Goal: Task Accomplishment & Management: Manage account settings

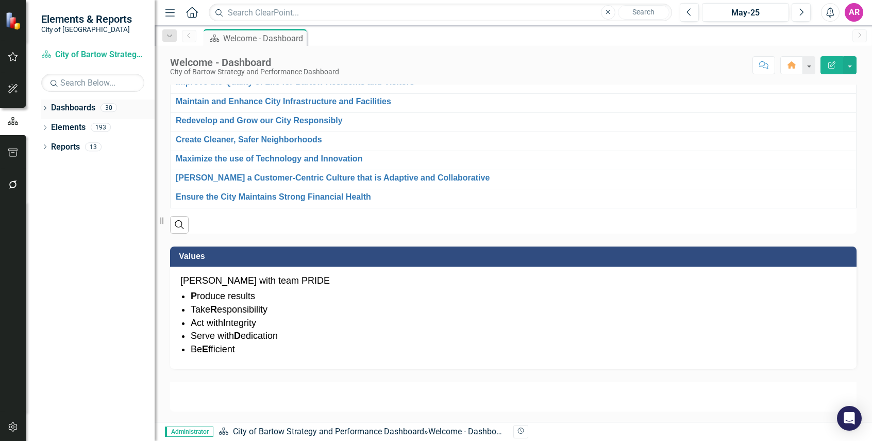
scroll to position [258, 0]
click at [44, 109] on icon "Dropdown" at bounding box center [44, 109] width 7 height 6
click at [48, 124] on icon "Dropdown" at bounding box center [50, 127] width 8 height 6
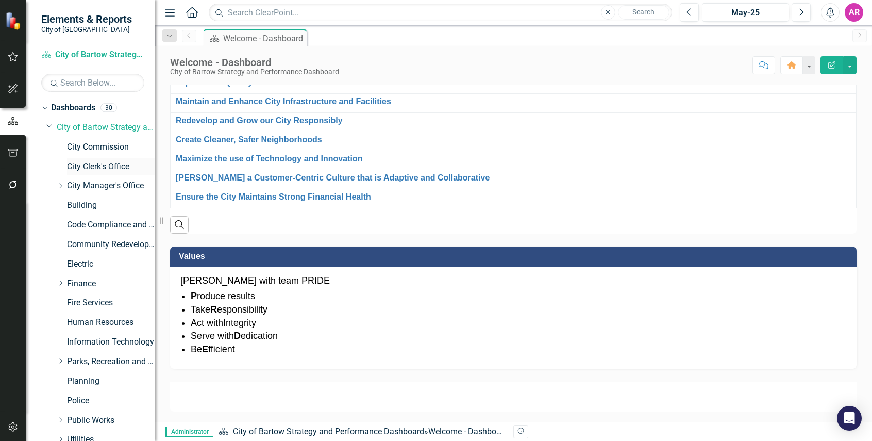
click at [109, 165] on link "City Clerk's Office" at bounding box center [111, 167] width 88 height 12
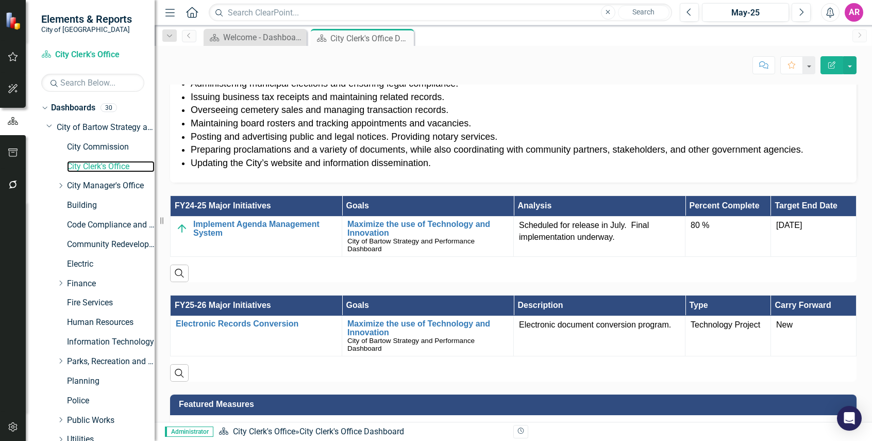
scroll to position [682, 0]
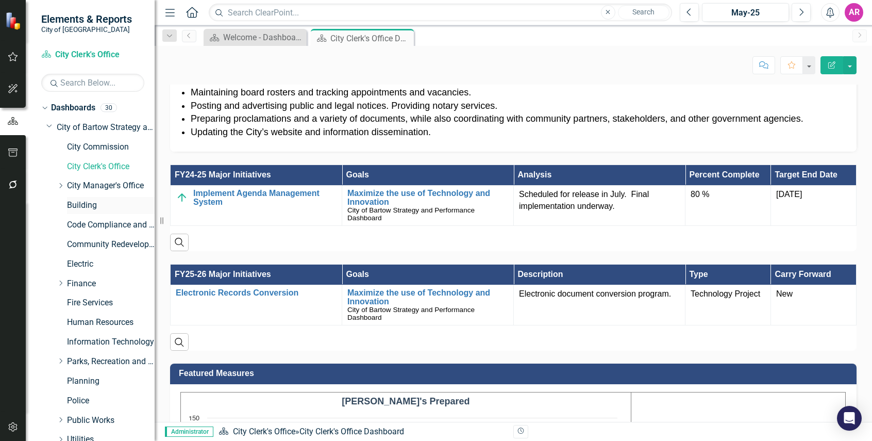
click at [92, 202] on link "Building" at bounding box center [111, 205] width 88 height 12
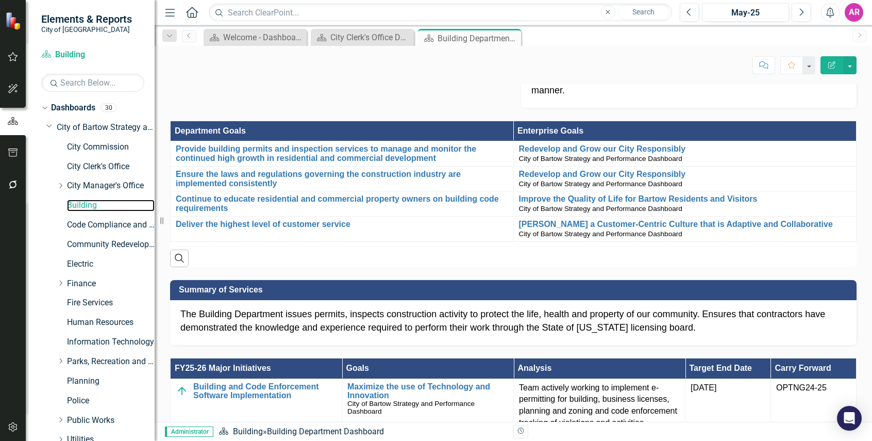
scroll to position [149, 0]
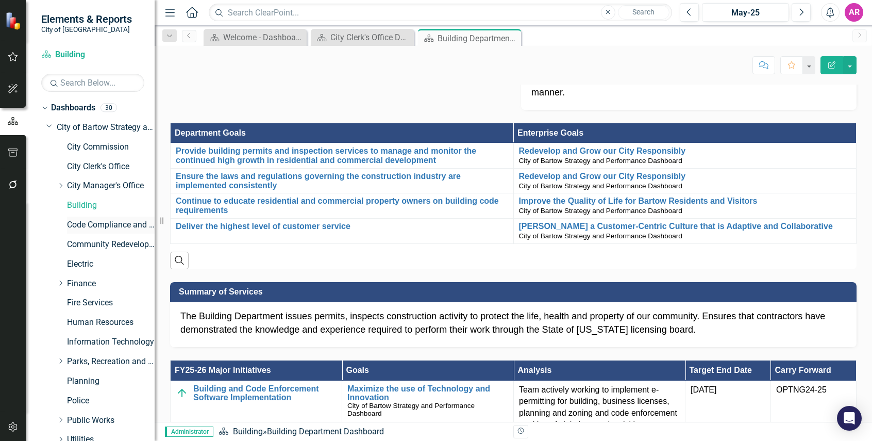
click at [104, 225] on link "Code Compliance and Neighborhood Services" at bounding box center [111, 225] width 88 height 12
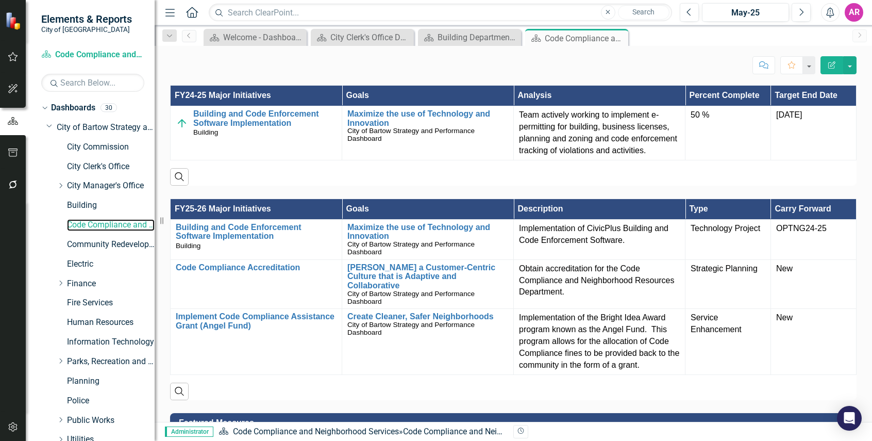
scroll to position [824, 0]
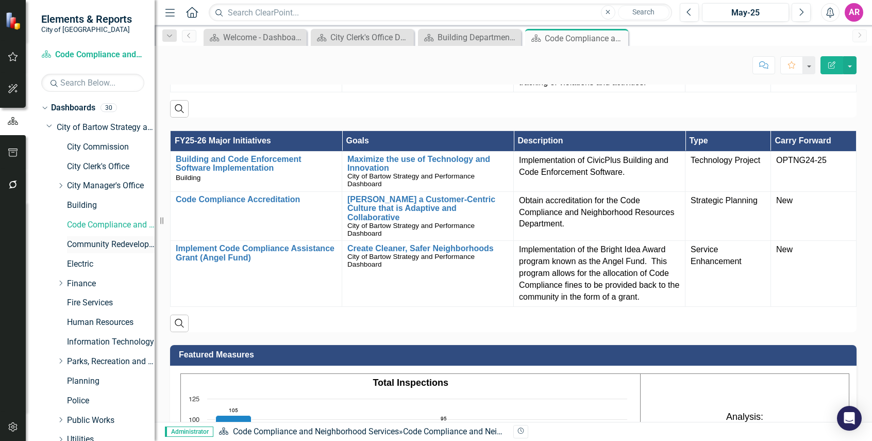
click at [115, 241] on link "Community Redevelopment Agency" at bounding box center [111, 245] width 88 height 12
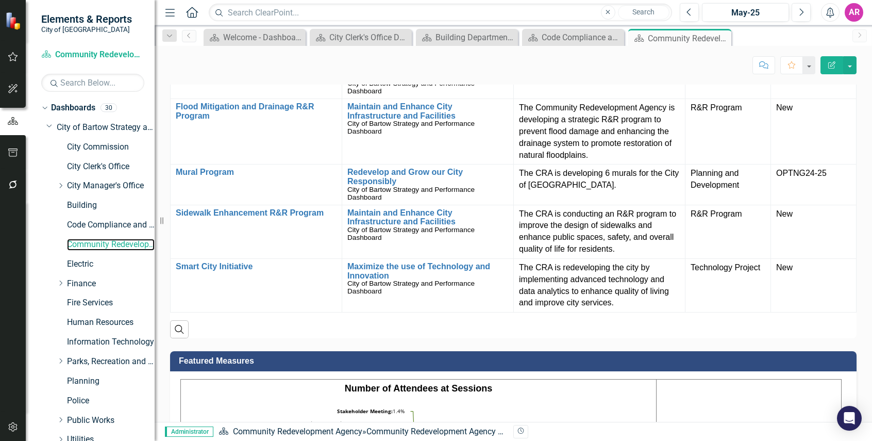
scroll to position [695, 0]
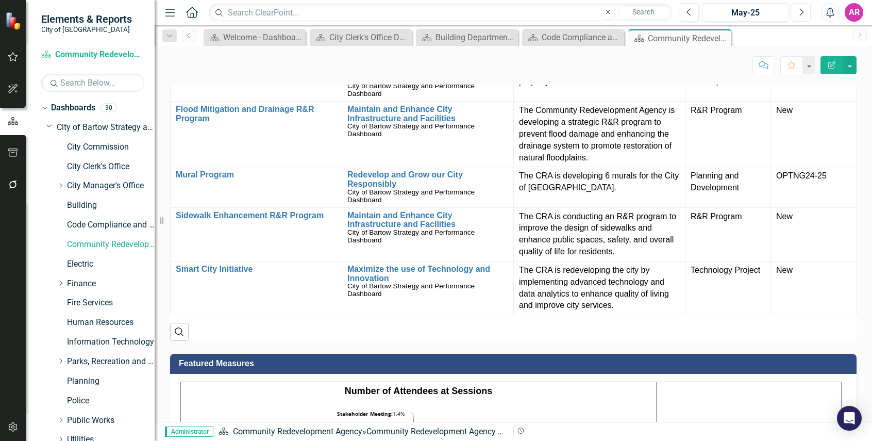
click at [803, 16] on button "Next" at bounding box center [800, 12] width 19 height 19
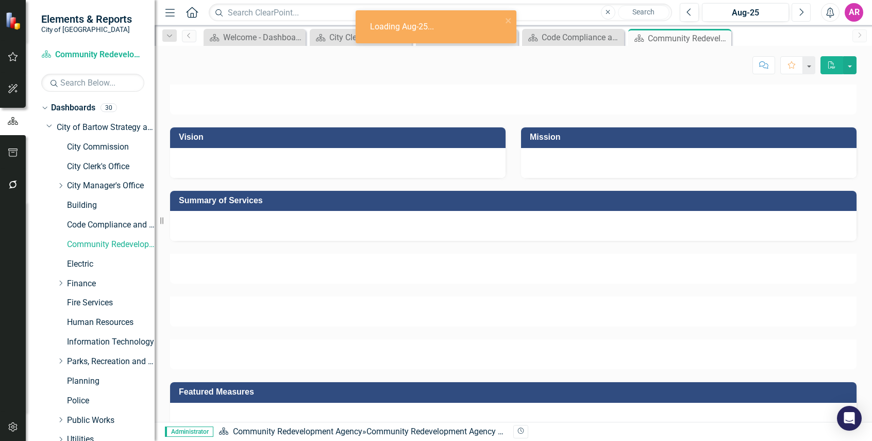
click at [803, 16] on button "Next" at bounding box center [800, 12] width 19 height 19
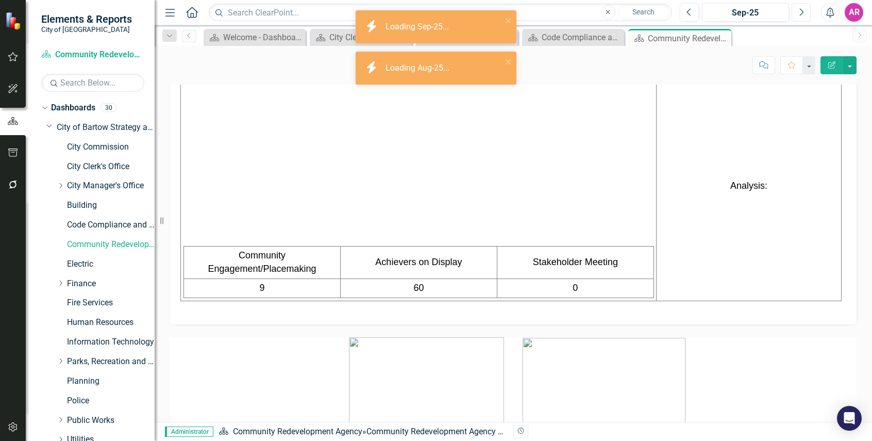
scroll to position [733, 0]
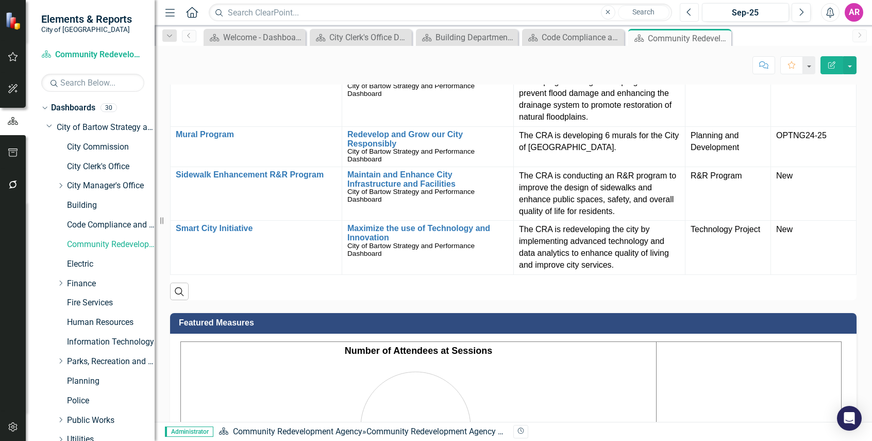
click at [694, 13] on button "Previous" at bounding box center [689, 12] width 19 height 19
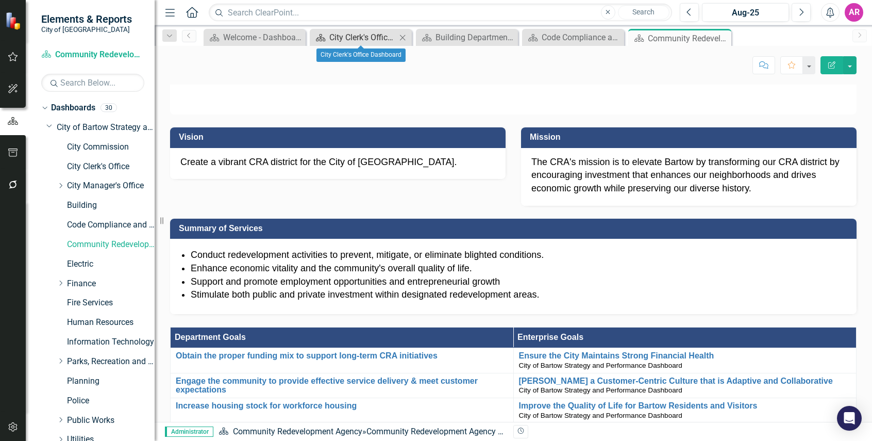
click at [329, 39] on div "City Clerk's Office Dashboard" at bounding box center [362, 37] width 67 height 13
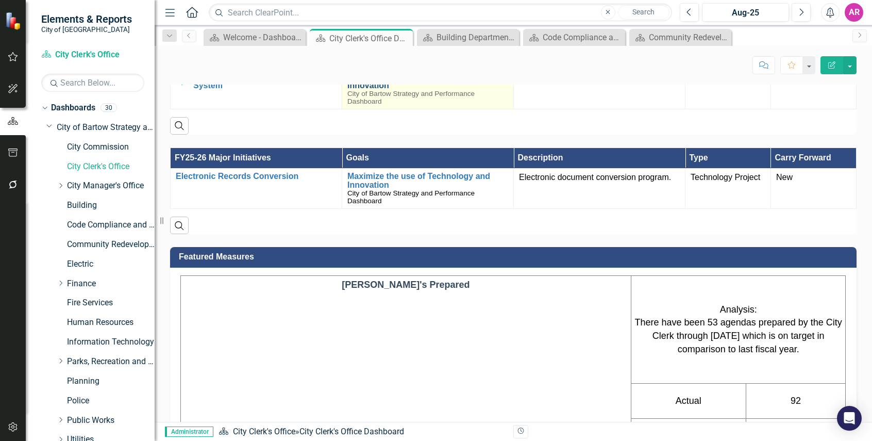
scroll to position [757, 0]
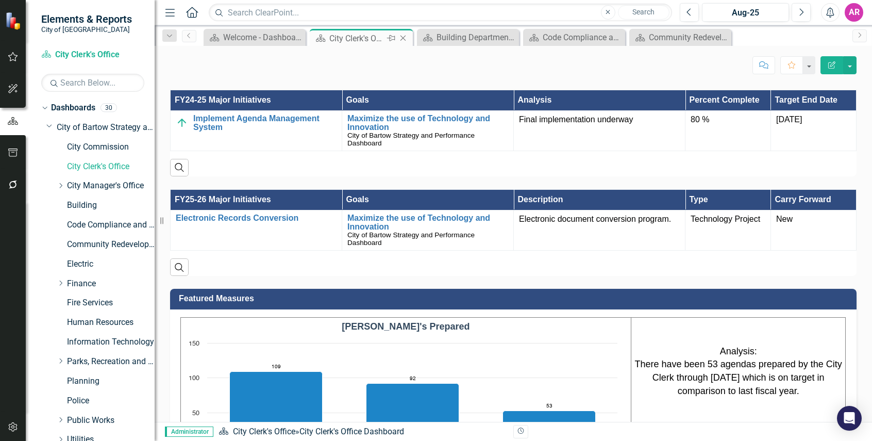
click at [407, 36] on icon "Close" at bounding box center [403, 38] width 10 height 8
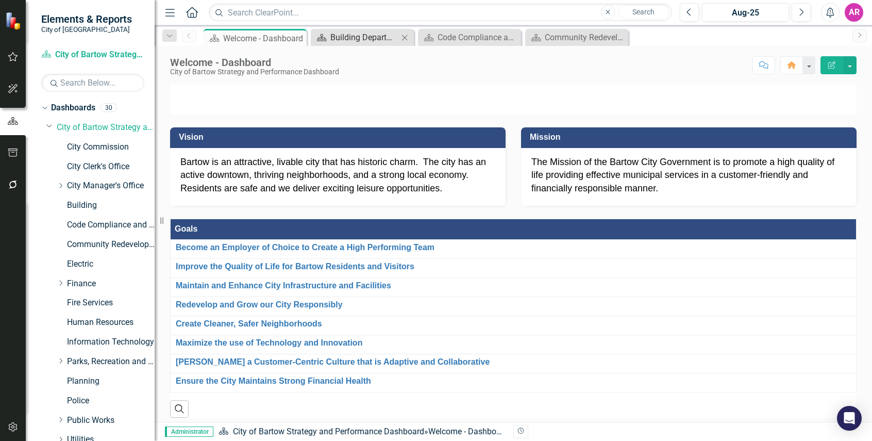
click at [347, 35] on div "Building Department Dashboard" at bounding box center [364, 37] width 68 height 13
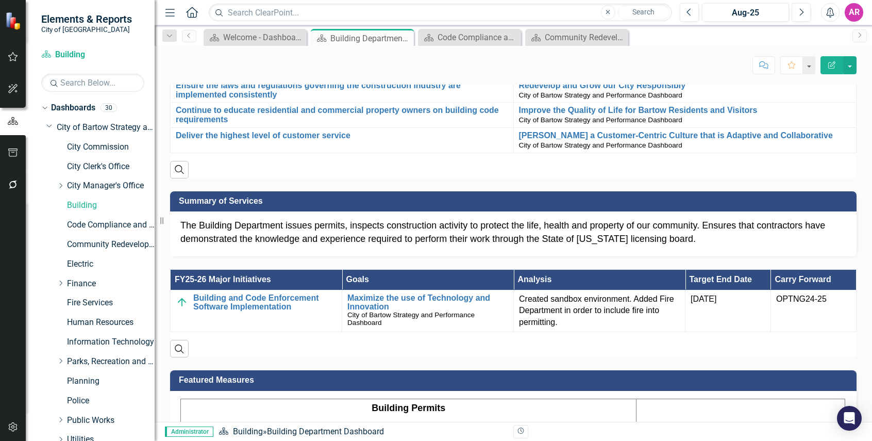
scroll to position [227, 0]
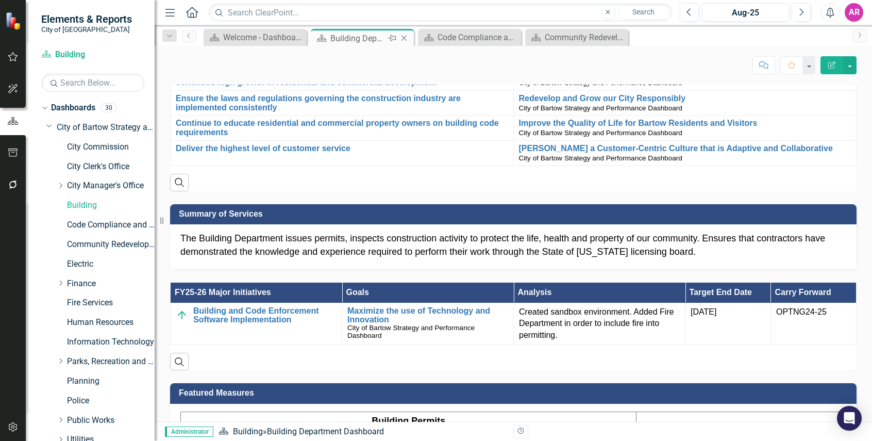
click at [404, 35] on icon "Close" at bounding box center [404, 38] width 10 height 8
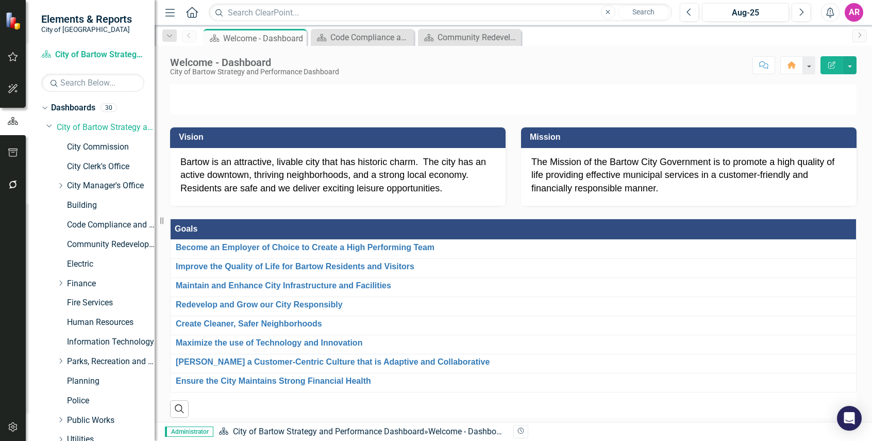
click at [340, 26] on div "Menu Home Search Close Search Previous Aug-25 Next Alerts AR User Edit Profile …" at bounding box center [513, 220] width 717 height 441
drag, startPoint x: 340, startPoint y: 26, endPoint x: 336, endPoint y: 35, distance: 9.7
click at [336, 35] on div "Code Compliance and Neighborhood Services Dashboard" at bounding box center [364, 37] width 68 height 13
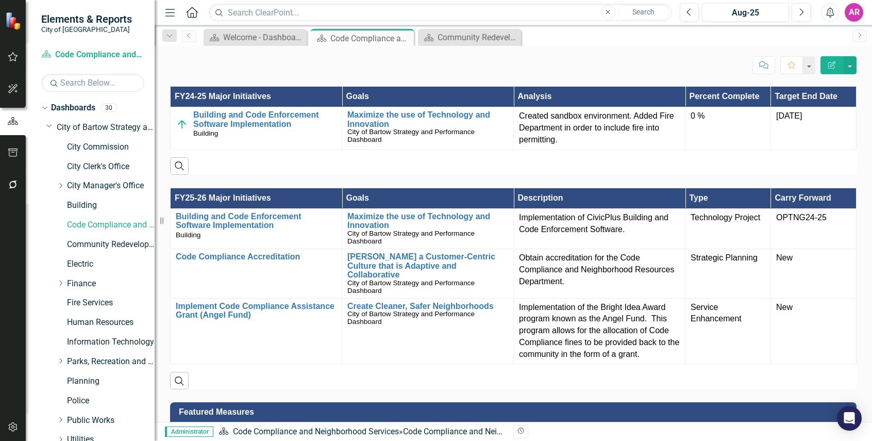
click at [856, 196] on div "Vision A thriving Bartow where every neighborhood is safe, well-maintained, and…" at bounding box center [513, 122] width 717 height 1612
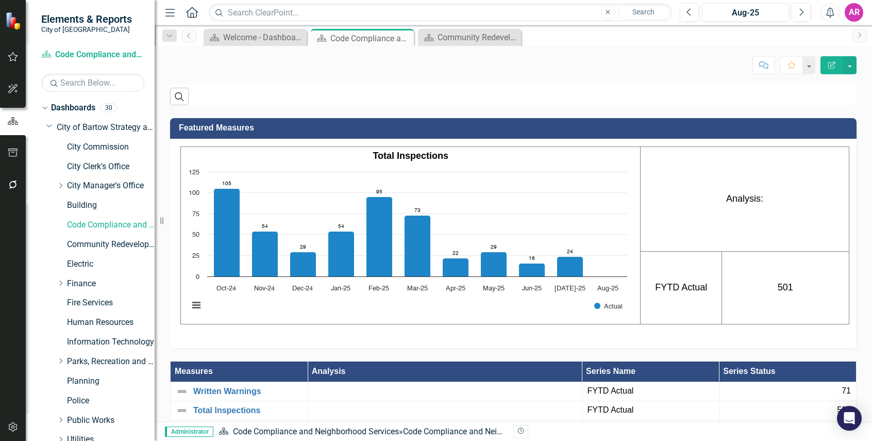
scroll to position [1065, 0]
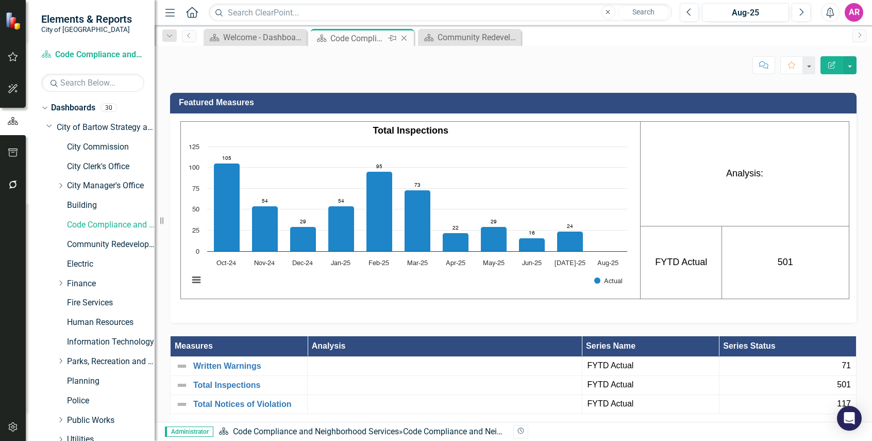
click at [407, 40] on icon "Close" at bounding box center [404, 38] width 10 height 8
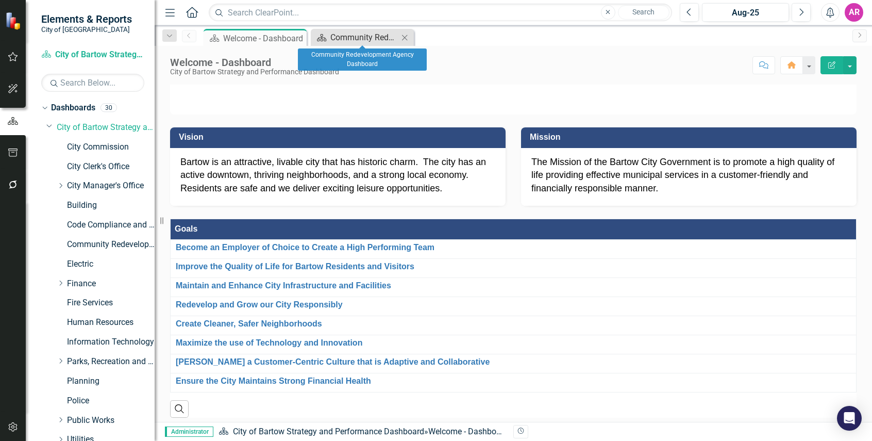
click at [358, 39] on div "Community Redevelopment Agency Dashboard" at bounding box center [364, 37] width 68 height 13
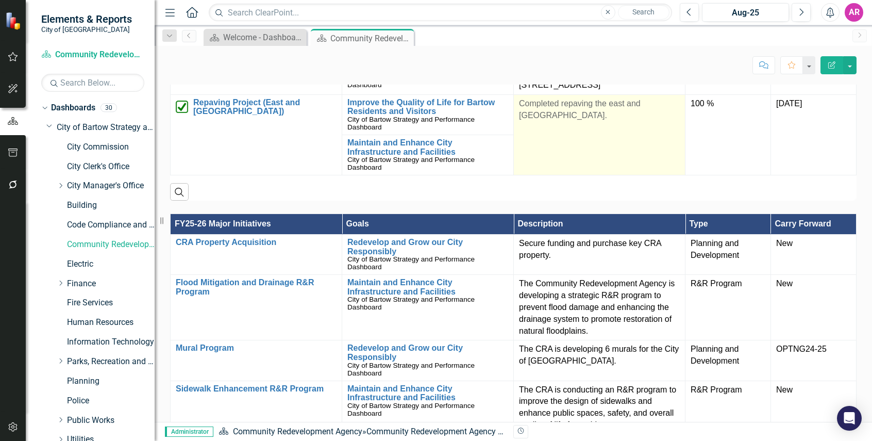
scroll to position [457, 0]
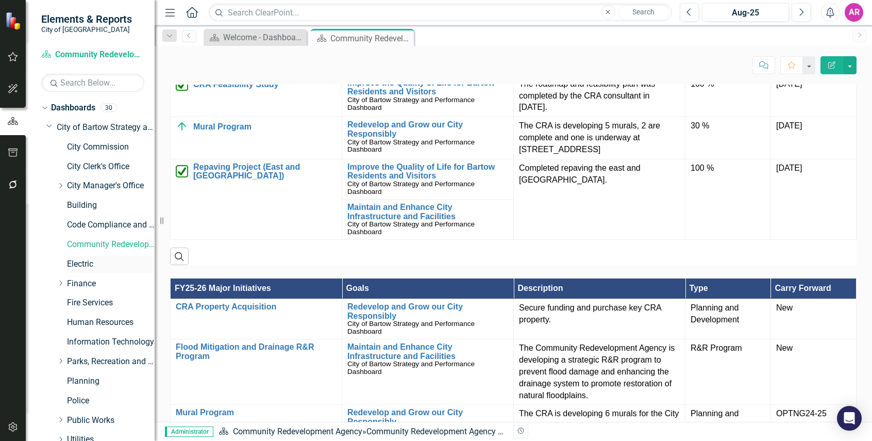
click at [92, 260] on link "Electric" at bounding box center [111, 264] width 88 height 12
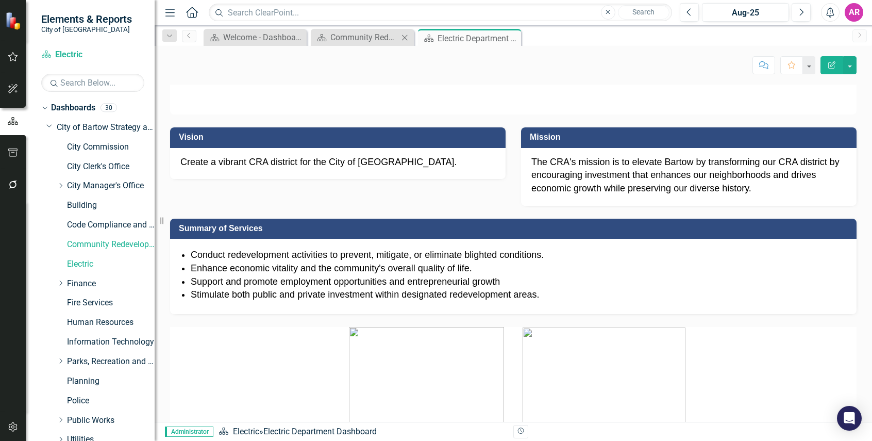
click at [403, 38] on icon "Close" at bounding box center [404, 37] width 10 height 8
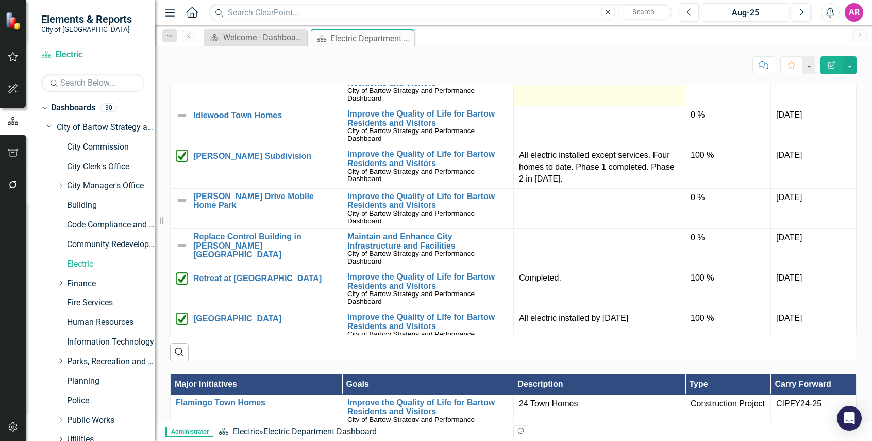
scroll to position [670, 0]
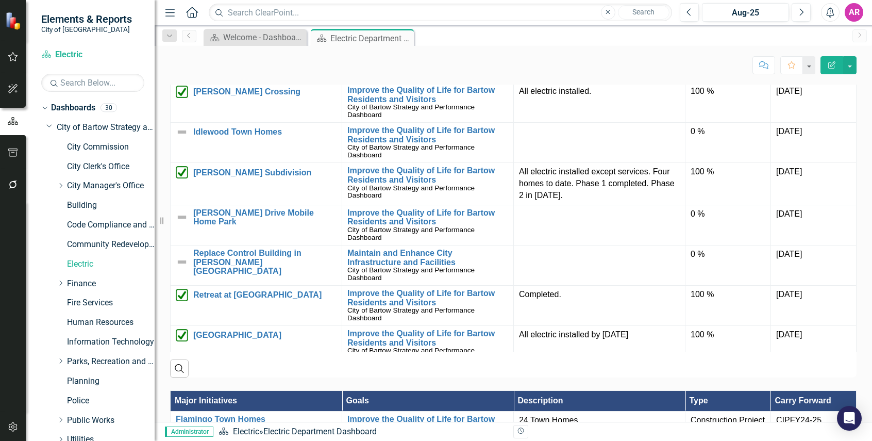
click at [186, 58] on img at bounding box center [182, 51] width 12 height 12
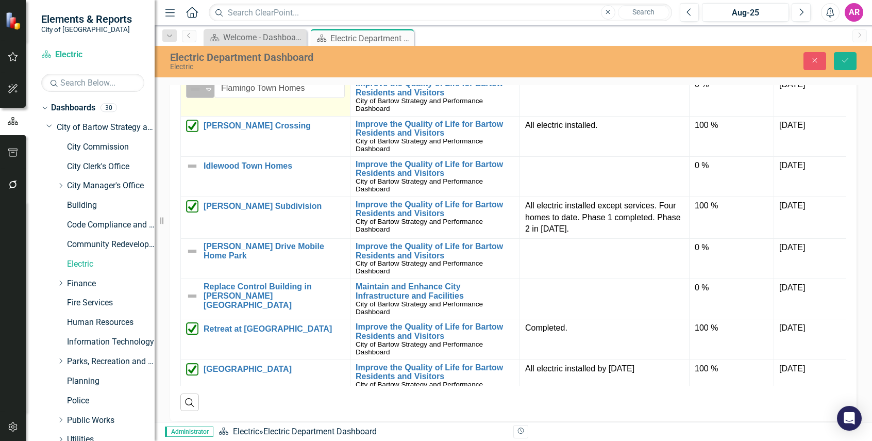
click at [204, 93] on icon "Expand" at bounding box center [209, 89] width 10 height 8
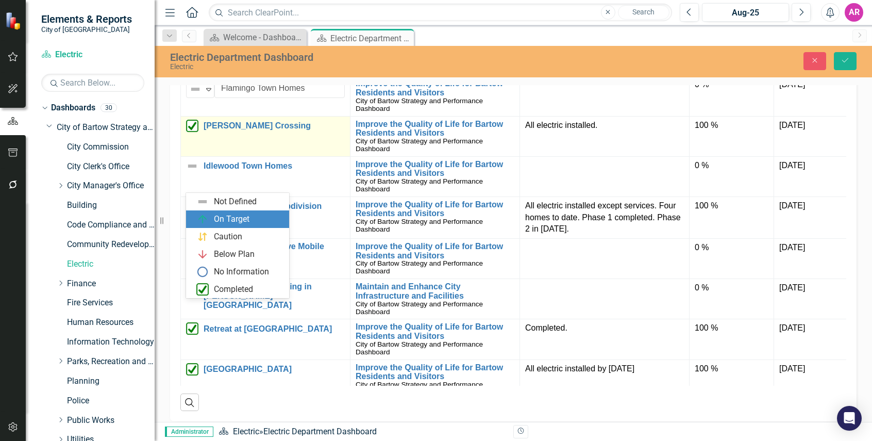
click at [232, 213] on div "On Target" at bounding box center [232, 219] width 36 height 12
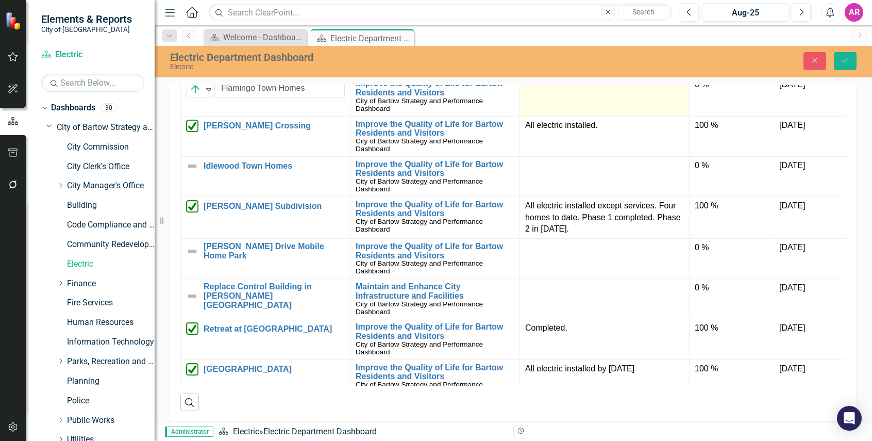
click at [580, 116] on td at bounding box center [605, 96] width 170 height 40
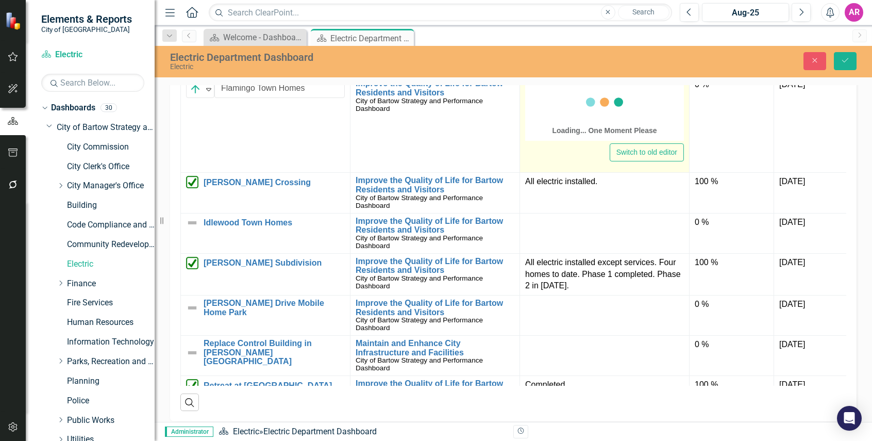
click at [585, 136] on div "Loading... One Moment Please" at bounding box center [604, 130] width 105 height 10
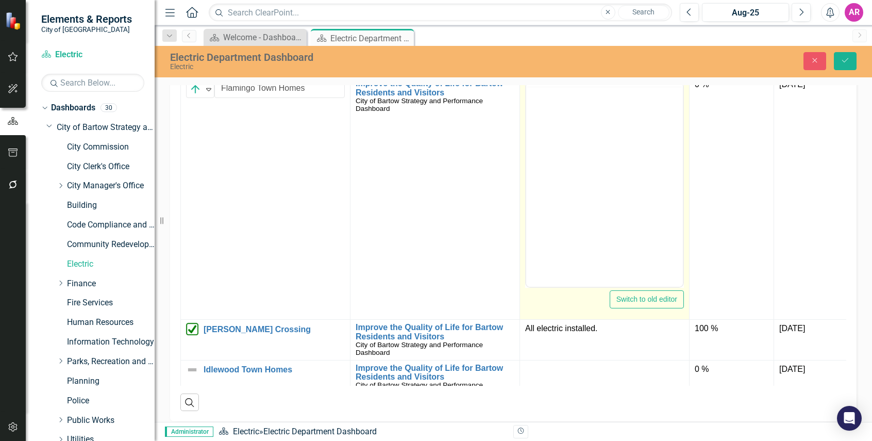
scroll to position [0, 0]
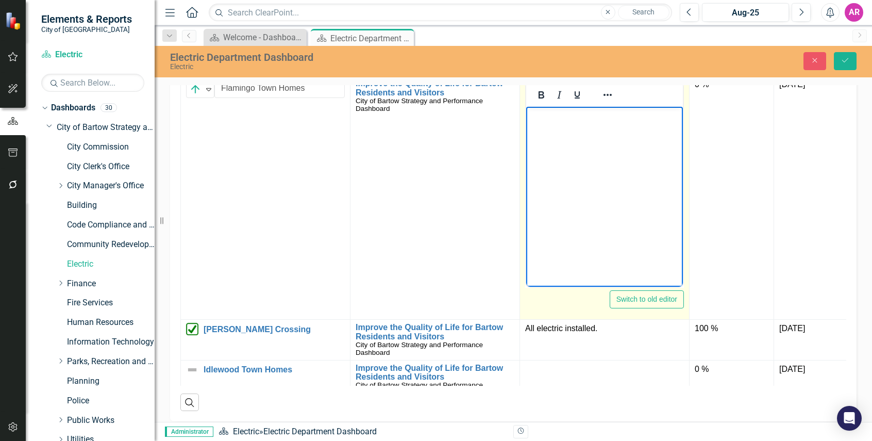
click at [578, 112] on p "Rich Text Area. Press ALT-0 for help." at bounding box center [604, 115] width 151 height 12
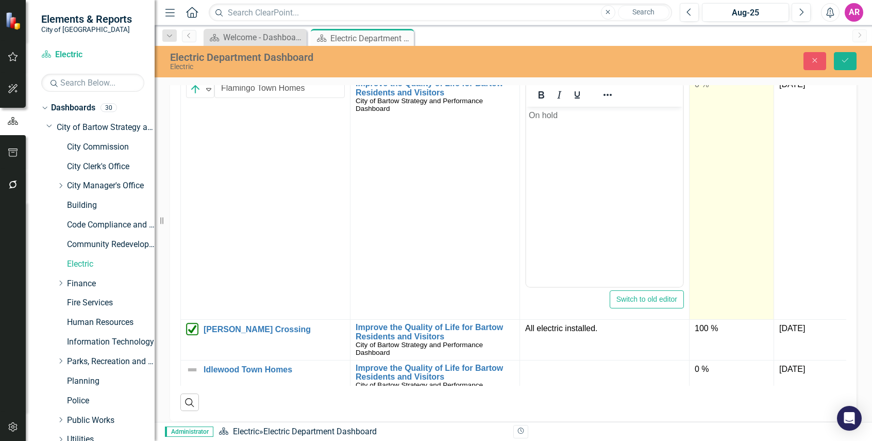
click at [696, 91] on div "0 %" at bounding box center [732, 85] width 74 height 12
click at [704, 98] on input "0" at bounding box center [732, 88] width 74 height 19
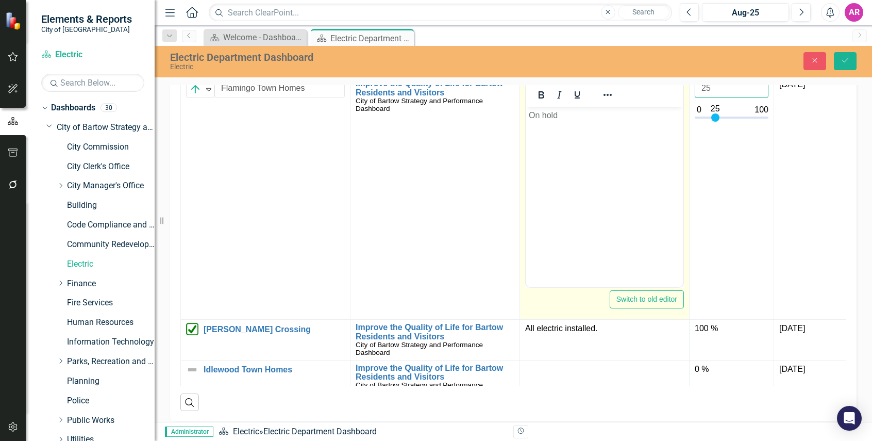
type input "25"
click at [619, 184] on body "On hold" at bounding box center [604, 184] width 157 height 155
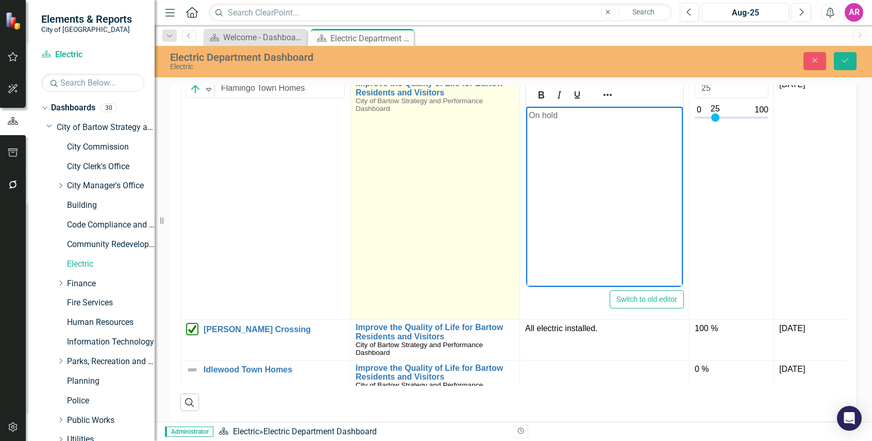
click at [488, 309] on td "Improve the Quality of Life for Bartow Residents and Visitors City of Bartow St…" at bounding box center [435, 198] width 170 height 244
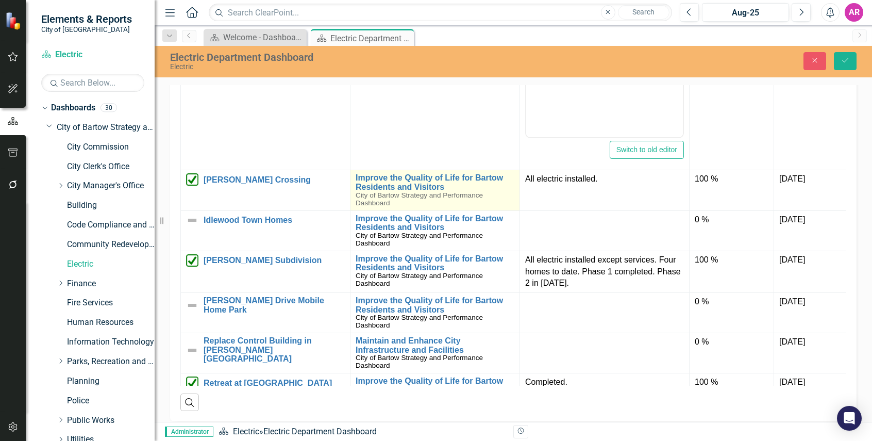
scroll to position [155, 0]
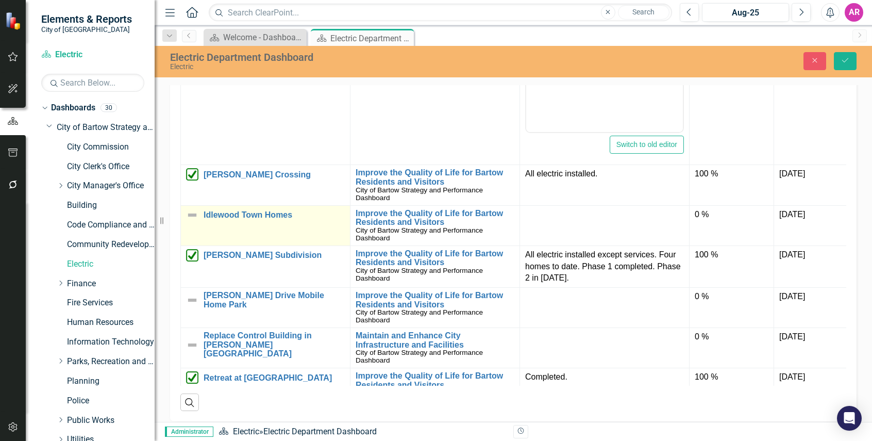
click at [191, 221] on img at bounding box center [192, 215] width 12 height 12
click at [199, 225] on img at bounding box center [195, 218] width 12 height 12
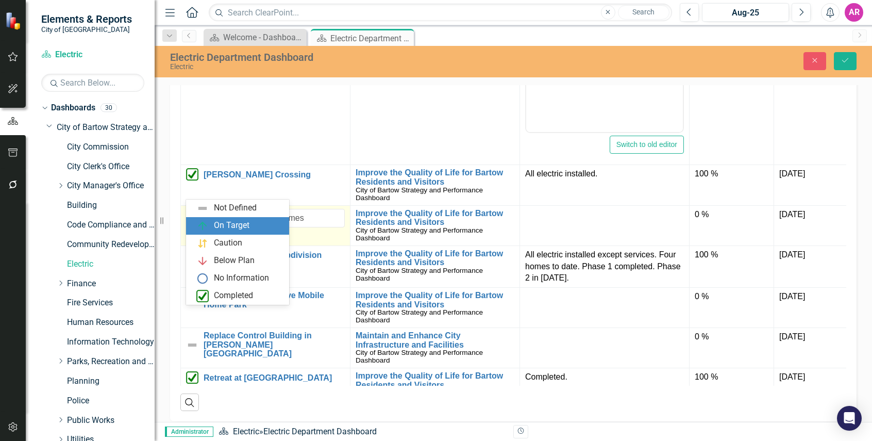
click at [235, 228] on div "On Target" at bounding box center [232, 226] width 36 height 12
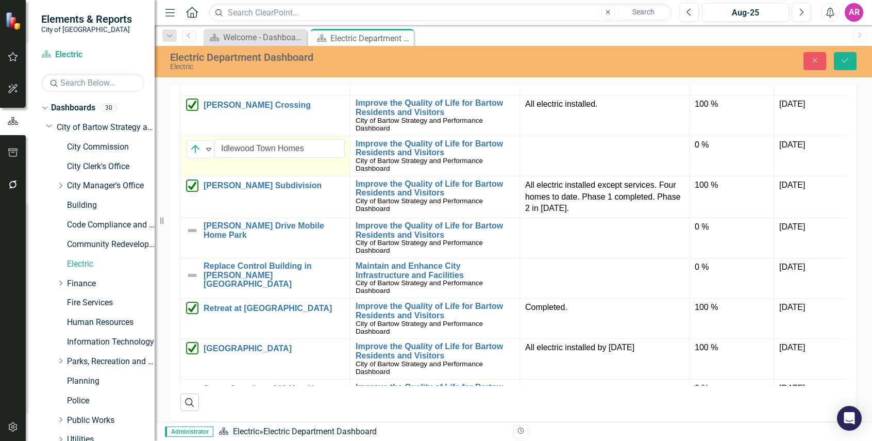
scroll to position [206, 0]
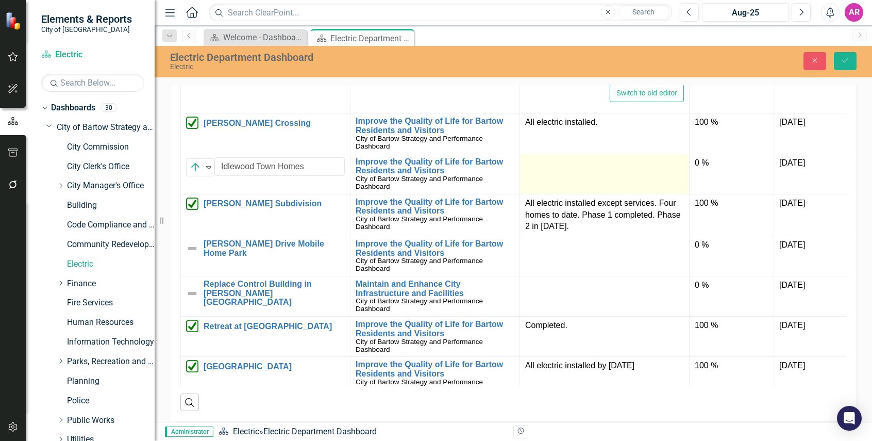
click at [634, 194] on td at bounding box center [605, 174] width 170 height 40
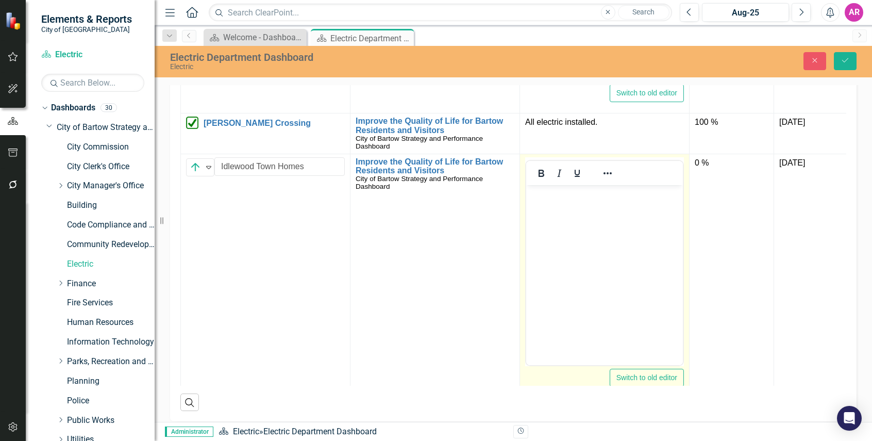
scroll to position [0, 0]
click at [624, 193] on p "Rich Text Area. Press ALT-0 for help." at bounding box center [604, 193] width 151 height 12
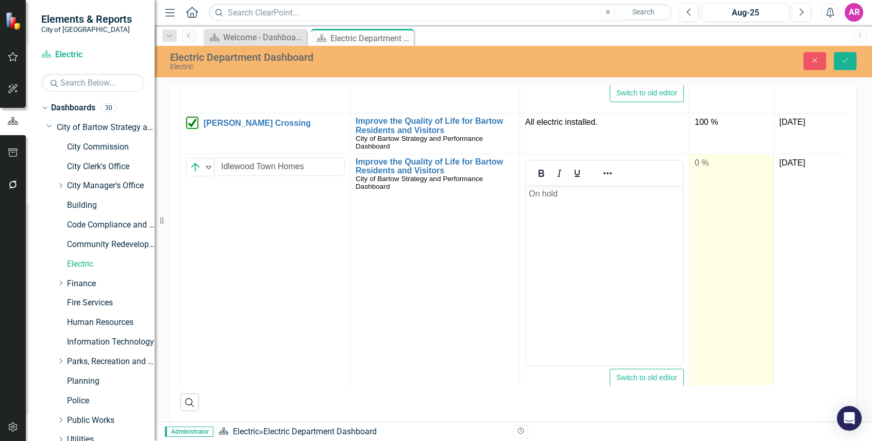
click at [721, 169] on div "0 %" at bounding box center [732, 163] width 74 height 12
click at [719, 176] on input "0" at bounding box center [732, 166] width 74 height 19
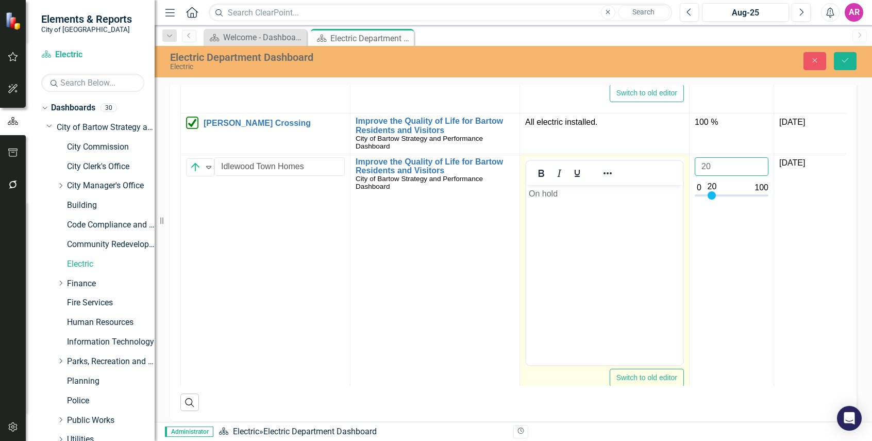
type input "20"
click at [588, 245] on body "On hold" at bounding box center [604, 261] width 157 height 155
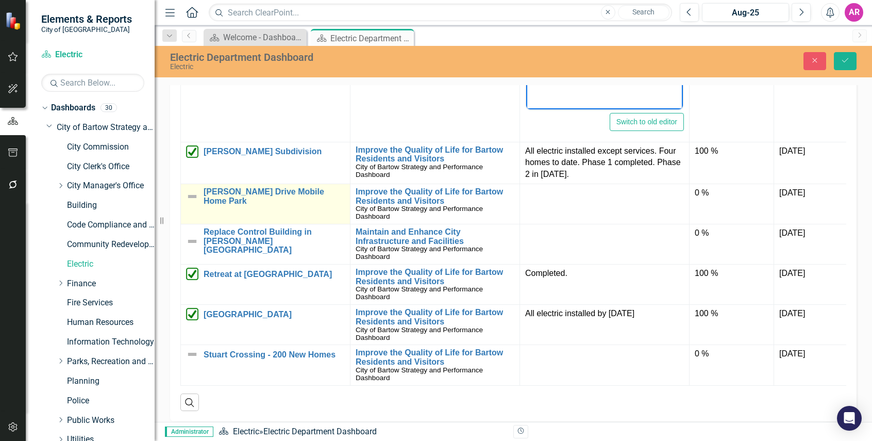
scroll to position [469, 0]
click at [192, 202] on img at bounding box center [192, 196] width 12 height 12
click at [193, 202] on img at bounding box center [192, 196] width 12 height 12
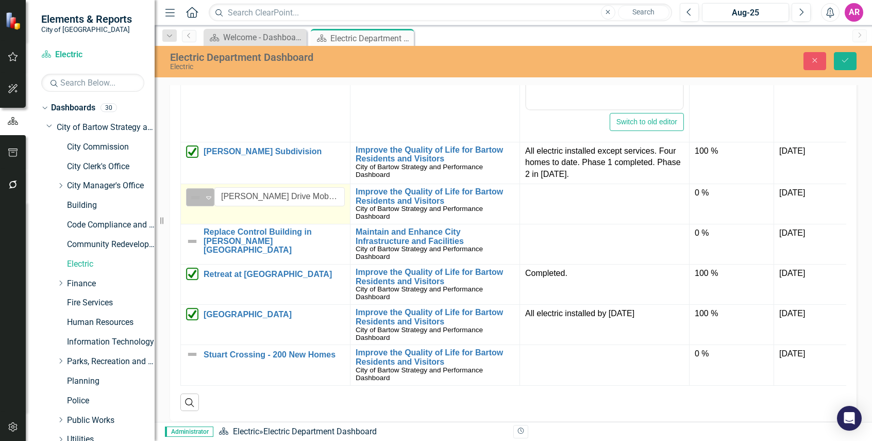
click at [204, 206] on div "Expand" at bounding box center [209, 197] width 10 height 17
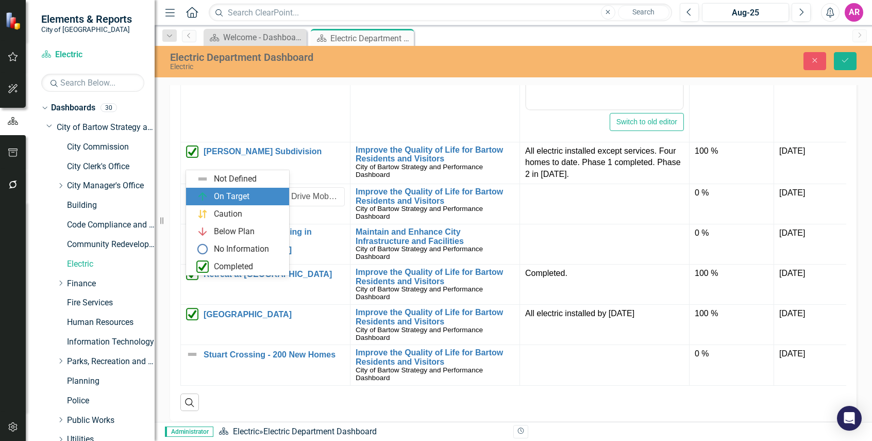
click at [231, 189] on div "On Target" at bounding box center [237, 197] width 103 height 18
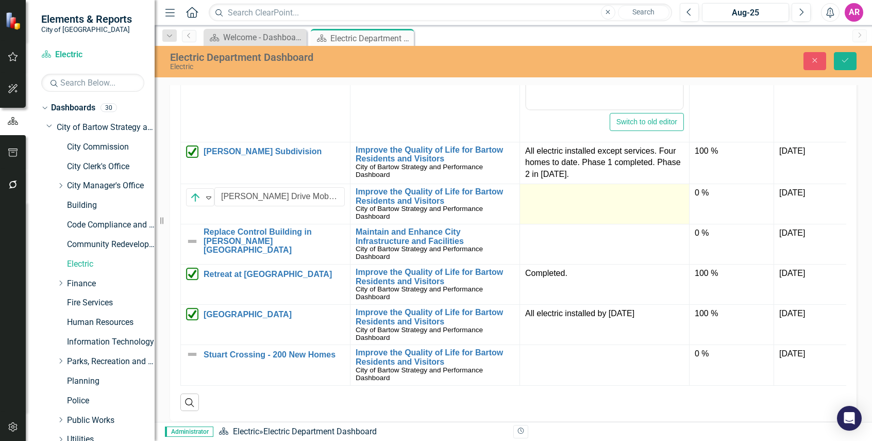
click at [578, 199] on div at bounding box center [604, 193] width 159 height 12
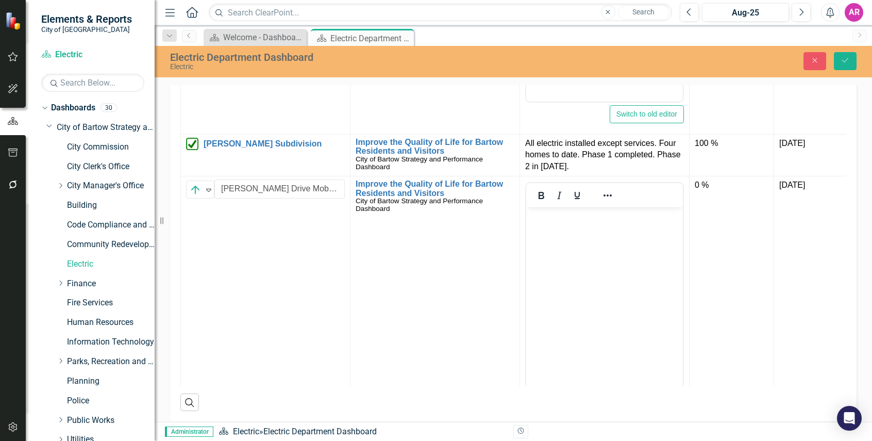
scroll to position [0, 0]
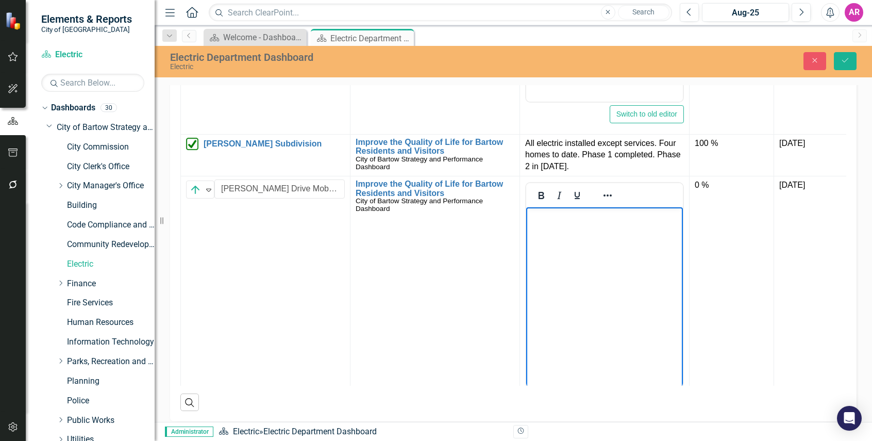
click at [593, 225] on body "Rich Text Area. Press ALT-0 for help." at bounding box center [604, 284] width 157 height 155
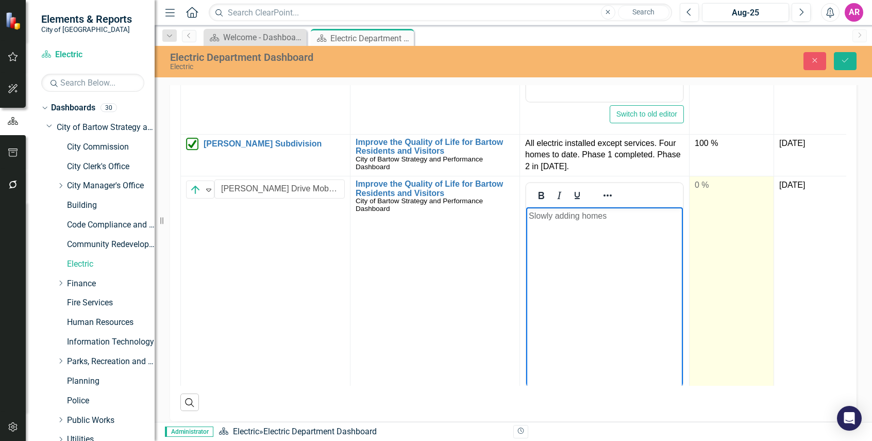
click at [702, 293] on td "0 %" at bounding box center [731, 298] width 85 height 244
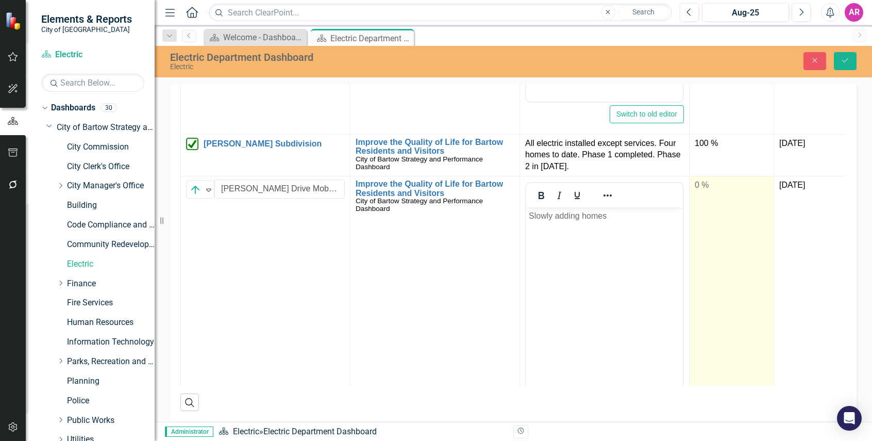
click at [703, 293] on td "0 %" at bounding box center [731, 298] width 85 height 244
click at [720, 192] on div "0 %" at bounding box center [732, 185] width 74 height 12
click at [718, 198] on input "0" at bounding box center [732, 188] width 74 height 19
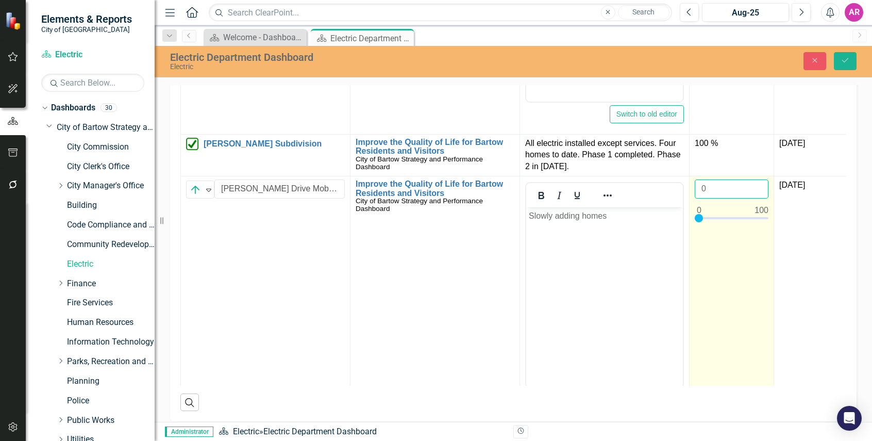
click at [718, 198] on input "0" at bounding box center [732, 188] width 74 height 19
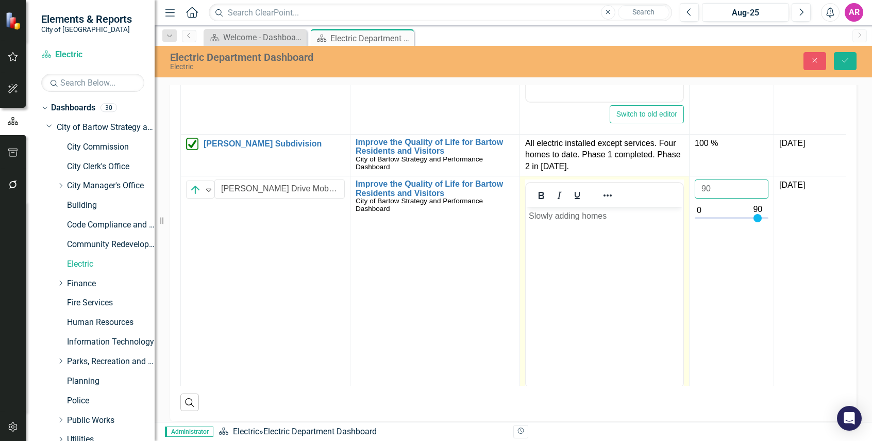
type input "90"
click at [616, 242] on body "Slowly adding homes" at bounding box center [604, 284] width 157 height 155
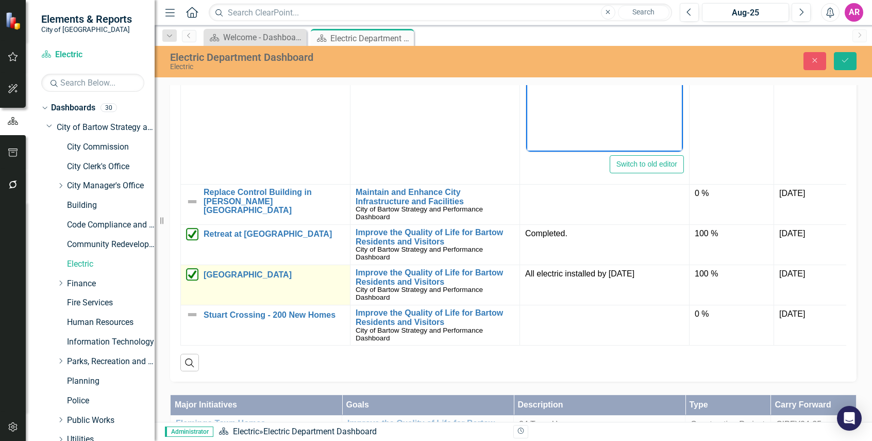
scroll to position [773, 0]
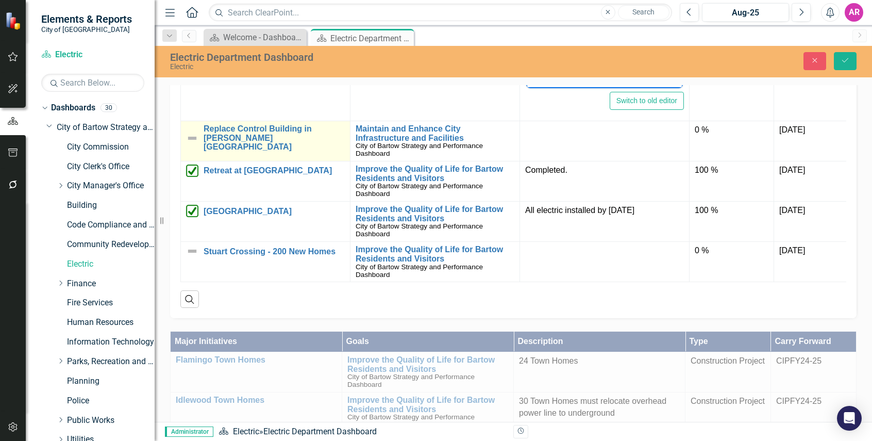
click at [197, 144] on img at bounding box center [192, 138] width 12 height 12
click at [195, 144] on img at bounding box center [192, 138] width 12 height 12
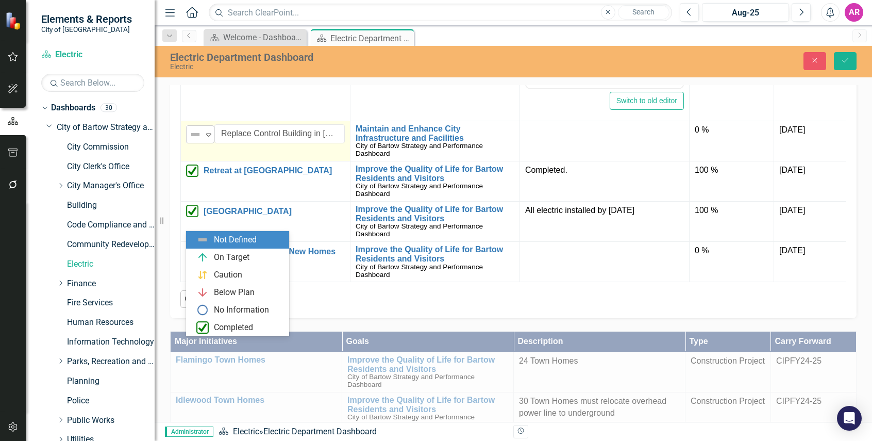
click at [208, 139] on icon "Expand" at bounding box center [209, 134] width 10 height 8
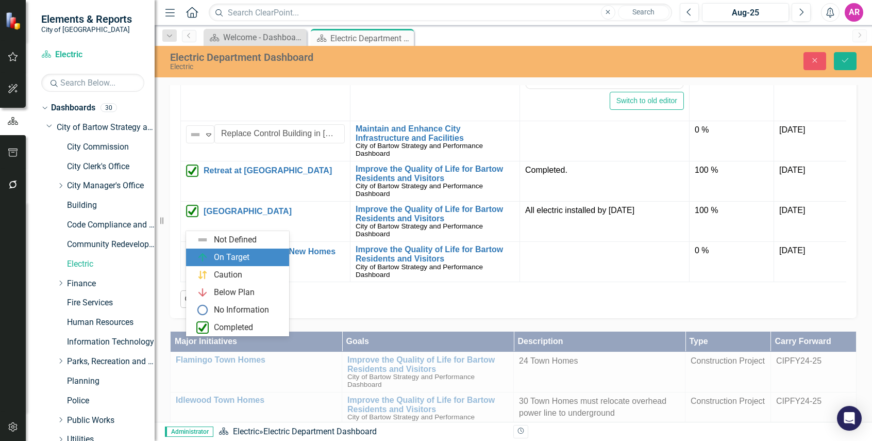
click at [228, 257] on div "On Target" at bounding box center [232, 257] width 36 height 12
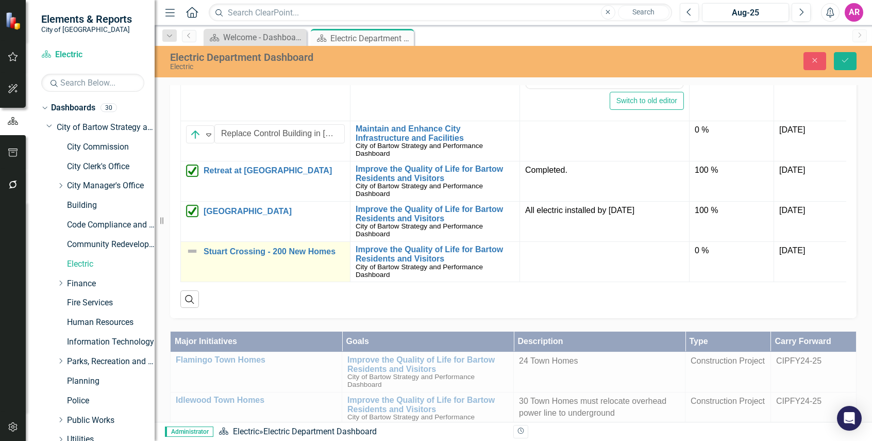
click at [193, 257] on img at bounding box center [192, 251] width 12 height 12
click at [213, 259] on icon "Expand" at bounding box center [209, 255] width 10 height 8
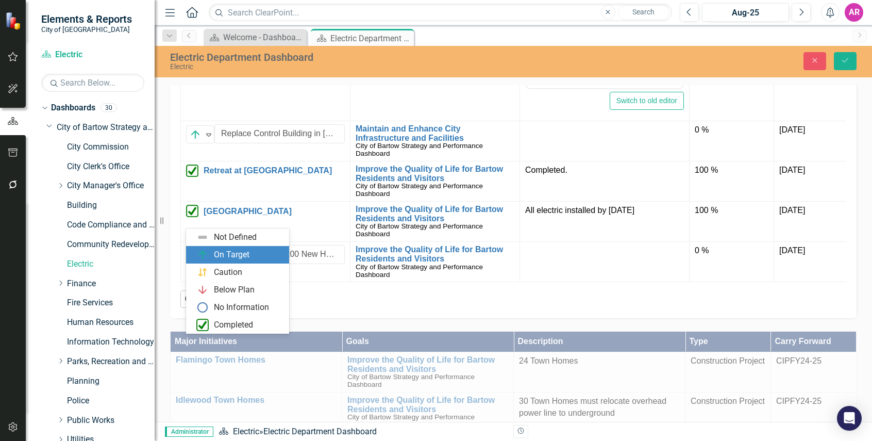
click at [215, 251] on div "On Target" at bounding box center [232, 255] width 36 height 12
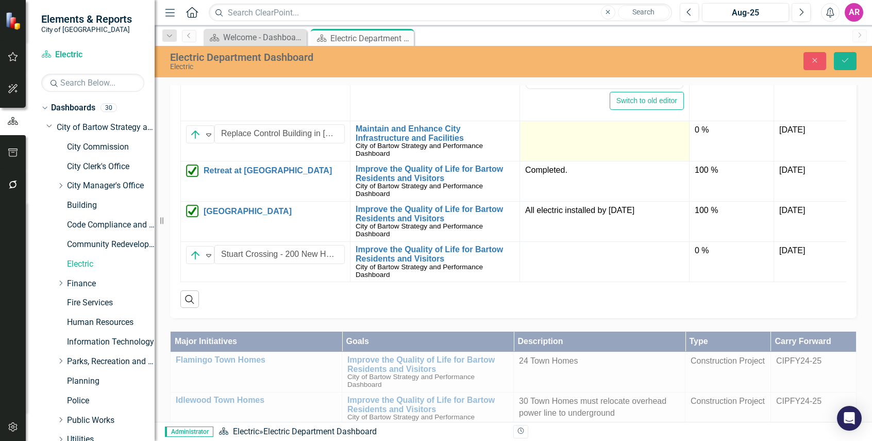
click at [557, 137] on div at bounding box center [604, 130] width 159 height 12
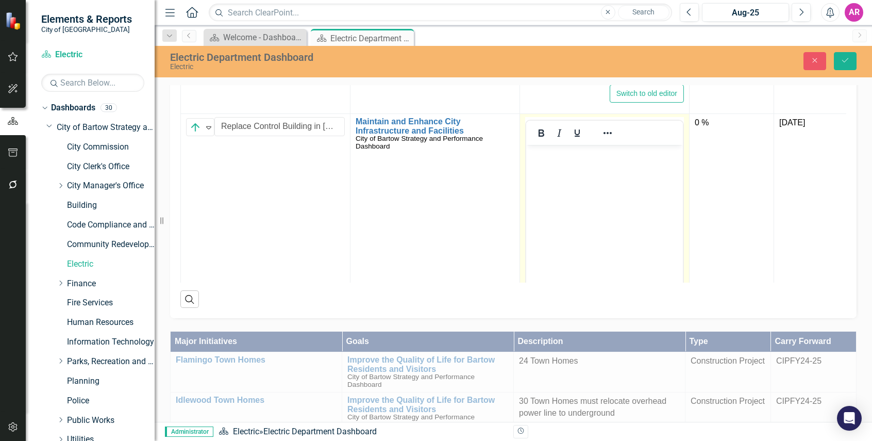
scroll to position [0, 0]
click at [577, 165] on body "Rich Text Area. Press ALT-0 for help." at bounding box center [604, 222] width 157 height 155
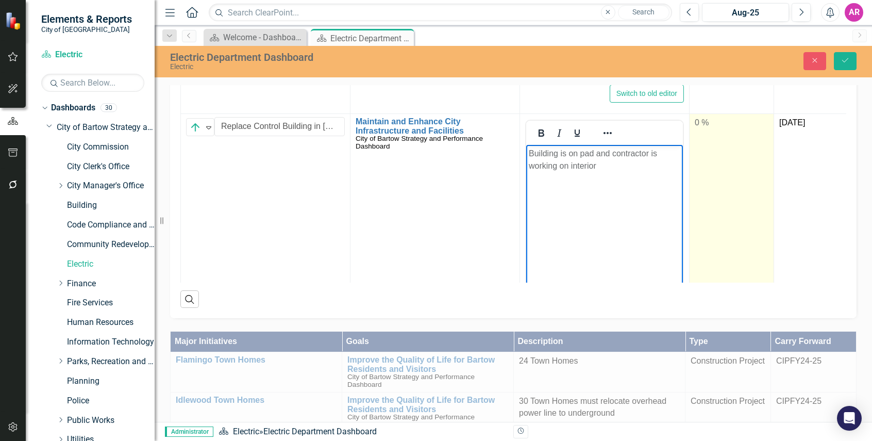
click at [711, 233] on td "0 %" at bounding box center [731, 236] width 85 height 244
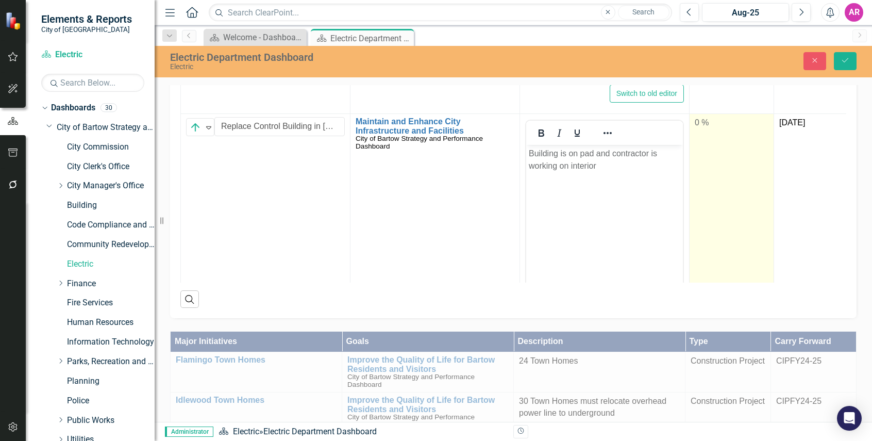
click at [711, 233] on td "0 %" at bounding box center [731, 236] width 85 height 244
click at [719, 136] on input "0" at bounding box center [732, 126] width 74 height 19
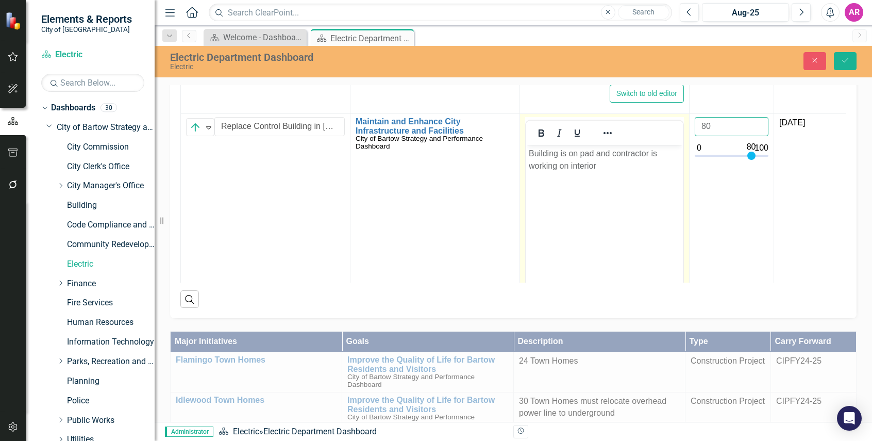
type input "80"
click at [587, 203] on body "Building is on pad and contractor is working on interior" at bounding box center [604, 222] width 157 height 155
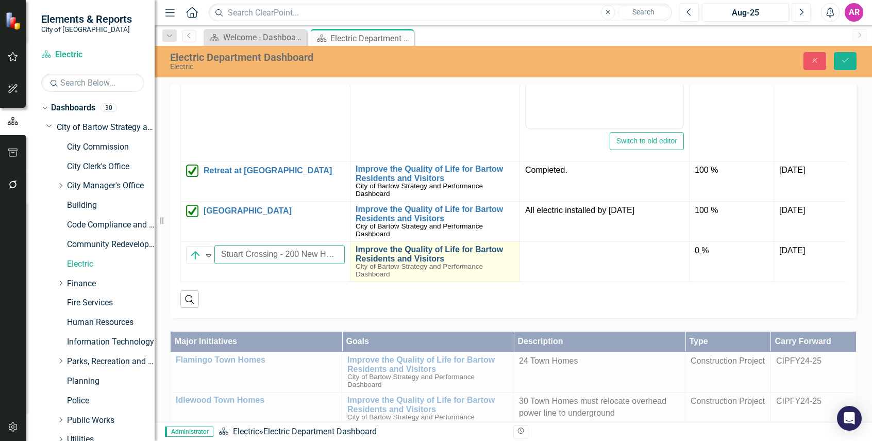
scroll to position [0, 8]
drag, startPoint x: 316, startPoint y: 346, endPoint x: 360, endPoint y: 346, distance: 43.8
click at [360, 282] on tr "On Target Expand Stuart Crossing - 200 New Homes Link Map View Link Map Edit Ed…" at bounding box center [520, 262] width 678 height 40
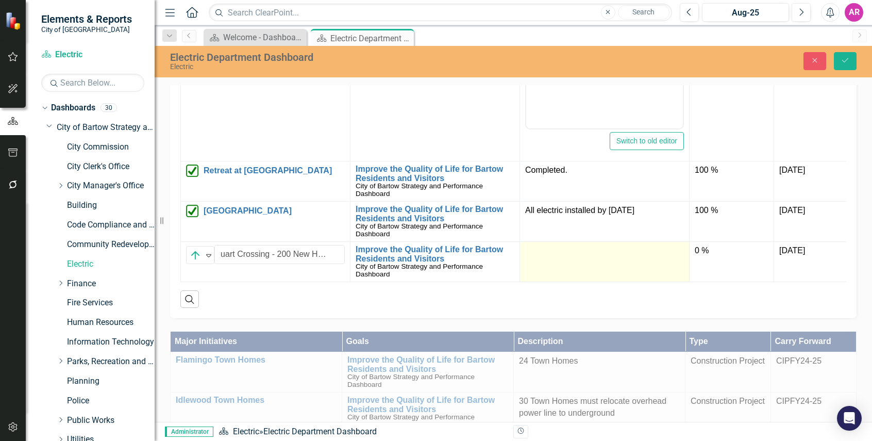
click at [551, 257] on div at bounding box center [604, 251] width 159 height 12
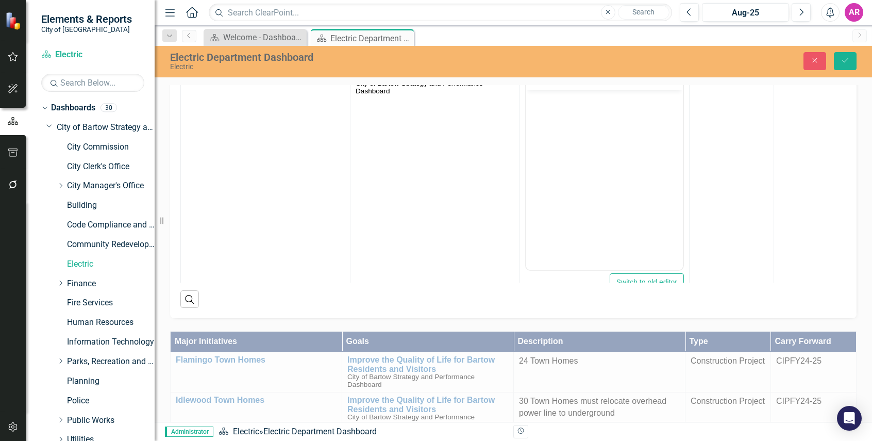
scroll to position [1079, 0]
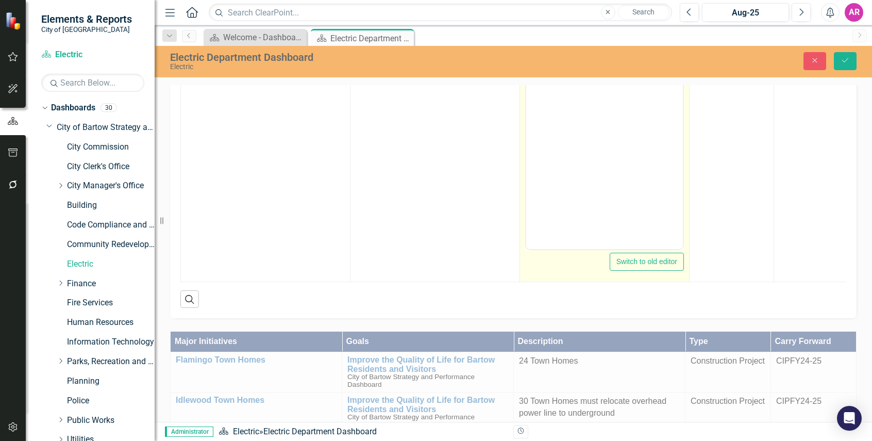
click at [685, 226] on td "Switch to old editor" at bounding box center [605, 160] width 170 height 244
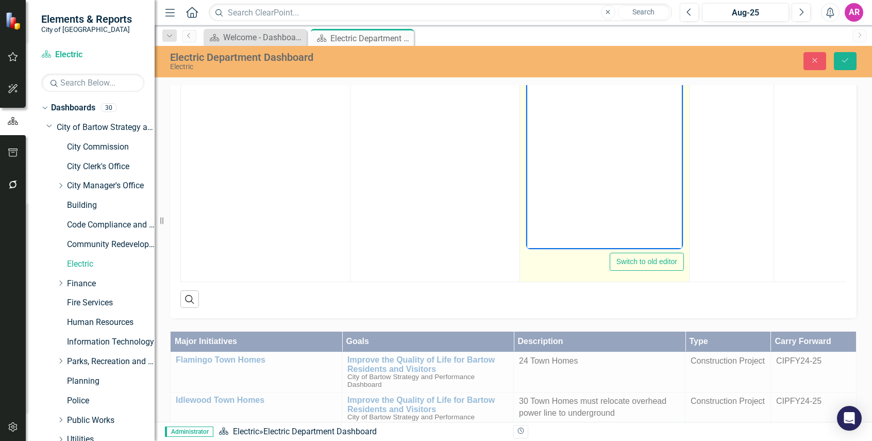
click at [637, 128] on body "Rich Text Area. Press ALT-0 for help." at bounding box center [604, 146] width 157 height 155
paste body "Rich Text Area. Press ALT-0 for help."
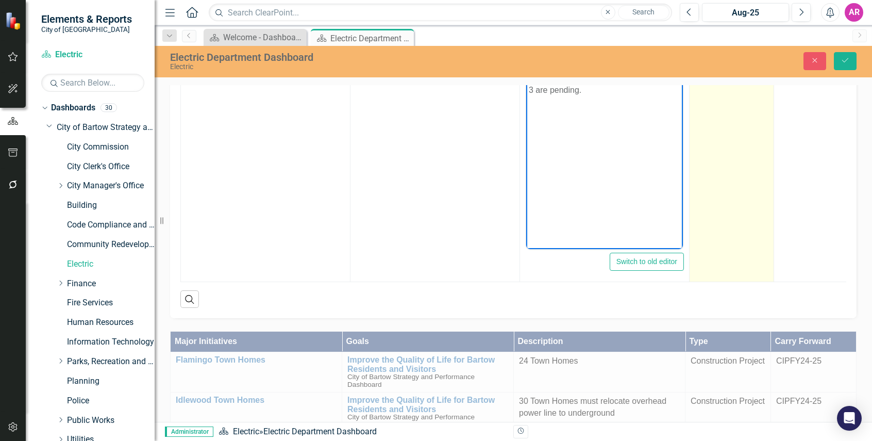
click at [712, 143] on td "0 %" at bounding box center [731, 160] width 85 height 244
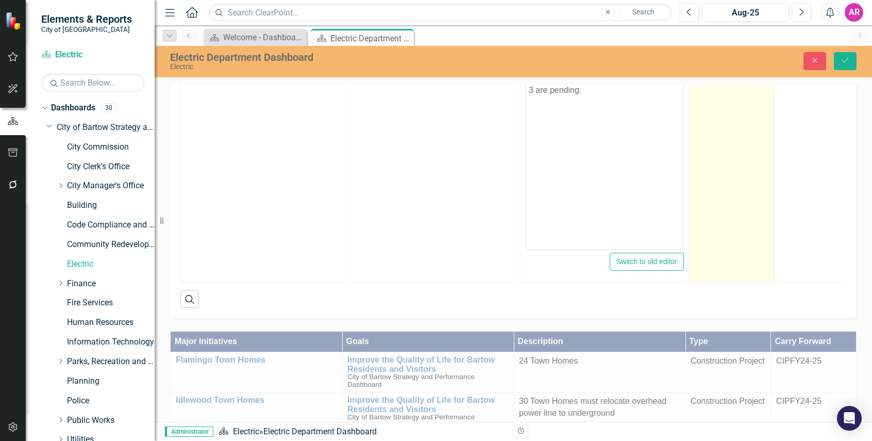
click at [712, 143] on td "0 %" at bounding box center [731, 160] width 85 height 244
click at [717, 60] on input "0" at bounding box center [732, 50] width 74 height 19
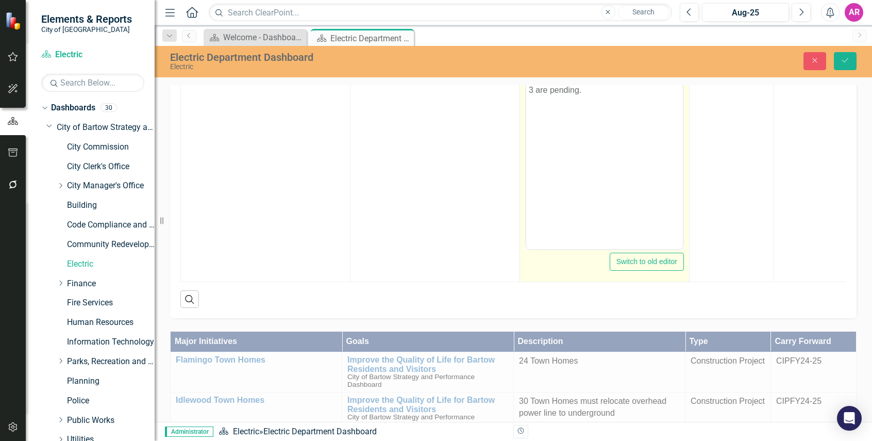
type input "75"
click at [643, 107] on body "Phase 1 and 2a installed. Phases 2b and 3 are pending." at bounding box center [604, 146] width 157 height 155
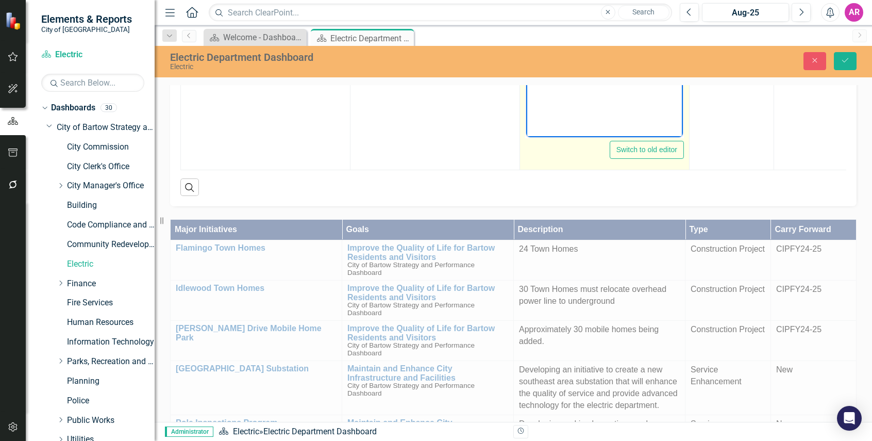
scroll to position [927, 0]
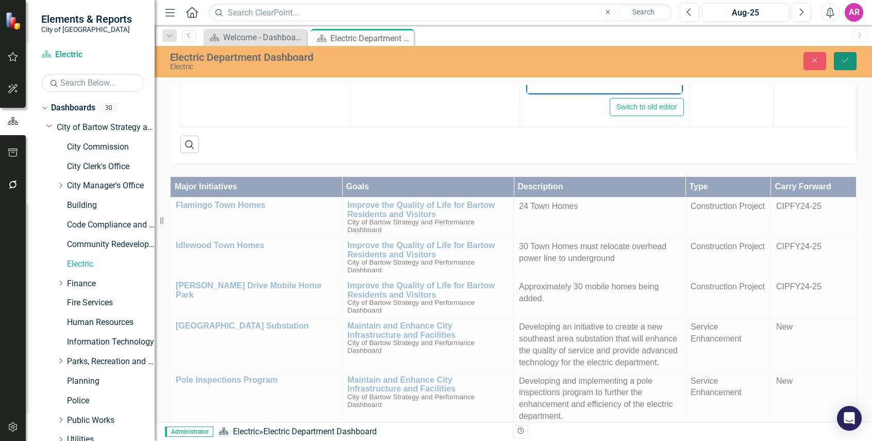
click at [844, 59] on icon "Save" at bounding box center [844, 60] width 9 height 7
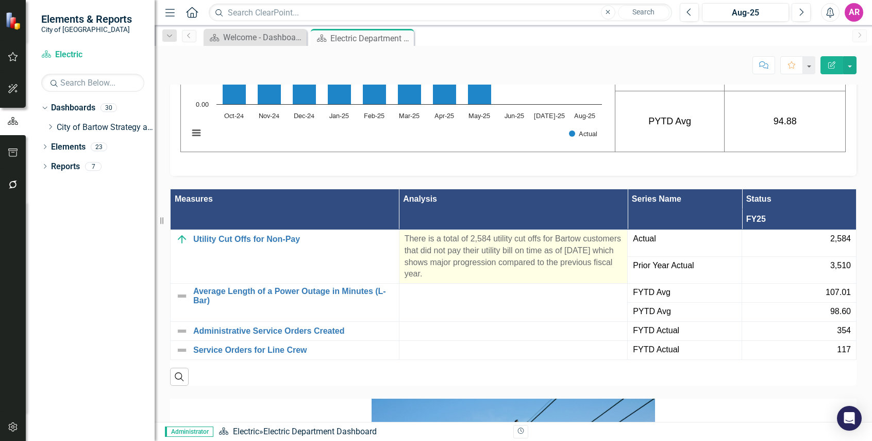
scroll to position [1597, 0]
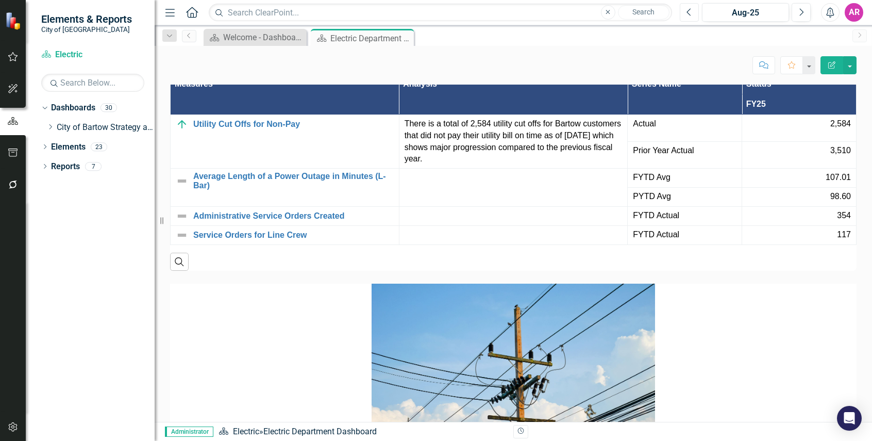
click at [691, 11] on icon "Previous" at bounding box center [689, 12] width 6 height 9
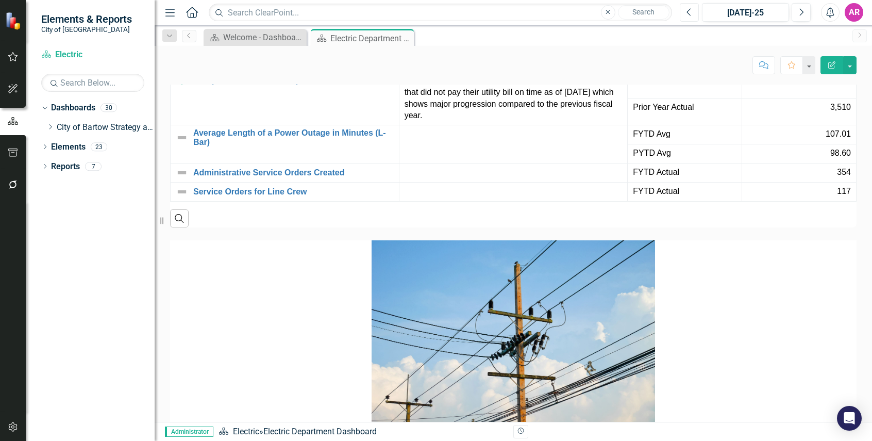
scroll to position [1746, 0]
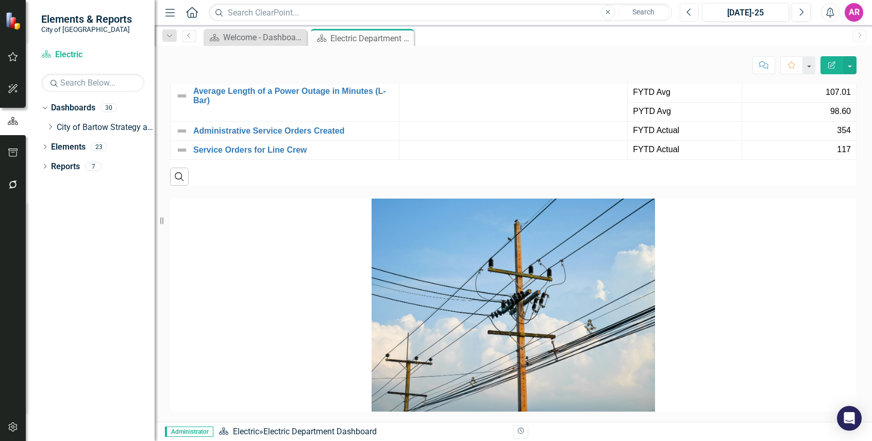
click at [694, 15] on button "Previous" at bounding box center [689, 12] width 19 height 19
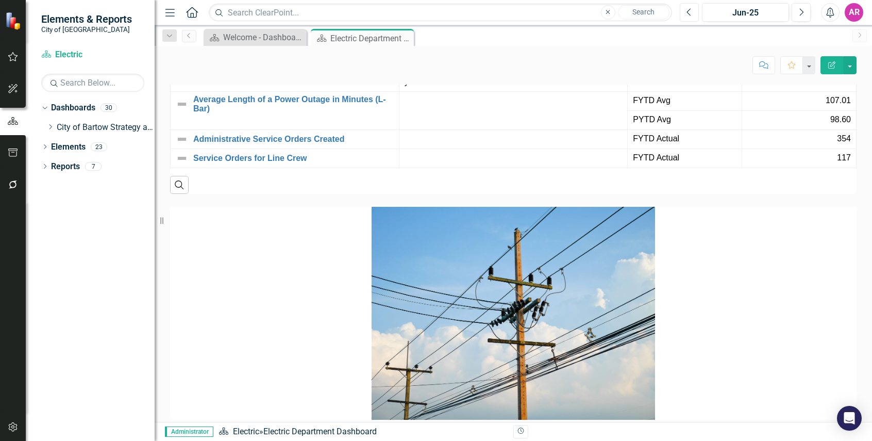
click at [691, 12] on icon "Previous" at bounding box center [689, 12] width 6 height 9
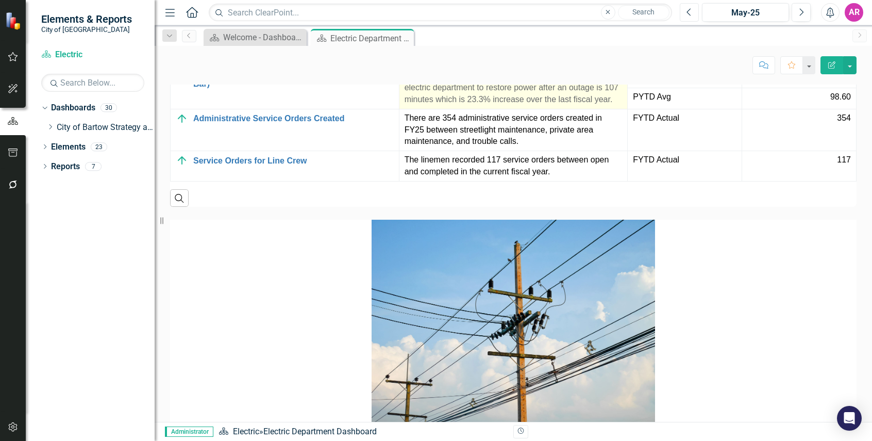
scroll to position [1660, 0]
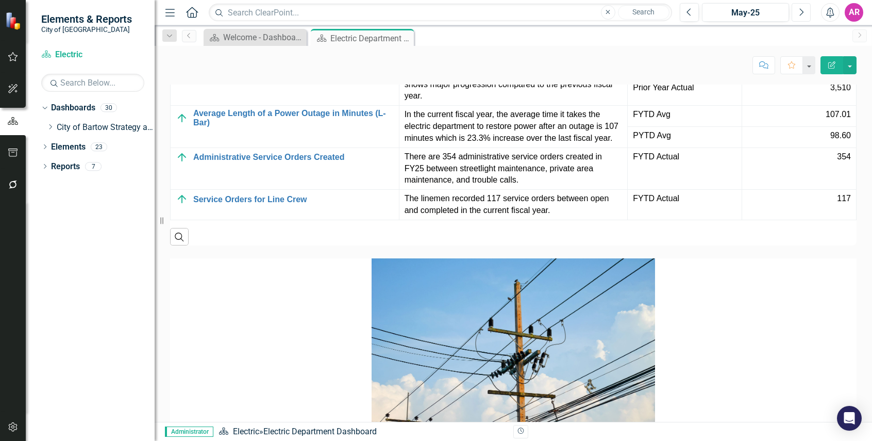
click at [803, 10] on icon "Next" at bounding box center [801, 12] width 6 height 9
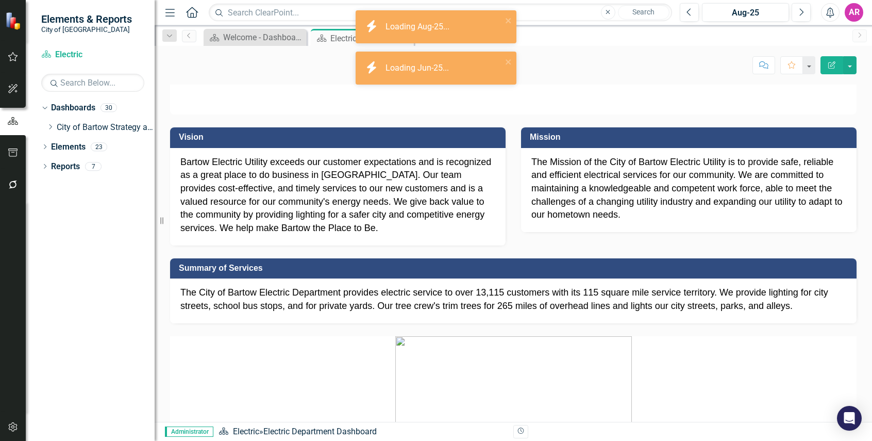
click at [854, 102] on div at bounding box center [513, 93] width 702 height 43
click at [691, 15] on icon "Previous" at bounding box center [689, 12] width 6 height 9
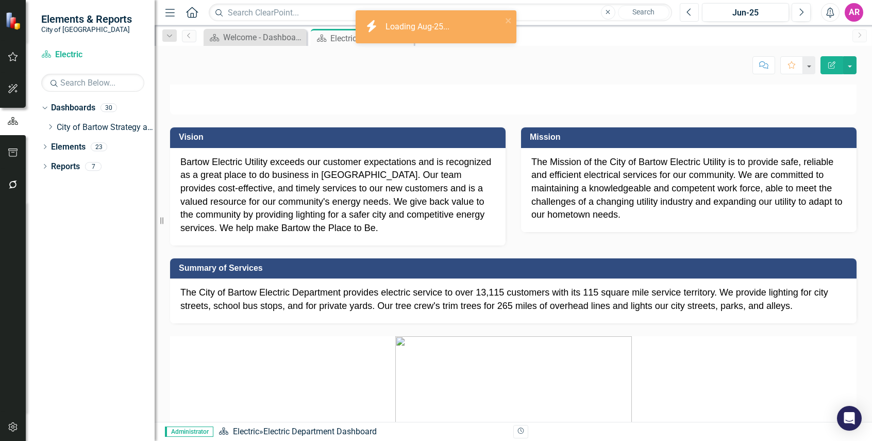
click at [690, 15] on icon "button" at bounding box center [688, 11] width 4 height 7
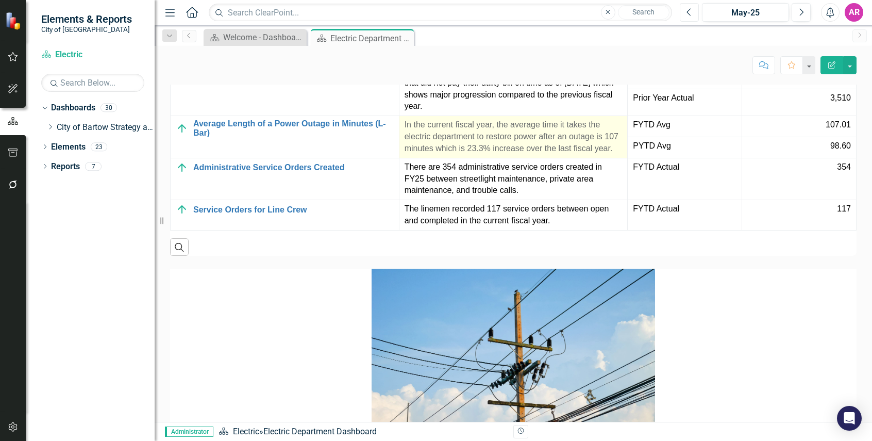
scroll to position [1649, 0]
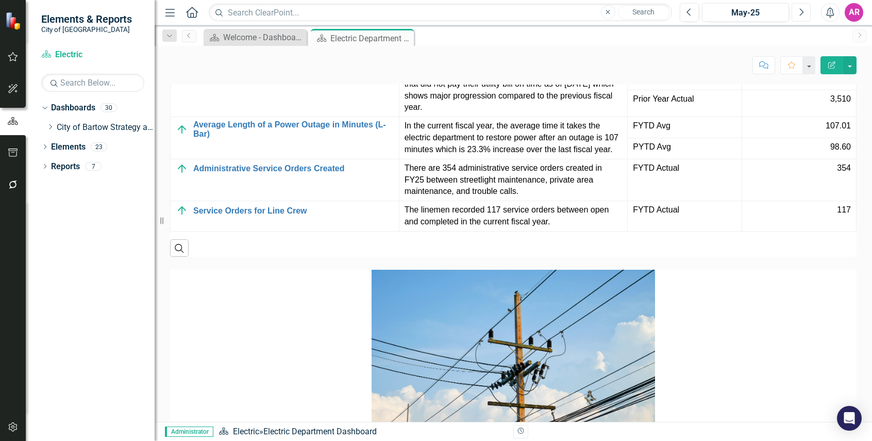
click at [801, 8] on icon "Next" at bounding box center [801, 12] width 6 height 9
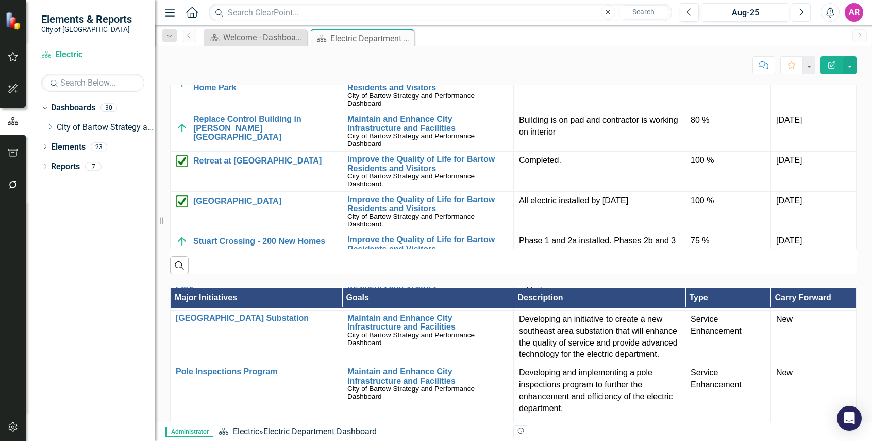
scroll to position [55, 0]
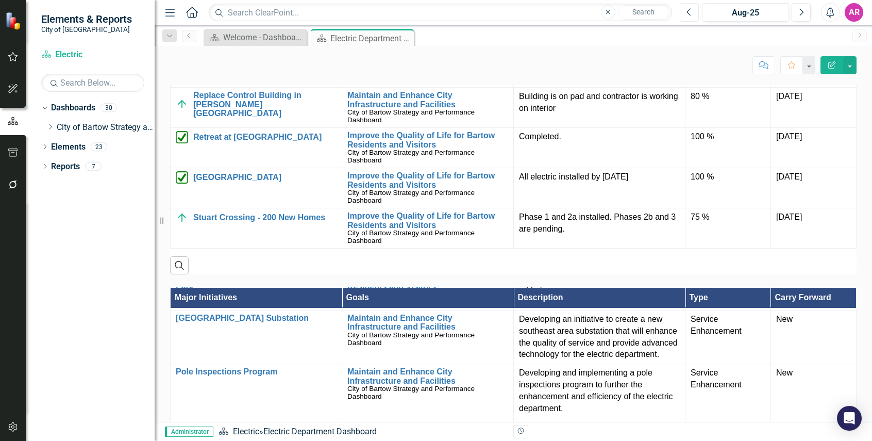
click at [688, 11] on icon "button" at bounding box center [688, 11] width 4 height 7
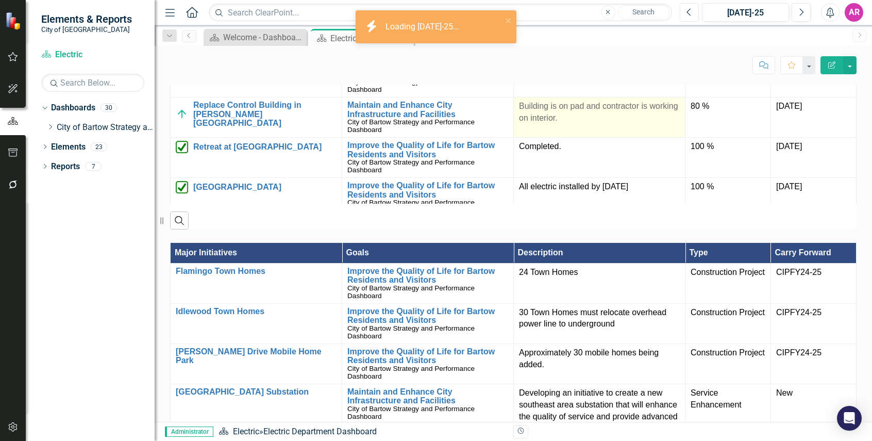
scroll to position [824, 0]
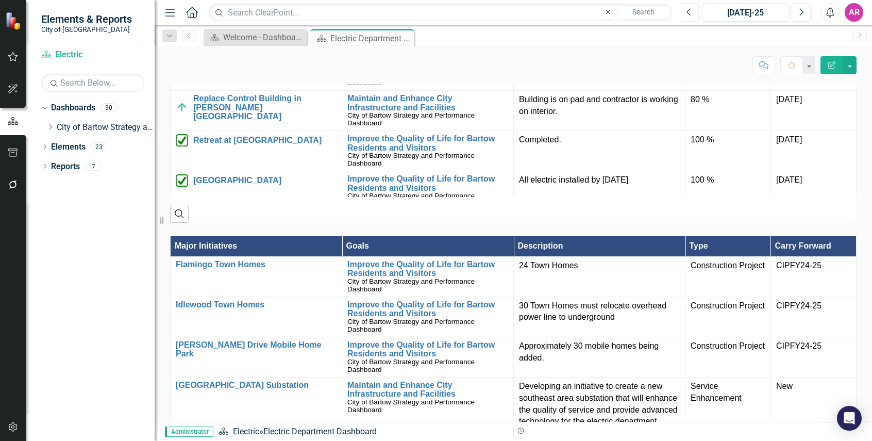
click at [692, 13] on button "Previous" at bounding box center [689, 12] width 19 height 19
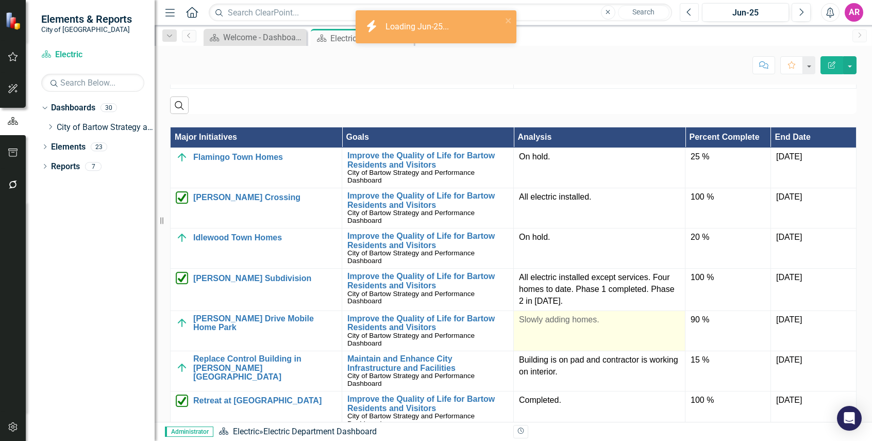
scroll to position [773, 0]
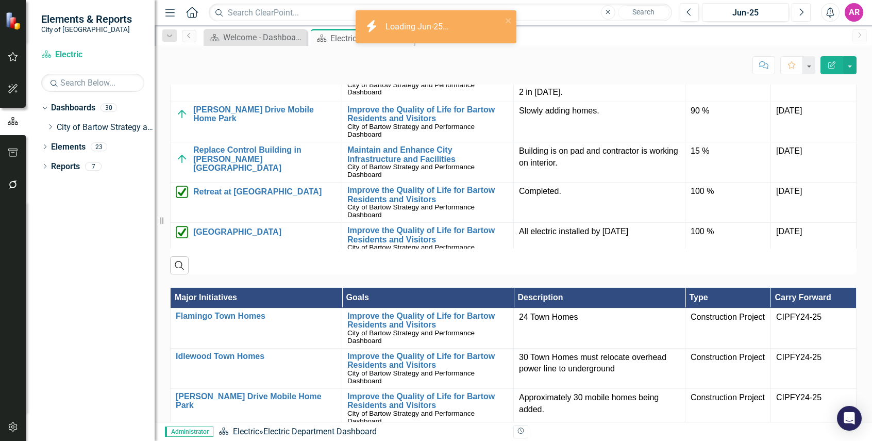
click at [803, 10] on icon "Next" at bounding box center [801, 12] width 6 height 9
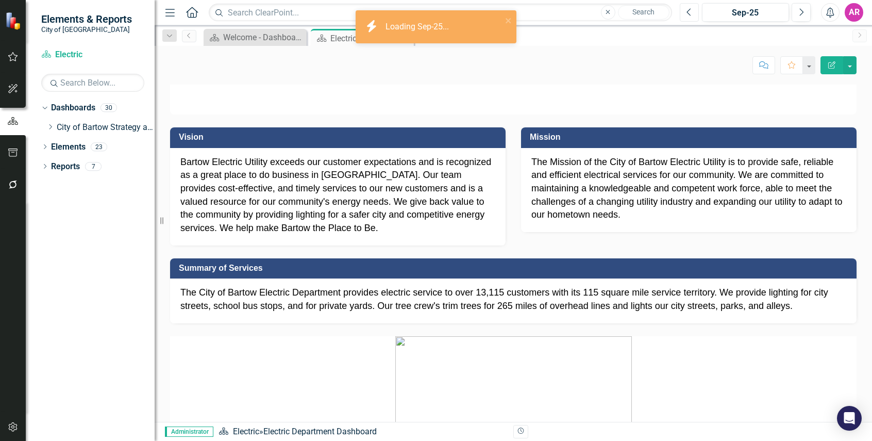
click at [686, 13] on icon "Previous" at bounding box center [689, 12] width 6 height 9
click at [51, 124] on icon "Dropdown" at bounding box center [50, 127] width 8 height 6
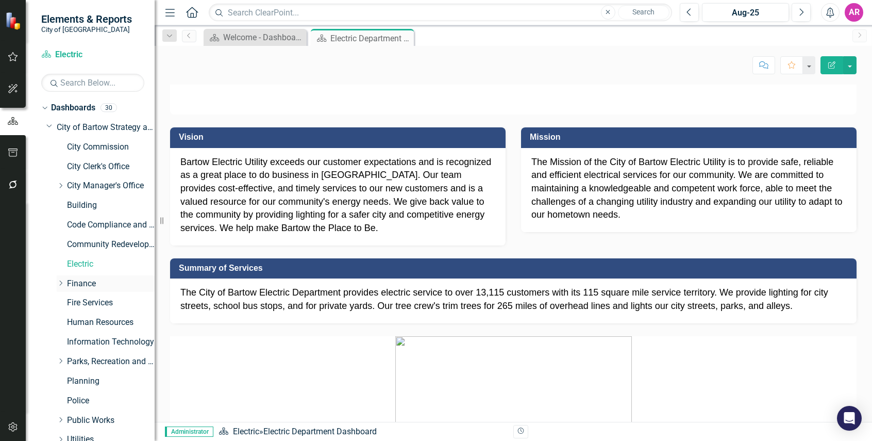
click at [77, 281] on link "Finance" at bounding box center [111, 284] width 88 height 12
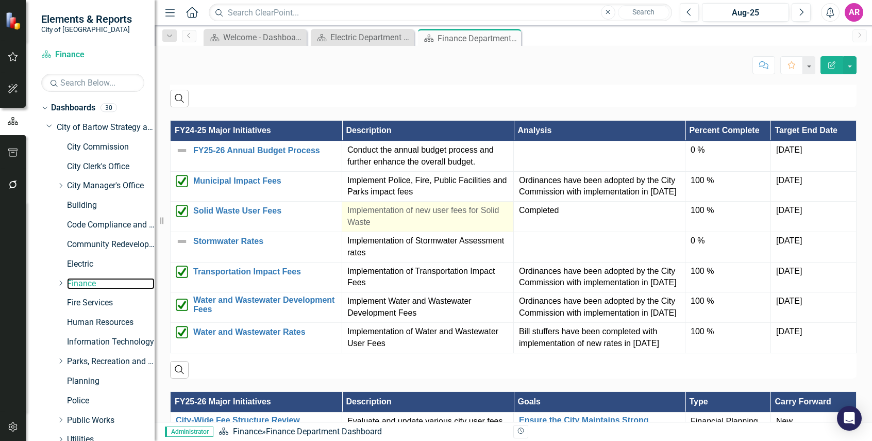
scroll to position [618, 0]
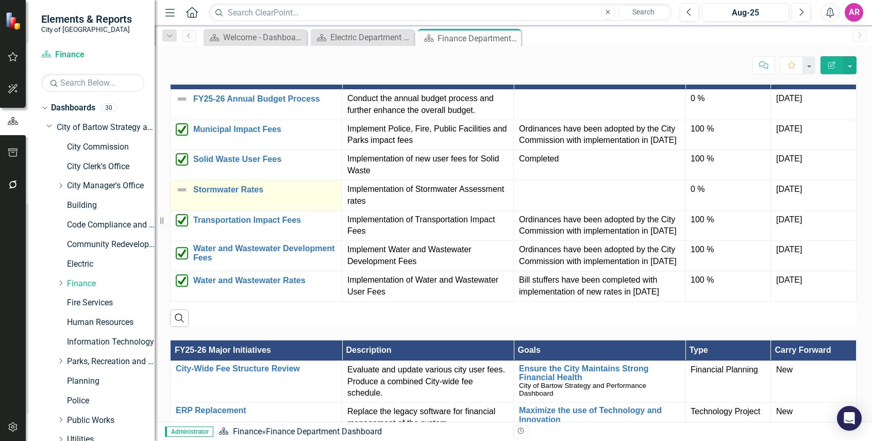
click at [180, 196] on img at bounding box center [182, 189] width 12 height 12
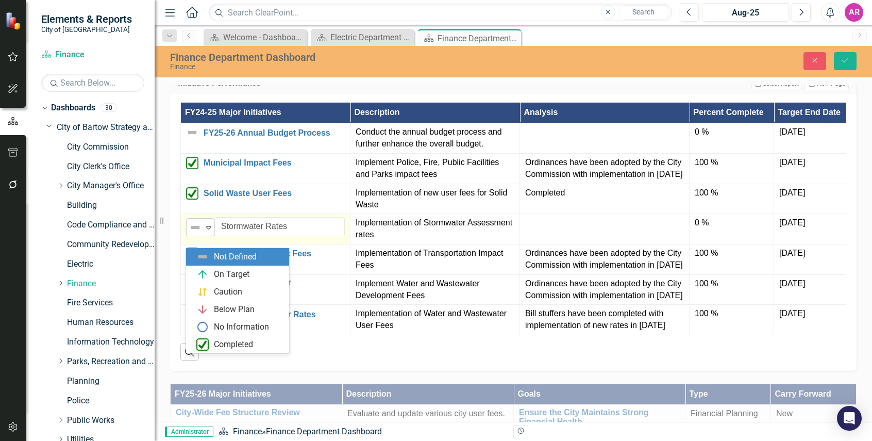
click at [208, 231] on icon "Expand" at bounding box center [209, 227] width 10 height 8
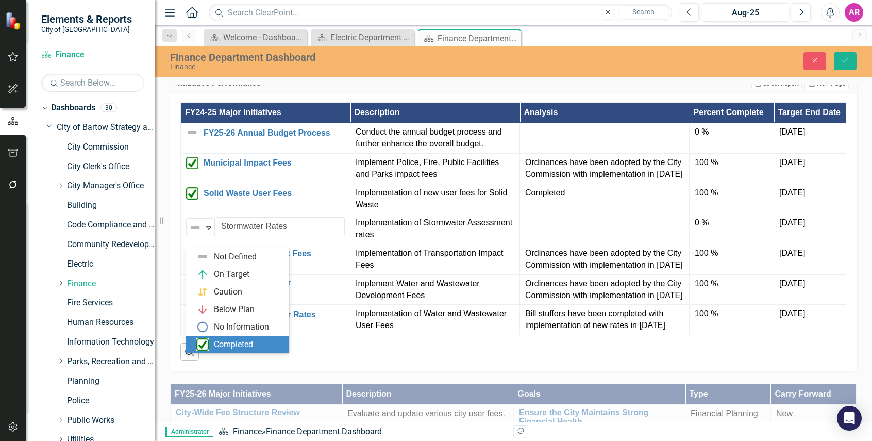
click at [252, 344] on div "Completed" at bounding box center [233, 345] width 39 height 12
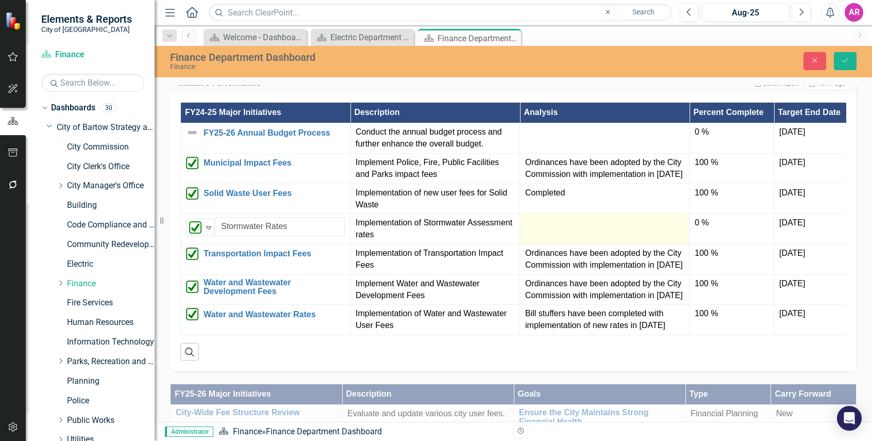
click at [632, 229] on div at bounding box center [604, 223] width 159 height 12
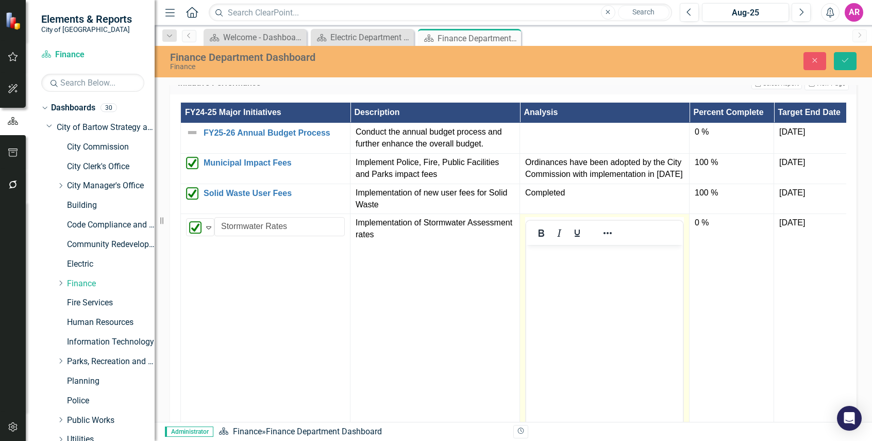
scroll to position [0, 0]
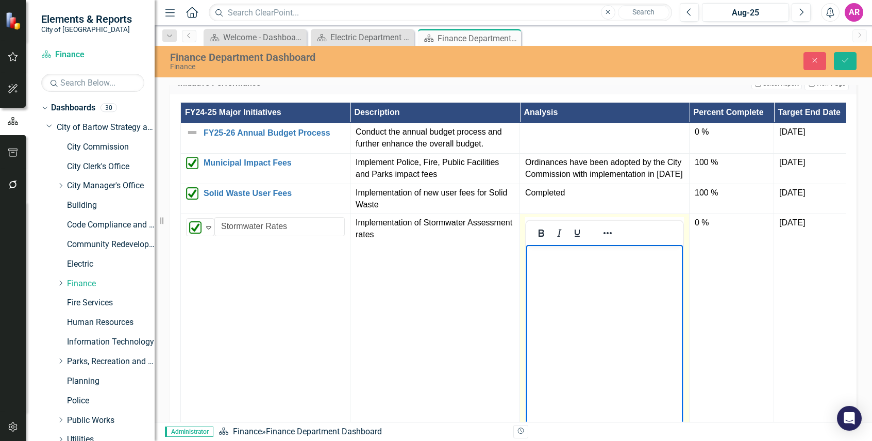
click at [609, 262] on body "Rich Text Area. Press ALT-0 for help." at bounding box center [604, 322] width 157 height 155
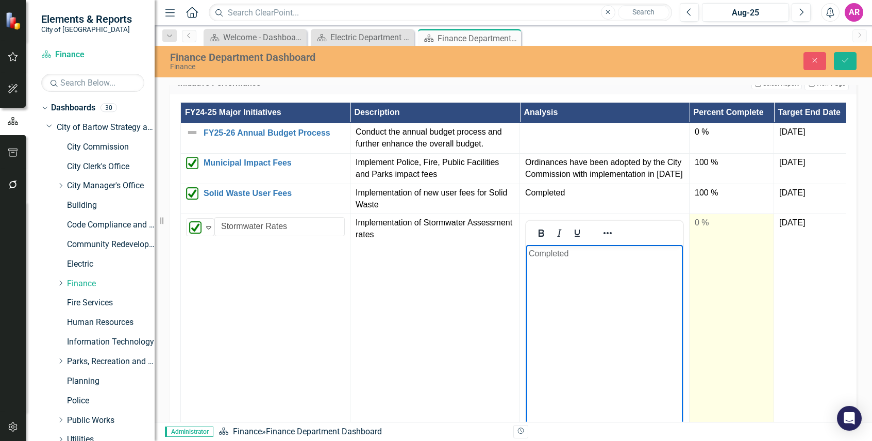
click at [717, 249] on td "0 %" at bounding box center [731, 336] width 85 height 244
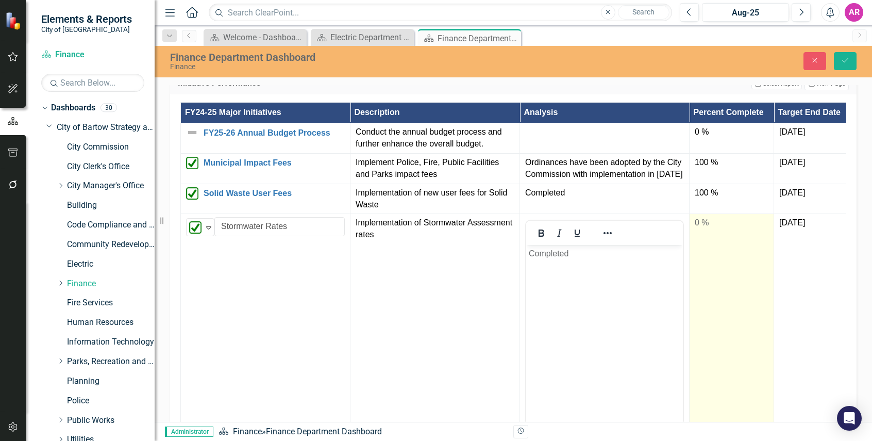
click at [717, 249] on td "0 %" at bounding box center [731, 336] width 85 height 244
click at [767, 264] on div at bounding box center [732, 257] width 74 height 13
type input "100"
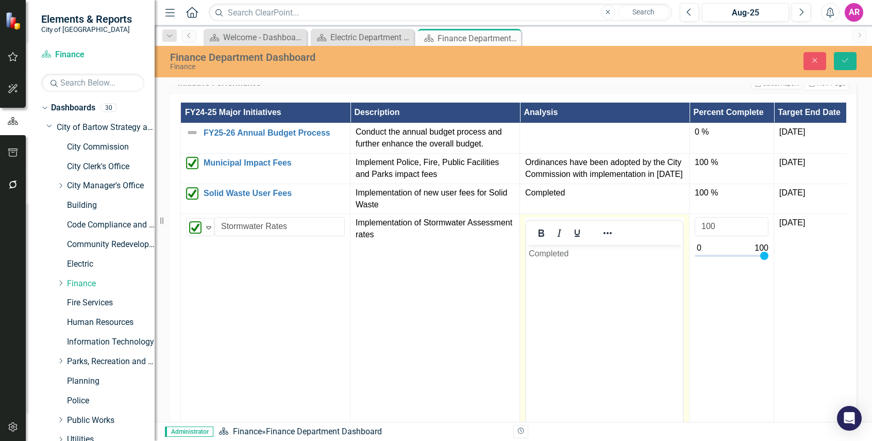
click at [606, 312] on body "Completed" at bounding box center [604, 322] width 157 height 155
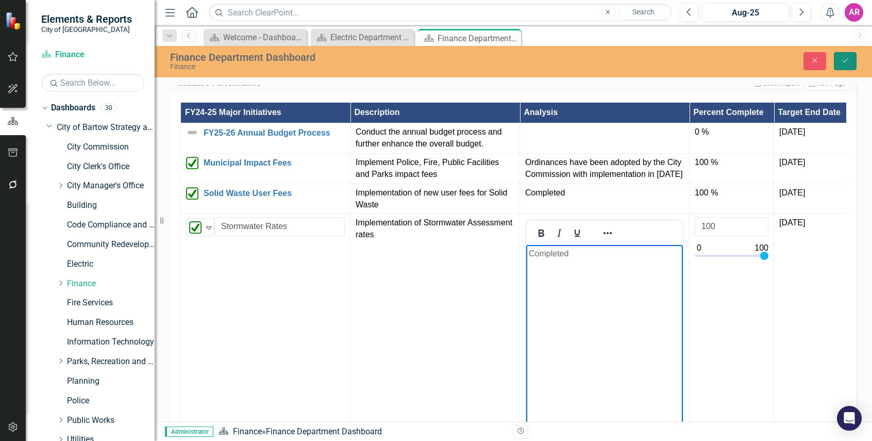
click at [845, 58] on icon "Save" at bounding box center [844, 60] width 9 height 7
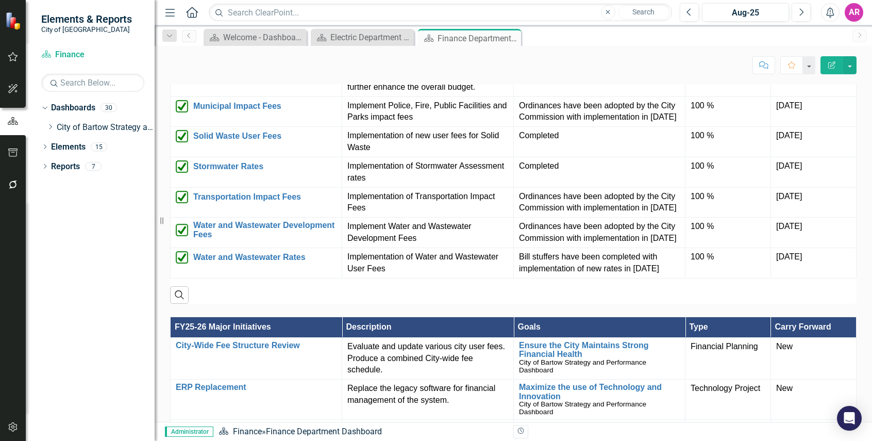
scroll to position [618, 0]
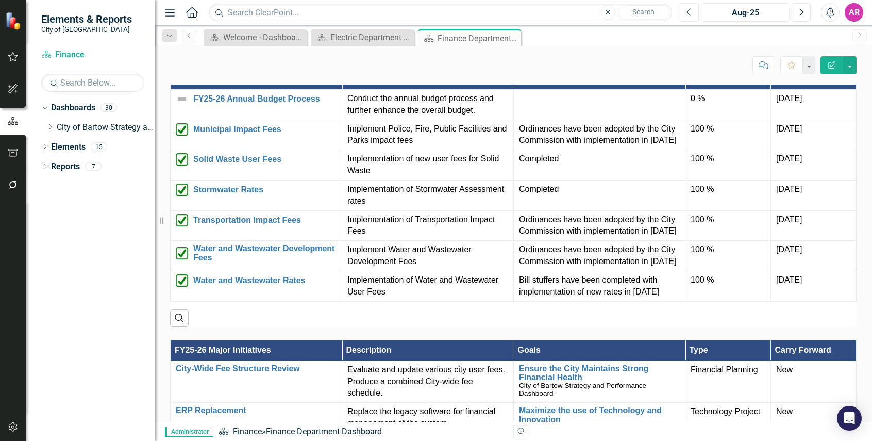
click at [688, 13] on icon "Previous" at bounding box center [689, 12] width 6 height 9
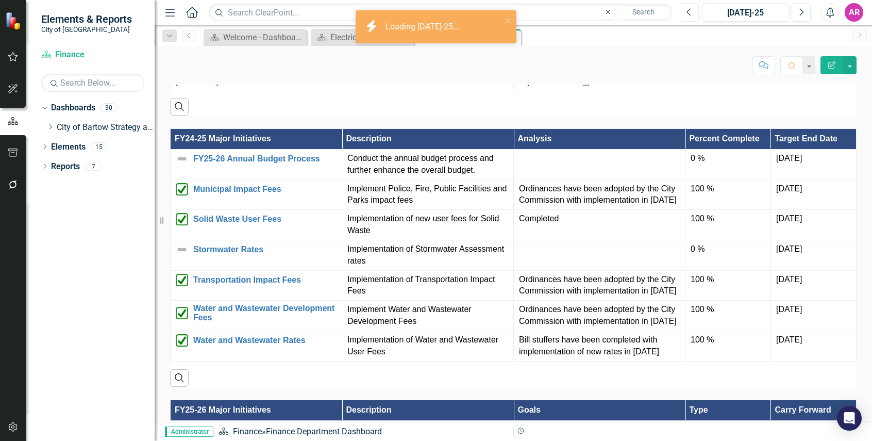
scroll to position [610, 0]
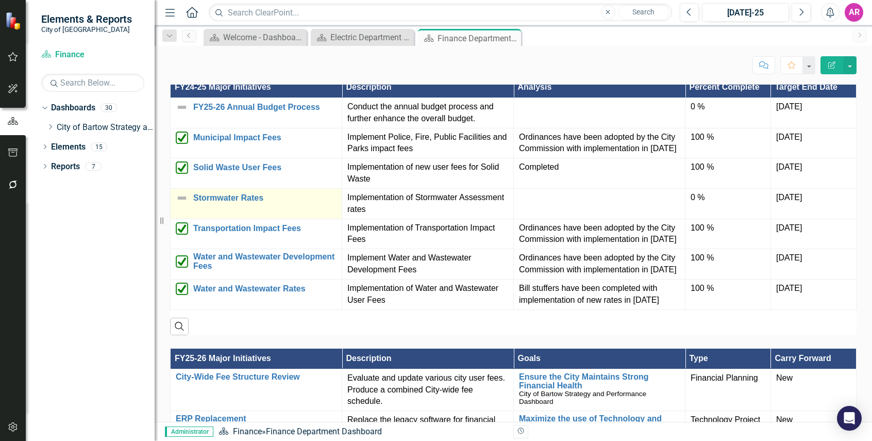
click at [181, 204] on img at bounding box center [182, 198] width 12 height 12
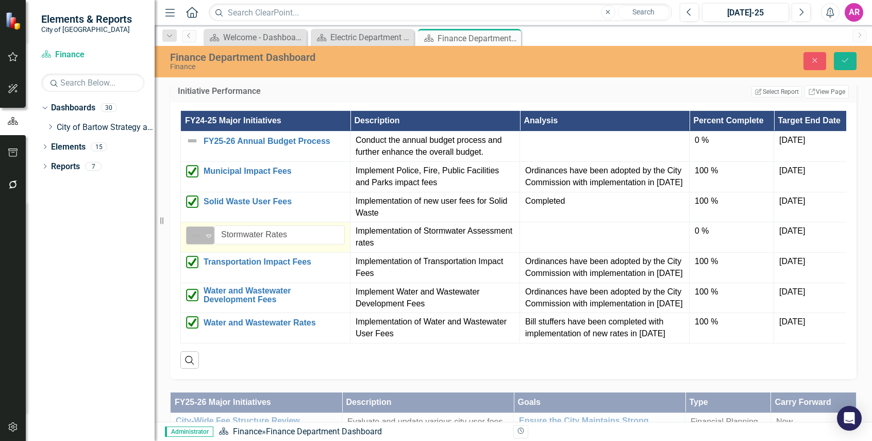
click at [203, 243] on div "Not Defined" at bounding box center [195, 235] width 15 height 14
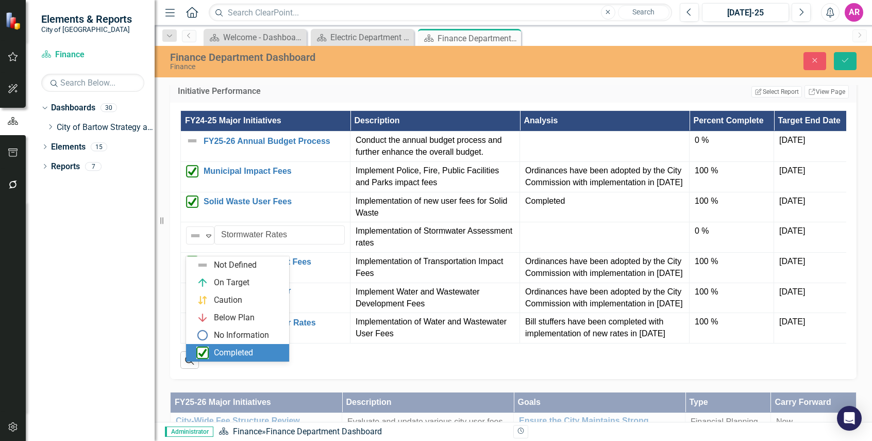
click at [259, 359] on div "Completed" at bounding box center [239, 352] width 87 height 12
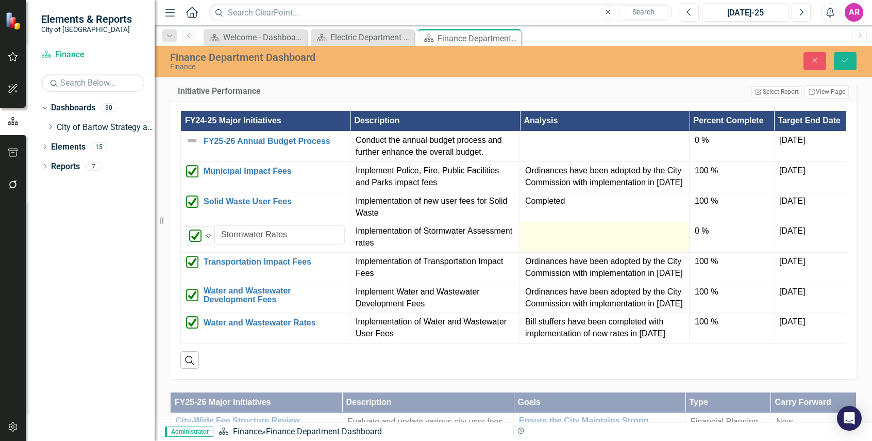
click at [657, 238] on div at bounding box center [604, 231] width 159 height 12
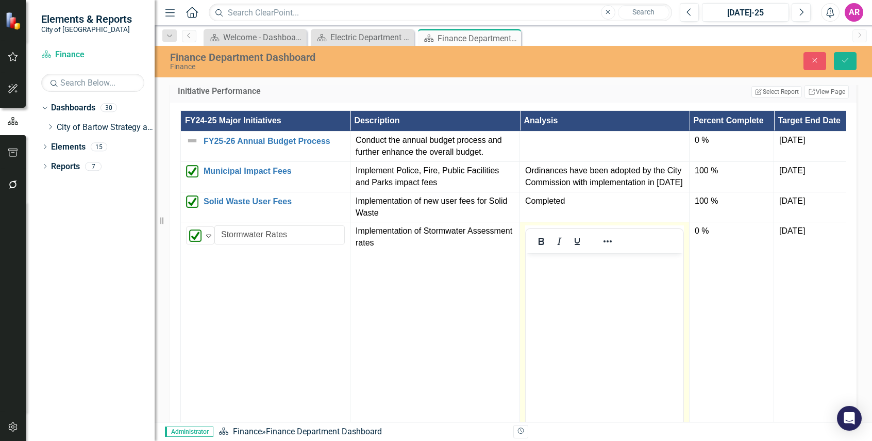
scroll to position [0, 0]
click at [615, 294] on body "Rich Text Area. Press ALT-0 for help." at bounding box center [604, 330] width 157 height 155
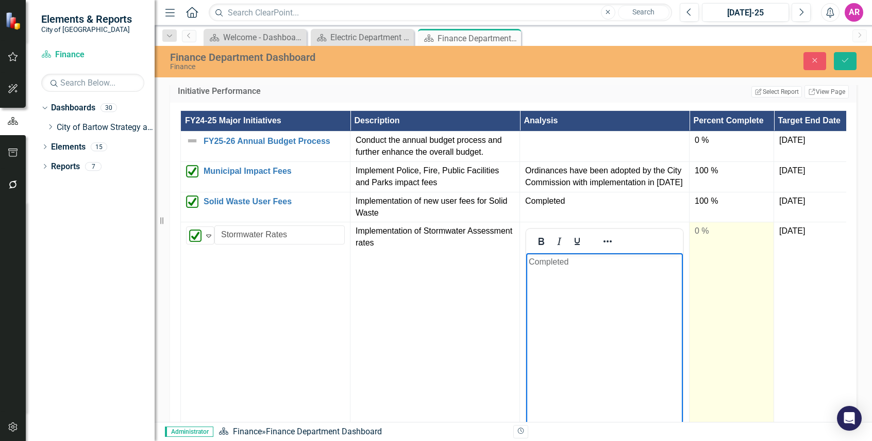
click at [711, 256] on td "0 %" at bounding box center [731, 344] width 85 height 244
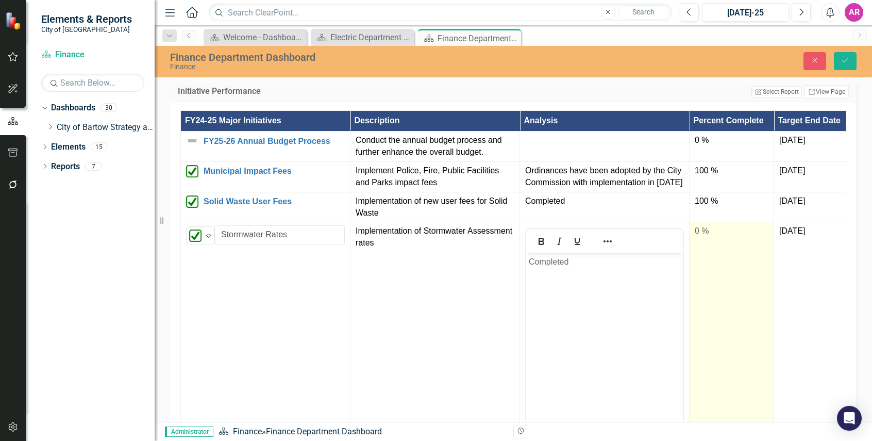
click at [711, 256] on td "0 %" at bounding box center [731, 344] width 85 height 244
click at [768, 273] on div at bounding box center [732, 266] width 74 height 13
type input "100"
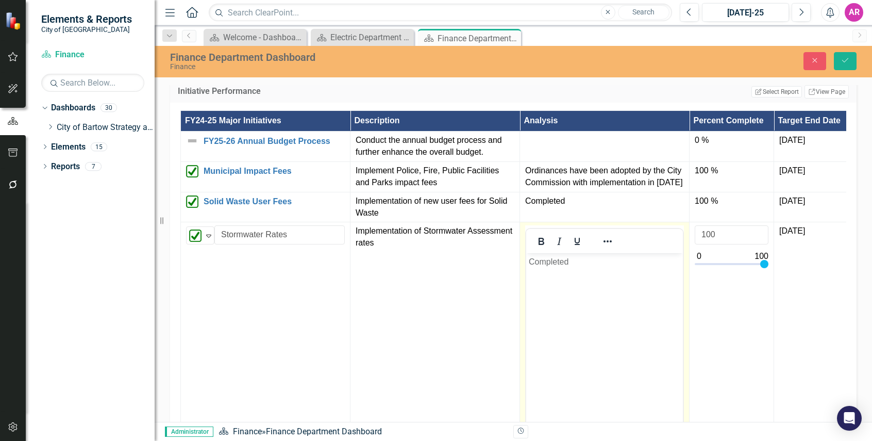
click at [609, 316] on body "Completed" at bounding box center [604, 330] width 157 height 155
click at [843, 67] on button "Save" at bounding box center [845, 61] width 23 height 18
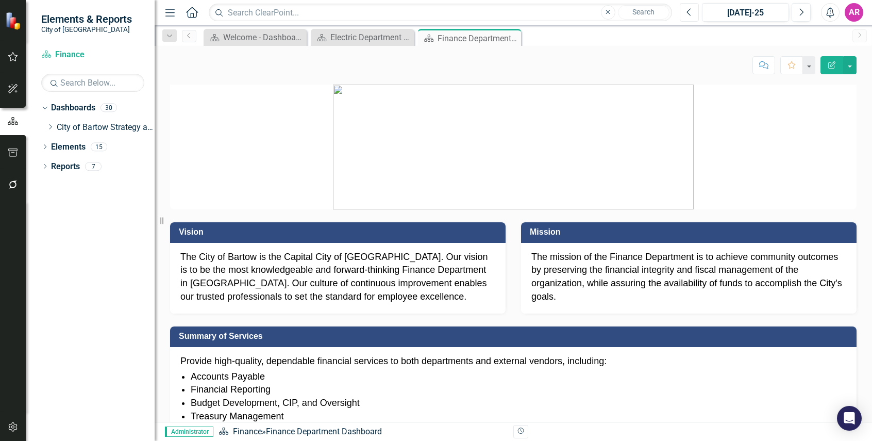
click at [690, 13] on icon "Previous" at bounding box center [689, 12] width 6 height 9
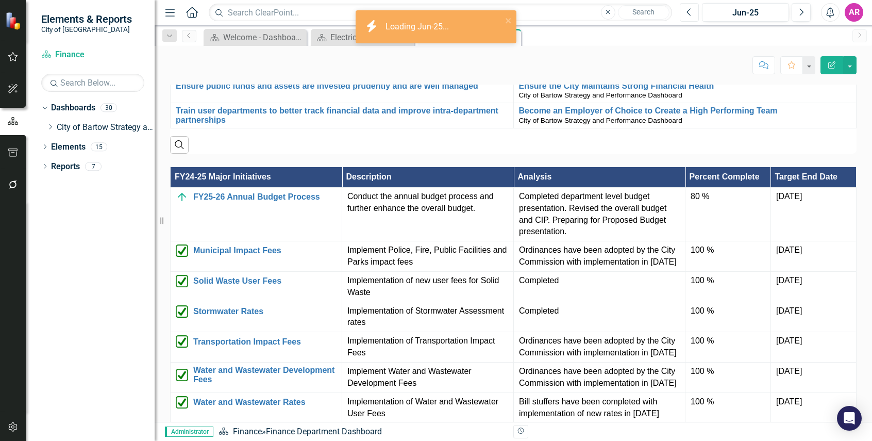
scroll to position [550, 0]
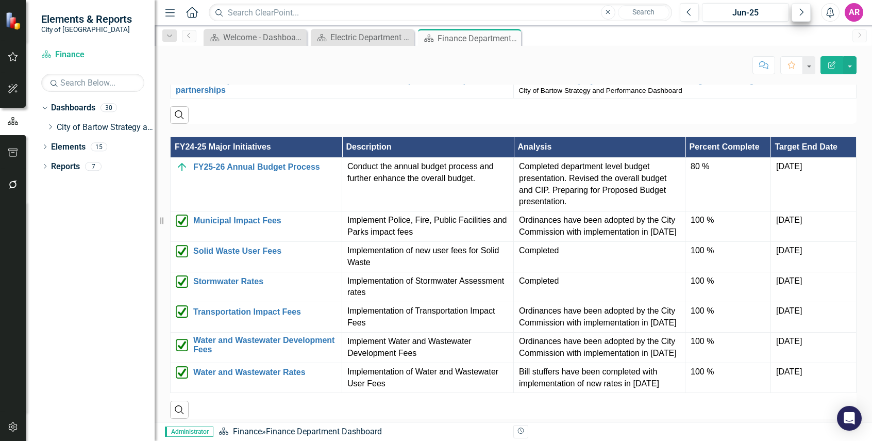
drag, startPoint x: 859, startPoint y: 109, endPoint x: 799, endPoint y: 20, distance: 107.6
click at [859, 109] on div "Vision The City of Bartow is the Capital City of Polk County. Our vision is to …" at bounding box center [513, 334] width 717 height 1626
click at [806, 14] on button "Next" at bounding box center [800, 12] width 19 height 19
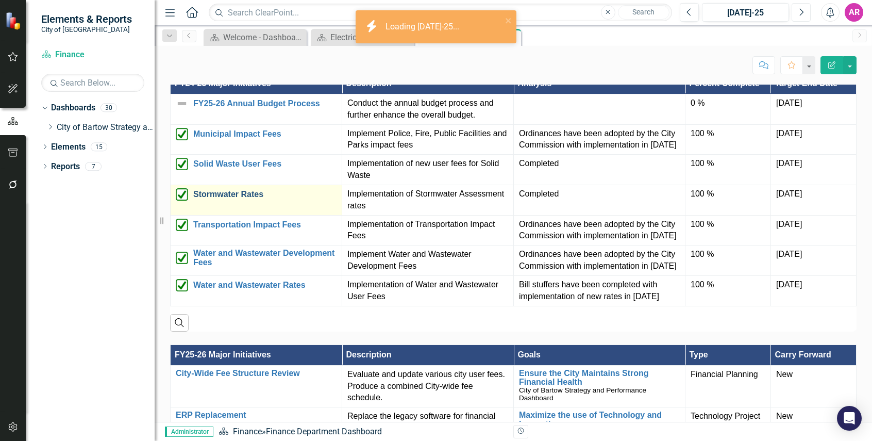
scroll to position [618, 0]
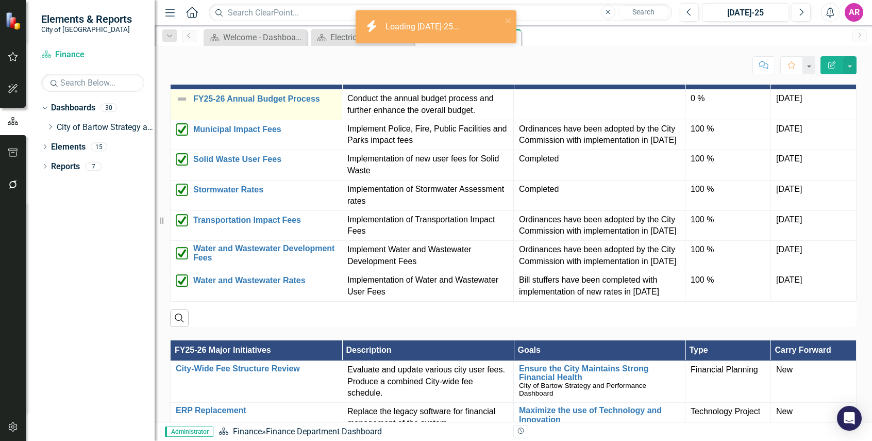
click at [181, 99] on img at bounding box center [182, 99] width 12 height 12
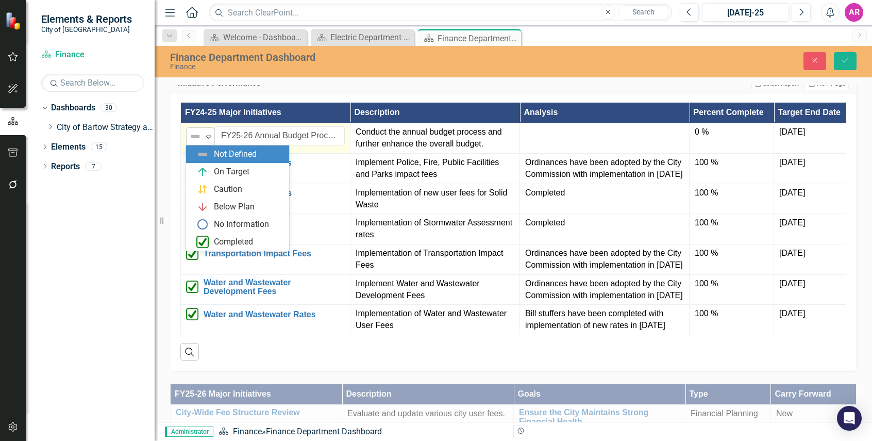
drag, startPoint x: 204, startPoint y: 129, endPoint x: 204, endPoint y: 138, distance: 8.8
click at [203, 130] on div "Not Defined Expand" at bounding box center [200, 136] width 28 height 18
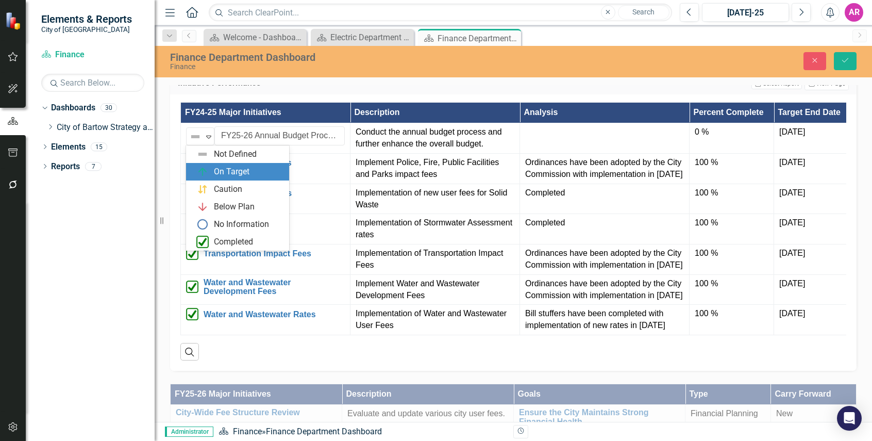
click at [221, 170] on div "On Target" at bounding box center [232, 172] width 36 height 12
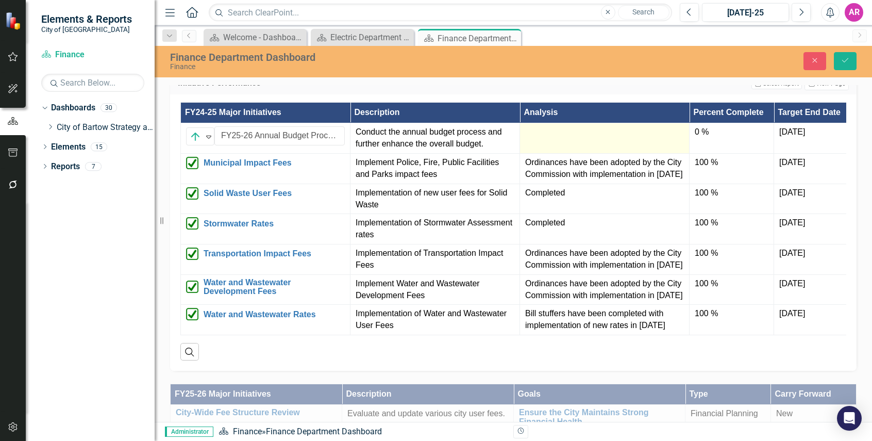
click at [585, 134] on div at bounding box center [604, 132] width 159 height 12
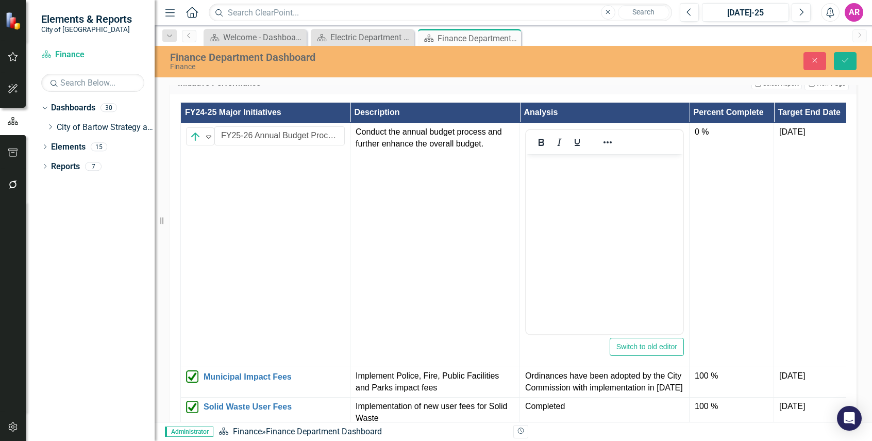
scroll to position [0, 0]
click at [586, 172] on body "Rich Text Area. Press ALT-0 for help." at bounding box center [604, 231] width 157 height 155
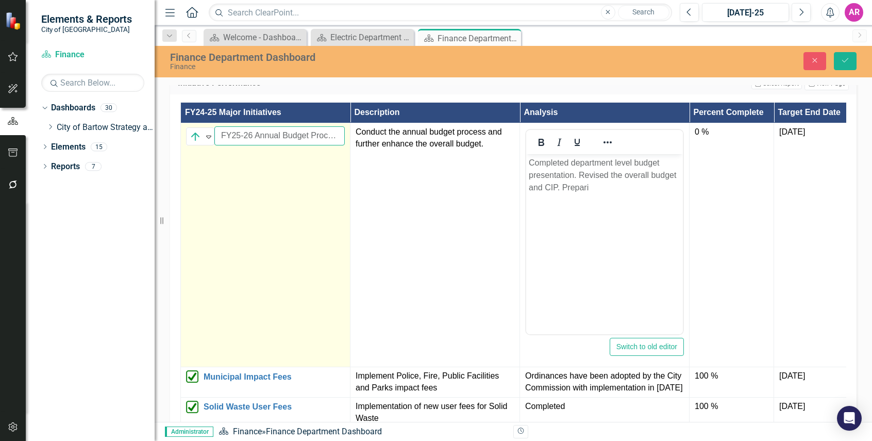
scroll to position [0, 3]
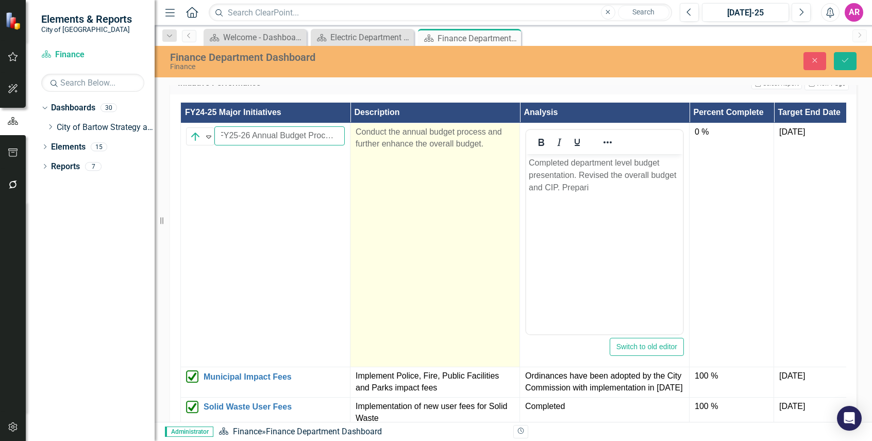
drag, startPoint x: 271, startPoint y: 138, endPoint x: 364, endPoint y: 137, distance: 93.3
click at [364, 137] on tr "On Target Expand FY25-26 Annual Budget Process Link Map View Link Map Edit Edit…" at bounding box center [520, 245] width 678 height 244
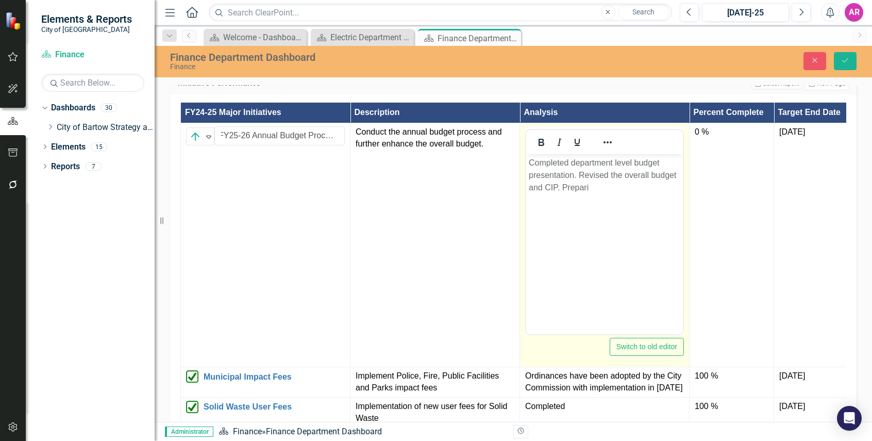
click at [634, 187] on p "Completed department level budget presentation. Revised the overall budget and …" at bounding box center [604, 175] width 151 height 37
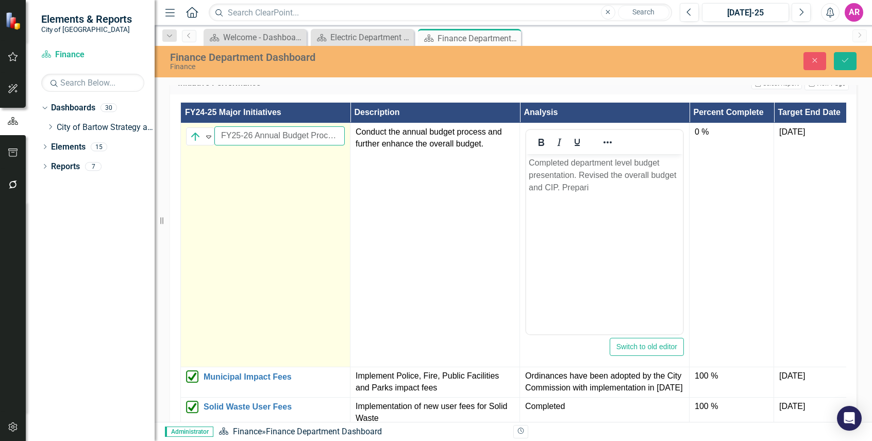
click at [322, 134] on input "FY25-26 Annual Budget Process" at bounding box center [279, 135] width 130 height 19
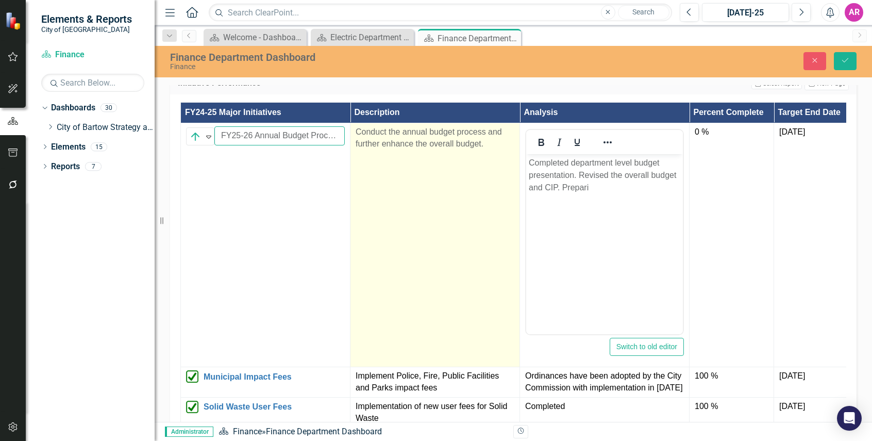
scroll to position [0, 3]
drag, startPoint x: 295, startPoint y: 137, endPoint x: 353, endPoint y: 137, distance: 58.7
click at [353, 137] on tr "On Target Expand FY25-26 Annual Budget Process Link Map View Link Map Edit Edit…" at bounding box center [520, 245] width 678 height 244
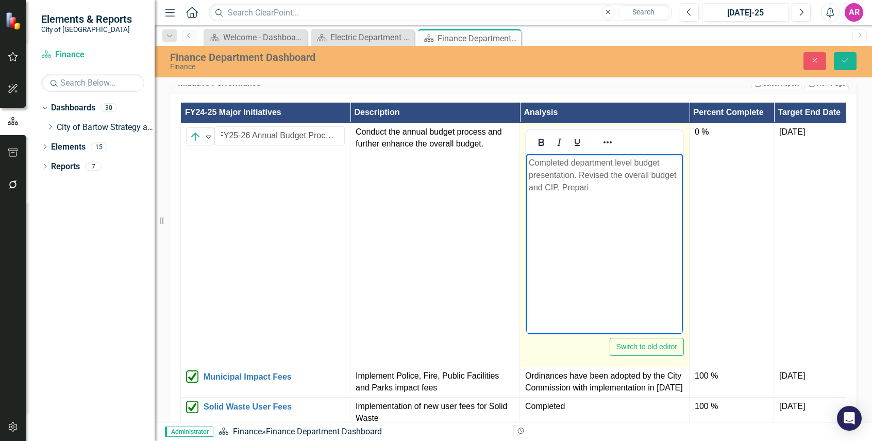
click at [627, 203] on body "Completed department level budget presentation. Revised the overall budget and …" at bounding box center [604, 231] width 157 height 155
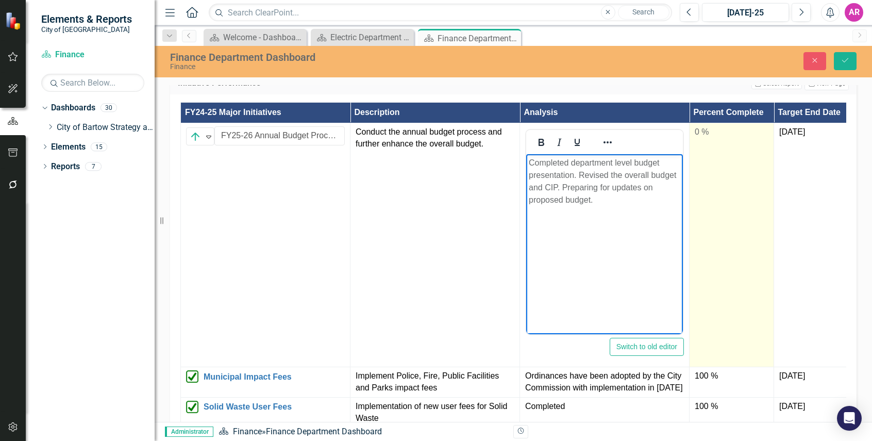
click at [727, 151] on td "0 %" at bounding box center [731, 245] width 85 height 244
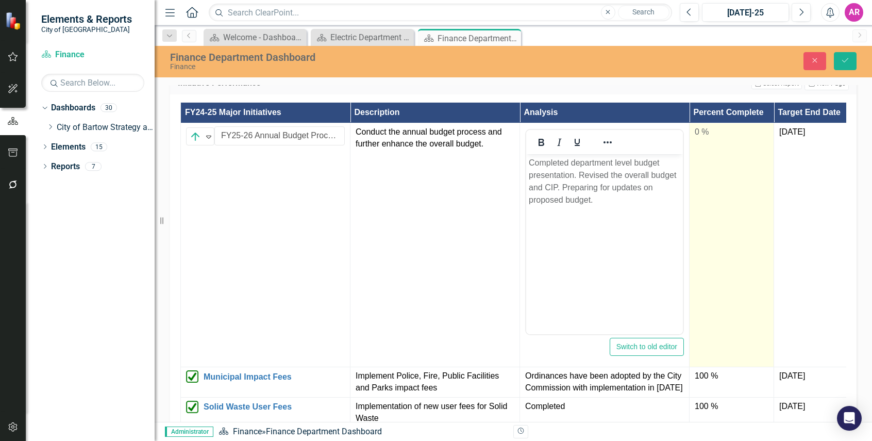
click at [727, 151] on td "0 %" at bounding box center [731, 245] width 85 height 244
click at [721, 131] on input "0" at bounding box center [732, 135] width 74 height 19
click at [708, 137] on input "0" at bounding box center [732, 135] width 74 height 19
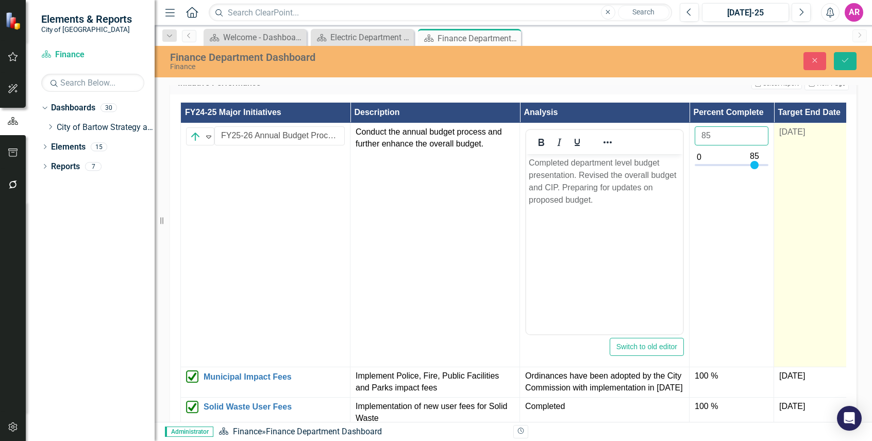
type input "85"
click at [786, 171] on td "[DATE]" at bounding box center [816, 245] width 85 height 244
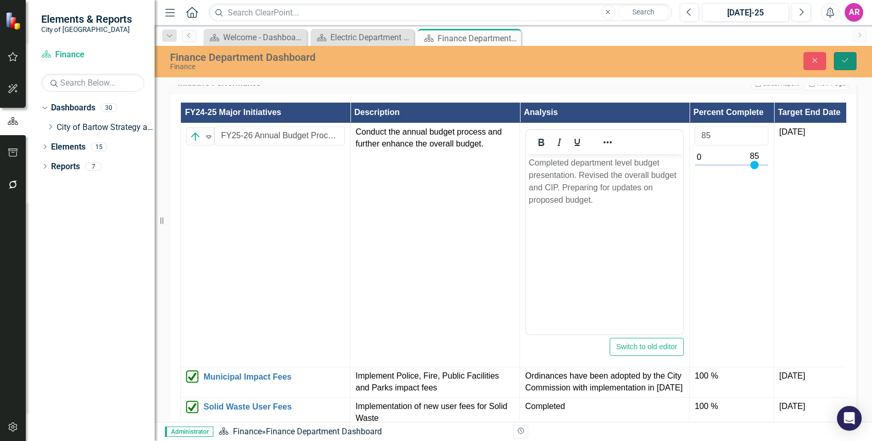
click at [842, 56] on button "Save" at bounding box center [845, 61] width 23 height 18
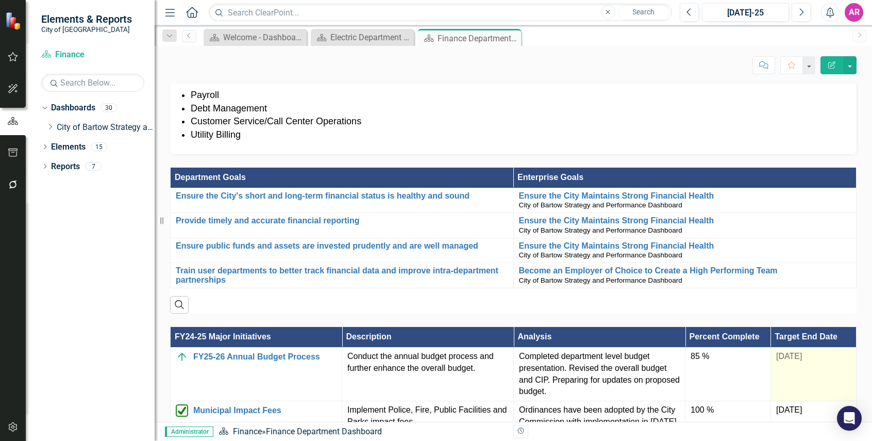
scroll to position [618, 0]
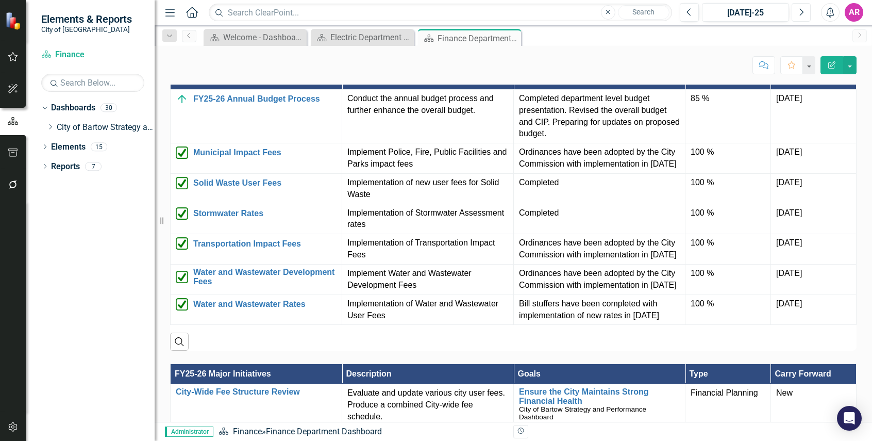
click at [798, 12] on icon "Next" at bounding box center [801, 12] width 6 height 9
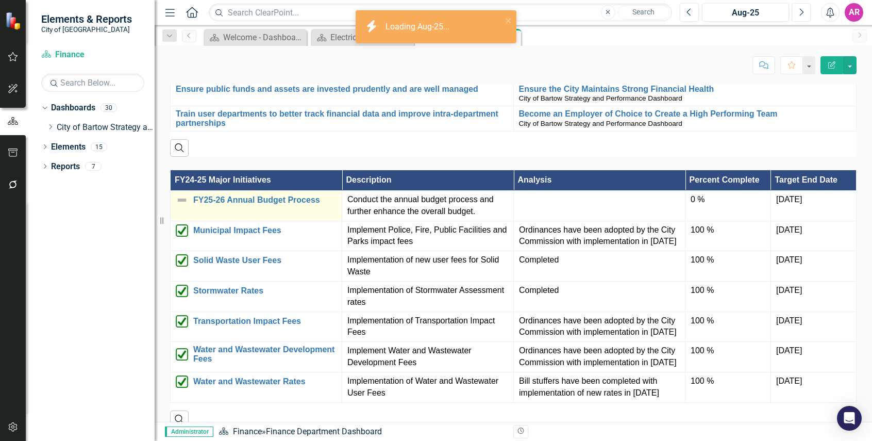
scroll to position [567, 0]
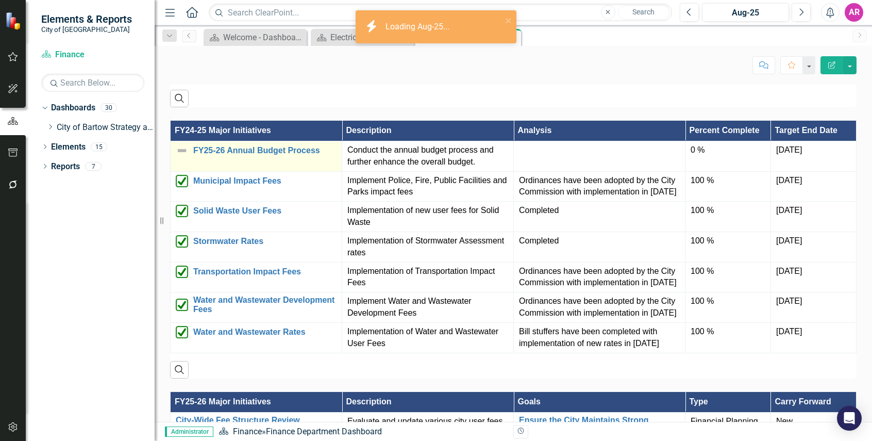
click at [183, 154] on img at bounding box center [182, 150] width 12 height 12
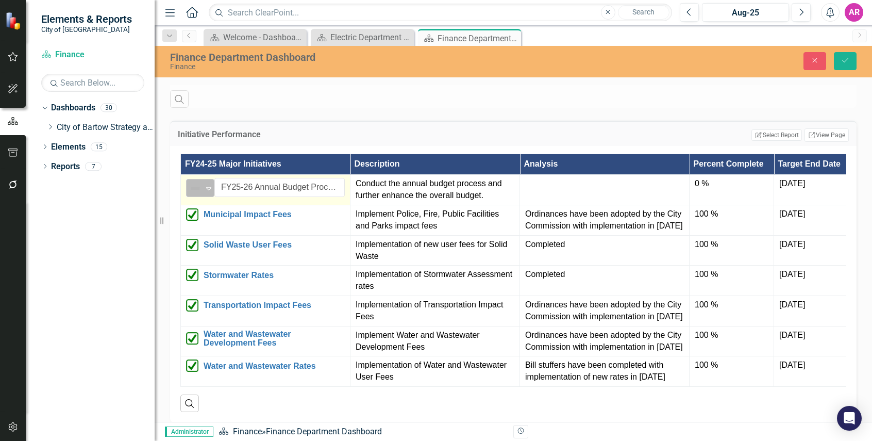
click at [200, 189] on img at bounding box center [195, 188] width 12 height 12
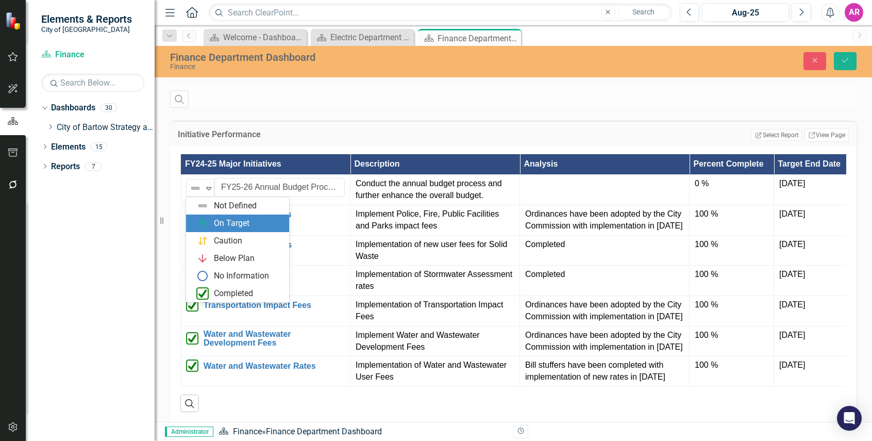
click at [234, 223] on div "On Target" at bounding box center [232, 223] width 36 height 12
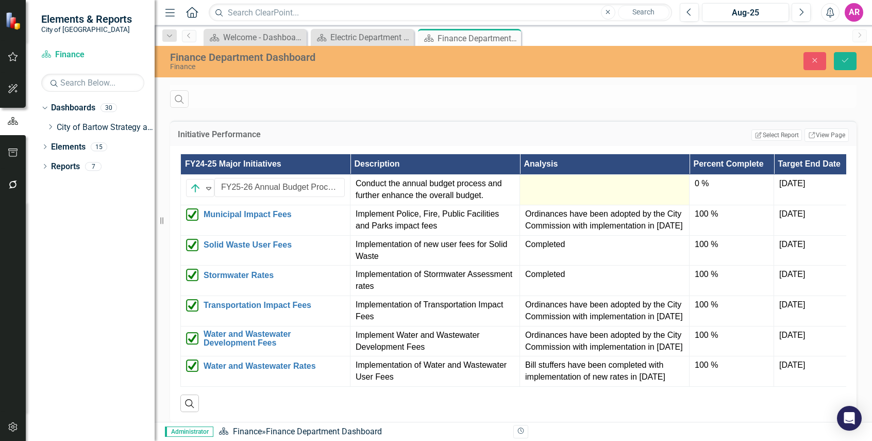
click at [606, 192] on td at bounding box center [605, 190] width 170 height 30
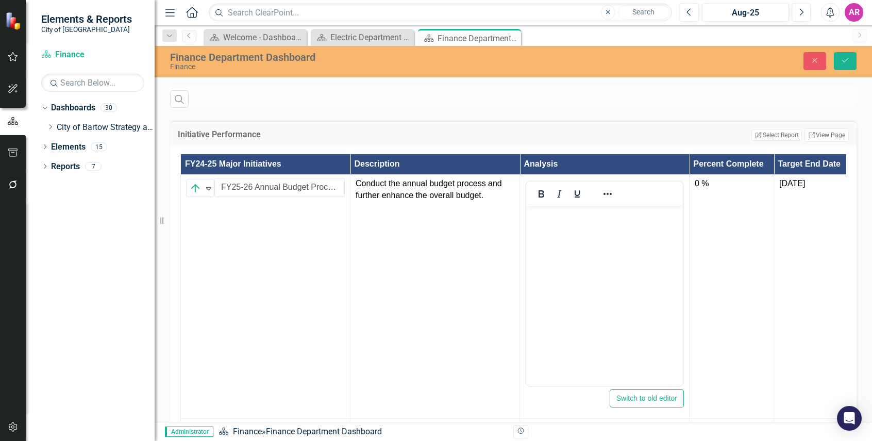
scroll to position [0, 0]
click at [625, 235] on body "Rich Text Area. Press ALT-0 for help." at bounding box center [604, 283] width 157 height 155
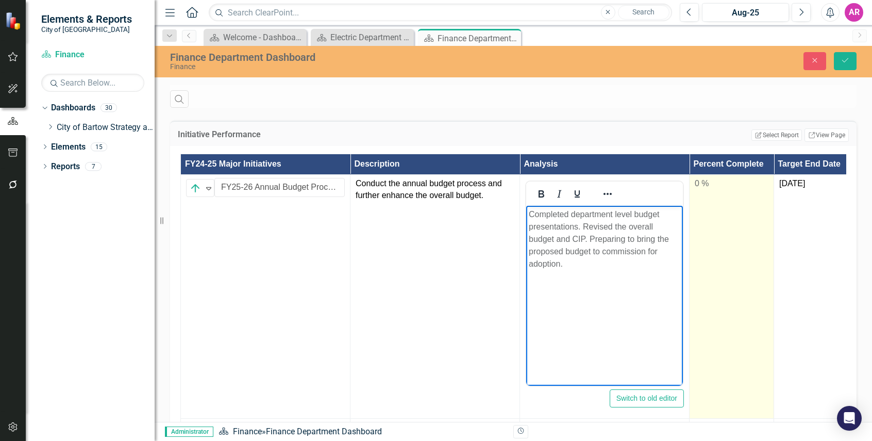
click at [730, 180] on div "0 %" at bounding box center [732, 184] width 74 height 12
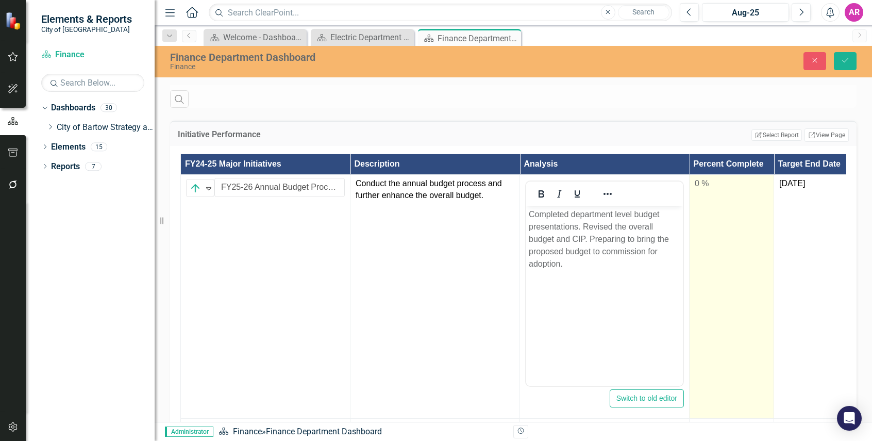
click at [730, 180] on div "0 %" at bounding box center [732, 184] width 74 height 12
click at [718, 194] on input "0" at bounding box center [732, 187] width 74 height 19
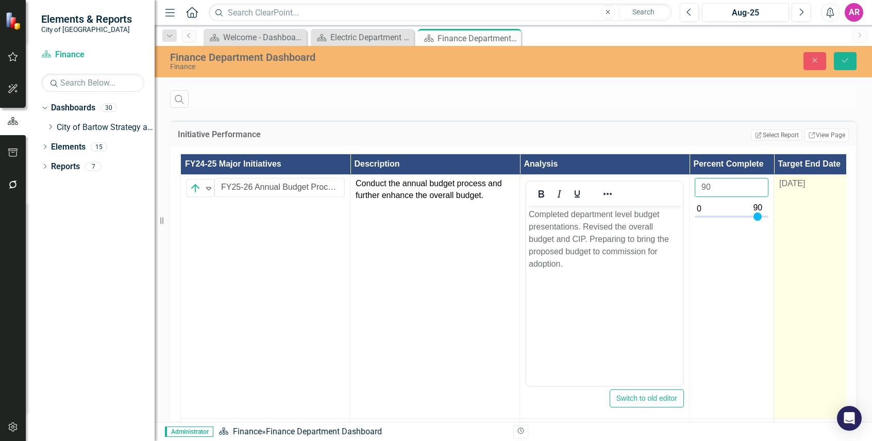
type input "90"
click at [801, 201] on td "[DATE]" at bounding box center [816, 297] width 85 height 244
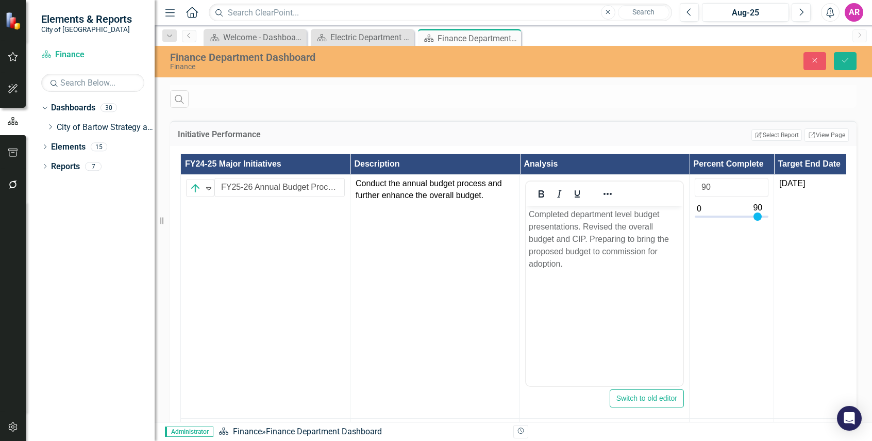
click at [862, 58] on div "Close Save" at bounding box center [722, 61] width 283 height 18
drag, startPoint x: 850, startPoint y: 58, endPoint x: 8, endPoint y: 114, distance: 843.8
click at [850, 58] on button "Save" at bounding box center [845, 61] width 23 height 18
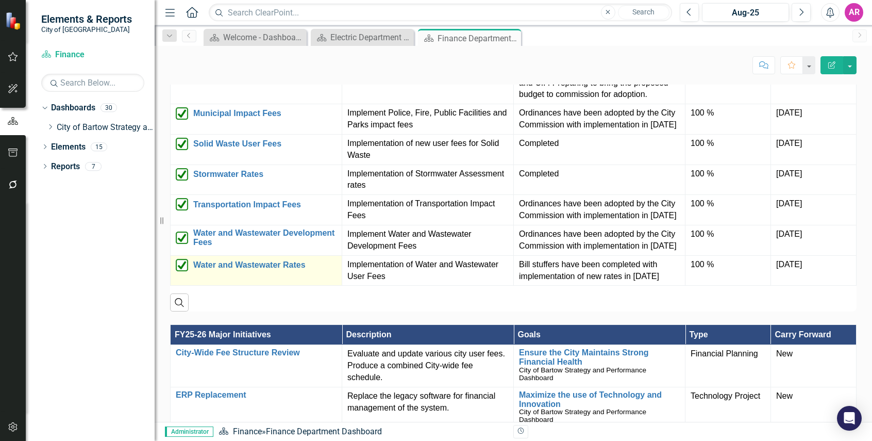
scroll to position [721, 0]
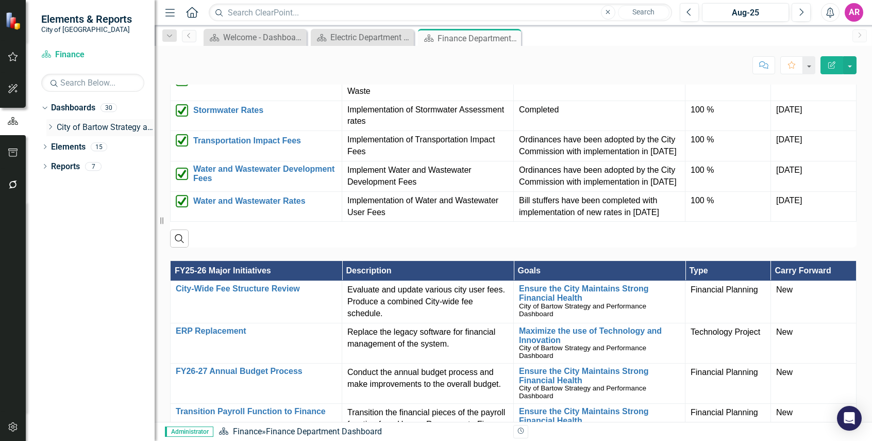
click at [47, 126] on icon "Dropdown" at bounding box center [50, 127] width 8 height 6
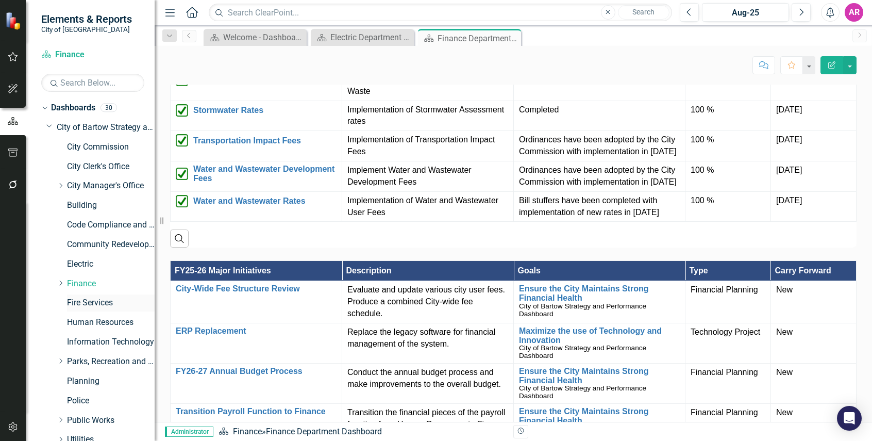
click at [95, 303] on link "Fire Services" at bounding box center [111, 303] width 88 height 12
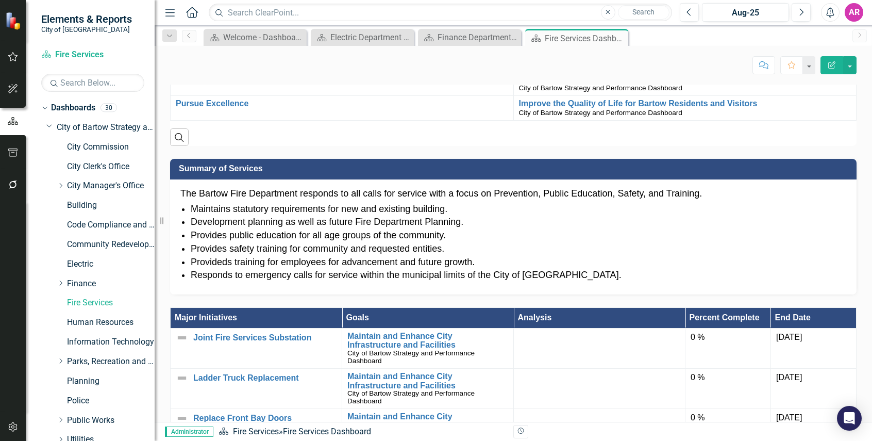
scroll to position [412, 0]
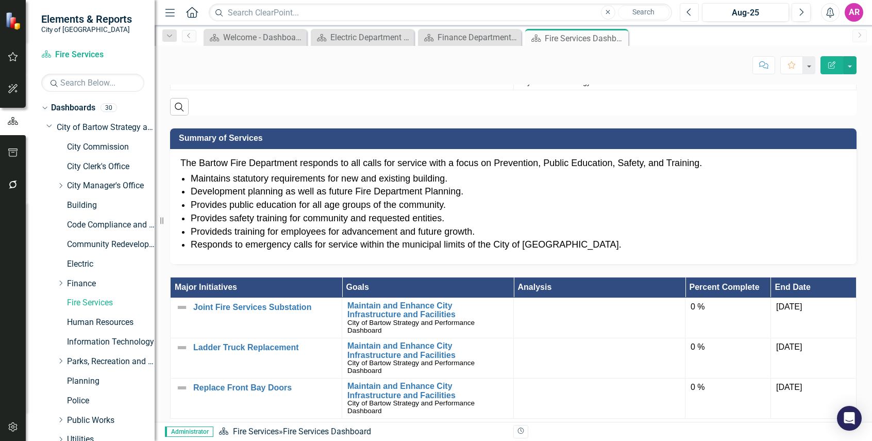
click at [694, 8] on button "Previous" at bounding box center [689, 12] width 19 height 19
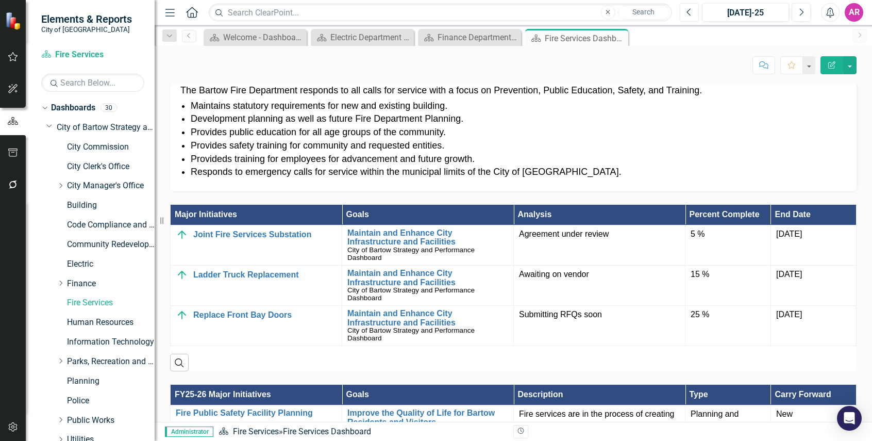
scroll to position [483, 0]
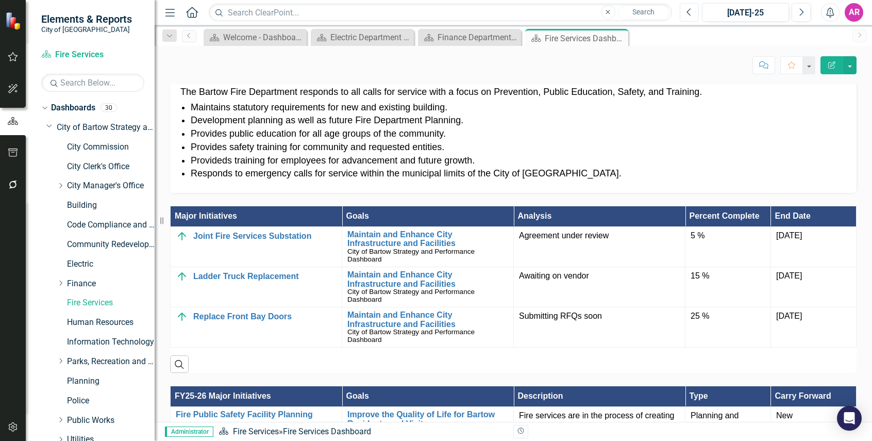
click at [697, 15] on button "Previous" at bounding box center [689, 12] width 19 height 19
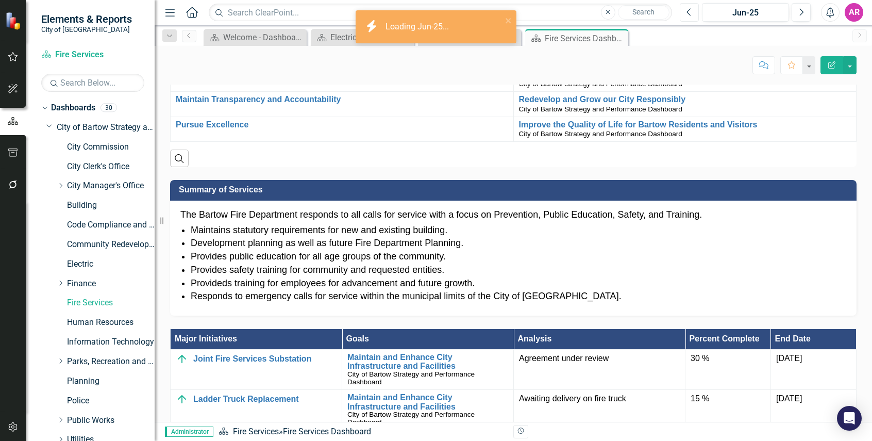
scroll to position [527, 0]
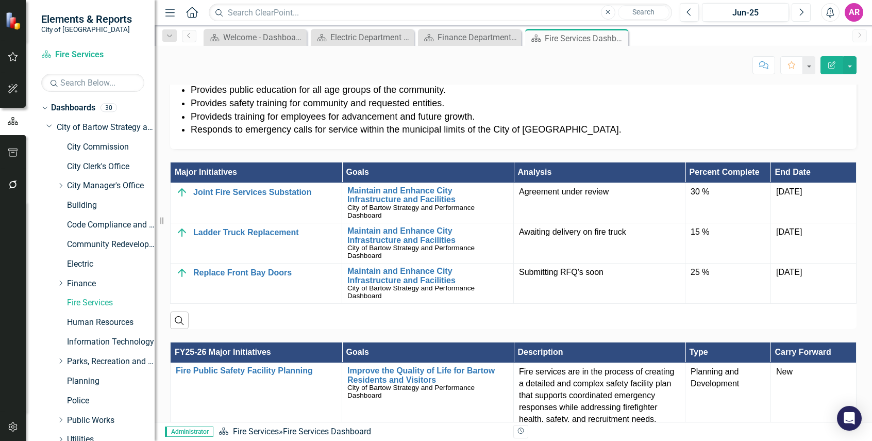
click at [800, 16] on icon "Next" at bounding box center [801, 12] width 6 height 9
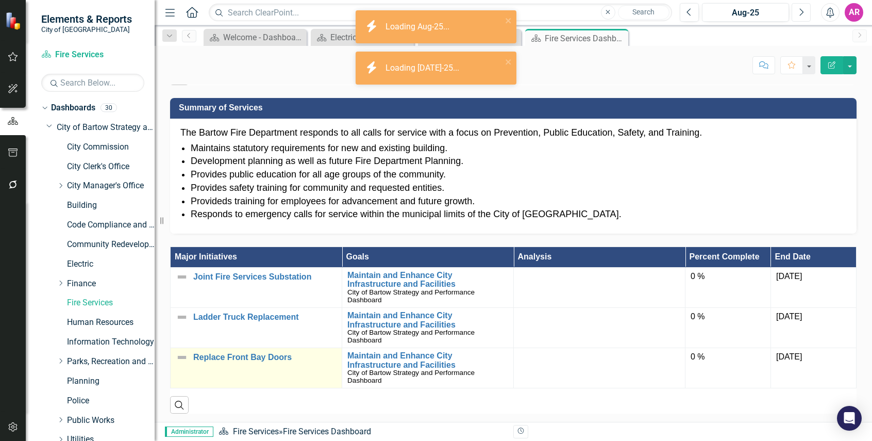
scroll to position [515, 0]
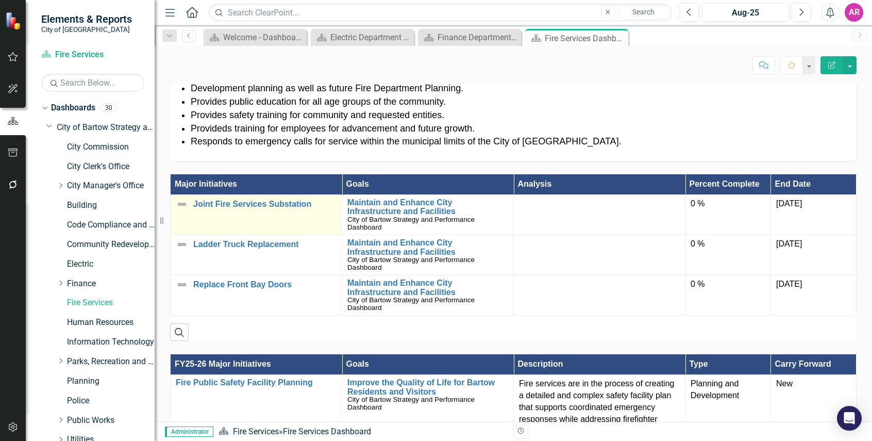
click at [181, 202] on img at bounding box center [182, 204] width 12 height 12
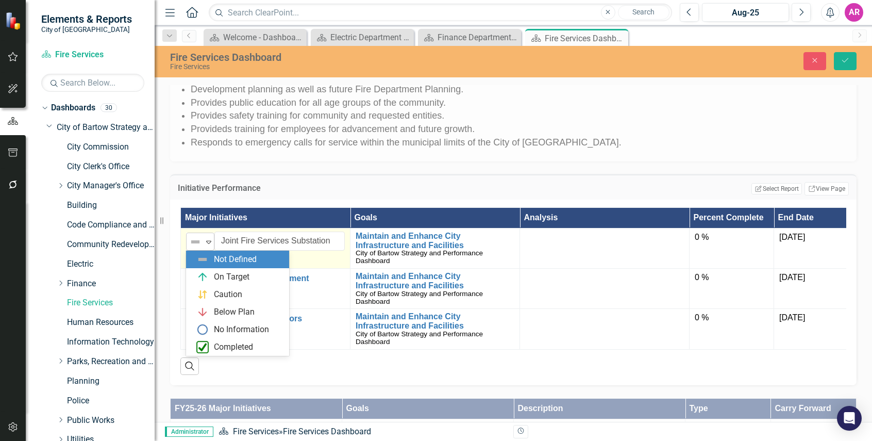
click at [204, 238] on icon "Expand" at bounding box center [209, 242] width 10 height 8
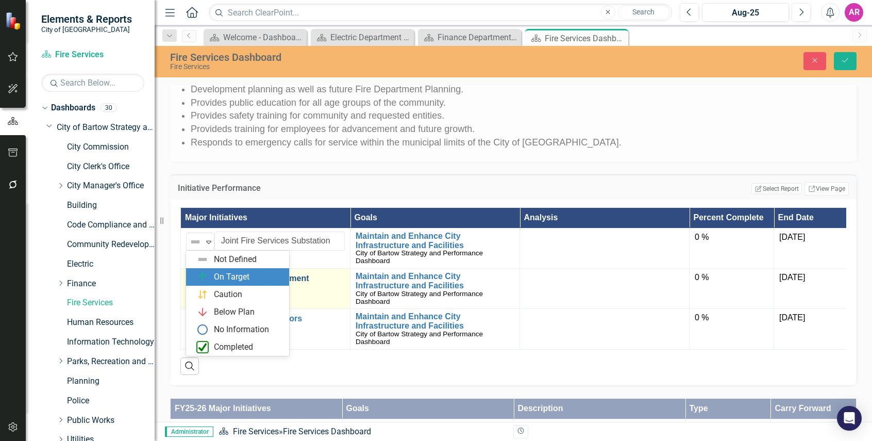
click at [230, 276] on div "On Target" at bounding box center [232, 277] width 36 height 12
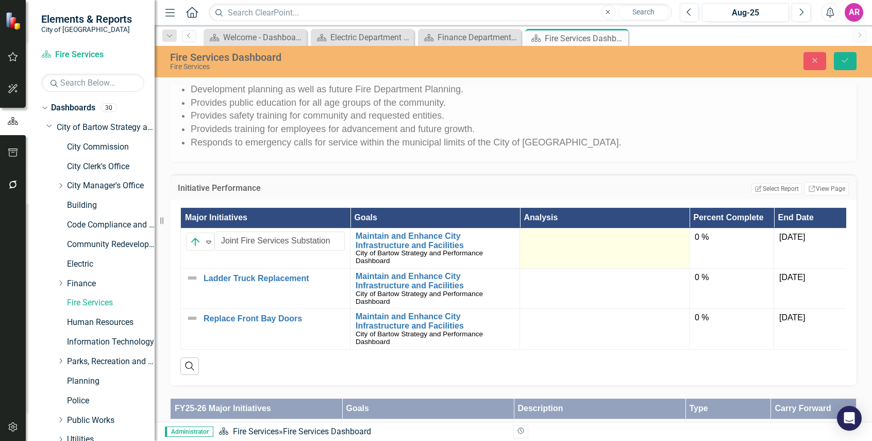
click at [628, 249] on td at bounding box center [605, 248] width 170 height 40
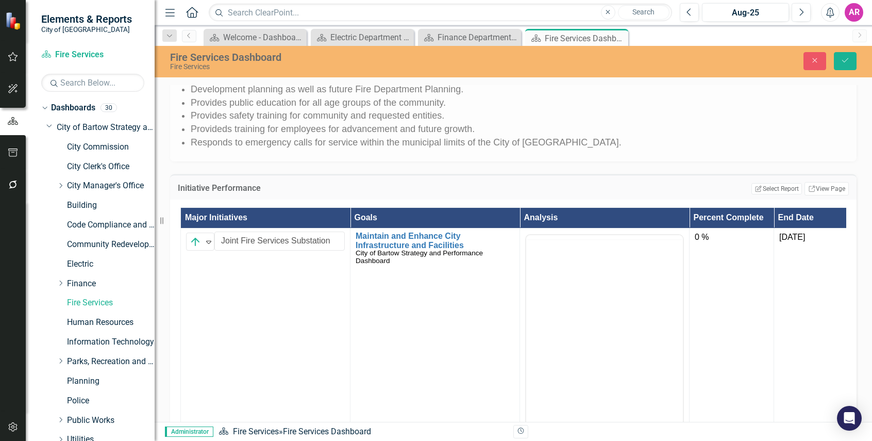
scroll to position [0, 0]
click at [625, 293] on body "Rich Text Area. Press ALT-0 for help." at bounding box center [604, 336] width 157 height 155
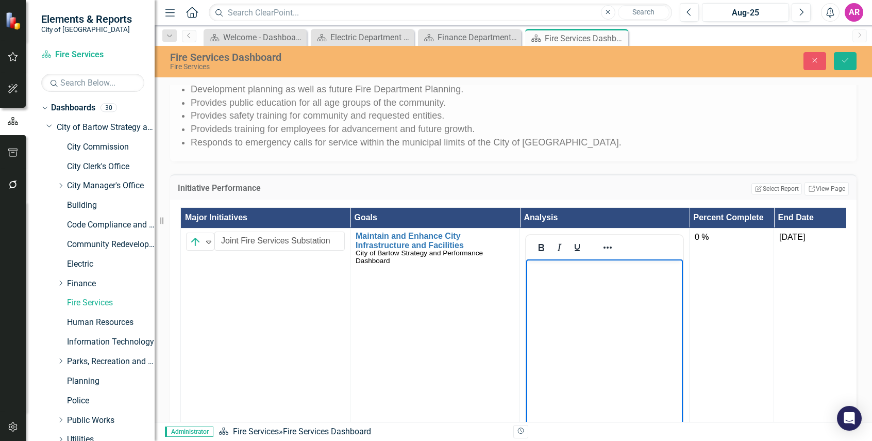
paste body "Rich Text Area. Press ALT-0 for help."
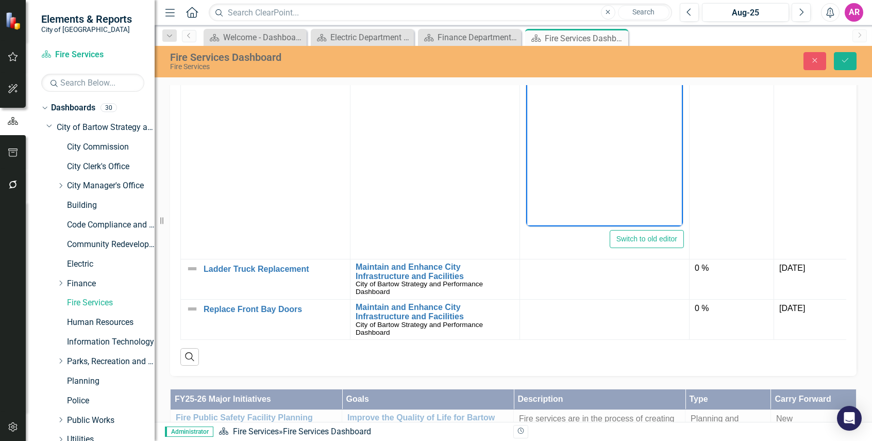
scroll to position [824, 0]
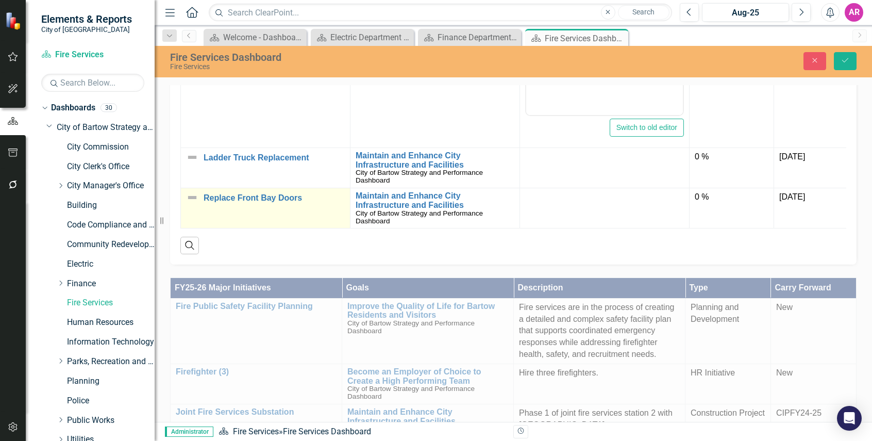
click at [193, 191] on img at bounding box center [192, 197] width 12 height 12
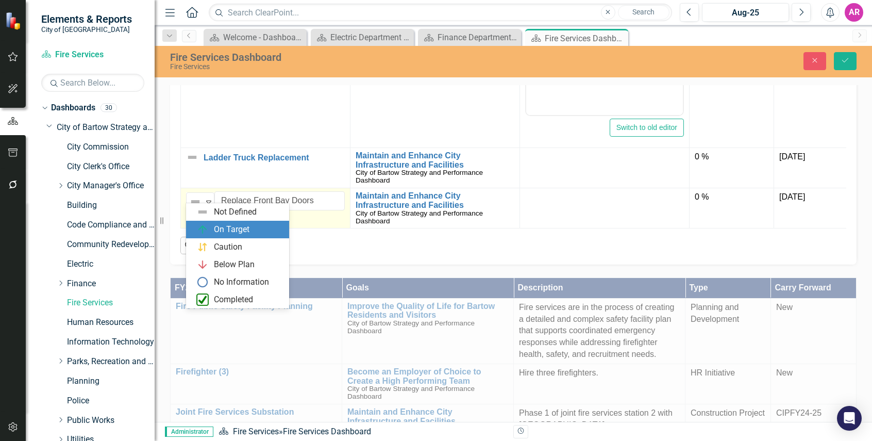
click at [219, 225] on div "On Target" at bounding box center [232, 230] width 36 height 12
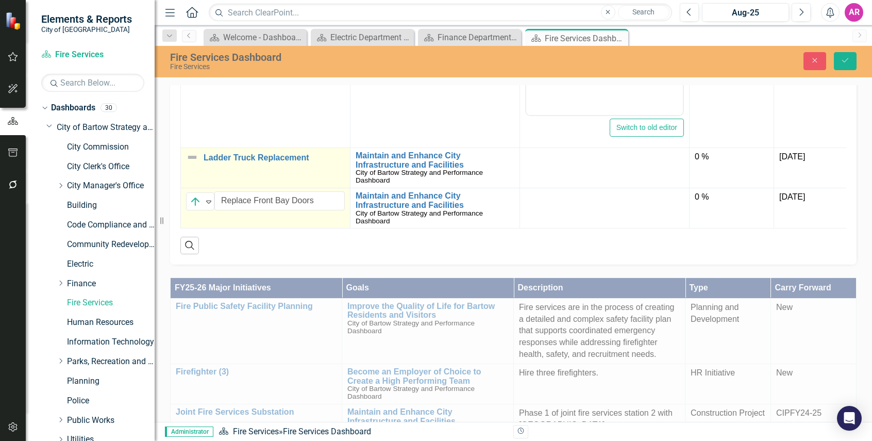
click at [190, 151] on img at bounding box center [192, 157] width 12 height 12
click at [191, 151] on img at bounding box center [192, 157] width 12 height 12
click at [204, 157] on icon "Expand" at bounding box center [209, 161] width 10 height 8
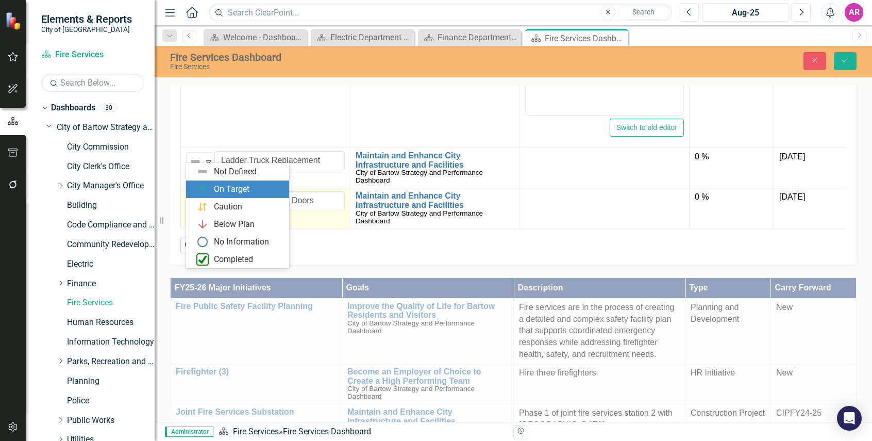
drag, startPoint x: 216, startPoint y: 187, endPoint x: 264, endPoint y: 187, distance: 47.4
click at [217, 187] on div "On Target" at bounding box center [232, 189] width 36 height 12
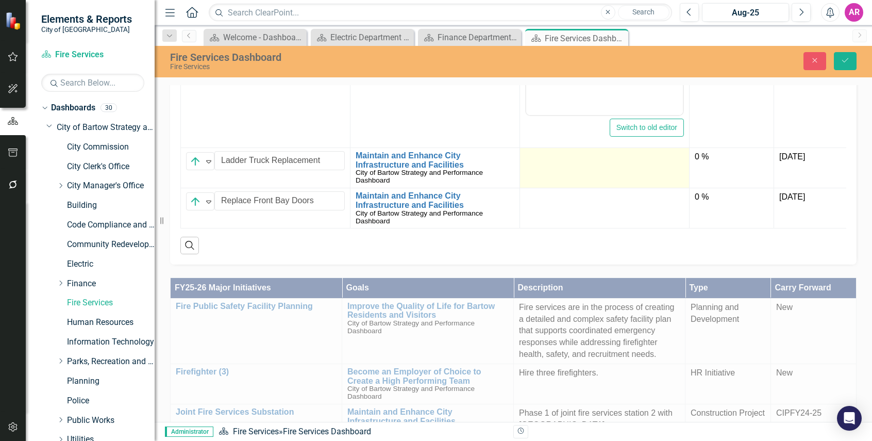
click at [611, 166] on td at bounding box center [605, 168] width 170 height 40
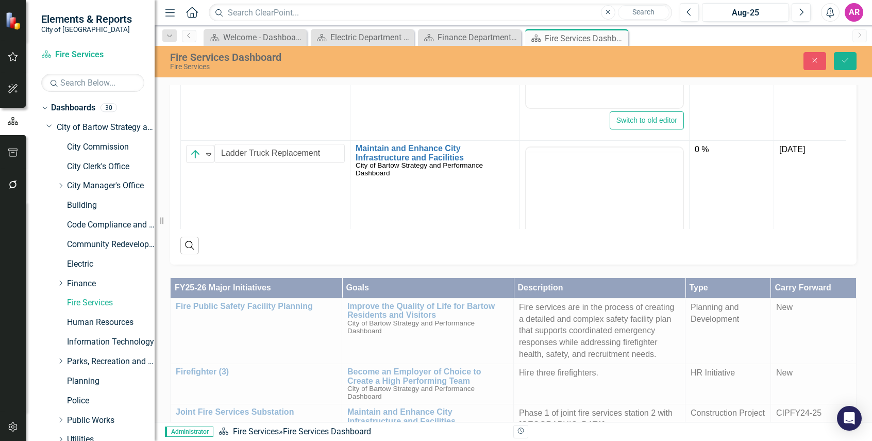
scroll to position [0, 0]
click at [588, 196] on body "Rich Text Area. Press ALT-0 for help." at bounding box center [604, 249] width 157 height 155
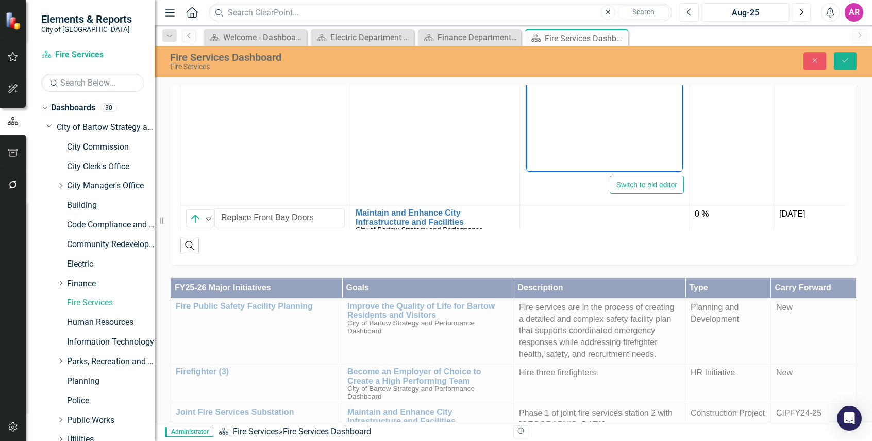
scroll to position [226, 0]
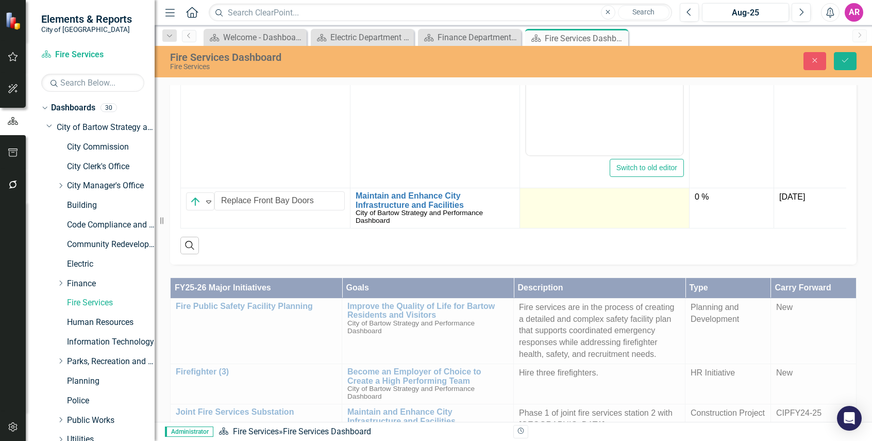
click at [602, 195] on div at bounding box center [604, 197] width 159 height 12
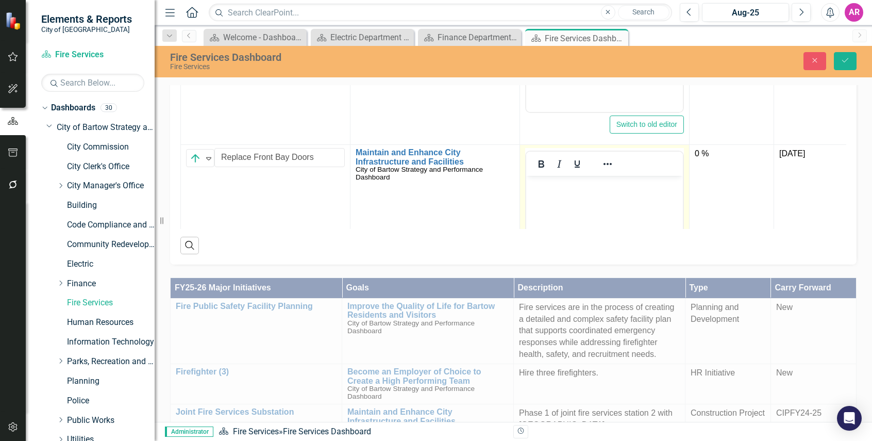
scroll to position [329, 0]
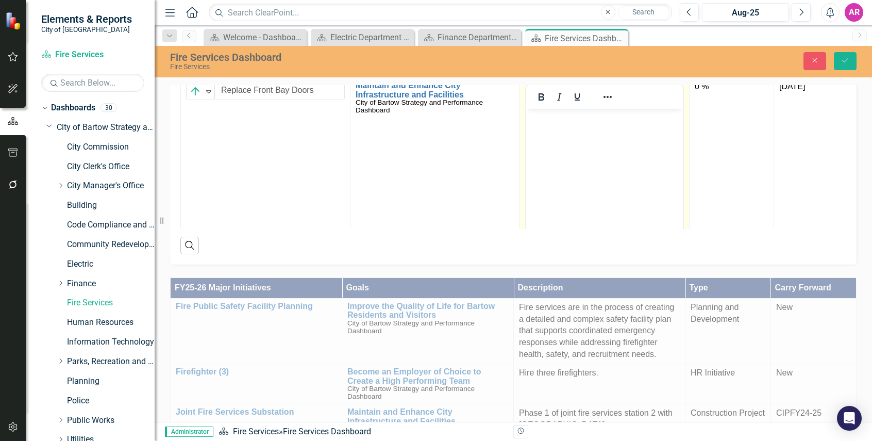
click at [586, 165] on body "Rich Text Area. Press ALT-0 for help." at bounding box center [604, 186] width 157 height 155
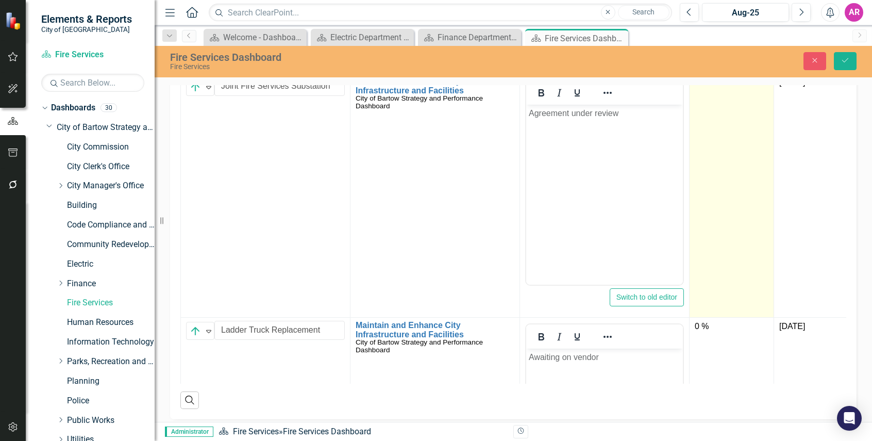
scroll to position [618, 0]
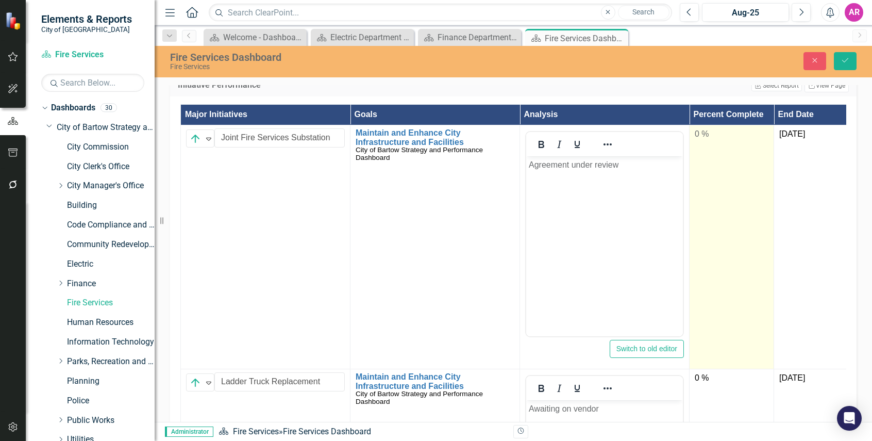
click at [714, 180] on td "0 %" at bounding box center [731, 247] width 85 height 244
click at [712, 138] on input "0" at bounding box center [732, 137] width 74 height 19
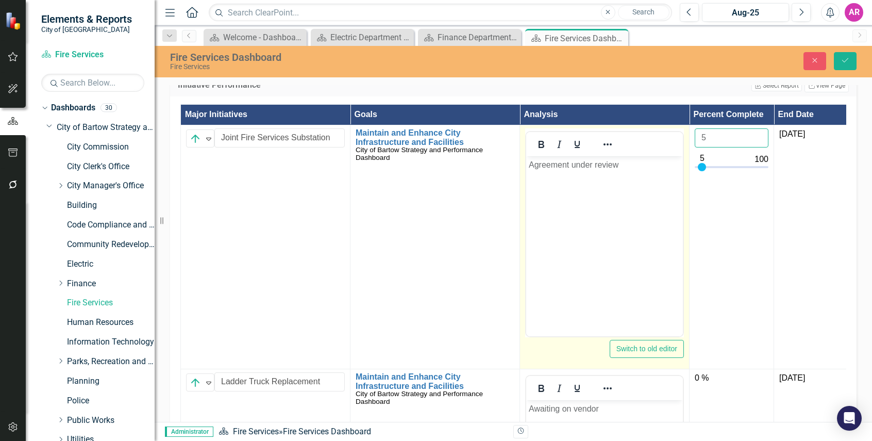
type input "5"
click at [643, 187] on body "Agreement under review" at bounding box center [604, 233] width 157 height 155
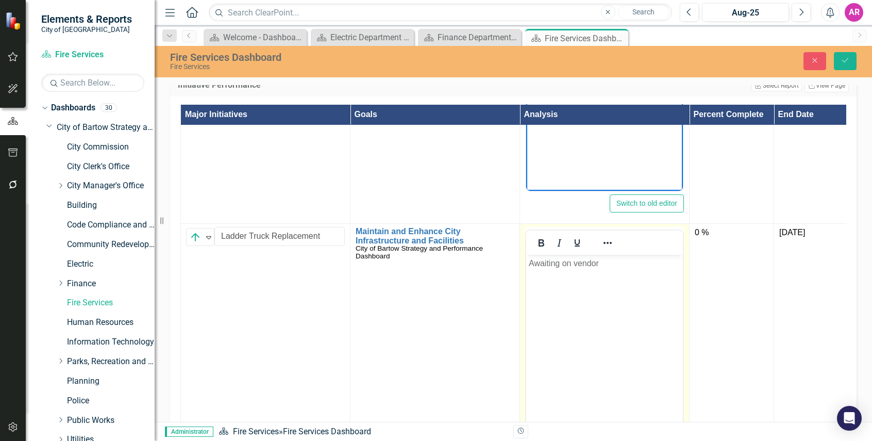
scroll to position [206, 0]
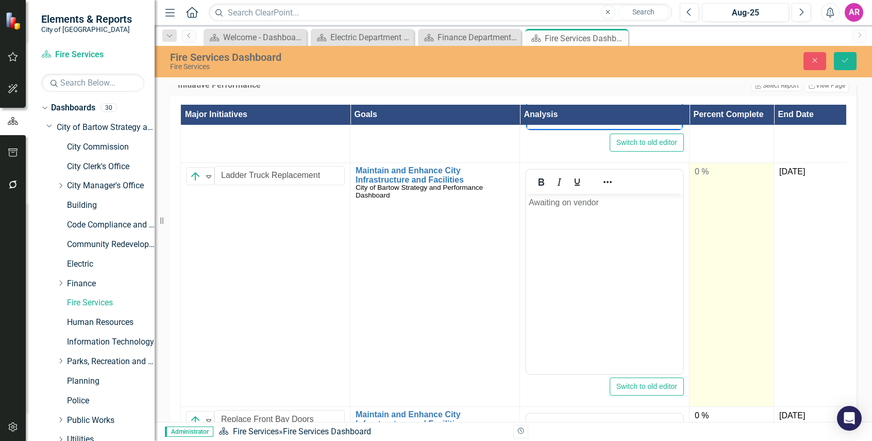
click at [744, 211] on td "0 %" at bounding box center [731, 285] width 85 height 244
click at [718, 174] on input "0" at bounding box center [732, 175] width 74 height 19
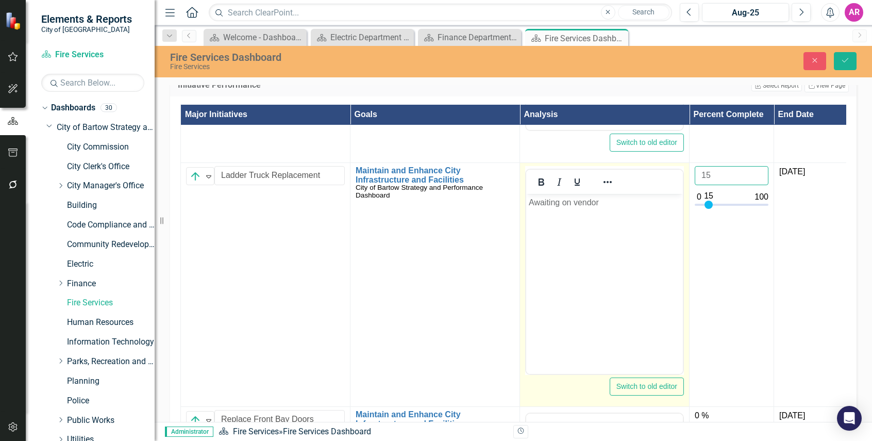
type input "15"
click at [620, 221] on body "Awaiting on vendor" at bounding box center [604, 271] width 157 height 155
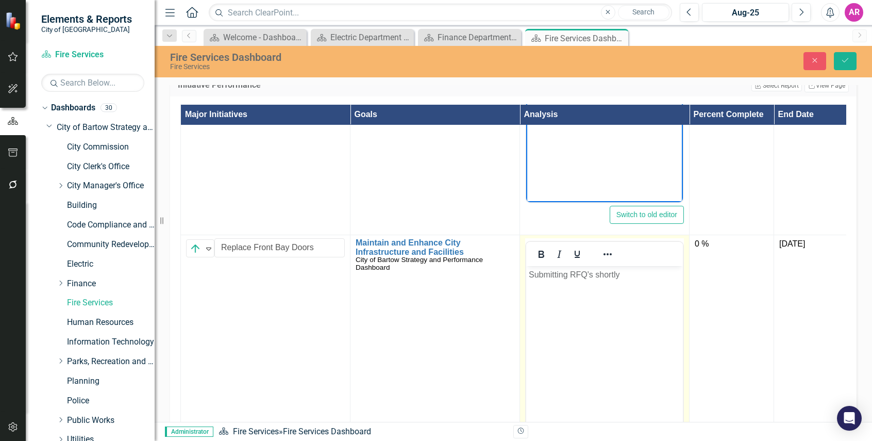
scroll to position [429, 0]
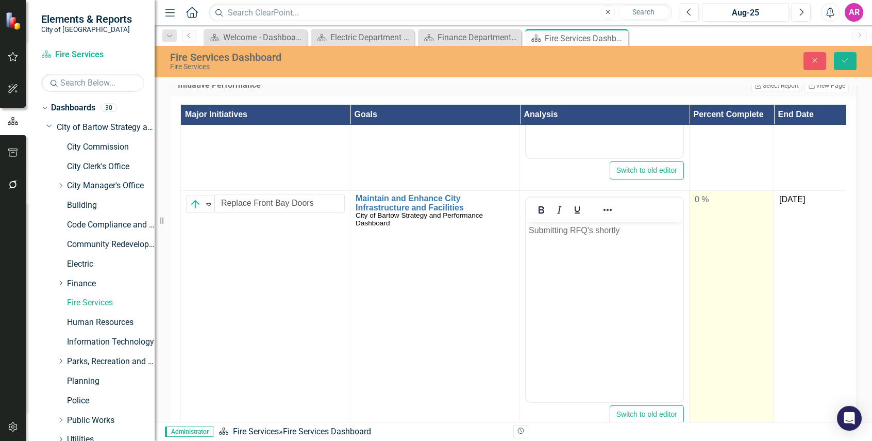
click at [718, 207] on td "0 %" at bounding box center [731, 313] width 85 height 244
click at [720, 202] on input "0" at bounding box center [732, 203] width 74 height 19
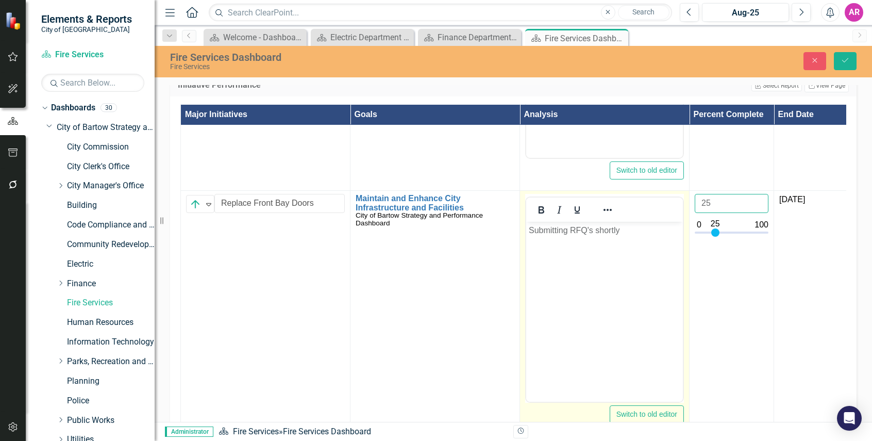
type input "25"
click at [605, 259] on body "Submitting RFQ's shortly" at bounding box center [604, 299] width 157 height 155
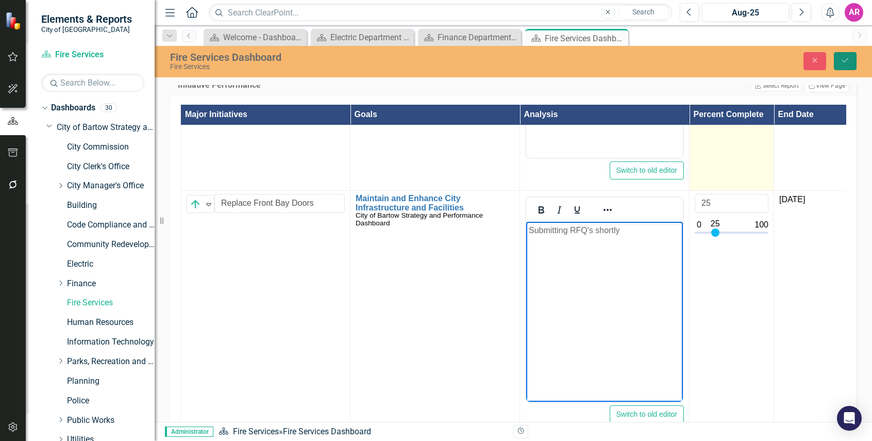
drag, startPoint x: 848, startPoint y: 61, endPoint x: 714, endPoint y: 145, distance: 158.1
click at [848, 61] on icon "Save" at bounding box center [844, 60] width 9 height 7
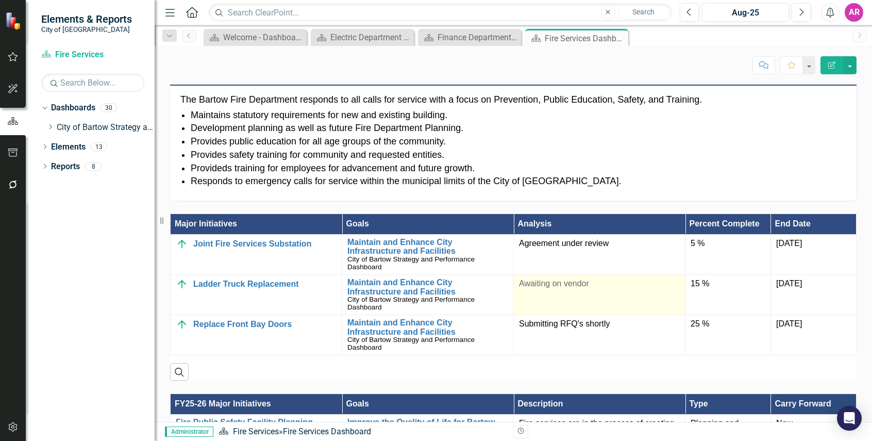
scroll to position [670, 0]
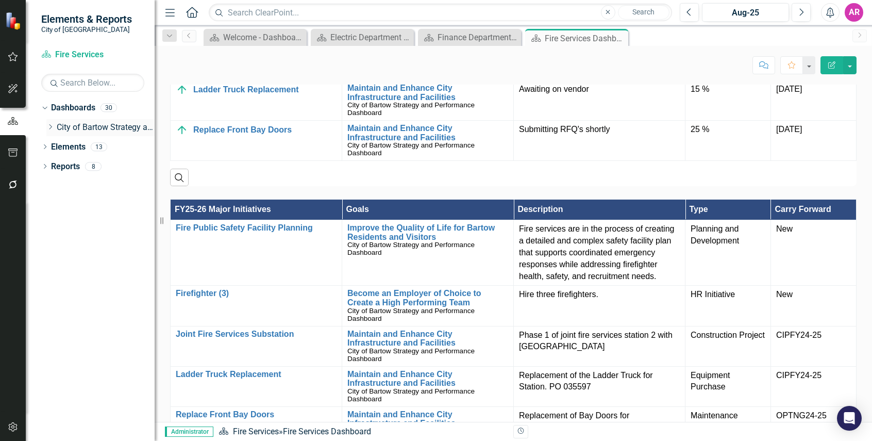
click at [50, 127] on icon "Dropdown" at bounding box center [50, 127] width 8 height 6
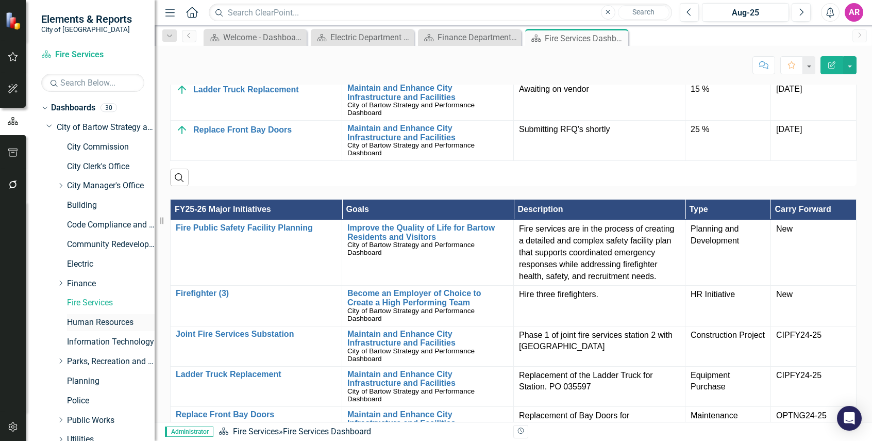
click at [106, 323] on link "Human Resources" at bounding box center [111, 322] width 88 height 12
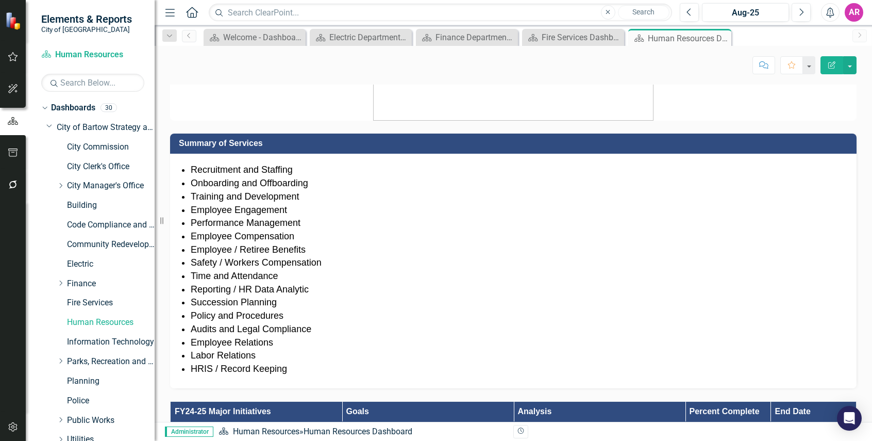
scroll to position [876, 0]
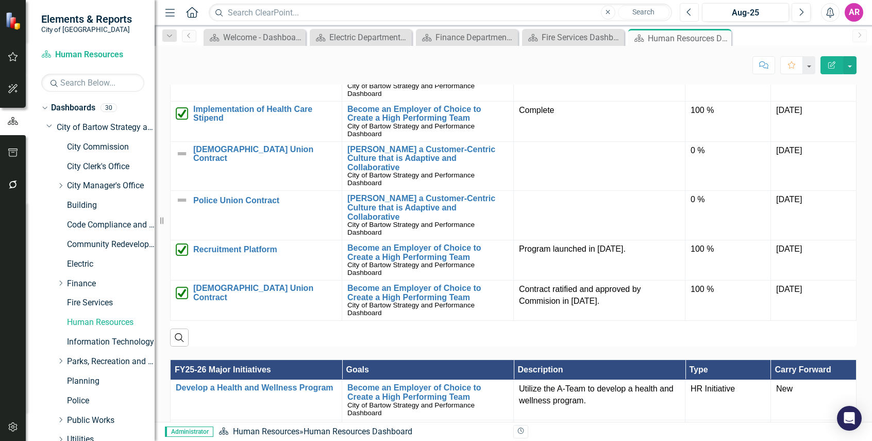
click at [690, 16] on icon "Previous" at bounding box center [689, 12] width 6 height 9
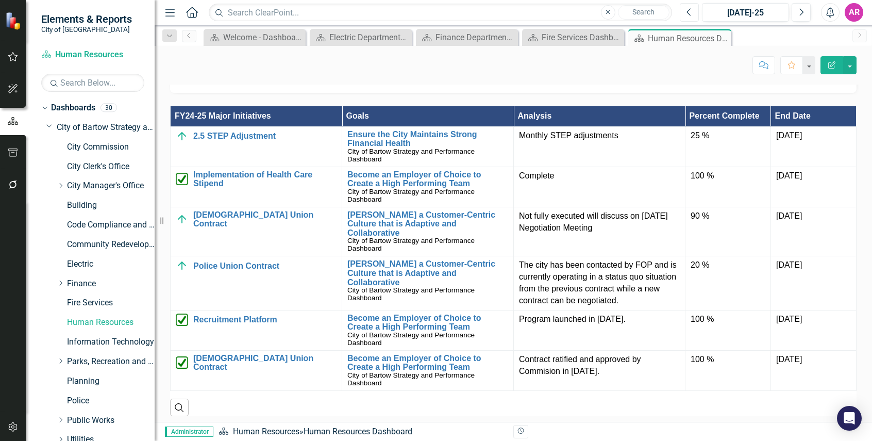
scroll to position [824, 0]
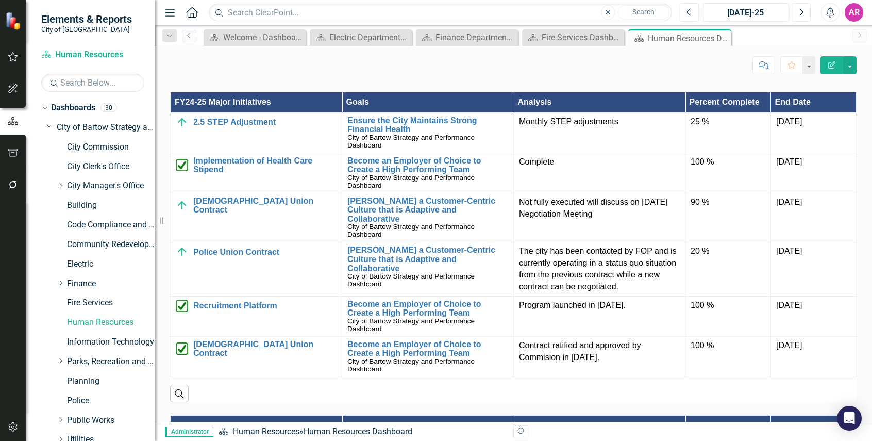
click at [804, 13] on button "Next" at bounding box center [800, 12] width 19 height 19
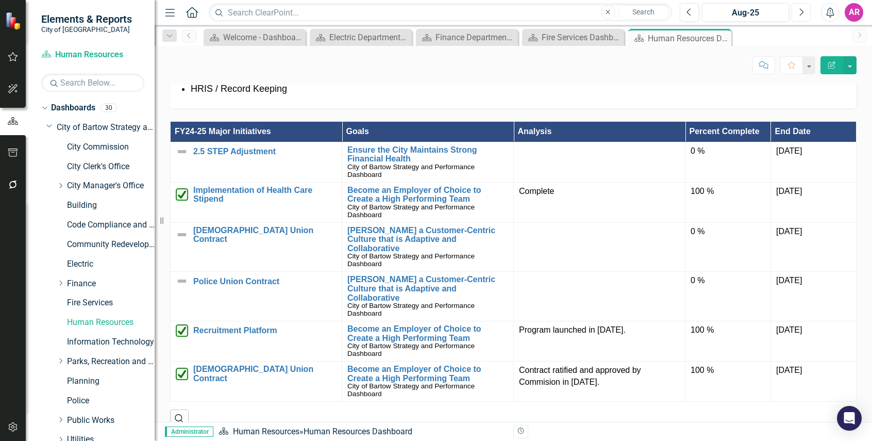
scroll to position [773, 0]
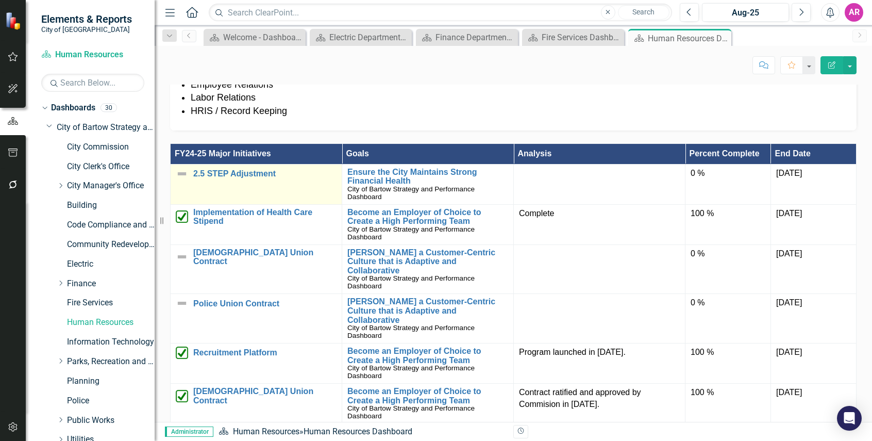
click at [182, 172] on img at bounding box center [182, 173] width 12 height 12
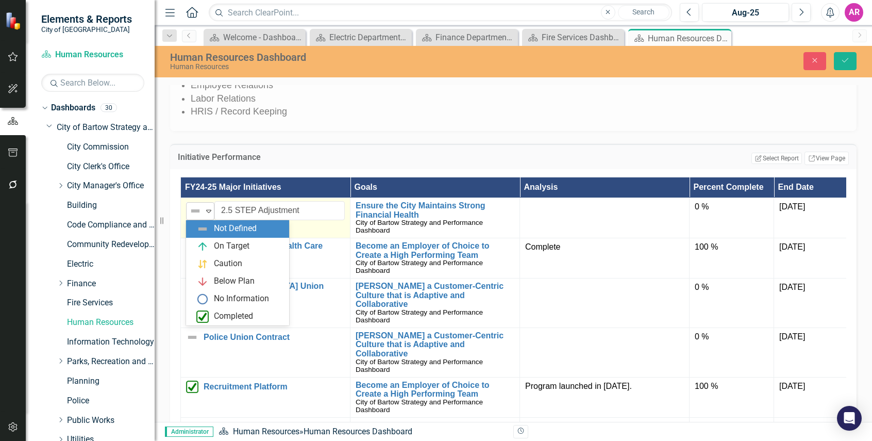
click at [210, 206] on div "Expand" at bounding box center [209, 210] width 10 height 17
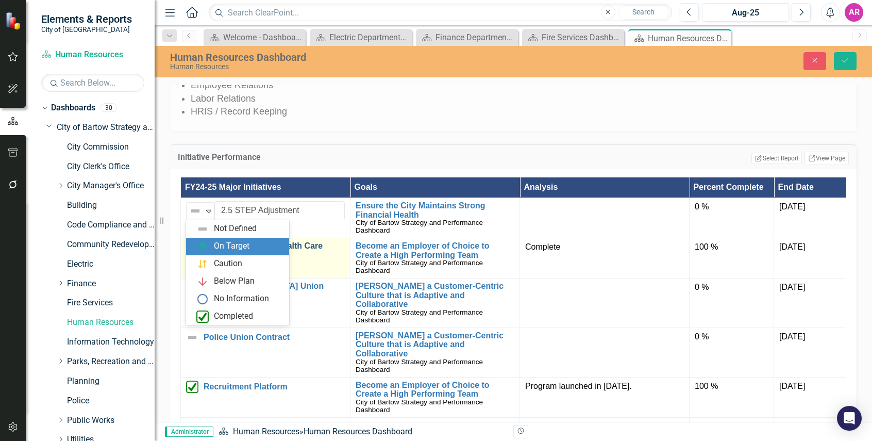
click at [218, 245] on div "On Target" at bounding box center [232, 246] width 36 height 12
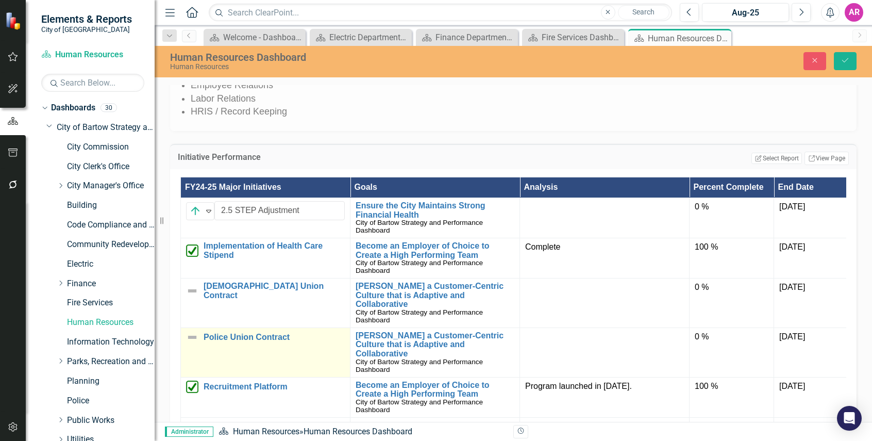
click at [190, 331] on img at bounding box center [192, 337] width 12 height 12
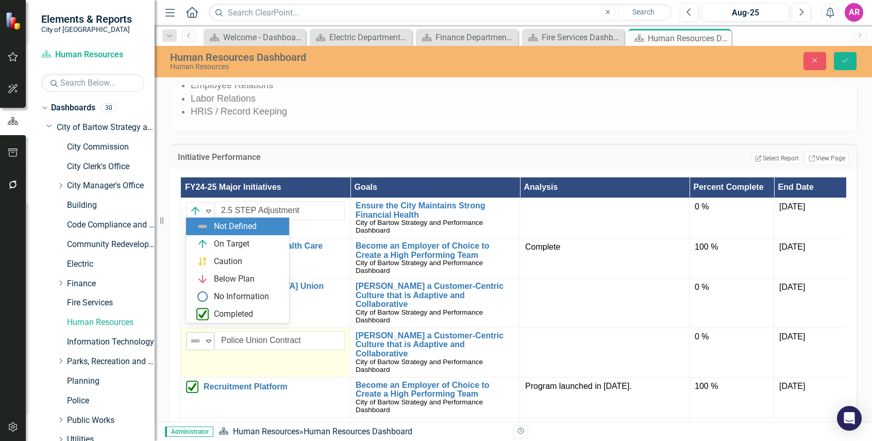
click at [200, 334] on img at bounding box center [195, 340] width 12 height 12
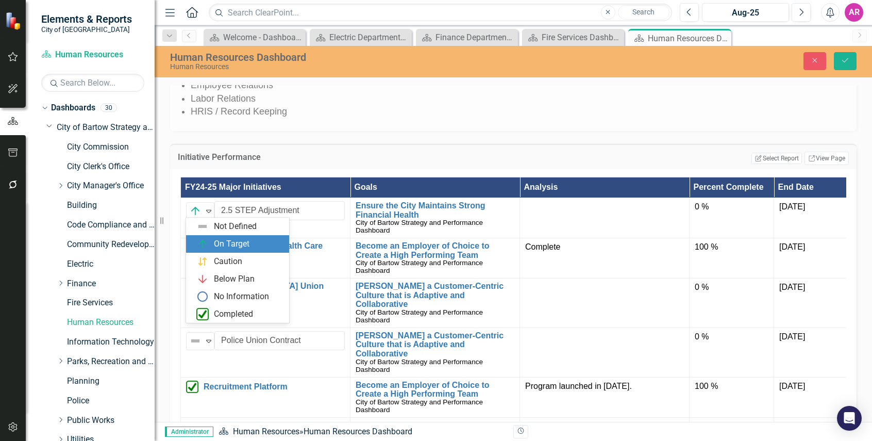
click at [232, 240] on div "On Target" at bounding box center [232, 244] width 36 height 12
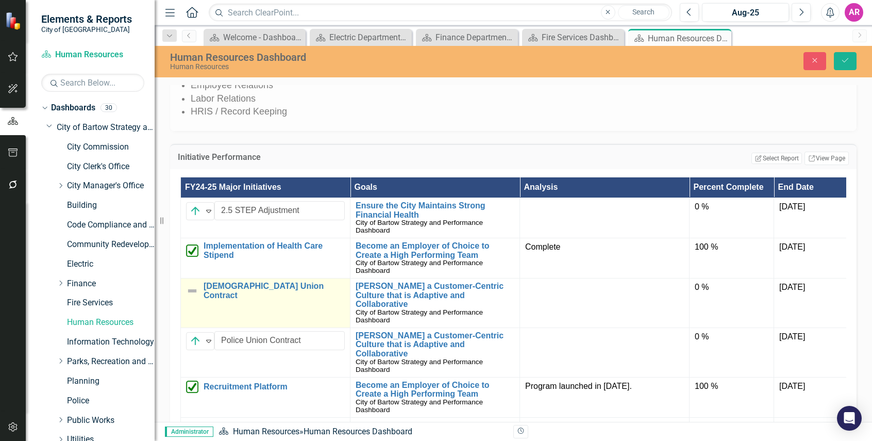
click at [193, 284] on img at bounding box center [192, 290] width 12 height 12
click at [210, 285] on div "Expand" at bounding box center [209, 291] width 10 height 17
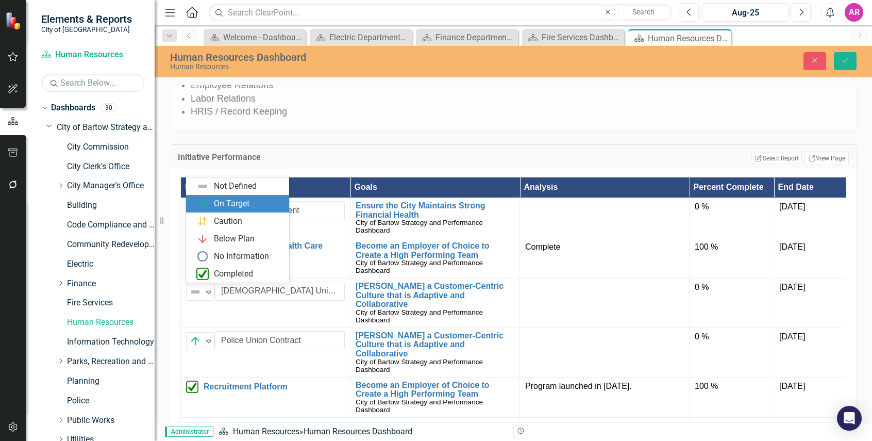
click at [232, 204] on div "On Target" at bounding box center [232, 204] width 36 height 12
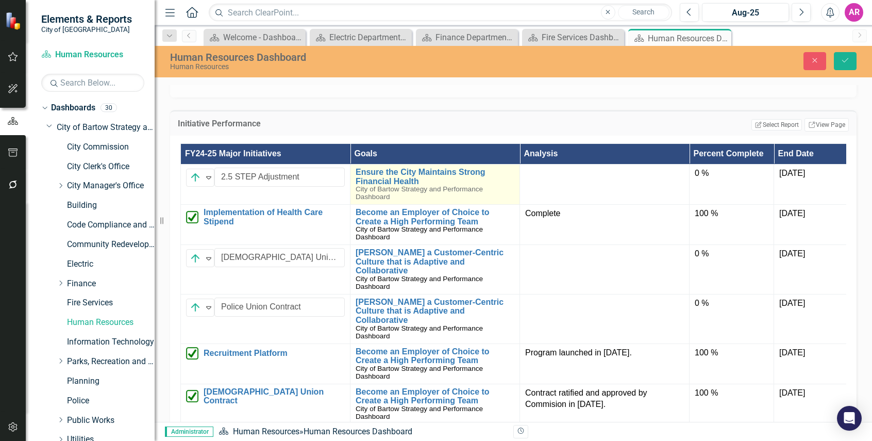
scroll to position [824, 0]
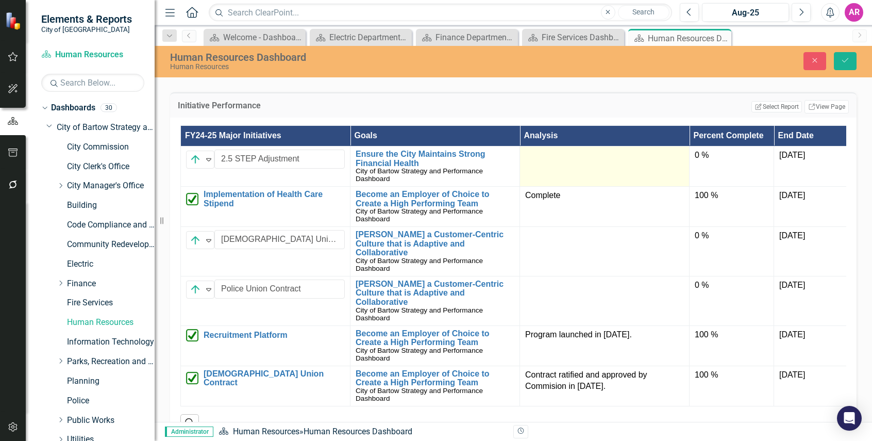
click at [579, 165] on td at bounding box center [605, 166] width 170 height 40
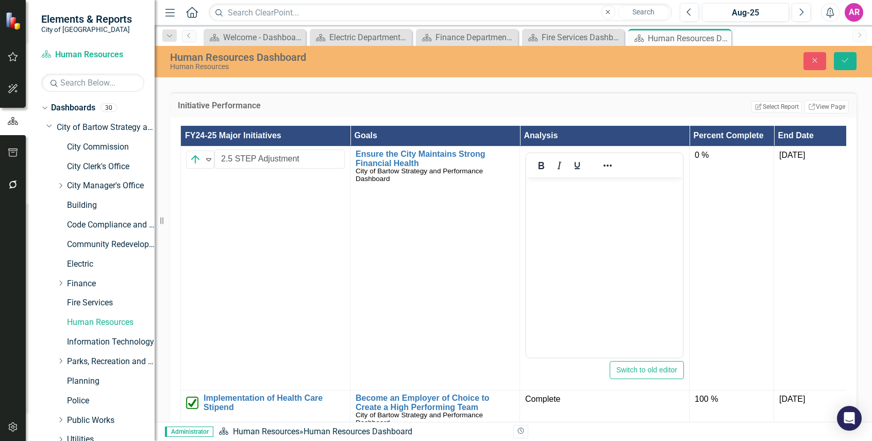
scroll to position [0, 0]
click at [577, 207] on body "Rich Text Area. Press ALT-0 for help." at bounding box center [604, 254] width 157 height 155
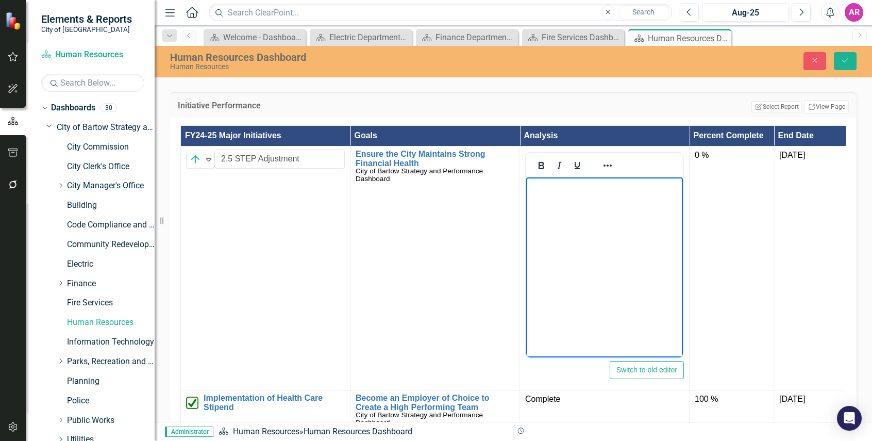
click at [607, 218] on body "Rich Text Area. Press ALT-0 for help." at bounding box center [604, 254] width 157 height 155
paste body "Rich Text Area. Press ALT-0 for help."
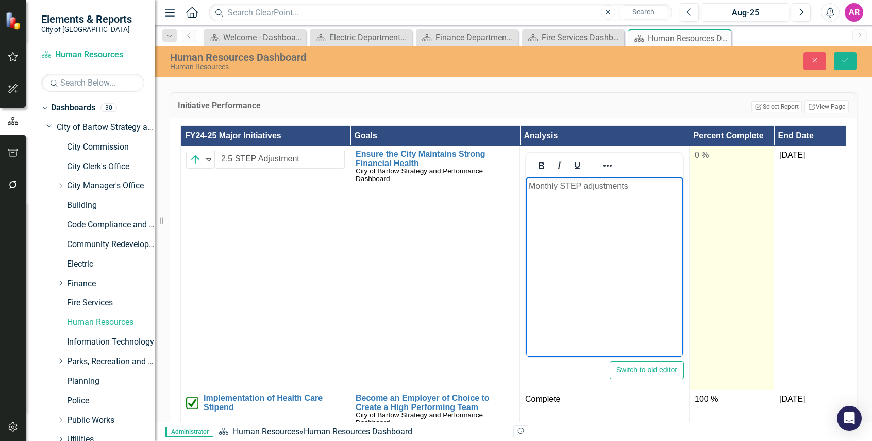
click at [715, 165] on td "0 %" at bounding box center [731, 268] width 85 height 244
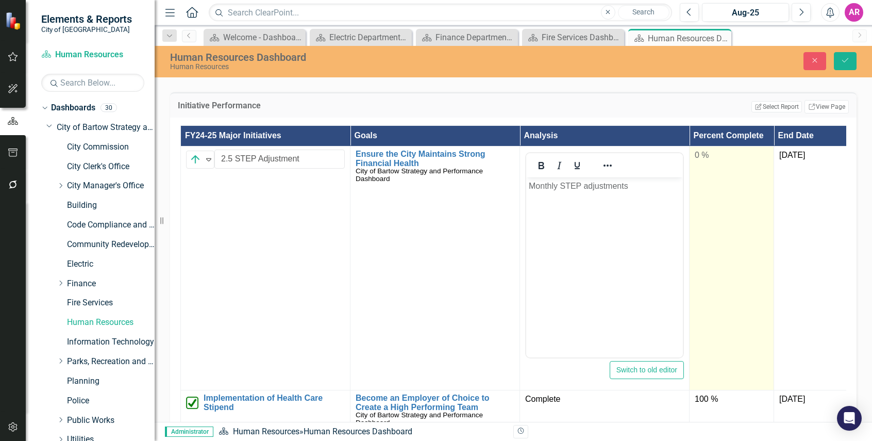
click at [715, 165] on td "0 %" at bounding box center [731, 268] width 85 height 244
click at [715, 165] on input "0" at bounding box center [732, 158] width 74 height 19
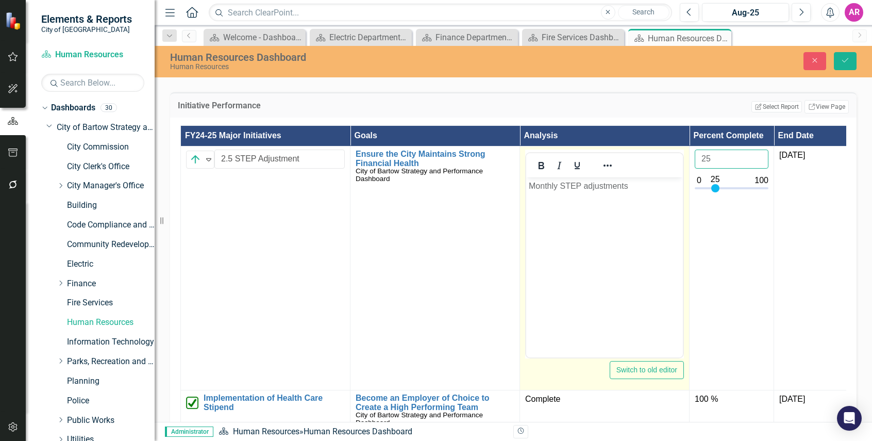
type input "25"
click at [625, 216] on body "Monthly STEP adjustments" at bounding box center [604, 254] width 157 height 155
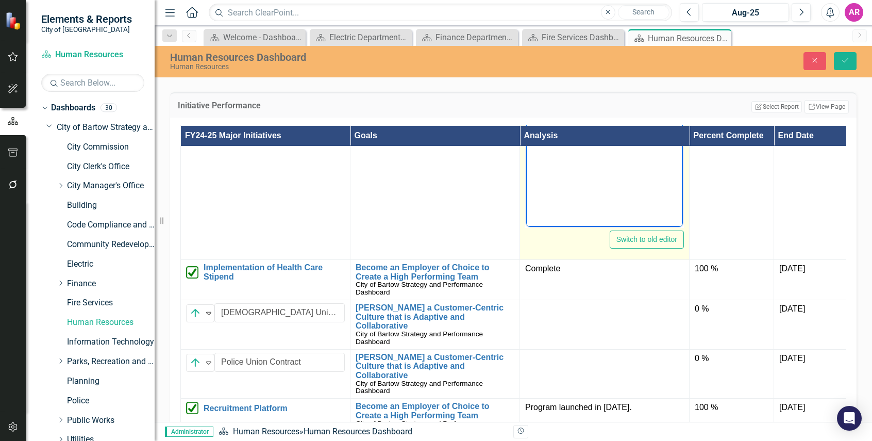
scroll to position [143, 0]
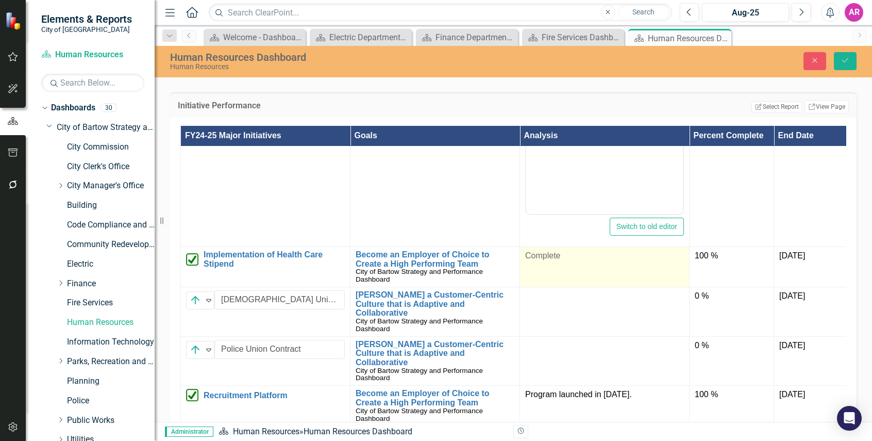
click at [600, 267] on td "Complete" at bounding box center [605, 266] width 170 height 40
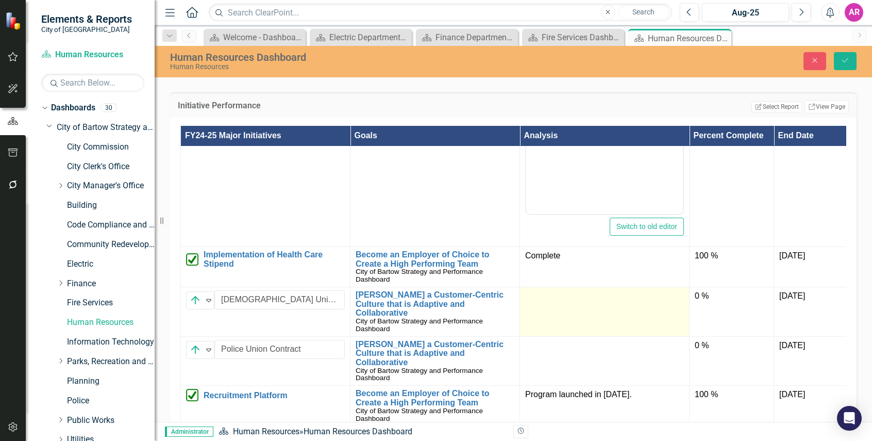
click at [615, 305] on td at bounding box center [605, 311] width 170 height 49
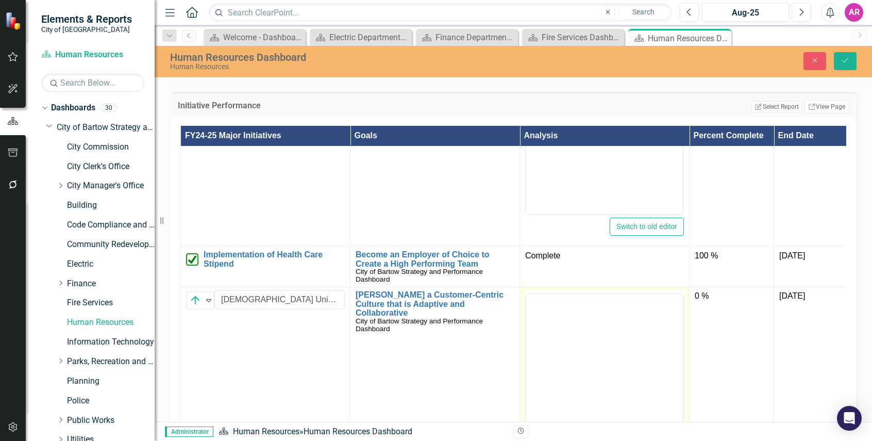
scroll to position [0, 0]
click at [619, 336] on body "Rich Text Area. Press ALT-0 for help." at bounding box center [604, 395] width 157 height 155
paste body "Rich Text Area. Press ALT-0 for help."
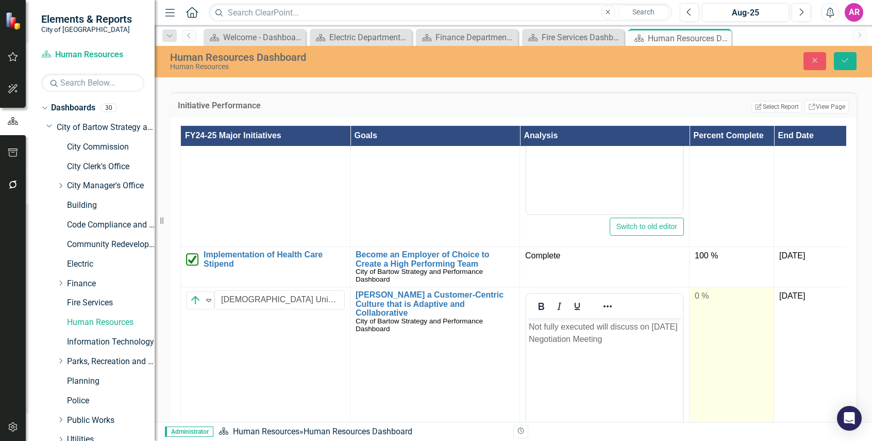
click at [722, 305] on td "0 %" at bounding box center [731, 409] width 85 height 244
click at [726, 302] on input "0" at bounding box center [732, 299] width 74 height 19
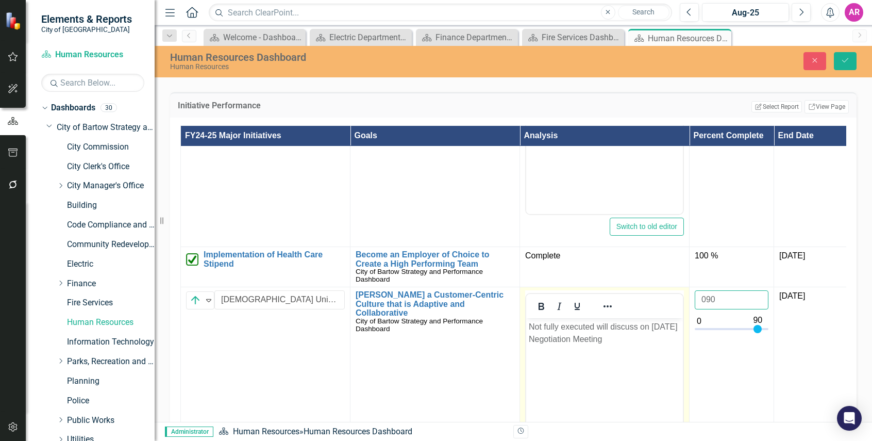
type input "090"
click at [596, 343] on p "Not fully executed will discuss on June 26, 2025 Negotiation Meeting" at bounding box center [604, 332] width 151 height 25
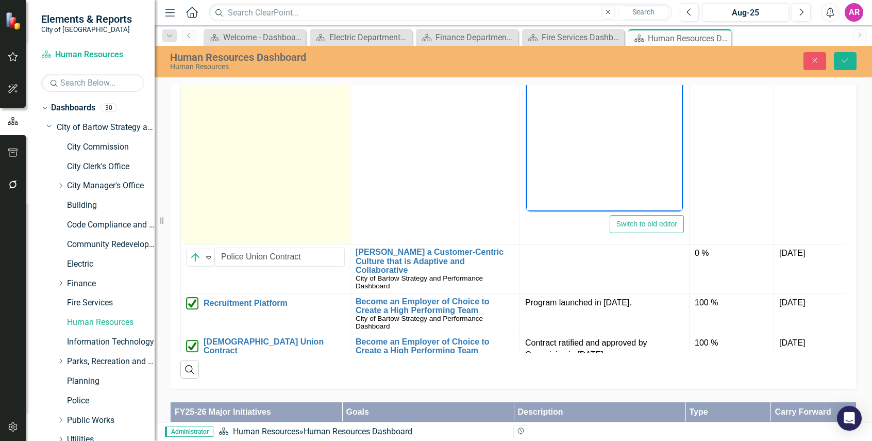
scroll to position [295, 0]
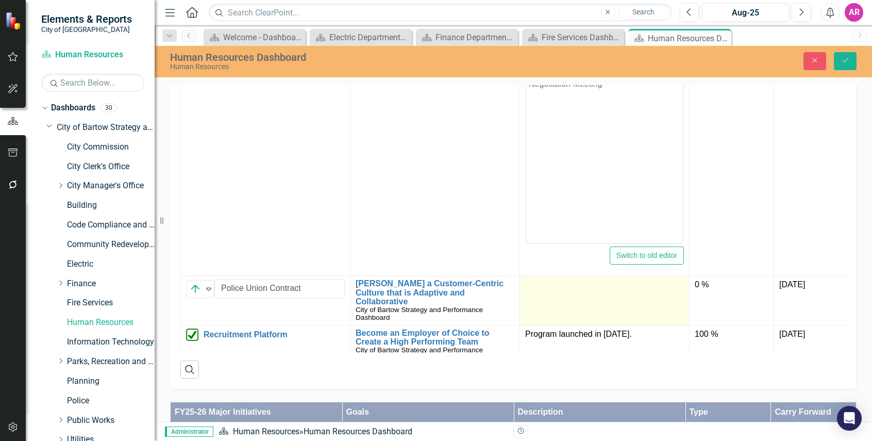
click at [659, 292] on td at bounding box center [605, 300] width 170 height 49
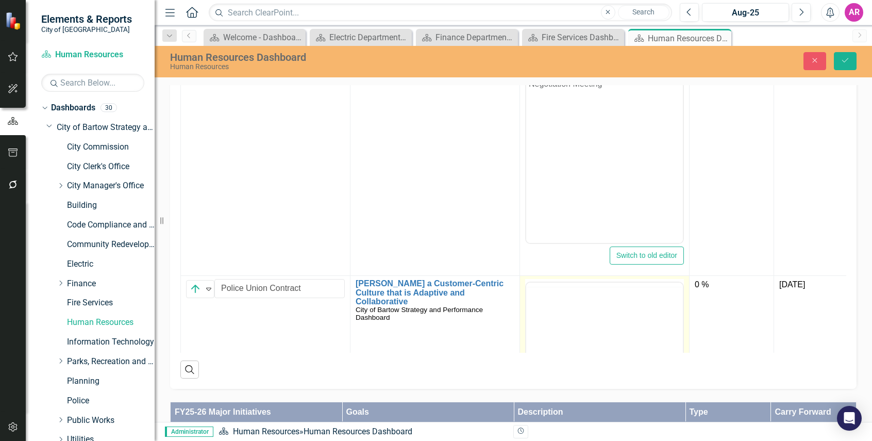
scroll to position [0, 0]
click at [631, 318] on p "Rich Text Area. Press ALT-0 for help." at bounding box center [604, 315] width 151 height 12
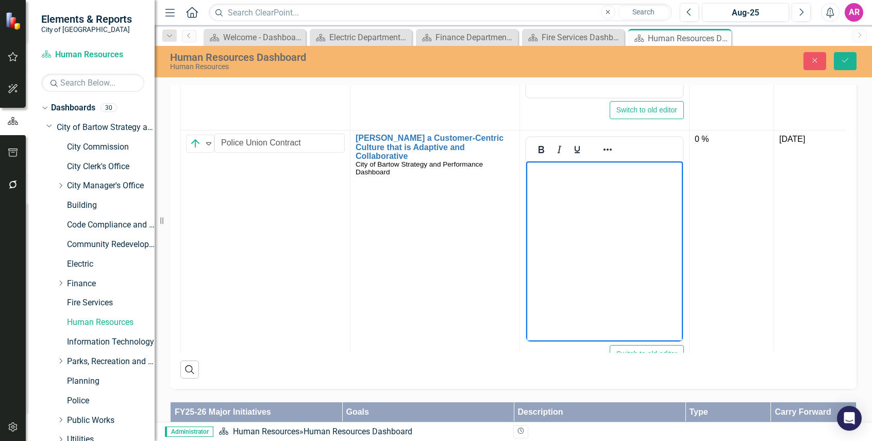
scroll to position [450, 0]
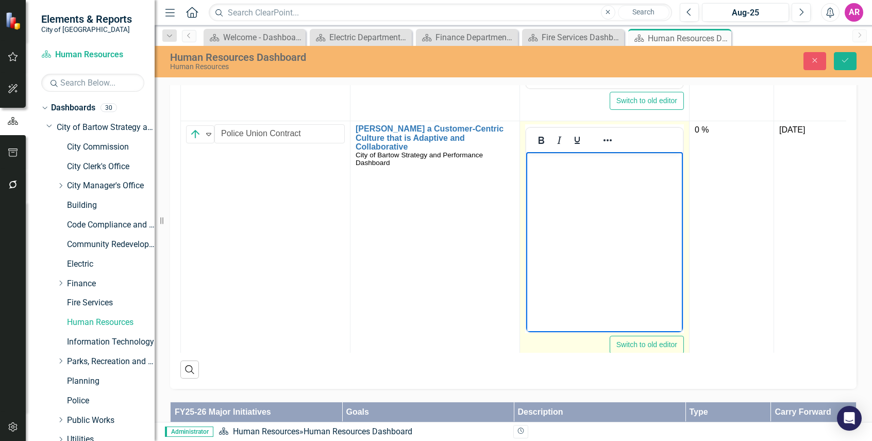
click at [591, 213] on body "Rich Text Area. Press ALT-0 for help." at bounding box center [604, 229] width 157 height 155
paste body "Rich Text Area. Press ALT-0 for help."
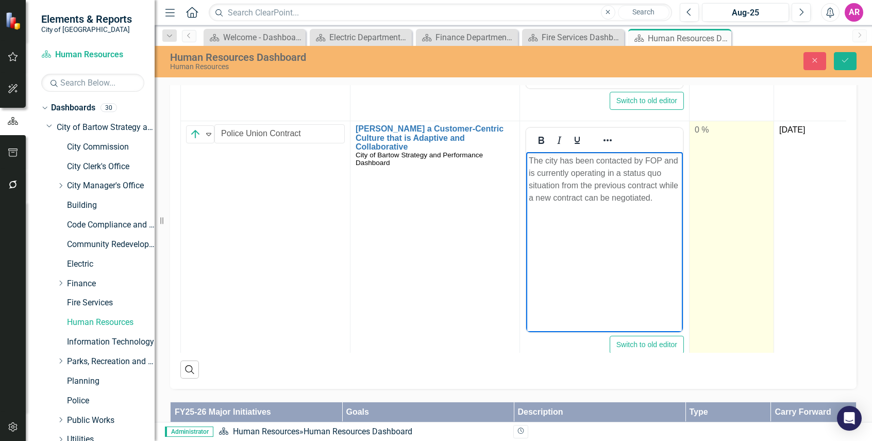
click at [728, 137] on div "0 %" at bounding box center [732, 130] width 74 height 12
click at [727, 137] on div "0 %" at bounding box center [732, 130] width 74 height 12
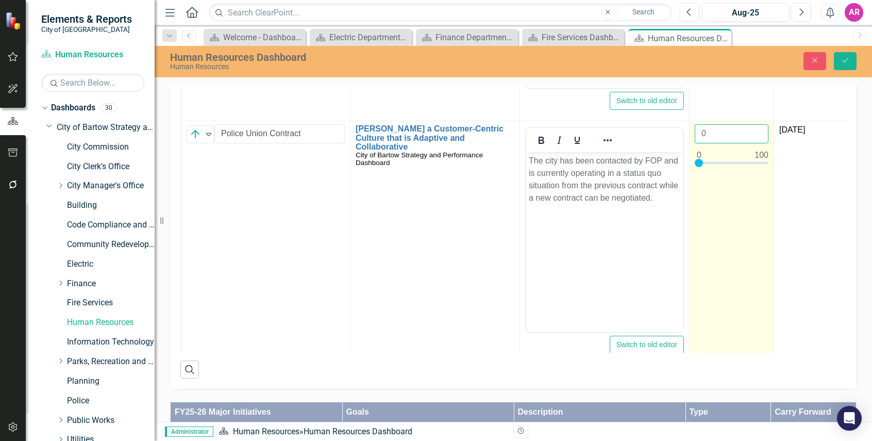
click at [729, 139] on input "0" at bounding box center [732, 133] width 74 height 19
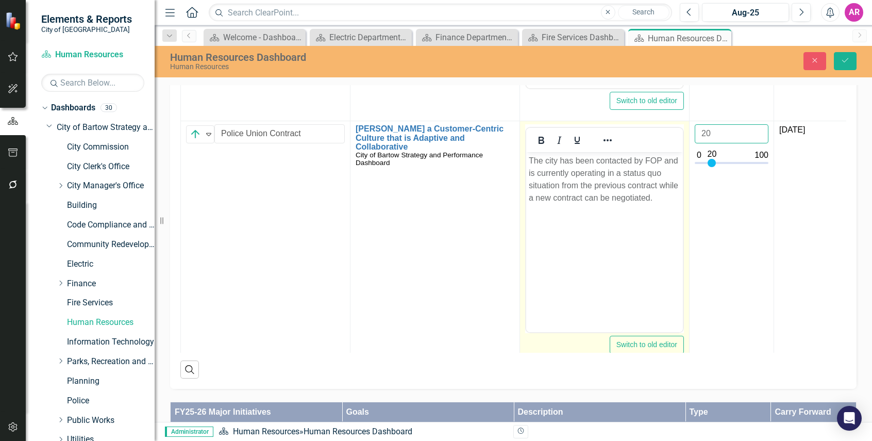
type input "20"
click at [634, 185] on p "The city has been contacted by FOP and is currently operating in a status quo s…" at bounding box center [604, 179] width 151 height 49
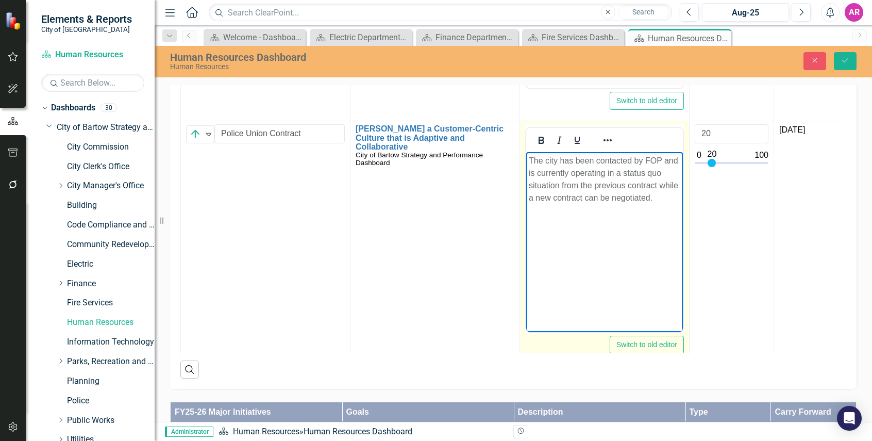
click at [655, 197] on p "The city has been contacted by FOP and is currently operating in a status quo s…" at bounding box center [604, 179] width 151 height 49
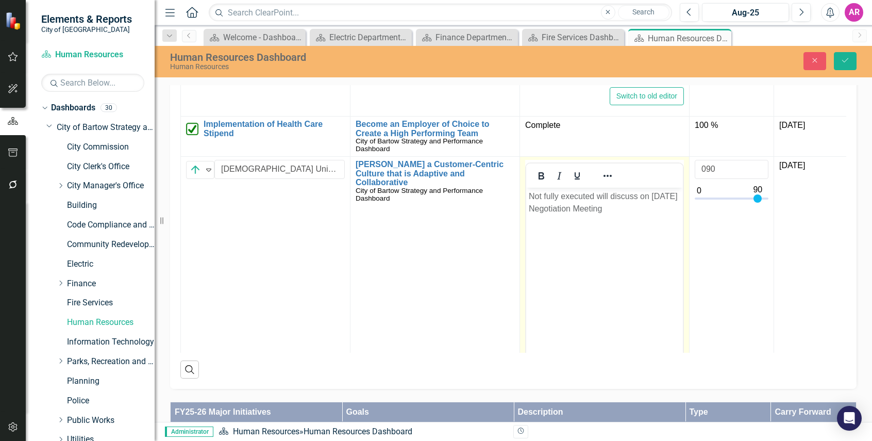
scroll to position [89, 0]
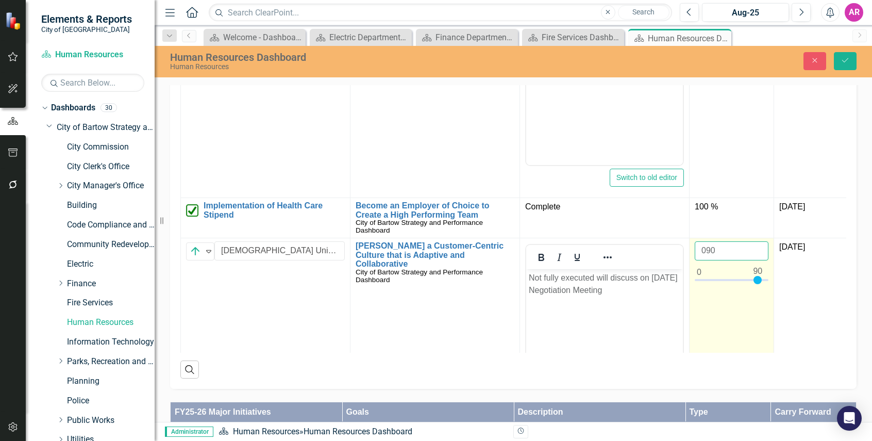
click at [738, 250] on input "090" at bounding box center [732, 250] width 74 height 19
click at [737, 250] on input "090" at bounding box center [732, 250] width 74 height 19
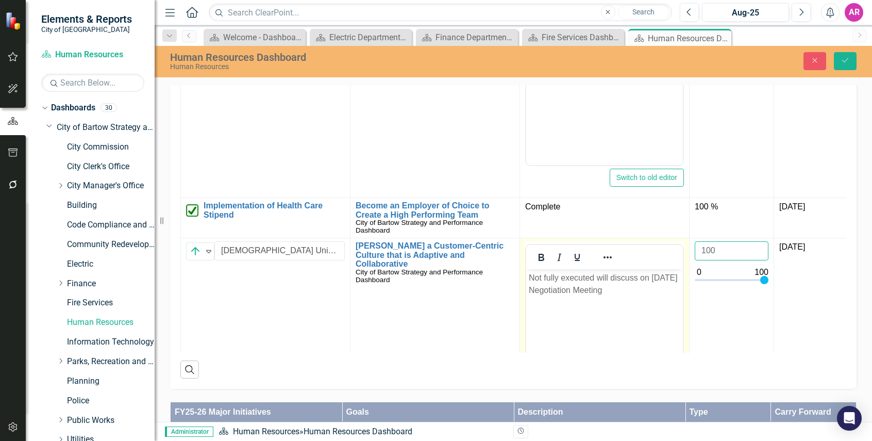
type input "100"
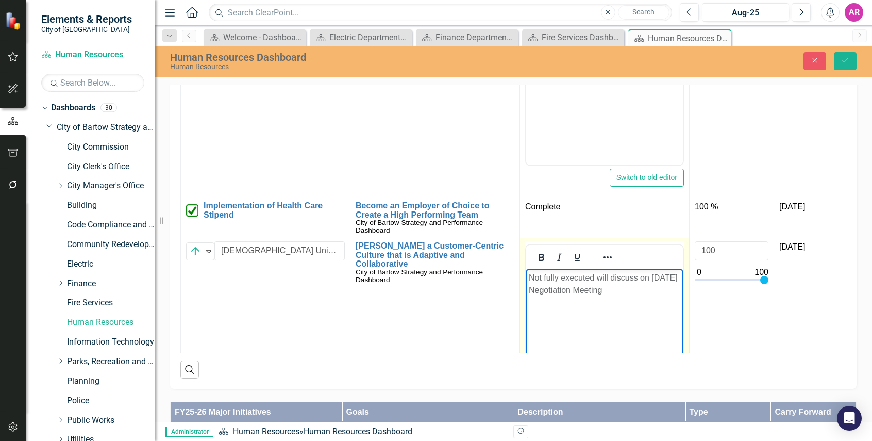
click at [633, 293] on p "Not fully executed will discuss on June 26, 2025 Negotiation Meeting" at bounding box center [604, 284] width 151 height 25
click at [648, 293] on p "Not fully executed will discuss on June 26, 2025 Negotiation Meeting" at bounding box center [604, 284] width 151 height 25
drag, startPoint x: 643, startPoint y: 290, endPoint x: 523, endPoint y: 280, distance: 120.4
click at [526, 280] on html "Not fully executed will discuss on June 26, 2025 Negotiation Meeting" at bounding box center [604, 346] width 157 height 155
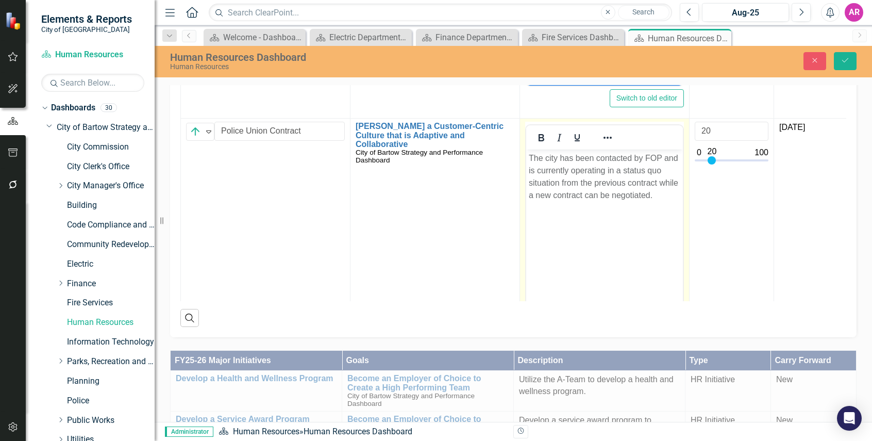
scroll to position [396, 0]
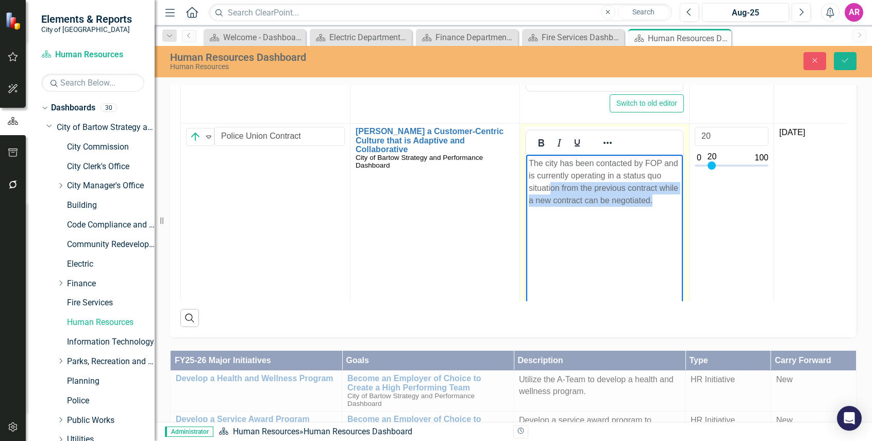
drag, startPoint x: 653, startPoint y: 202, endPoint x: 550, endPoint y: 184, distance: 104.7
click at [550, 184] on p "The city has been contacted by FOP and is currently operating in a status quo s…" at bounding box center [604, 181] width 151 height 49
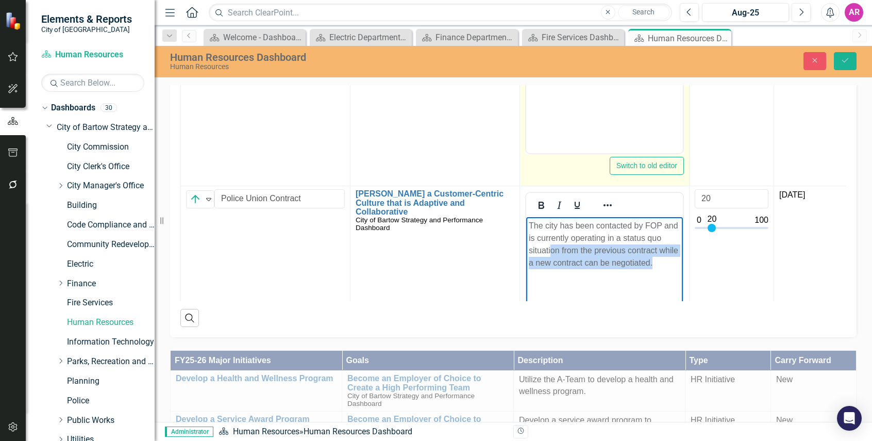
scroll to position [190, 0]
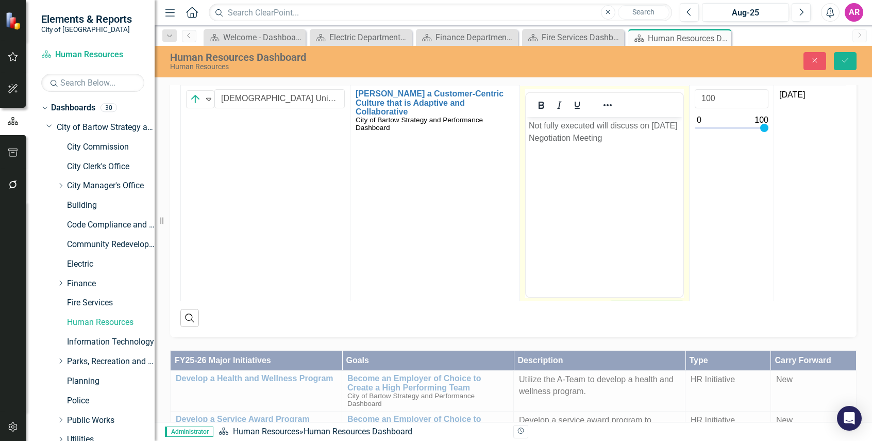
click at [632, 139] on p "Not fully executed will discuss on June 26, 2025 Negotiation Meeting" at bounding box center [604, 132] width 151 height 25
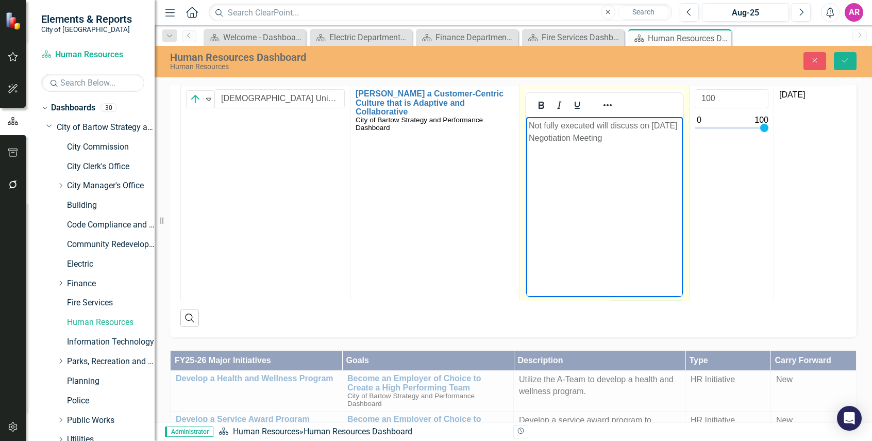
drag, startPoint x: 647, startPoint y: 142, endPoint x: 1036, endPoint y: 243, distance: 401.9
click at [526, 126] on html "Not fully executed will discuss on June 26, 2025 Negotiation Meeting" at bounding box center [604, 194] width 157 height 155
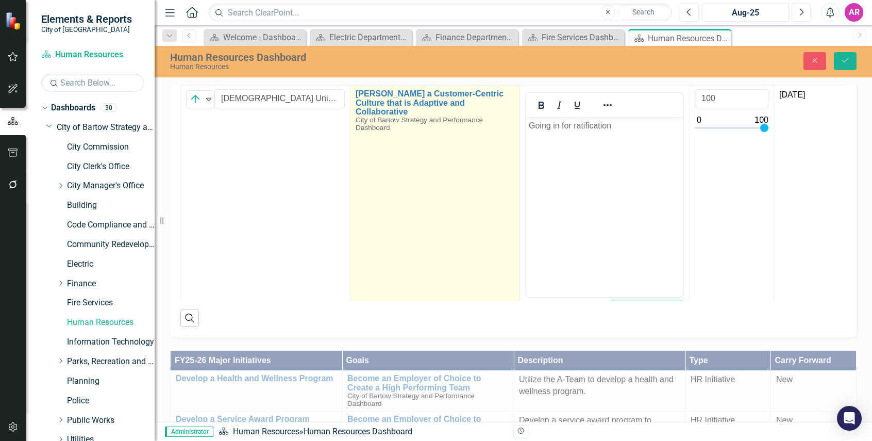
click at [465, 192] on td "Foster a Customer-Centric Culture that is Adaptive and Collaborative City of Ba…" at bounding box center [435, 208] width 170 height 244
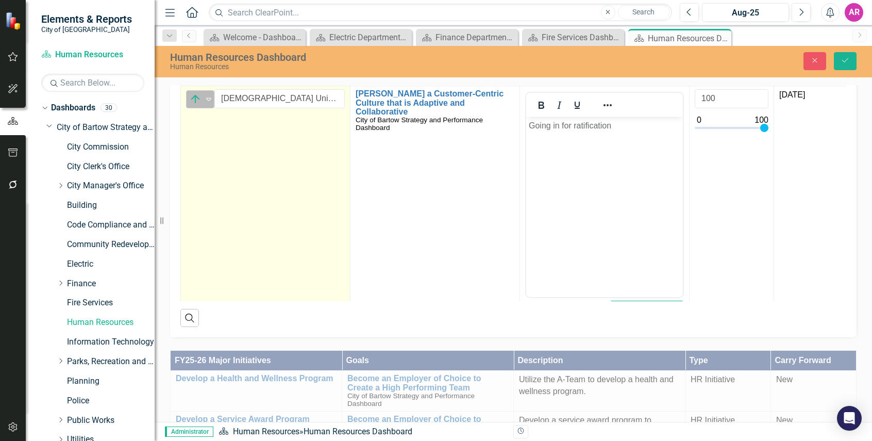
click at [199, 102] on img at bounding box center [195, 99] width 12 height 12
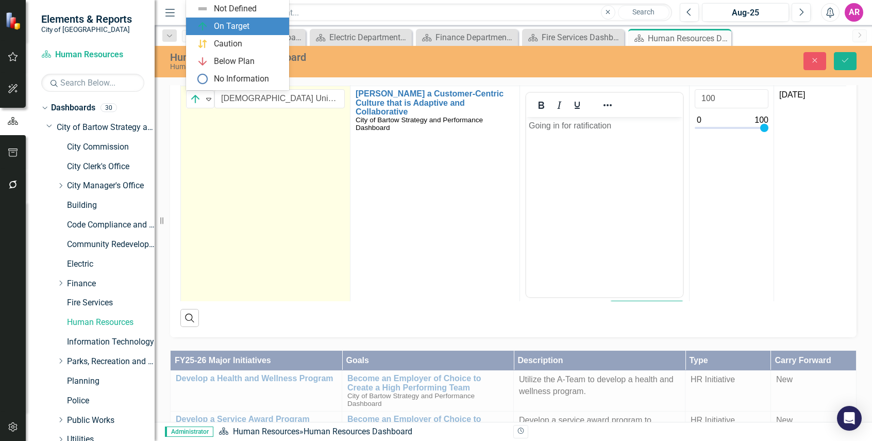
scroll to position [15, 0]
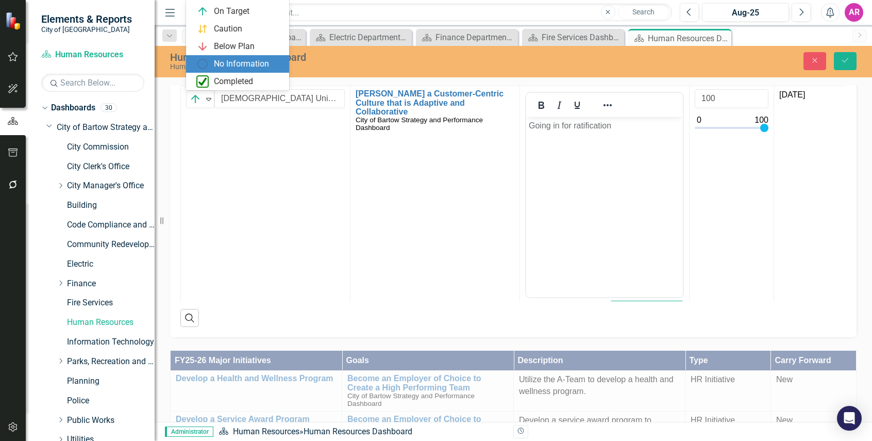
click at [238, 75] on div "Completed" at bounding box center [237, 82] width 103 height 18
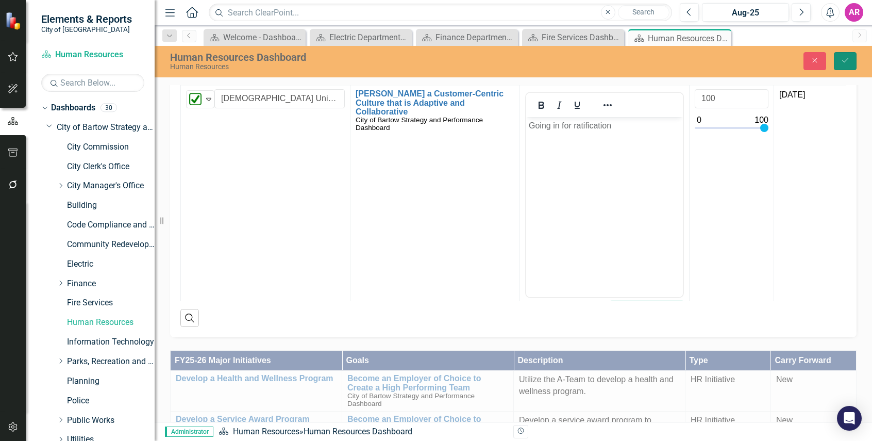
click at [843, 64] on button "Save" at bounding box center [845, 61] width 23 height 18
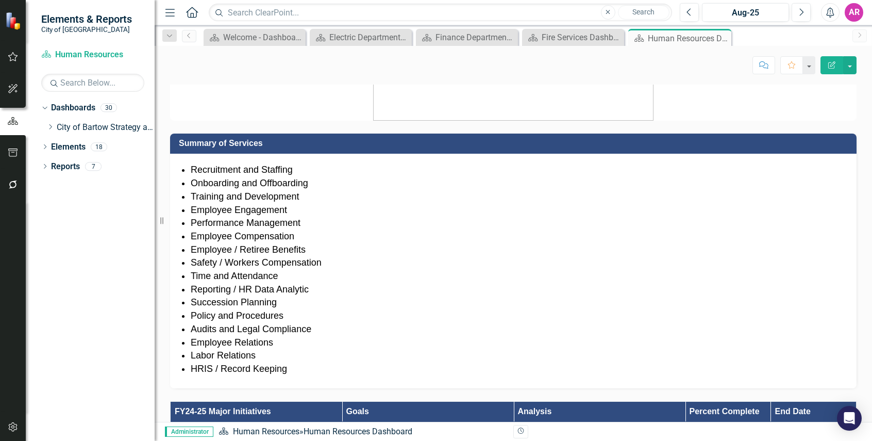
scroll to position [773, 0]
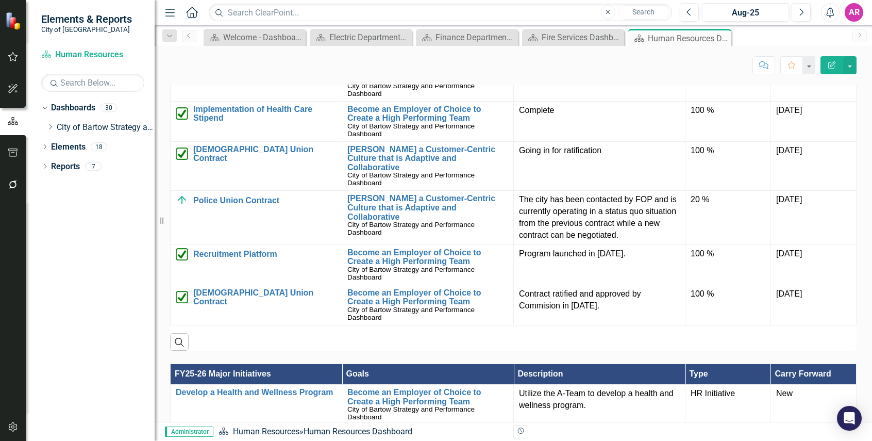
scroll to position [824, 0]
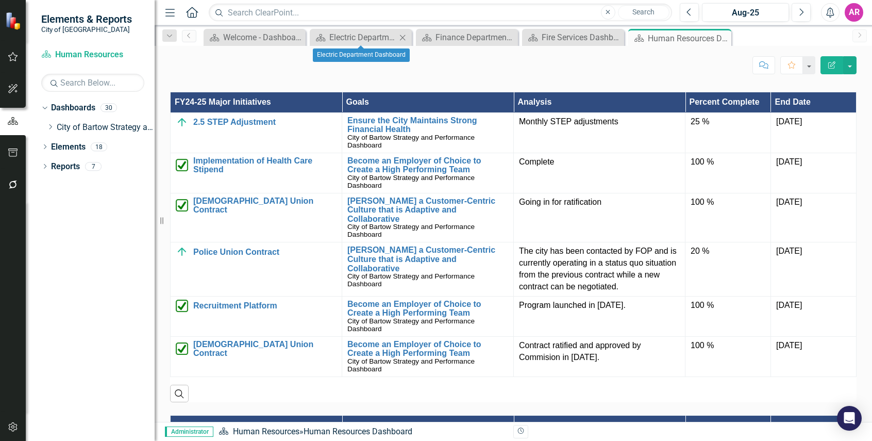
click at [406, 36] on icon "Close" at bounding box center [402, 37] width 10 height 8
click at [404, 35] on icon "Close" at bounding box center [404, 37] width 10 height 8
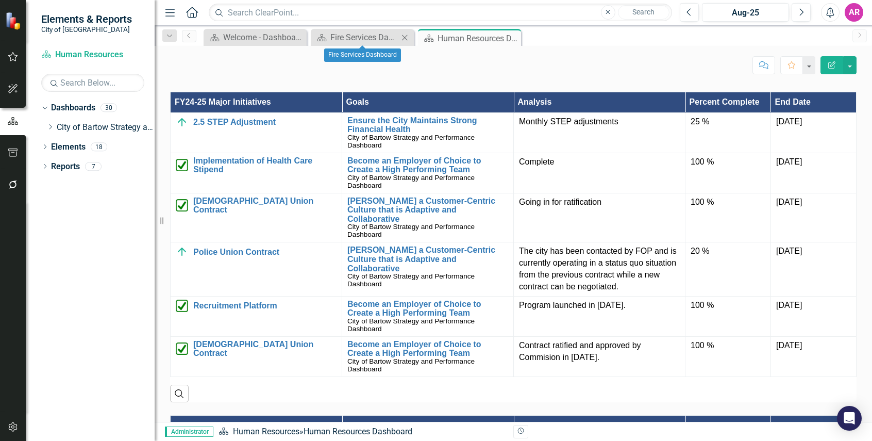
click at [406, 35] on icon "Close" at bounding box center [404, 37] width 10 height 8
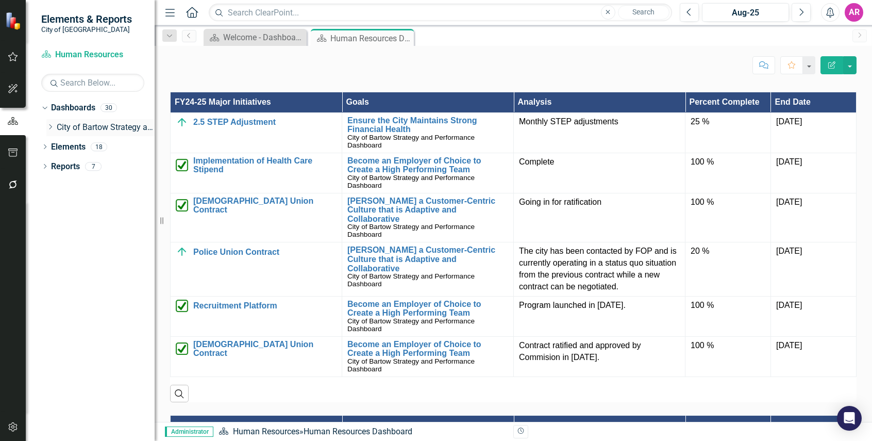
click at [50, 126] on icon at bounding box center [50, 126] width 3 height 5
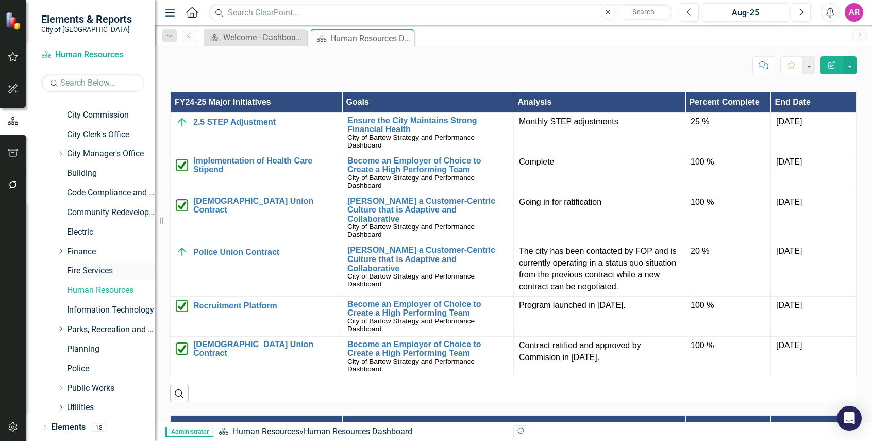
scroll to position [49, 0]
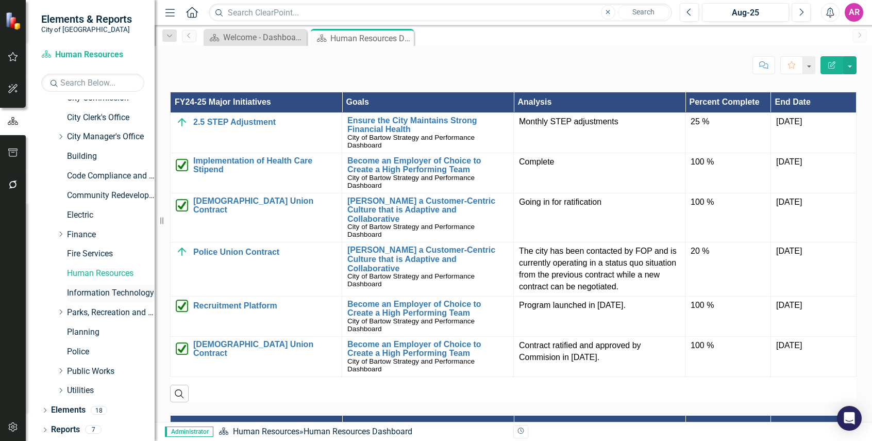
click at [109, 292] on link "Information Technology" at bounding box center [111, 293] width 88 height 12
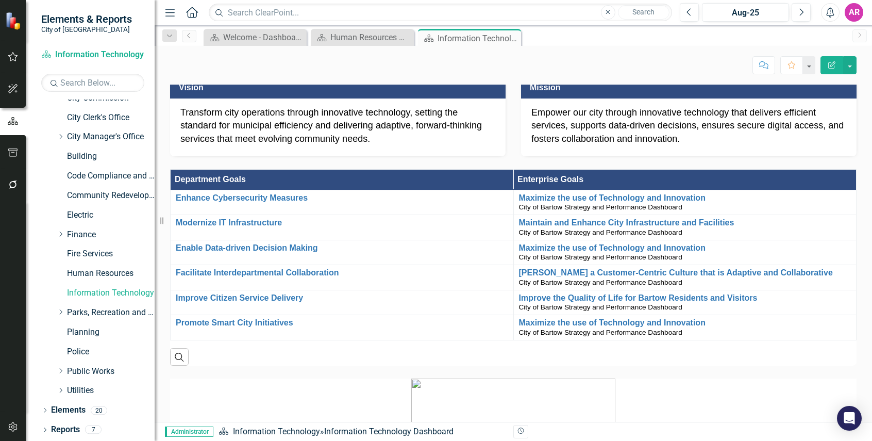
scroll to position [103, 0]
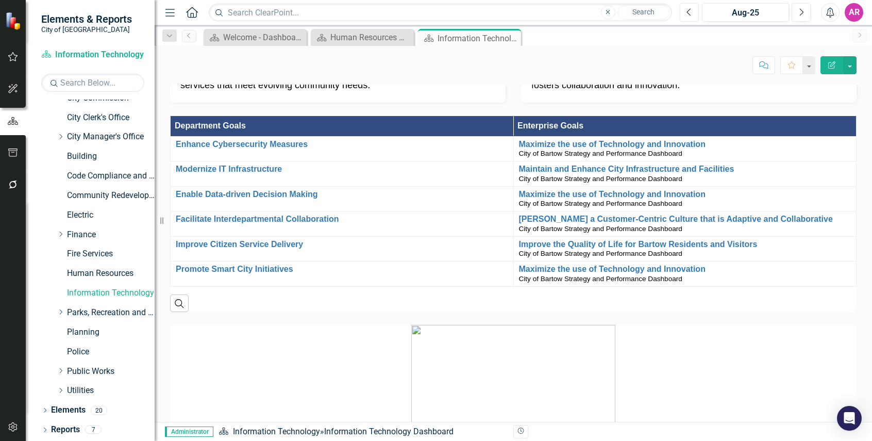
click at [688, 8] on icon "Previous" at bounding box center [689, 12] width 6 height 9
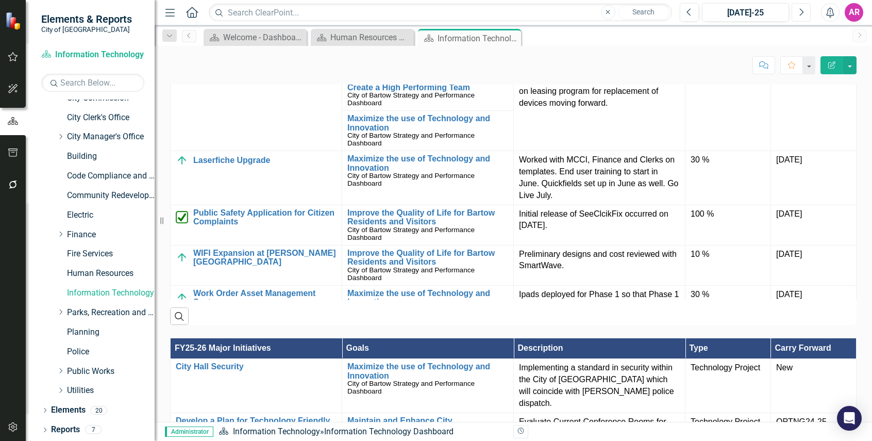
click at [801, 11] on icon "Next" at bounding box center [801, 12] width 6 height 9
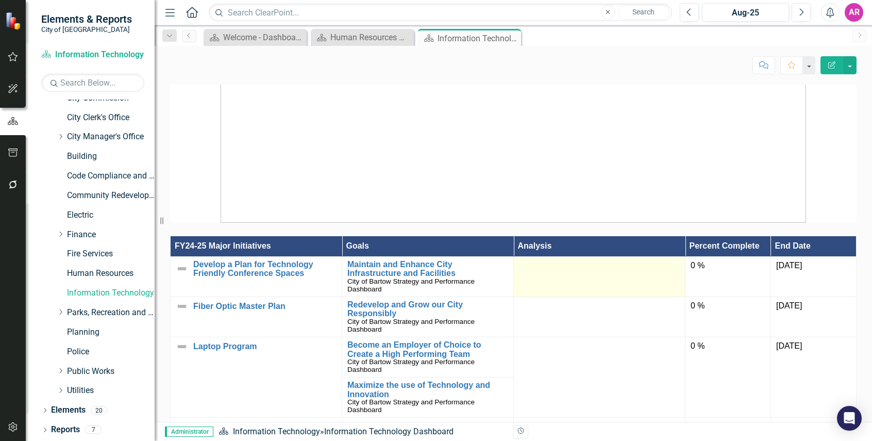
scroll to position [979, 0]
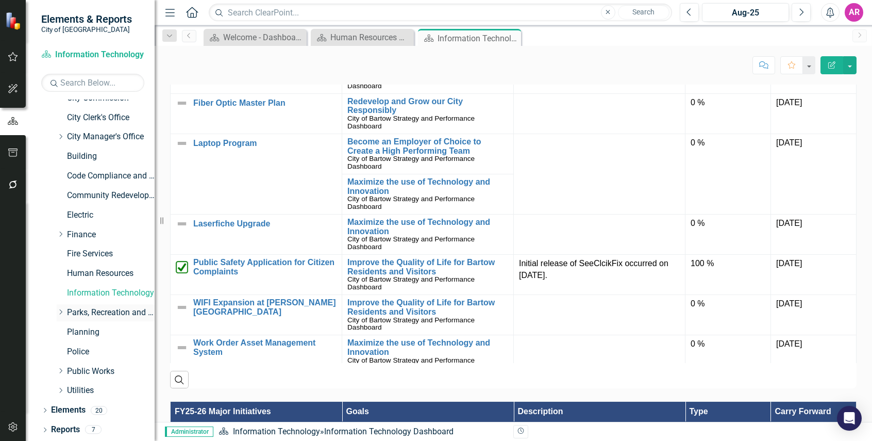
click at [101, 311] on link "Parks, Recreation and Cultural Arts" at bounding box center [111, 313] width 88 height 12
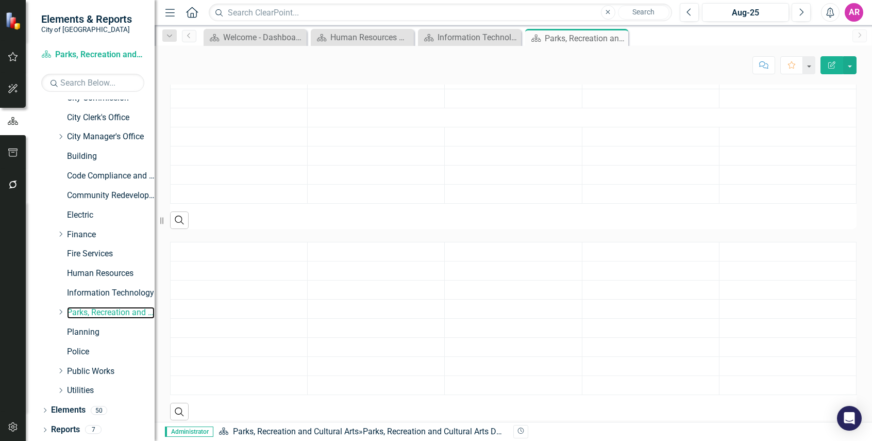
scroll to position [611, 0]
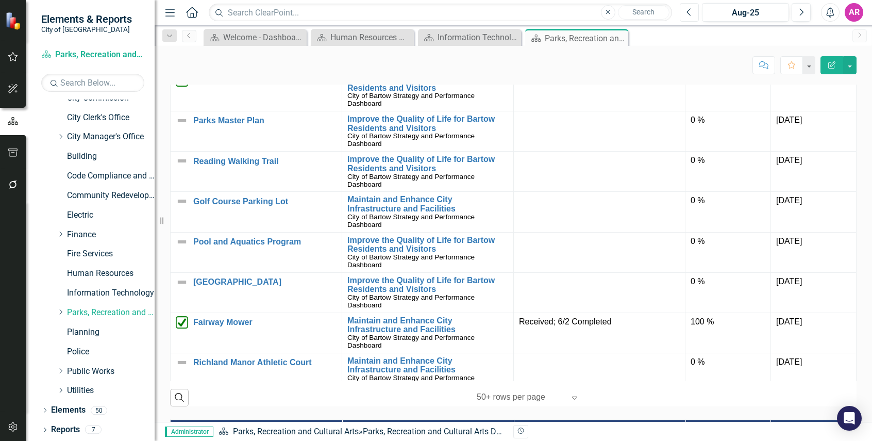
click at [683, 11] on button "Previous" at bounding box center [689, 12] width 19 height 19
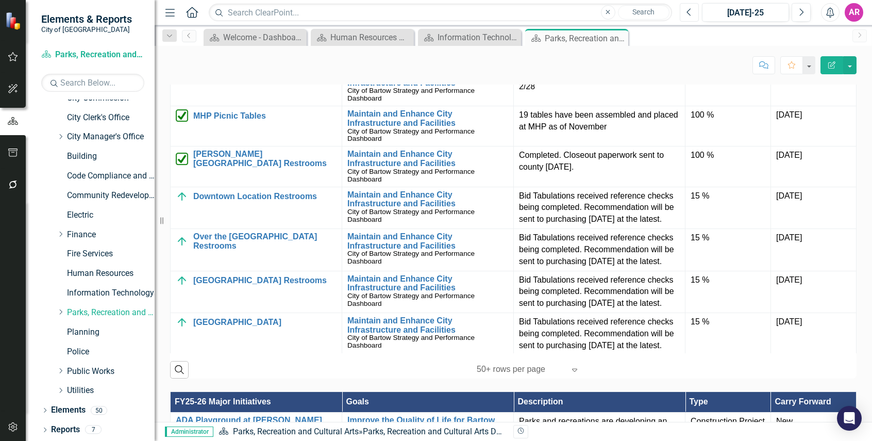
scroll to position [876, 0]
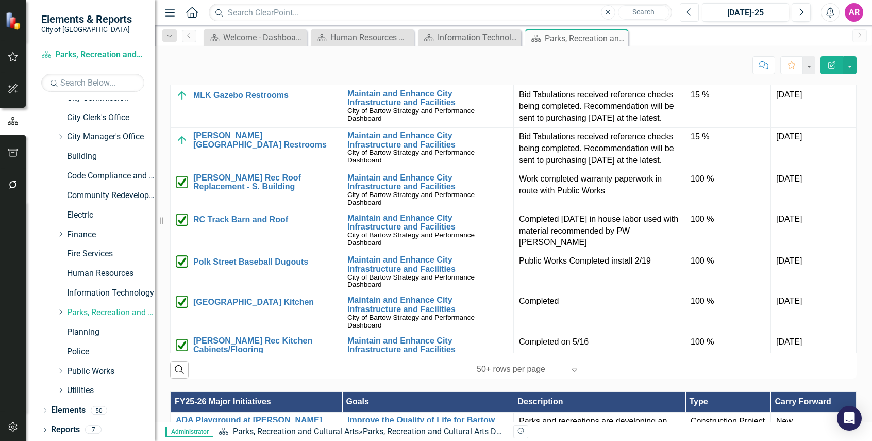
click at [690, 19] on button "Previous" at bounding box center [689, 12] width 19 height 19
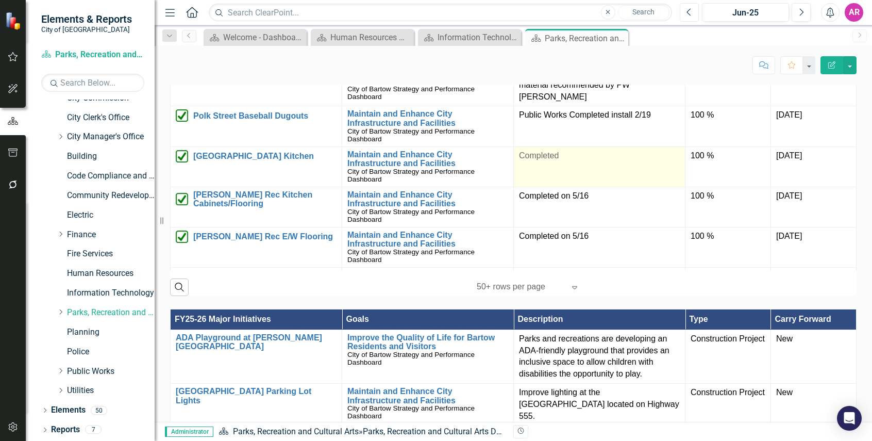
scroll to position [1005, 0]
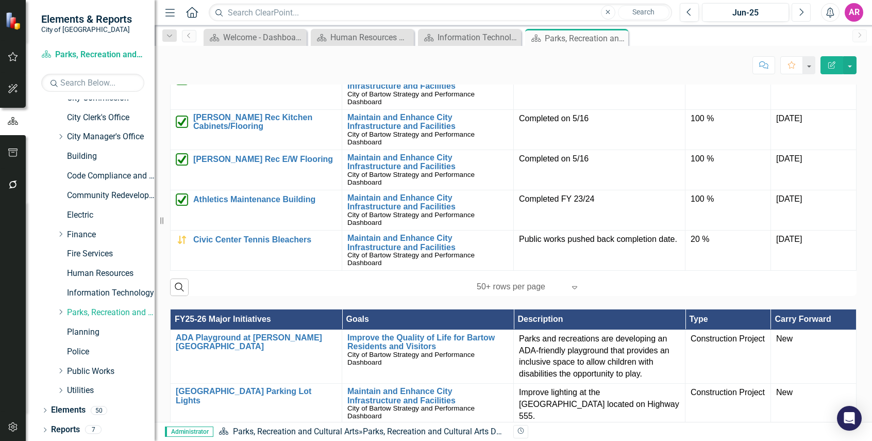
click at [793, 16] on button "Next" at bounding box center [800, 12] width 19 height 19
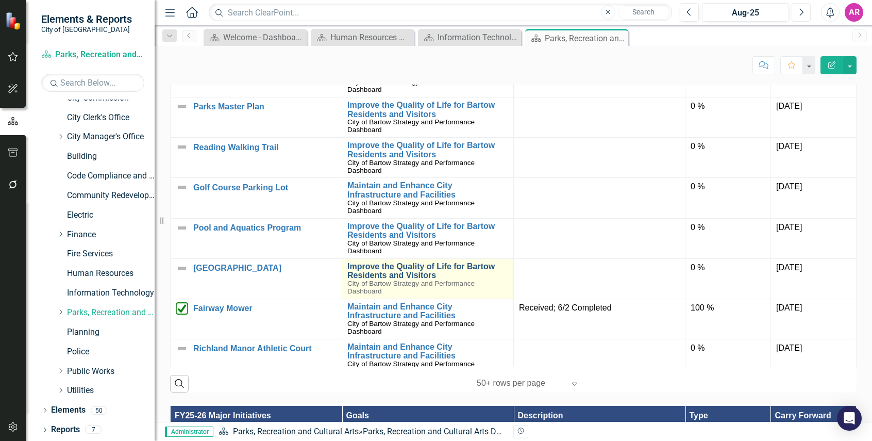
scroll to position [618, 0]
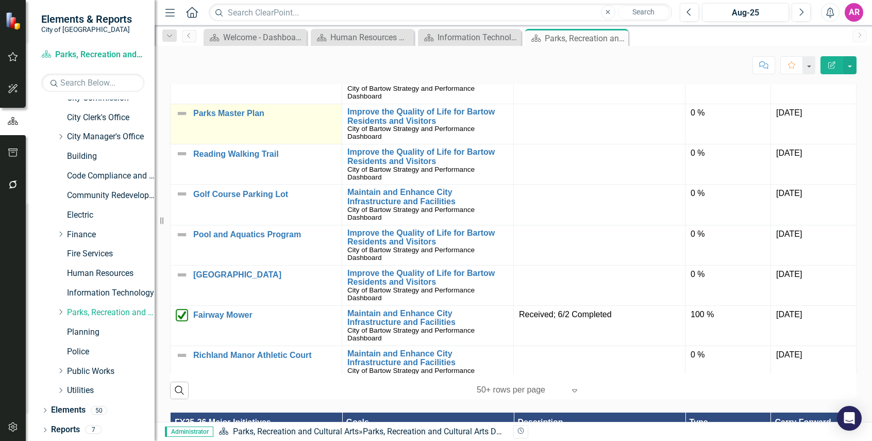
click at [181, 120] on img at bounding box center [182, 113] width 12 height 12
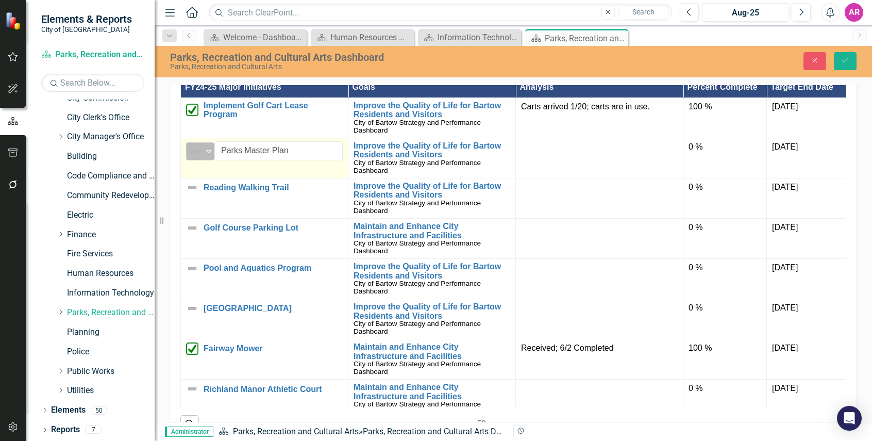
click at [207, 155] on icon "Expand" at bounding box center [209, 151] width 10 height 8
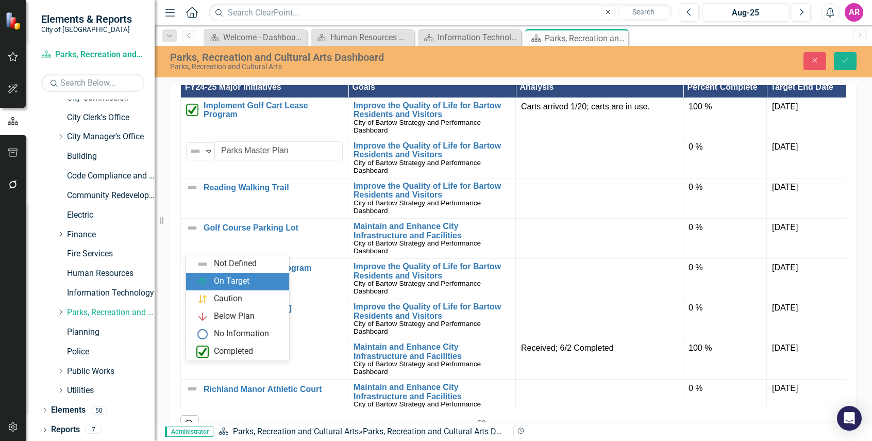
click at [227, 276] on div "On Target" at bounding box center [232, 281] width 36 height 12
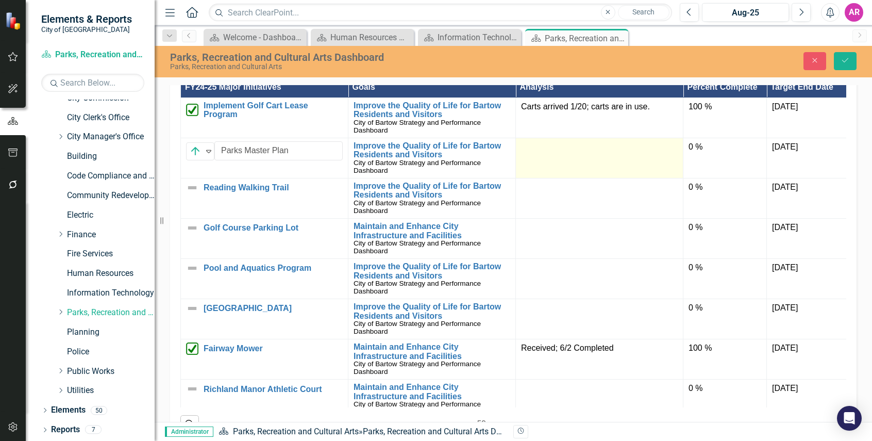
click at [578, 178] on td at bounding box center [599, 158] width 167 height 40
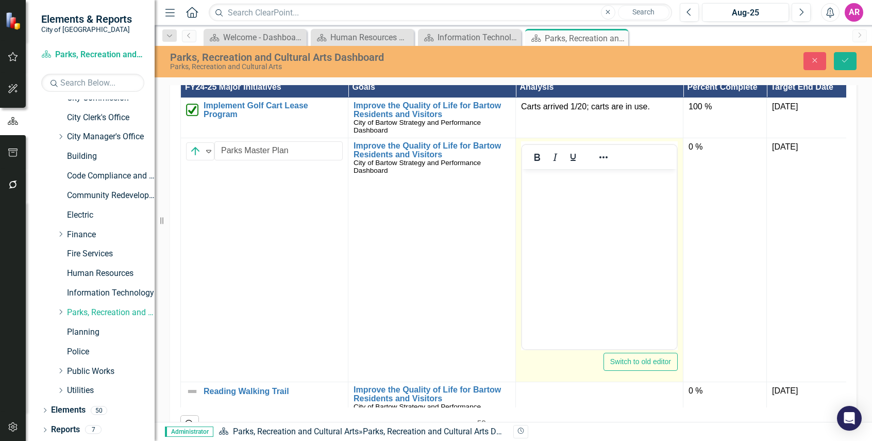
scroll to position [0, 0]
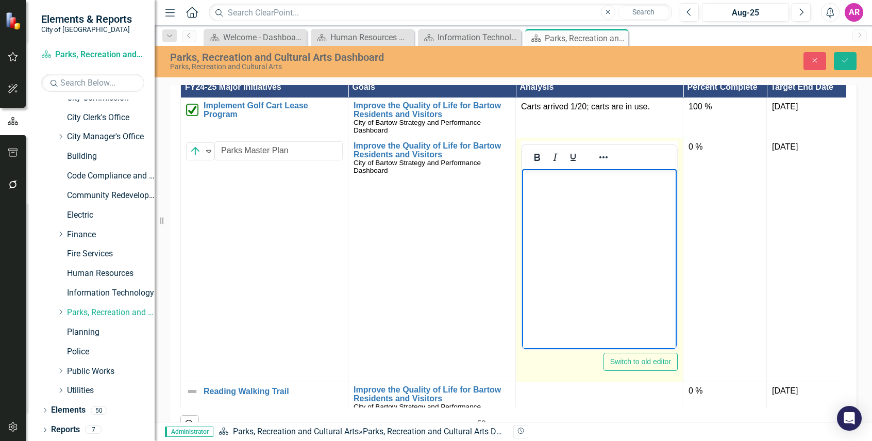
click at [583, 194] on body "Rich Text Area. Press ALT-0 for help." at bounding box center [599, 245] width 155 height 155
paste body "Rich Text Area. Press ALT-0 for help."
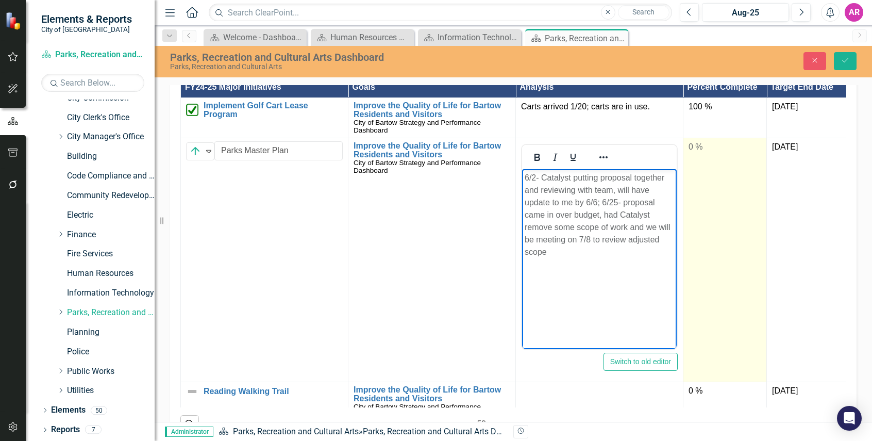
click at [706, 261] on td "0 %" at bounding box center [724, 260] width 83 height 244
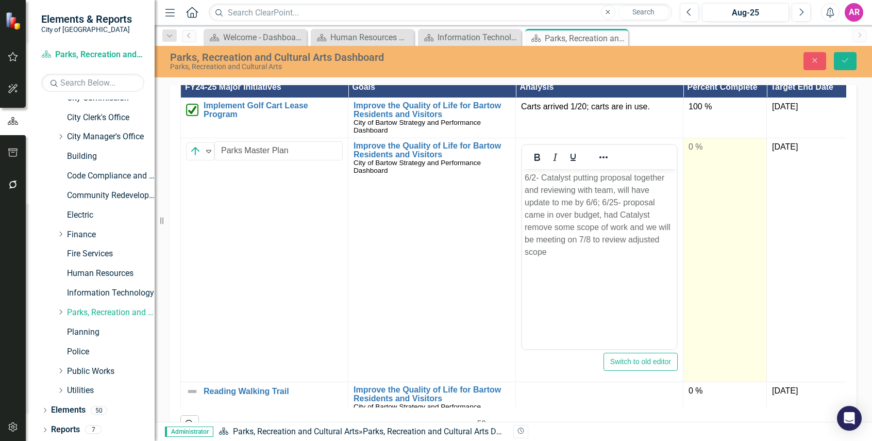
click at [705, 261] on td "0 %" at bounding box center [724, 260] width 83 height 244
click at [708, 160] on input "0" at bounding box center [724, 150] width 73 height 19
click at [710, 160] on input "0" at bounding box center [724, 150] width 73 height 19
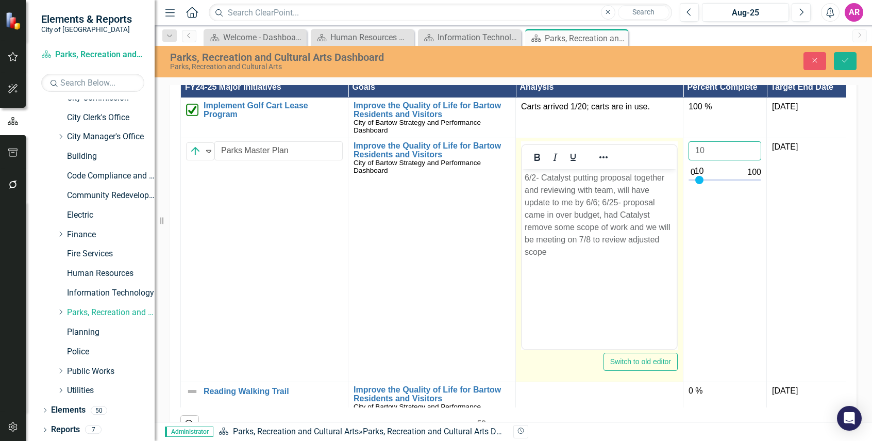
type input "10"
click at [609, 215] on p "6/2- Catalyst putting proposal together and reviewing with team, will have upda…" at bounding box center [599, 214] width 149 height 87
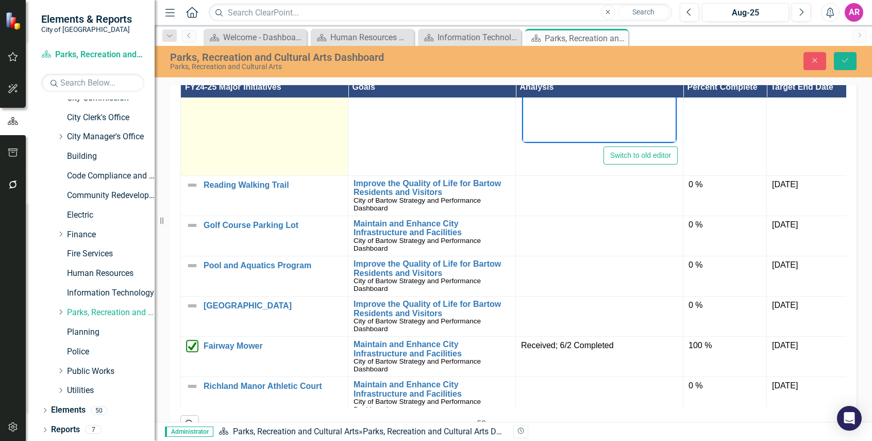
scroll to position [258, 0]
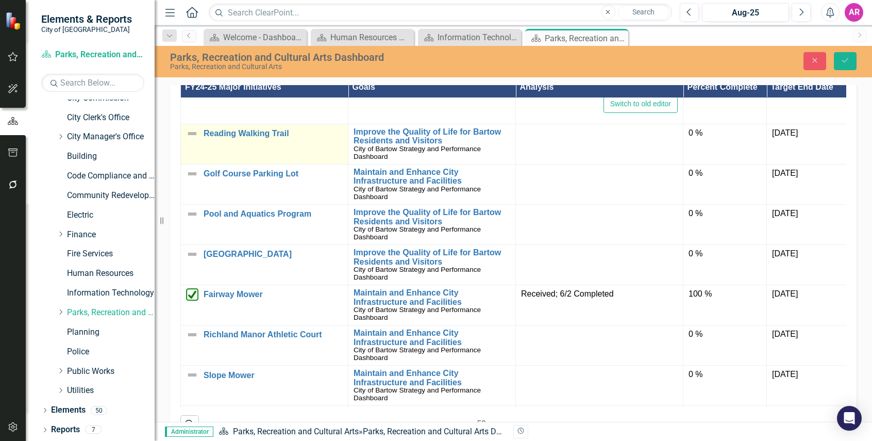
click at [190, 140] on img at bounding box center [192, 133] width 12 height 12
click at [191, 140] on img at bounding box center [192, 133] width 12 height 12
click at [198, 143] on img at bounding box center [195, 137] width 12 height 12
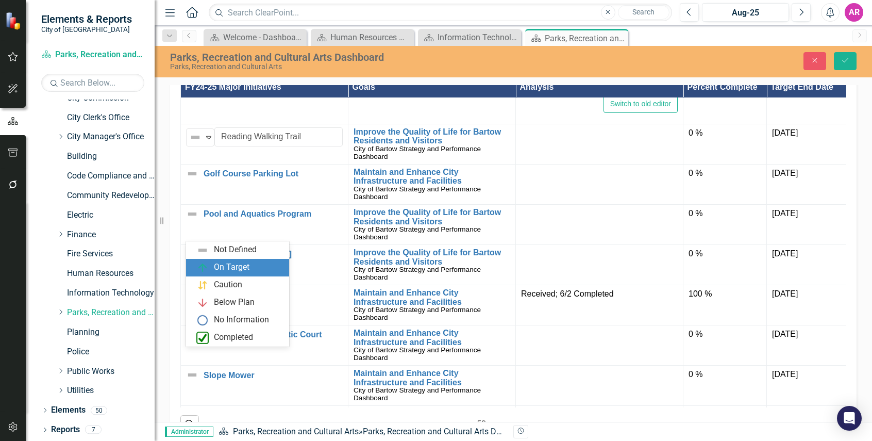
click at [230, 266] on div "On Target" at bounding box center [232, 267] width 36 height 12
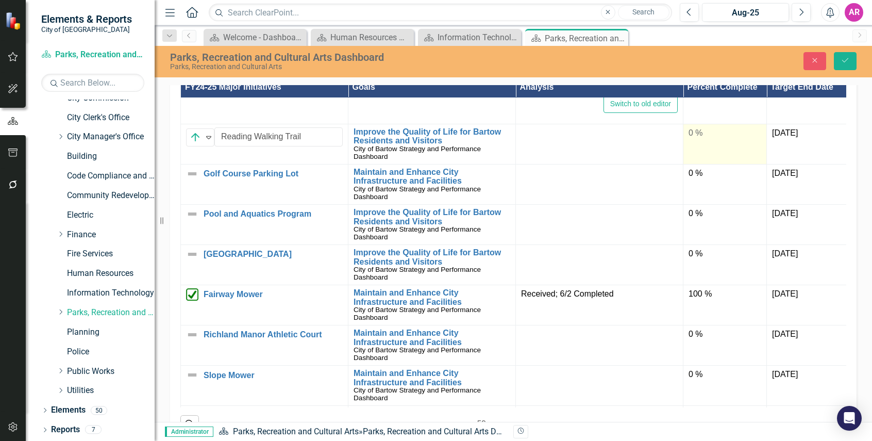
click at [731, 164] on td "0 %" at bounding box center [724, 144] width 83 height 40
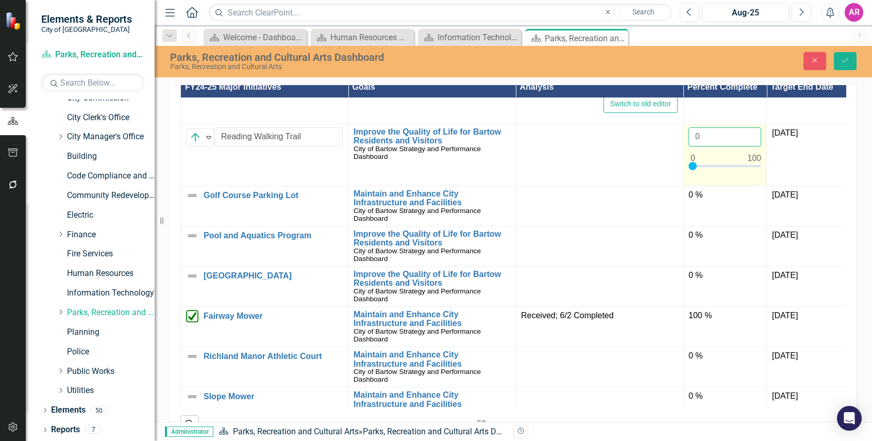
click at [713, 146] on input "0" at bounding box center [724, 136] width 73 height 19
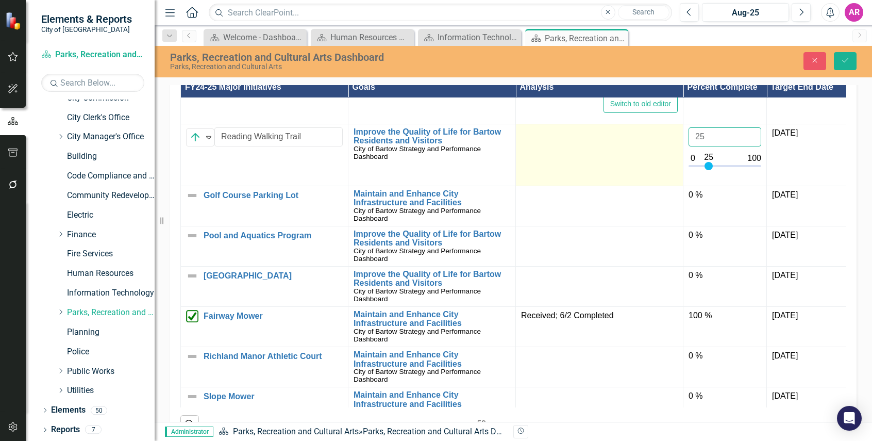
type input "25"
click at [558, 185] on td at bounding box center [599, 155] width 167 height 62
click at [587, 185] on td at bounding box center [599, 155] width 167 height 62
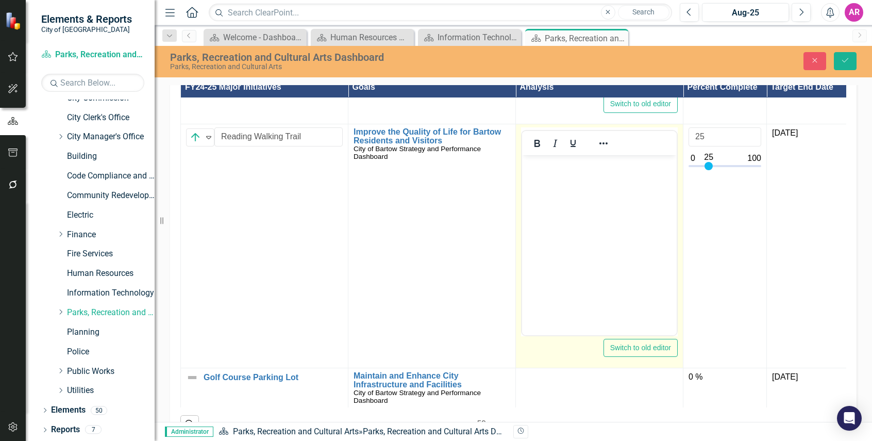
scroll to position [0, 0]
click at [602, 189] on body "Rich Text Area. Press ALT-0 for help." at bounding box center [599, 232] width 155 height 155
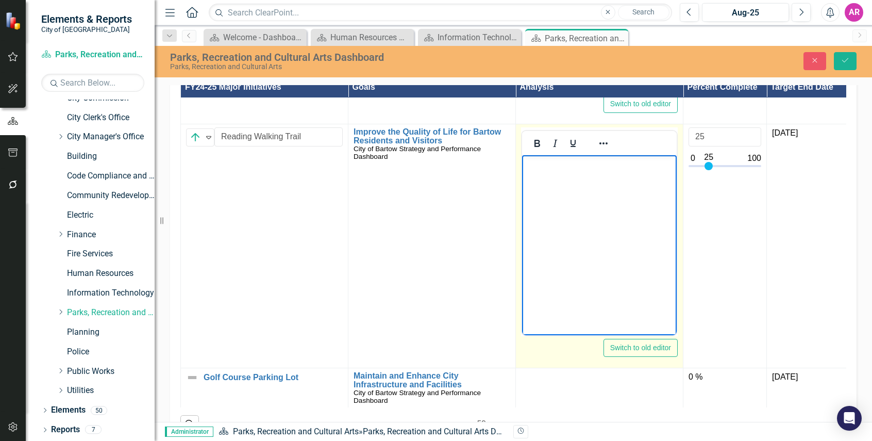
click at [590, 201] on body "Rich Text Area. Press ALT-0 for help." at bounding box center [599, 232] width 155 height 155
paste body "Rich Text Area. Press ALT-0 for help."
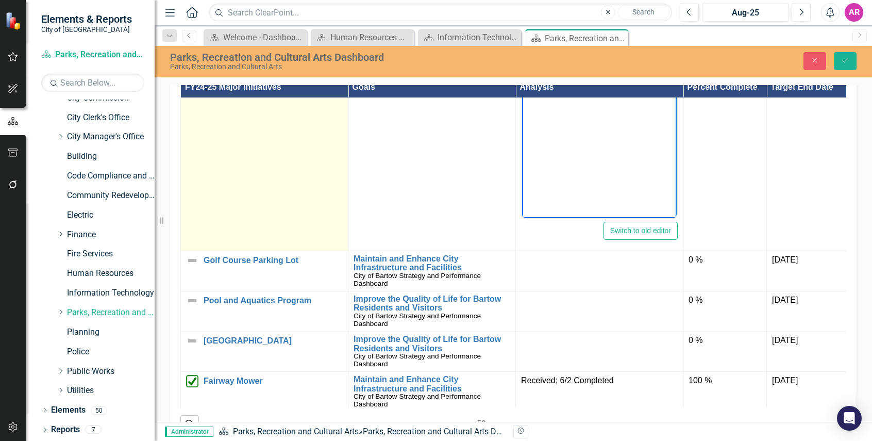
scroll to position [464, 0]
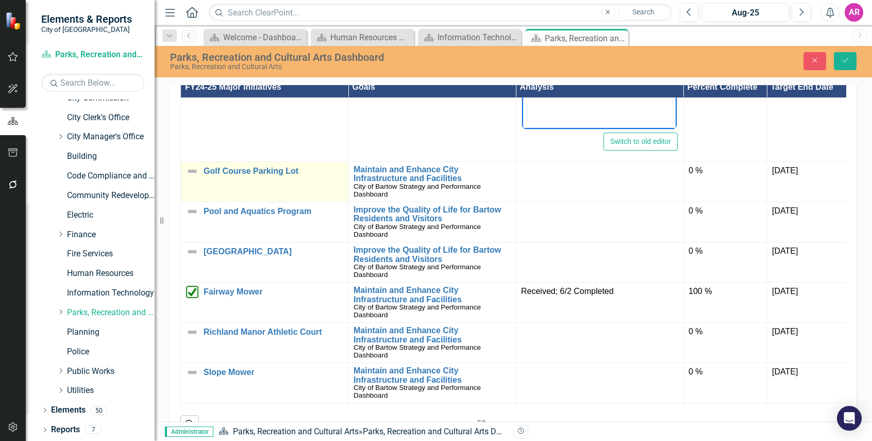
click at [195, 177] on img at bounding box center [192, 171] width 12 height 12
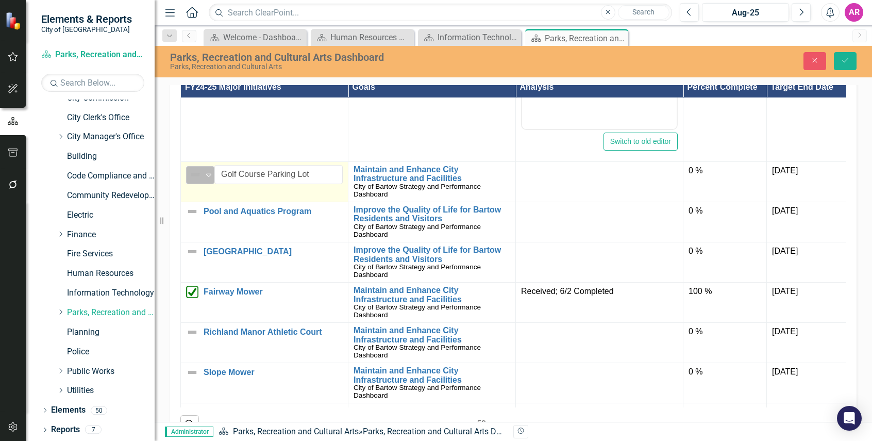
click at [194, 181] on img at bounding box center [195, 174] width 12 height 12
click at [198, 181] on img at bounding box center [195, 174] width 12 height 12
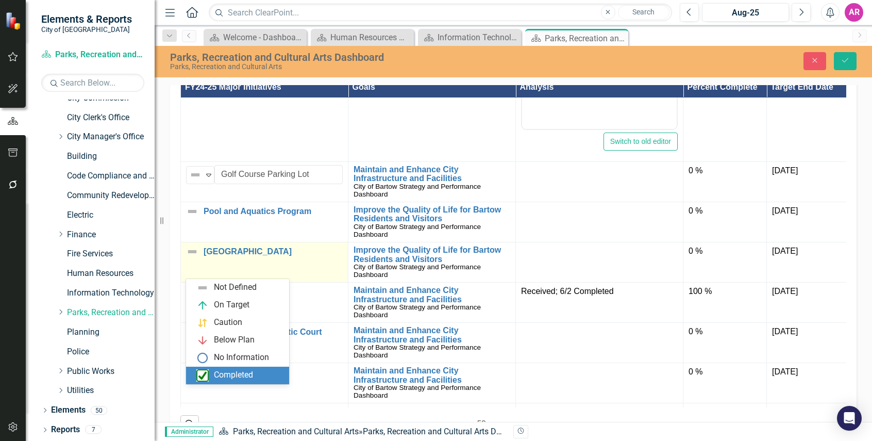
click at [244, 376] on div "Completed" at bounding box center [233, 375] width 39 height 12
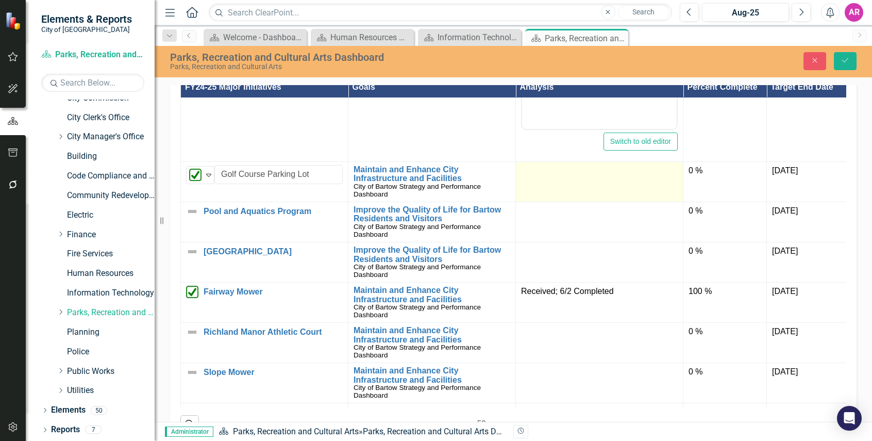
click at [597, 201] on td at bounding box center [599, 181] width 167 height 40
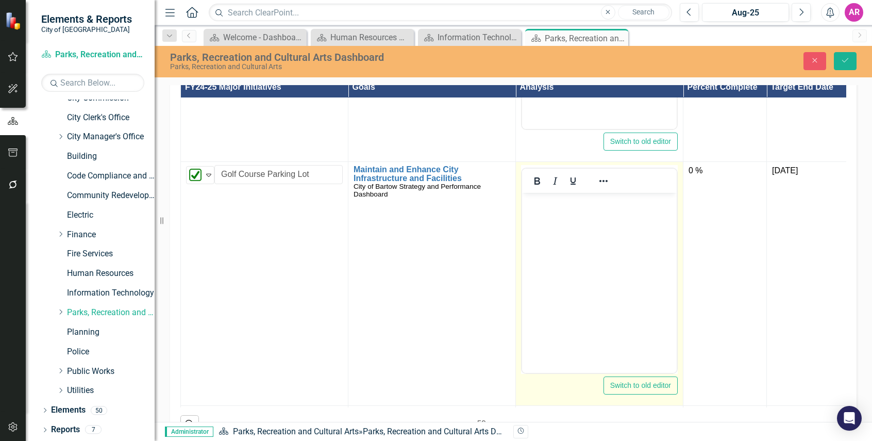
scroll to position [0, 0]
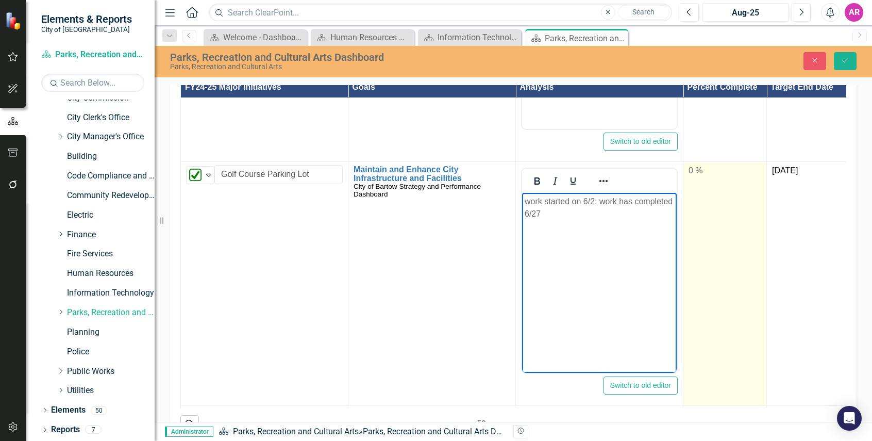
click at [697, 177] on div "0 %" at bounding box center [724, 171] width 73 height 12
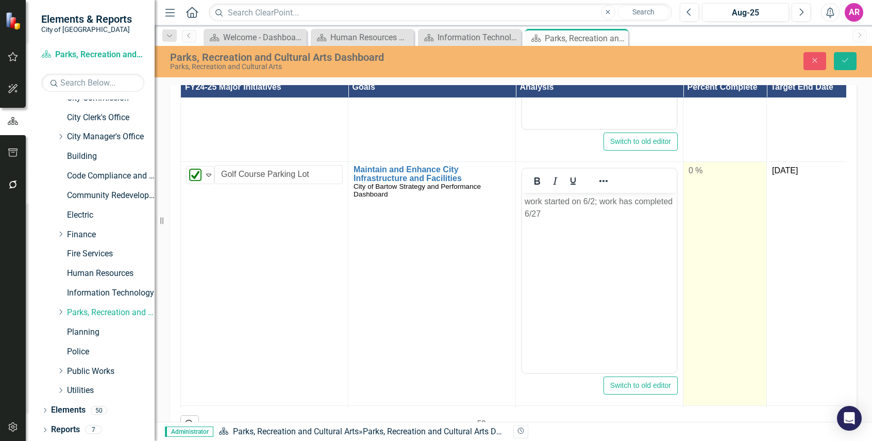
click at [697, 177] on div "0 %" at bounding box center [724, 171] width 73 height 12
click at [708, 184] on input "0" at bounding box center [724, 174] width 73 height 19
click at [761, 300] on td "0" at bounding box center [724, 283] width 83 height 244
click at [759, 212] on div at bounding box center [724, 205] width 73 height 13
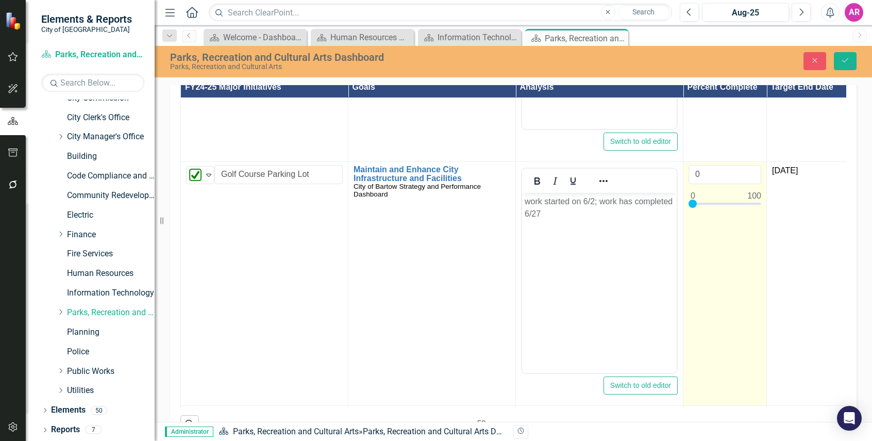
type input "100"
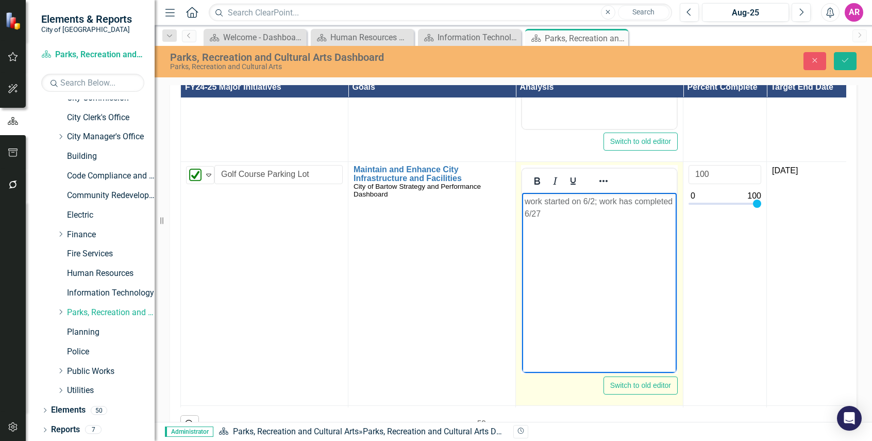
click at [621, 236] on body "work started on 6/2; work has completed 6/27" at bounding box center [599, 269] width 155 height 155
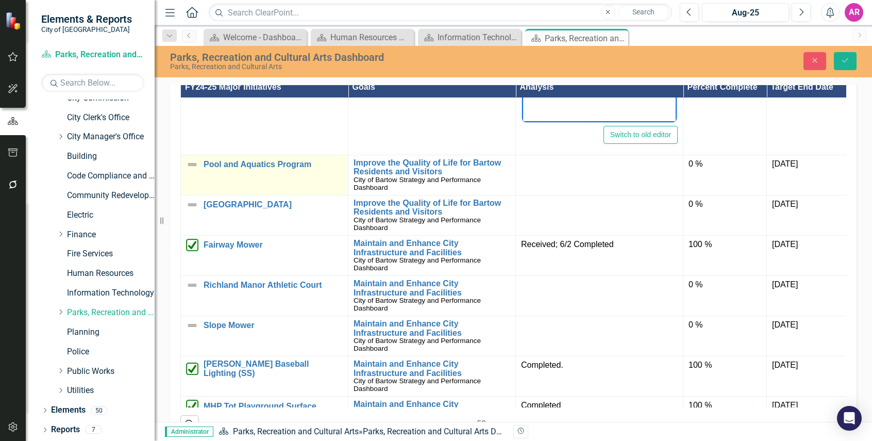
scroll to position [721, 0]
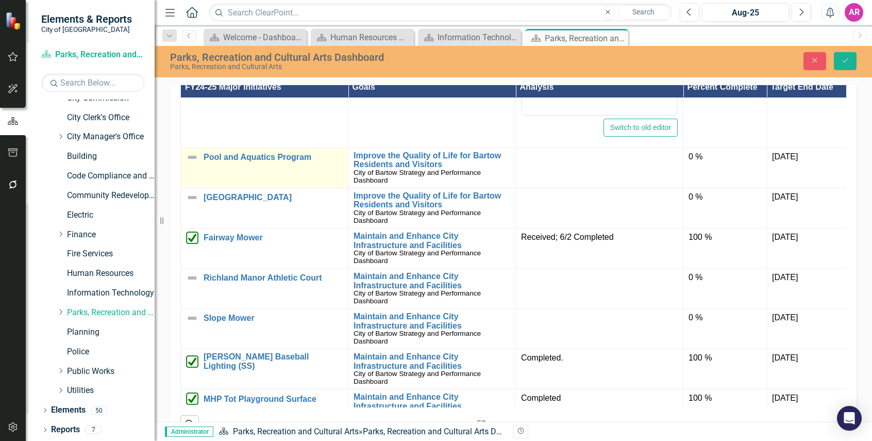
click at [192, 163] on img at bounding box center [192, 157] width 12 height 12
click at [198, 167] on img at bounding box center [195, 161] width 12 height 12
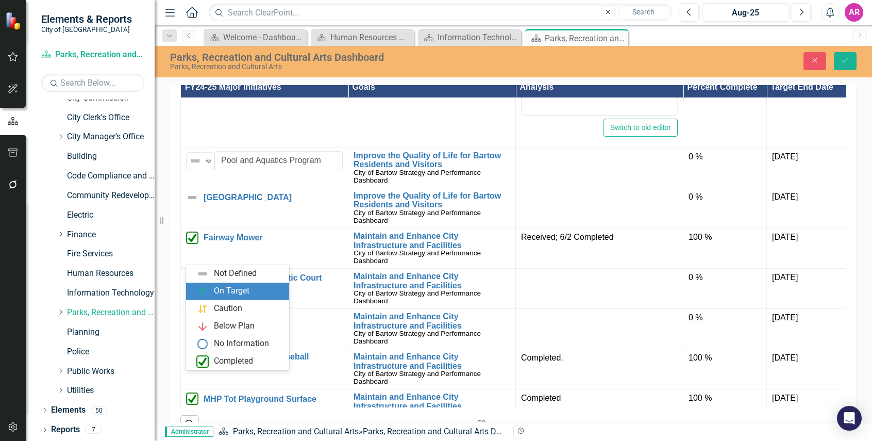
click at [226, 284] on div "On Target" at bounding box center [237, 291] width 103 height 18
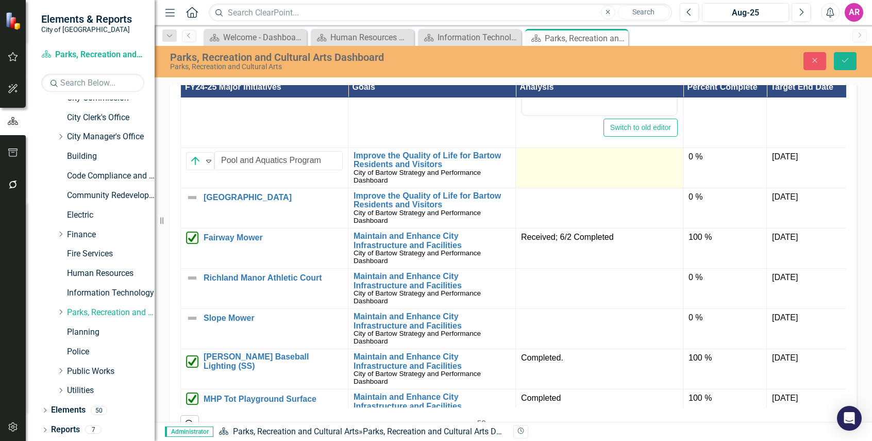
click at [587, 188] on td at bounding box center [599, 167] width 167 height 40
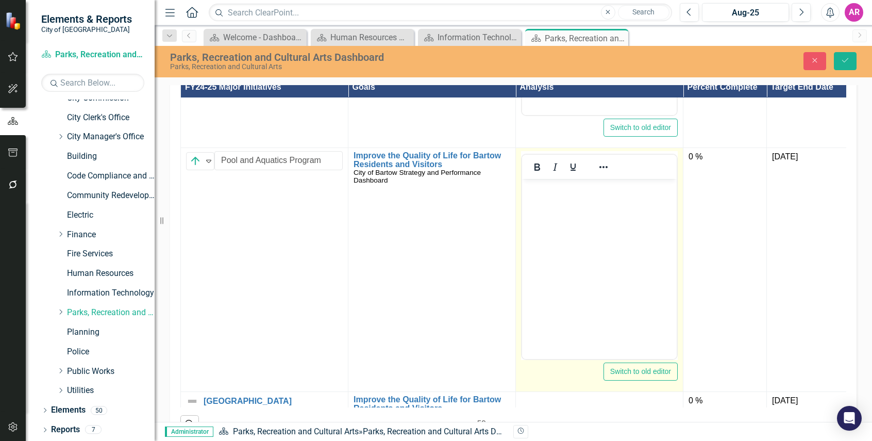
scroll to position [0, 0]
click at [615, 206] on body "Rich Text Area. Press ALT-0 for help." at bounding box center [599, 255] width 155 height 155
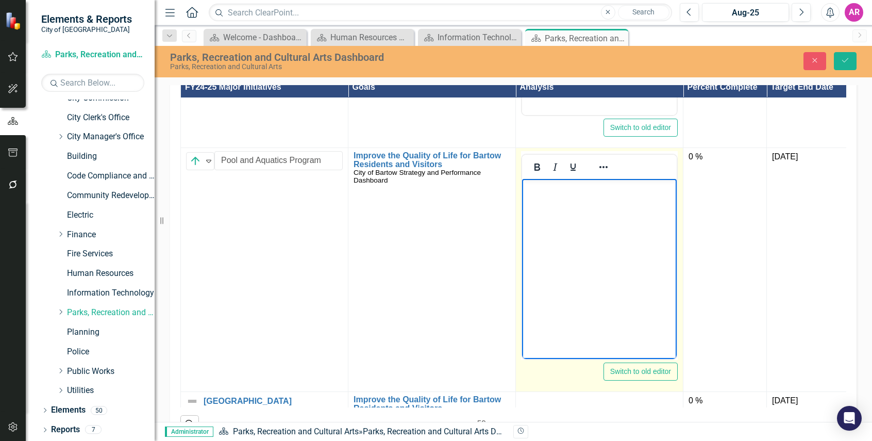
paste body "Rich Text Area. Press ALT-0 for help."
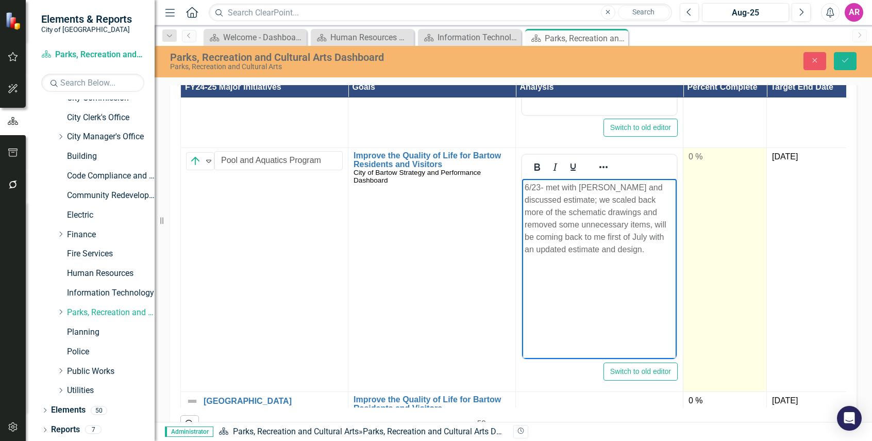
click at [708, 261] on td "0 %" at bounding box center [724, 269] width 83 height 244
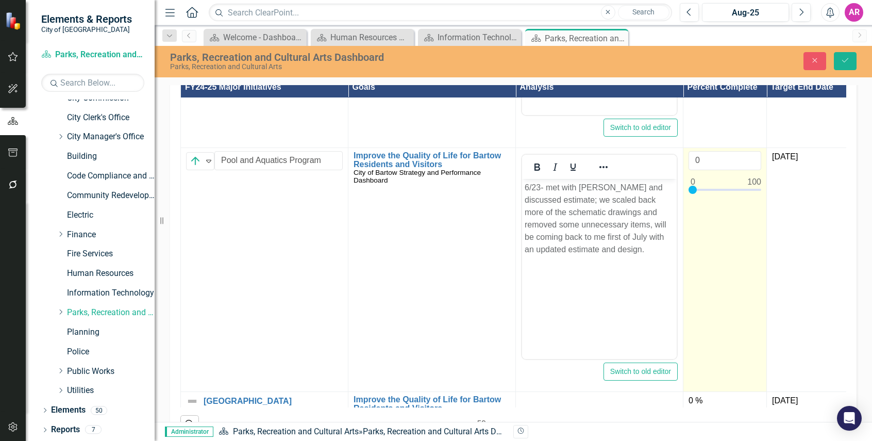
click at [708, 170] on input "0" at bounding box center [724, 160] width 73 height 19
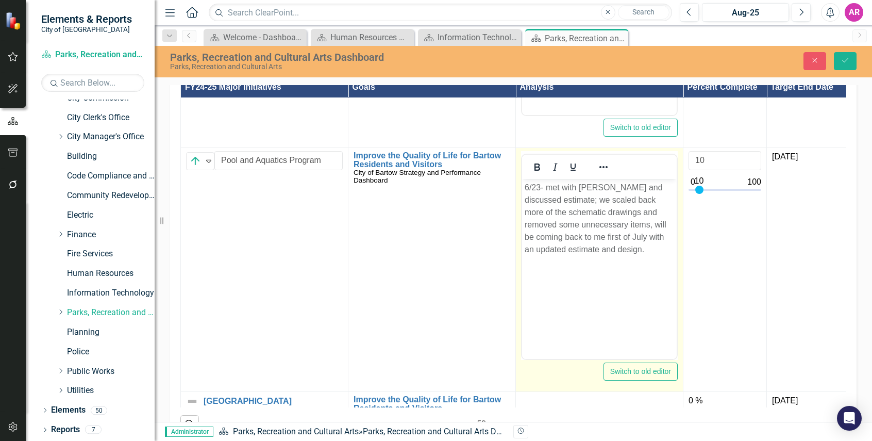
type input "10"
click at [540, 216] on p "6/23- met with [PERSON_NAME] and discussed estimate; we scaled back more of the…" at bounding box center [599, 218] width 149 height 74
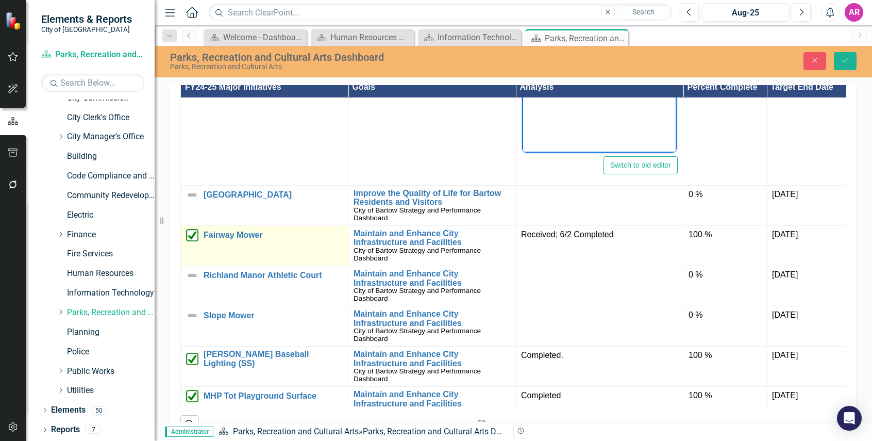
scroll to position [979, 0]
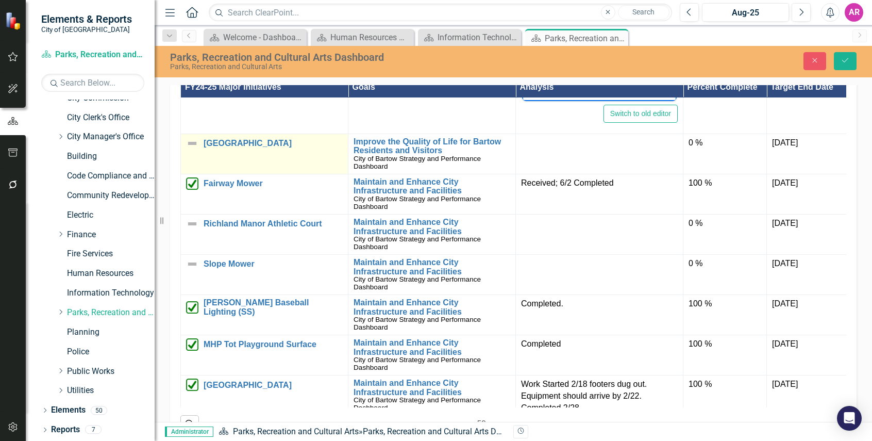
click at [187, 174] on td "Civic Center Tennis Courts Link Map View Link Map Edit Edit Major Initiative Li…" at bounding box center [264, 153] width 167 height 40
click at [187, 149] on img at bounding box center [192, 143] width 12 height 12
click at [202, 153] on div "Not Defined" at bounding box center [195, 147] width 13 height 12
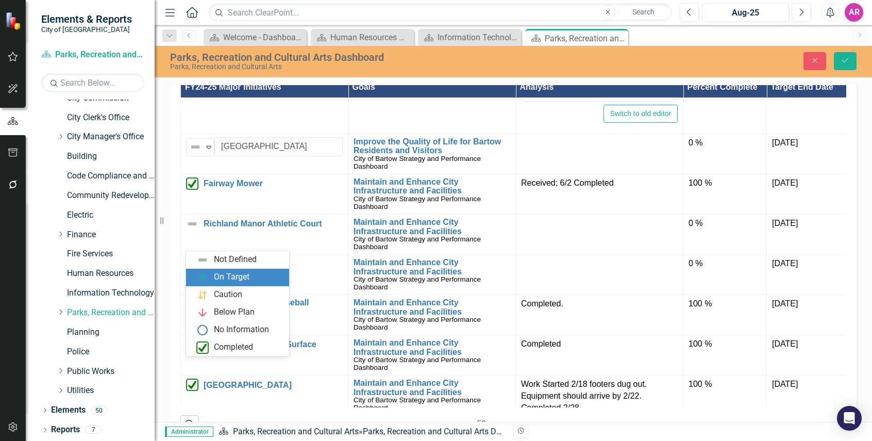
click at [234, 284] on div "On Target" at bounding box center [237, 277] width 103 height 18
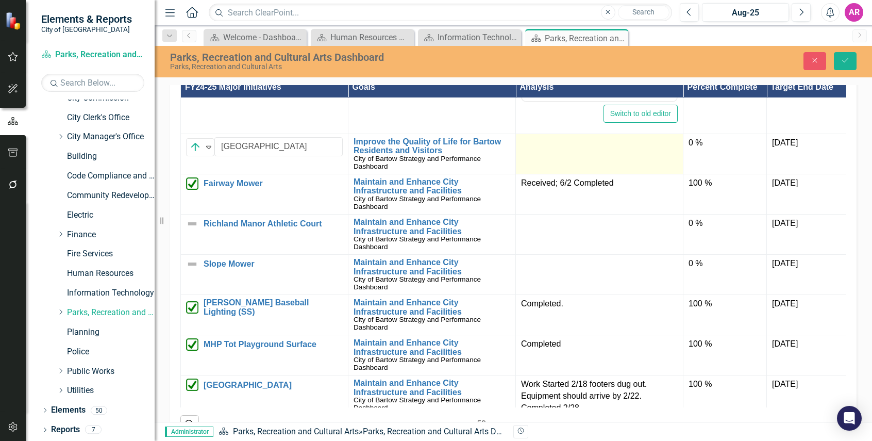
click at [590, 149] on div at bounding box center [599, 143] width 157 height 12
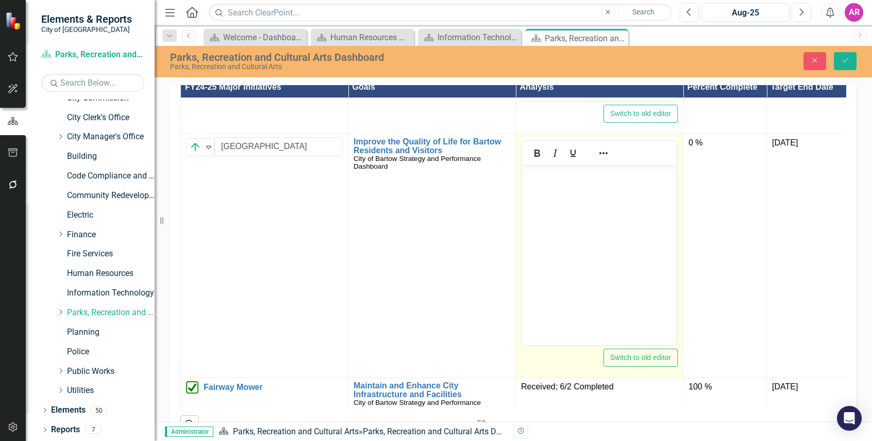
scroll to position [0, 0]
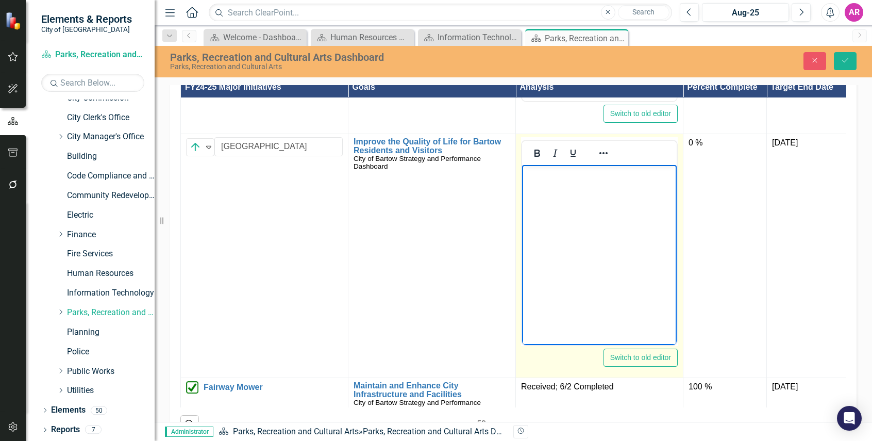
click at [604, 167] on p "Rich Text Area. Press ALT-0 for help." at bounding box center [599, 173] width 149 height 12
paste body "Rich Text Area. Press ALT-0 for help."
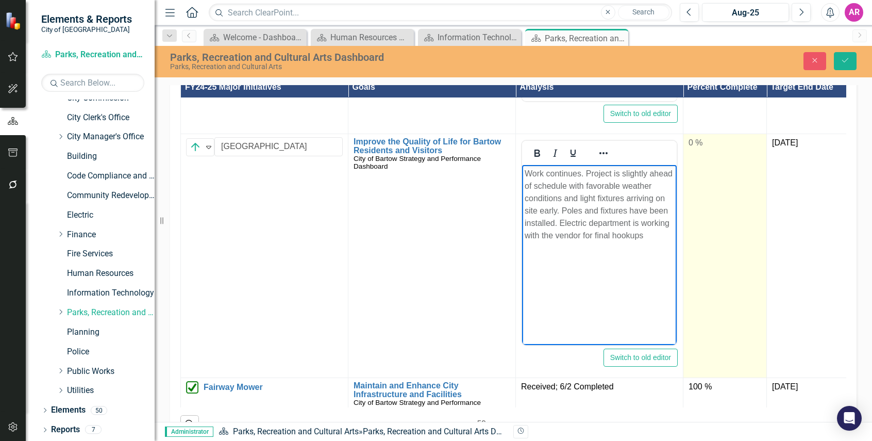
click at [699, 246] on td "0 %" at bounding box center [724, 255] width 83 height 244
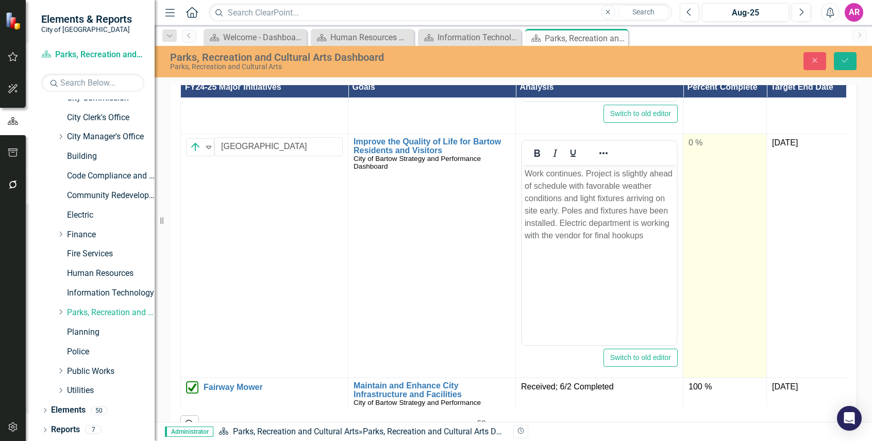
click at [699, 246] on td "0 %" at bounding box center [724, 255] width 83 height 244
click at [701, 156] on input "0" at bounding box center [724, 146] width 73 height 19
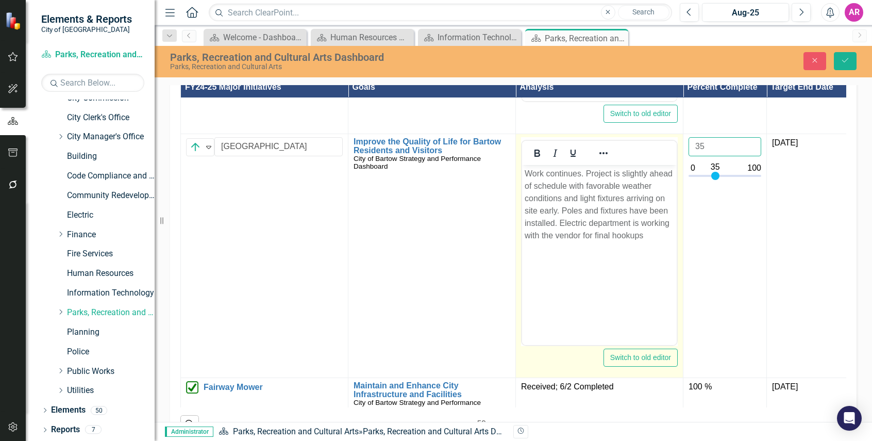
type input "35"
click at [550, 208] on p "Work continues. Project is slightly ahead of schedule with favorable weather co…" at bounding box center [599, 204] width 149 height 74
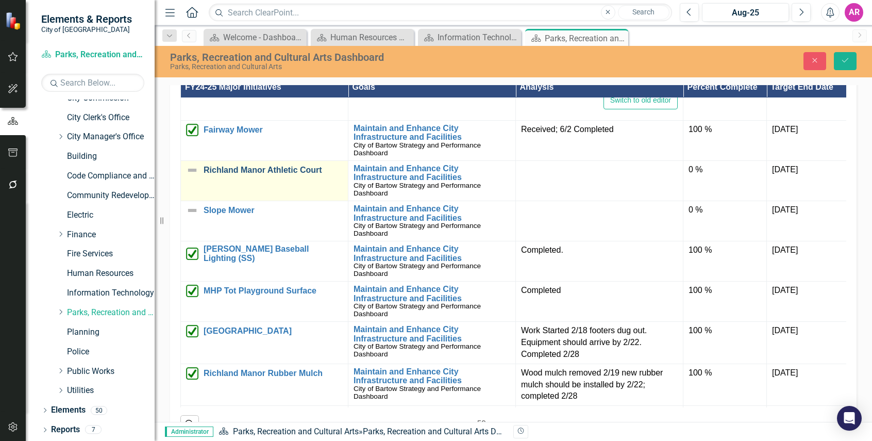
scroll to position [1237, 0]
click at [192, 176] on img at bounding box center [192, 169] width 12 height 12
click at [193, 176] on img at bounding box center [192, 169] width 12 height 12
click at [194, 176] on img at bounding box center [192, 169] width 12 height 12
click at [205, 177] on icon "Expand" at bounding box center [209, 173] width 10 height 8
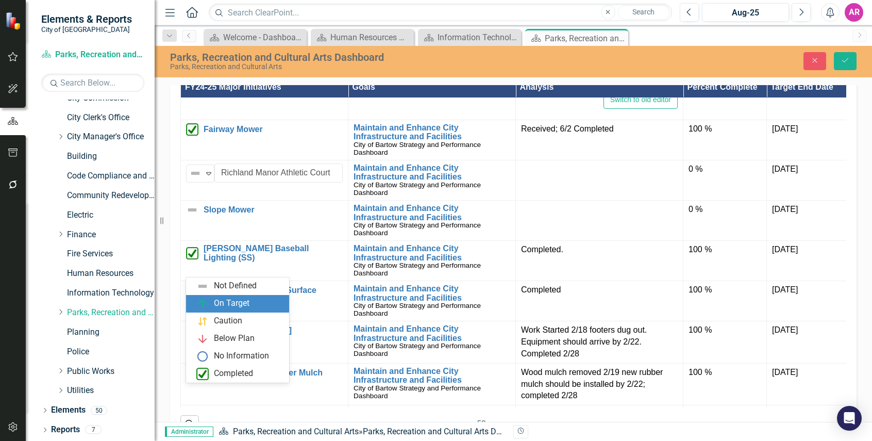
click at [240, 306] on div "On Target" at bounding box center [232, 303] width 36 height 12
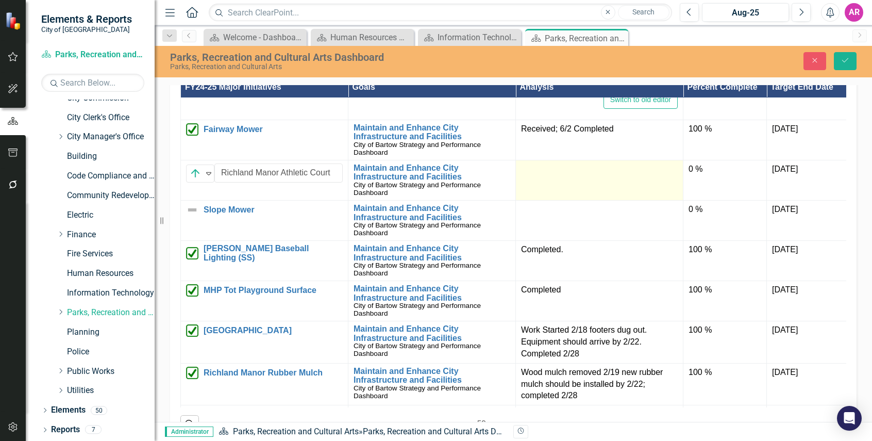
click at [587, 176] on div at bounding box center [599, 169] width 157 height 12
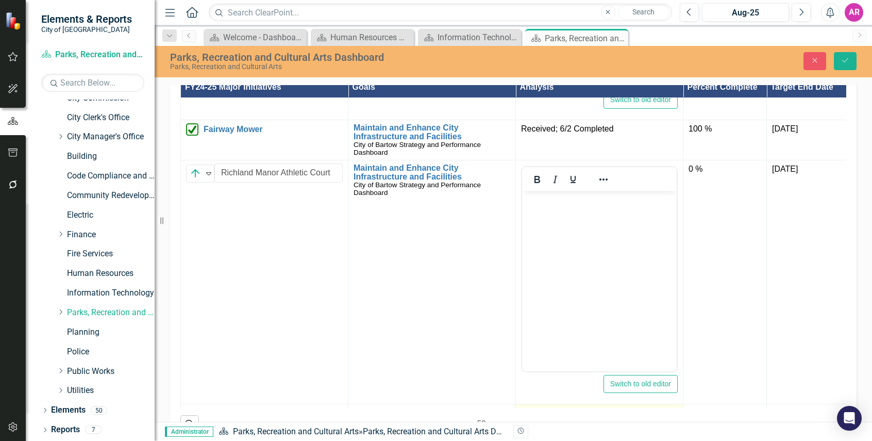
scroll to position [0, 0]
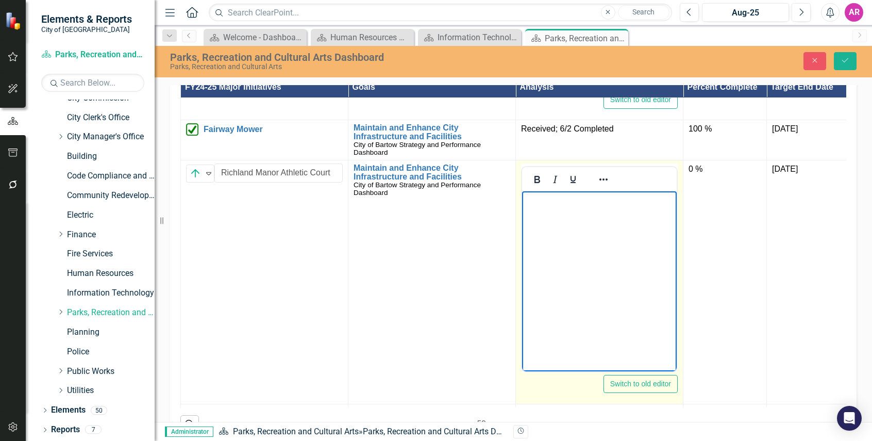
drag, startPoint x: 597, startPoint y: 201, endPoint x: 607, endPoint y: 206, distance: 11.1
click at [597, 202] on p "Rich Text Area. Press ALT-0 for help." at bounding box center [599, 199] width 149 height 12
paste body "Rich Text Area. Press ALT-0 for help."
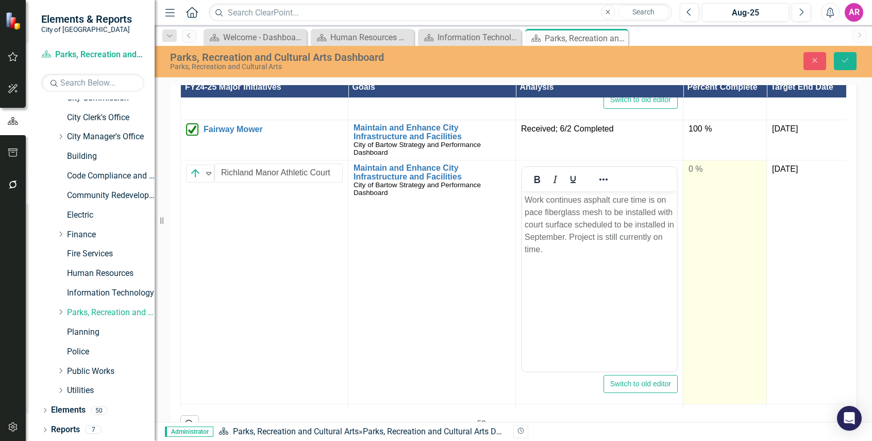
click at [722, 175] on div "0 %" at bounding box center [724, 169] width 73 height 12
click at [719, 182] on input "0" at bounding box center [724, 172] width 73 height 19
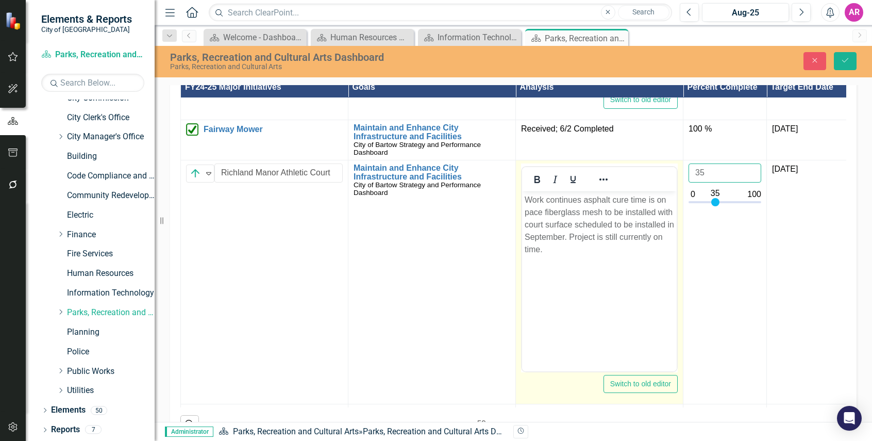
type input "35"
click at [615, 240] on p "Work continues asphalt cure time is on pace fiberglass mesh to be installed wit…" at bounding box center [599, 224] width 149 height 62
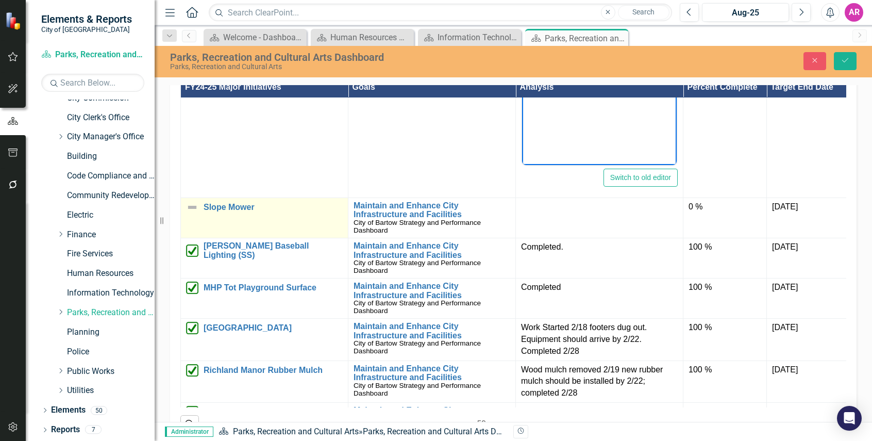
scroll to position [1494, 0]
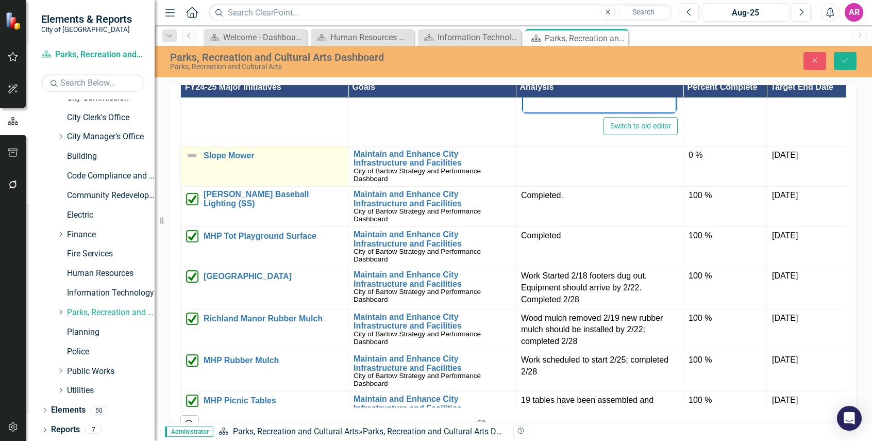
click at [190, 162] on img at bounding box center [192, 155] width 12 height 12
click at [200, 165] on img at bounding box center [195, 159] width 12 height 12
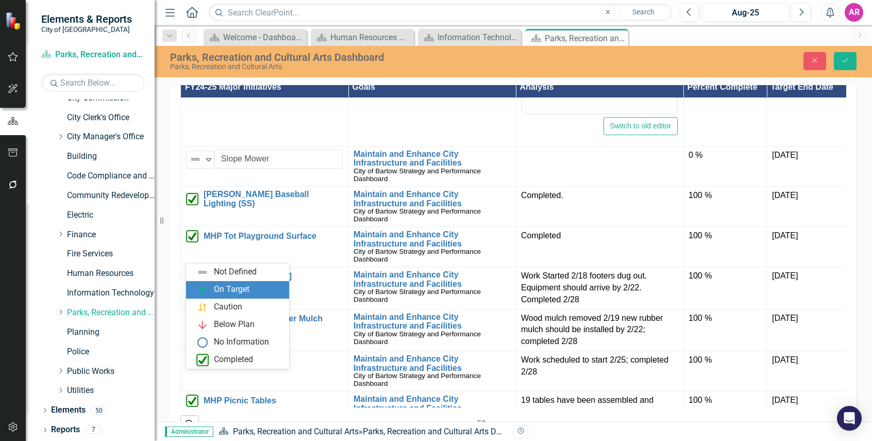
click at [235, 290] on div "On Target" at bounding box center [232, 289] width 36 height 12
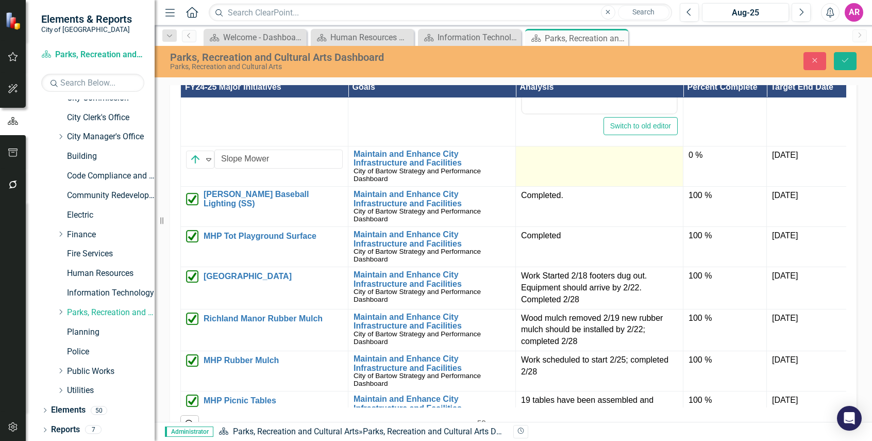
click at [556, 186] on td at bounding box center [599, 166] width 167 height 40
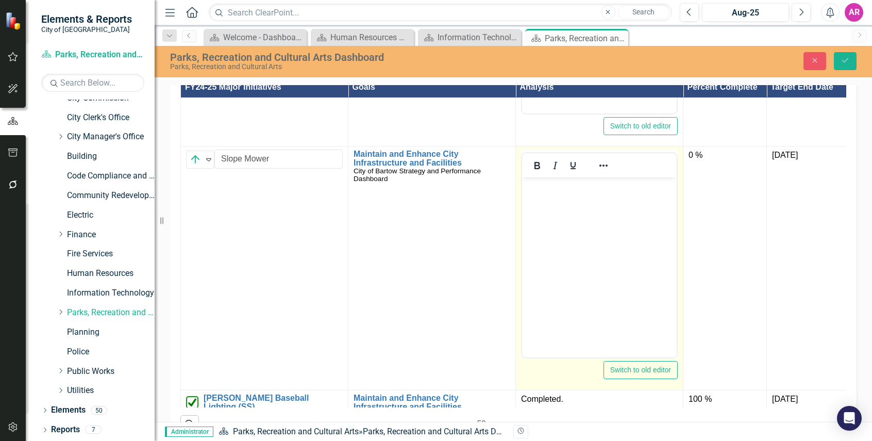
scroll to position [0, 0]
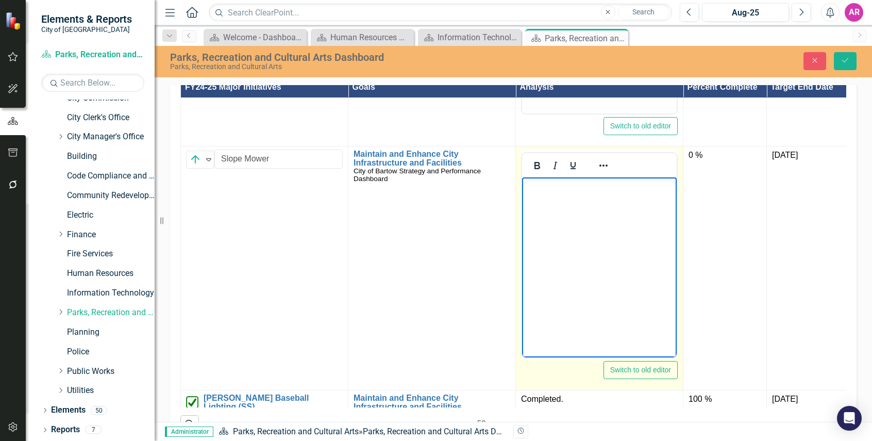
click at [584, 191] on p "Rich Text Area. Press ALT-0 for help." at bounding box center [599, 185] width 149 height 12
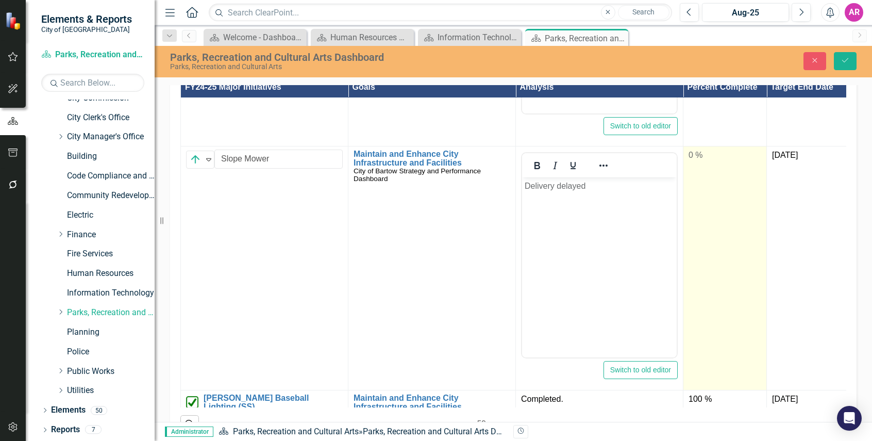
click at [705, 161] on div "0 %" at bounding box center [724, 155] width 73 height 12
click at [705, 168] on input "0" at bounding box center [724, 158] width 73 height 19
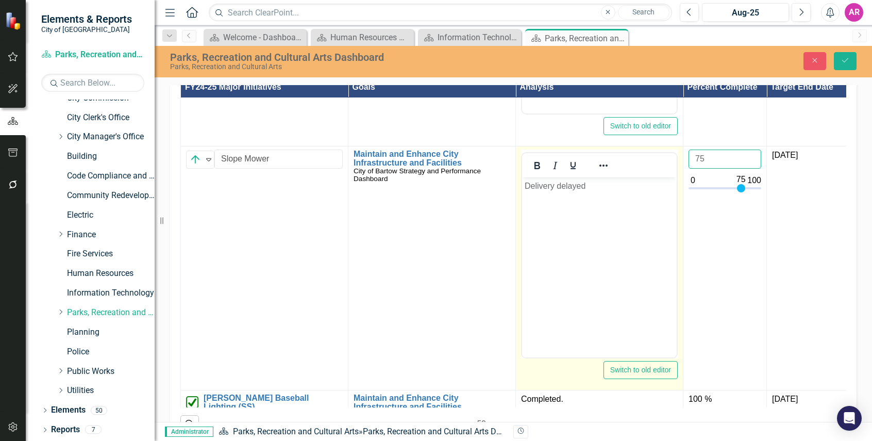
type input "75"
click at [603, 246] on body "Delivery delayed" at bounding box center [599, 254] width 155 height 155
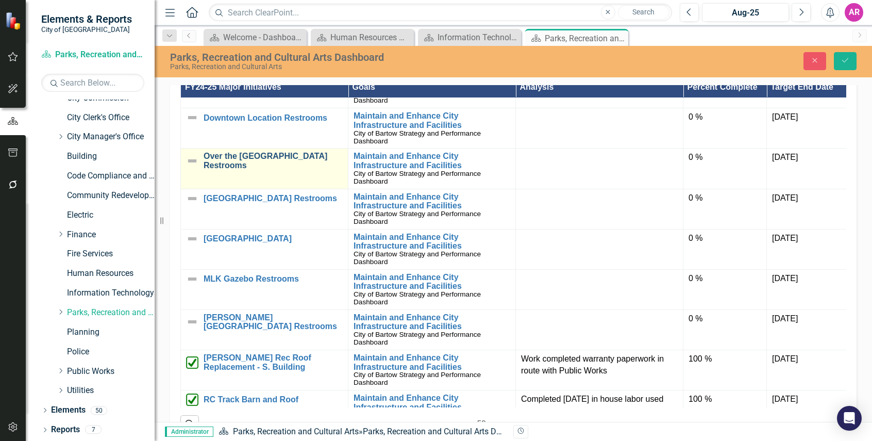
scroll to position [2010, 0]
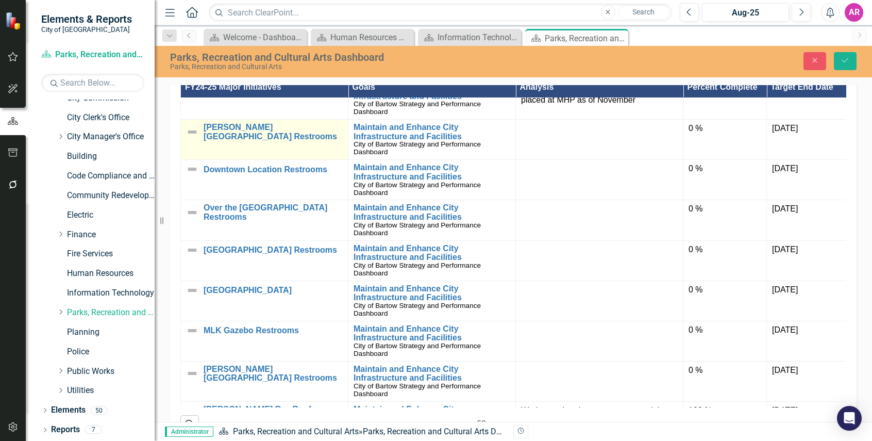
click at [190, 138] on img at bounding box center [192, 132] width 12 height 12
click at [192, 139] on img at bounding box center [195, 133] width 12 height 12
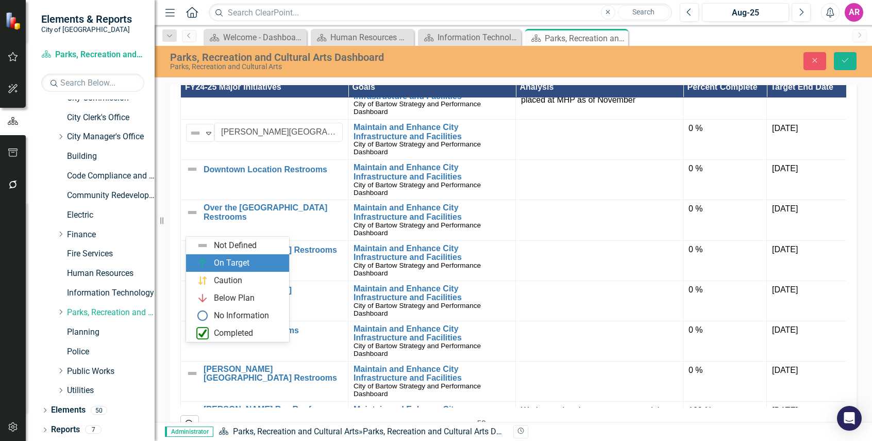
click at [230, 263] on div "On Target" at bounding box center [232, 263] width 36 height 12
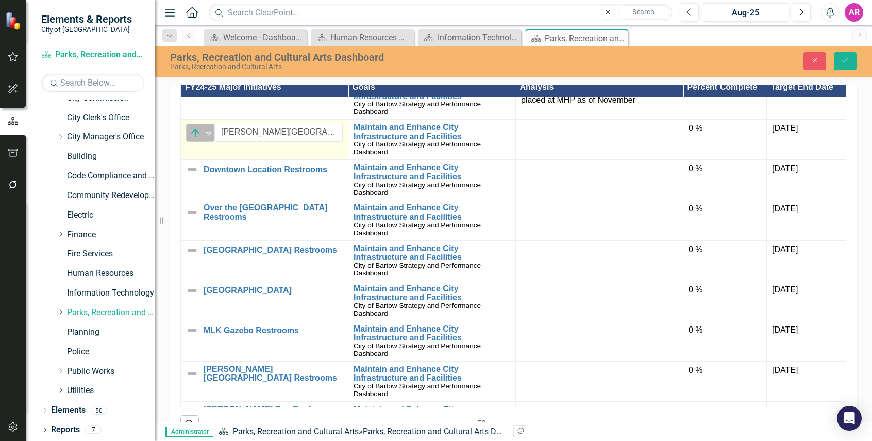
click at [208, 137] on icon "Expand" at bounding box center [209, 133] width 10 height 8
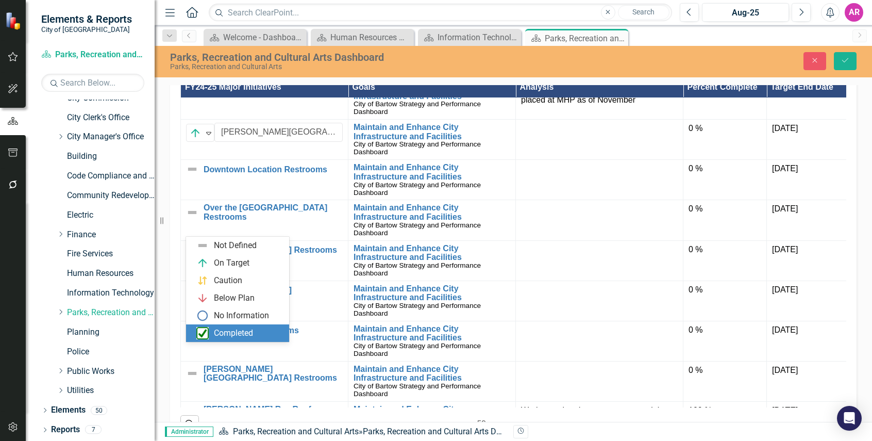
click at [254, 335] on div "Completed" at bounding box center [239, 333] width 87 height 12
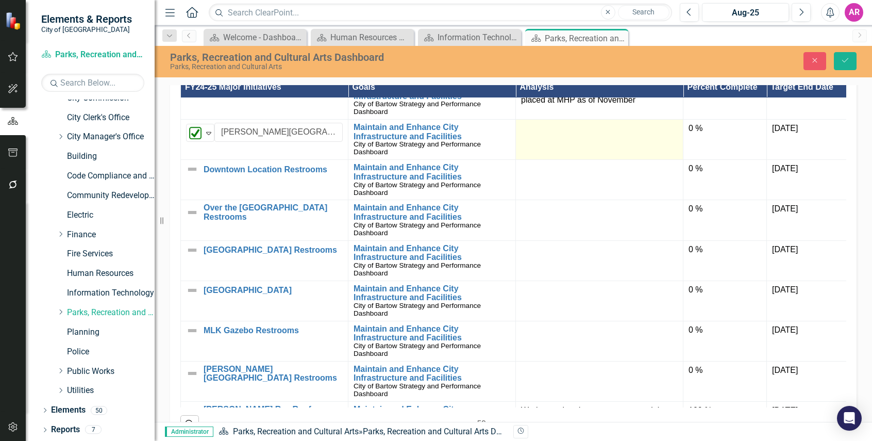
click at [582, 160] on td at bounding box center [599, 140] width 167 height 40
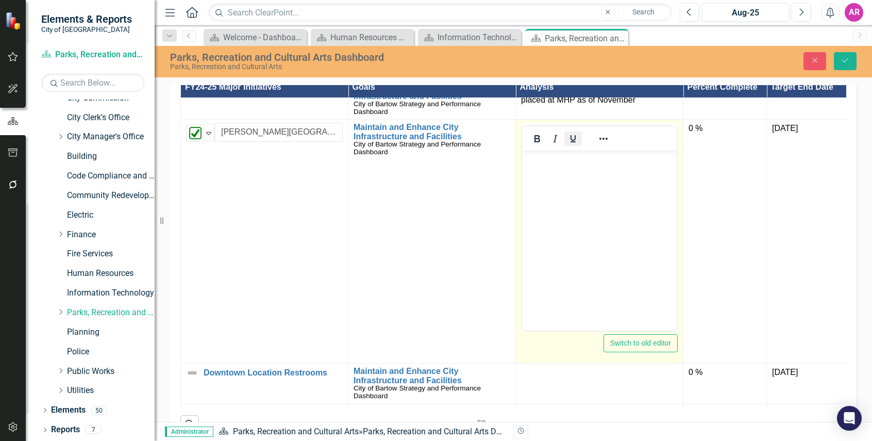
scroll to position [0, 0]
click at [639, 173] on body "Rich Text Area. Press ALT-0 for help." at bounding box center [599, 227] width 155 height 155
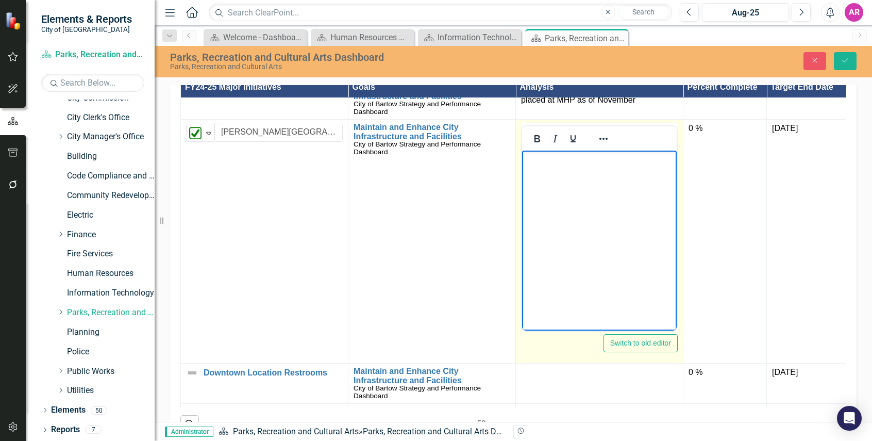
paste body "Rich Text Area. Press ALT-0 for help."
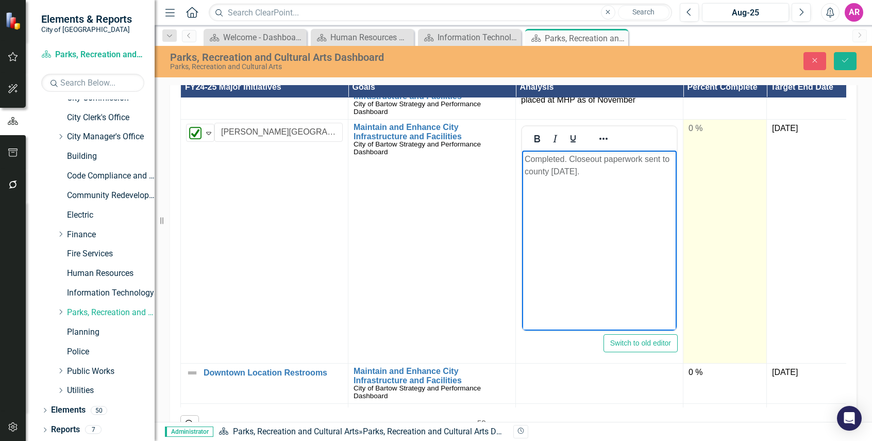
click at [733, 134] on div "0 %" at bounding box center [724, 129] width 73 height 12
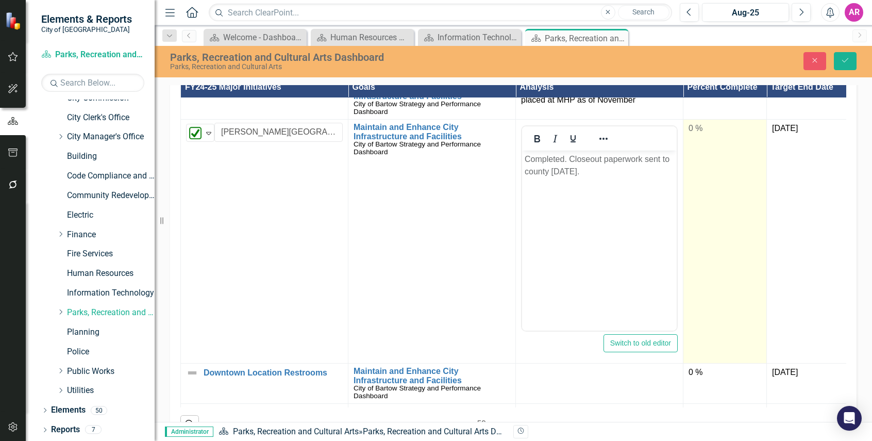
click at [733, 134] on div "0 %" at bounding box center [724, 129] width 73 height 12
click at [722, 142] on input "0" at bounding box center [724, 132] width 73 height 19
click at [721, 142] on input "0" at bounding box center [724, 132] width 73 height 19
click at [758, 170] on div at bounding box center [724, 163] width 73 height 13
type input "100"
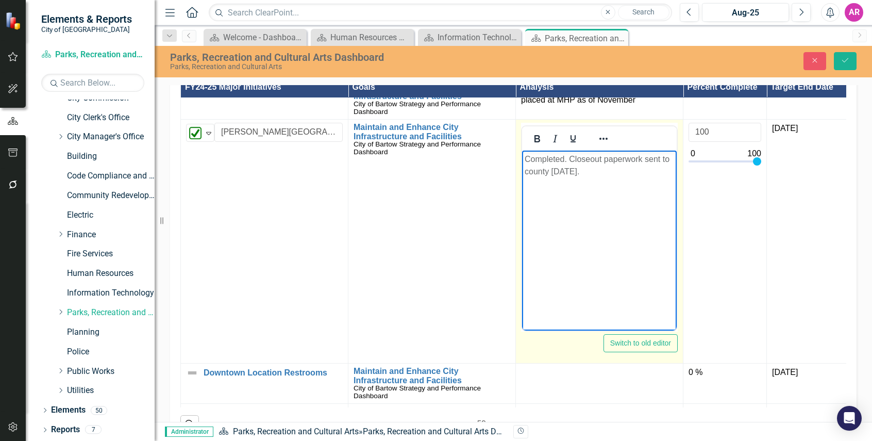
click at [590, 191] on body "Completed. Closeout paperwork sent to county [DATE]." at bounding box center [599, 227] width 155 height 155
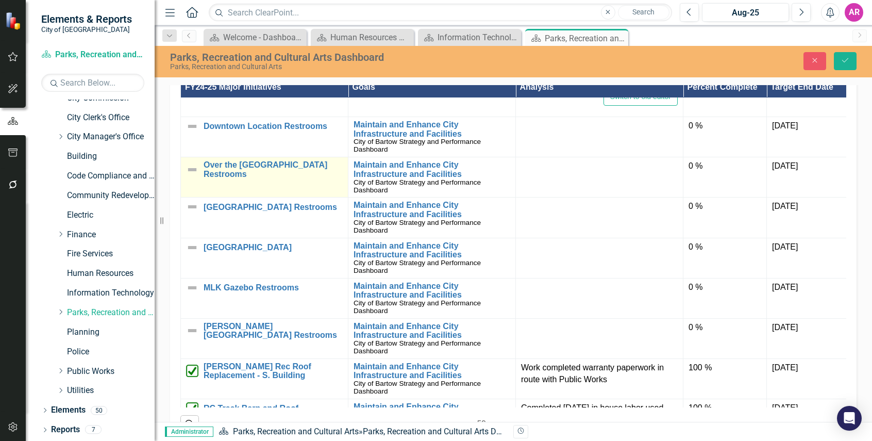
scroll to position [2267, 0]
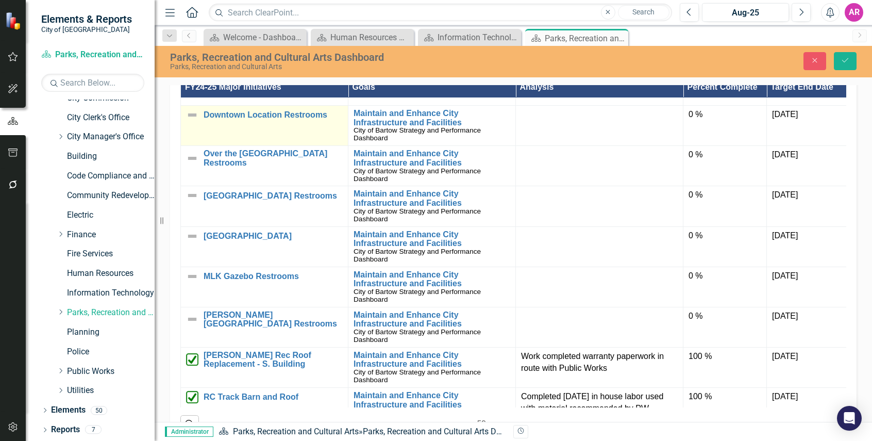
click at [195, 121] on img at bounding box center [192, 115] width 12 height 12
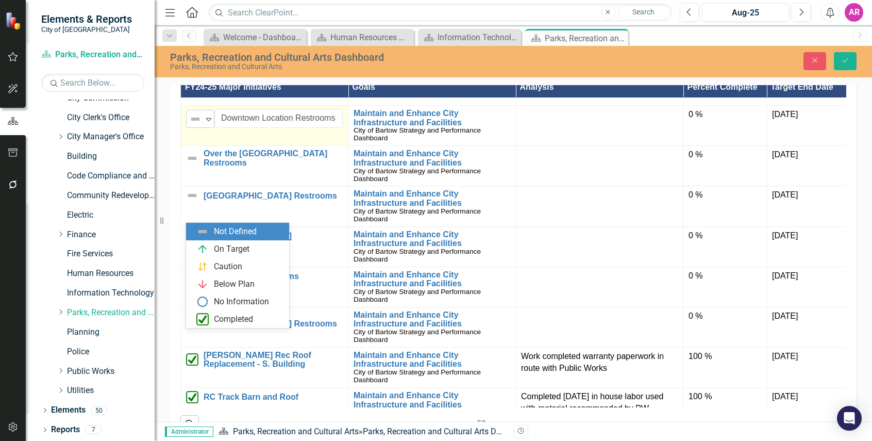
click at [196, 125] on img at bounding box center [195, 119] width 12 height 12
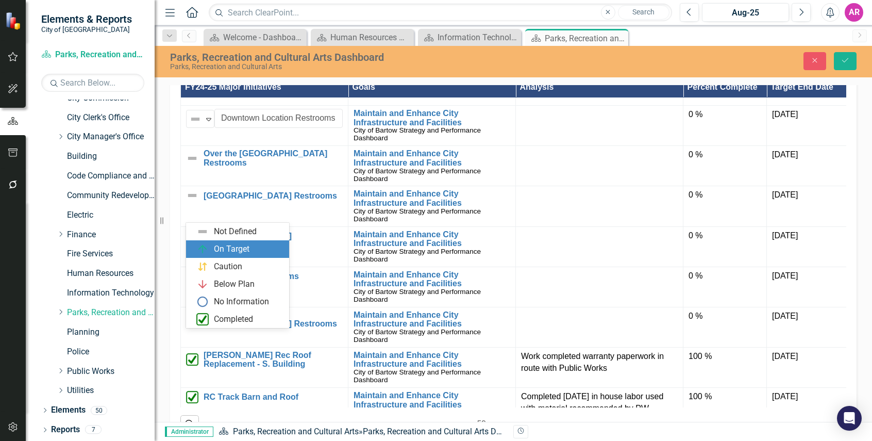
click at [232, 254] on div "On Target" at bounding box center [232, 249] width 36 height 12
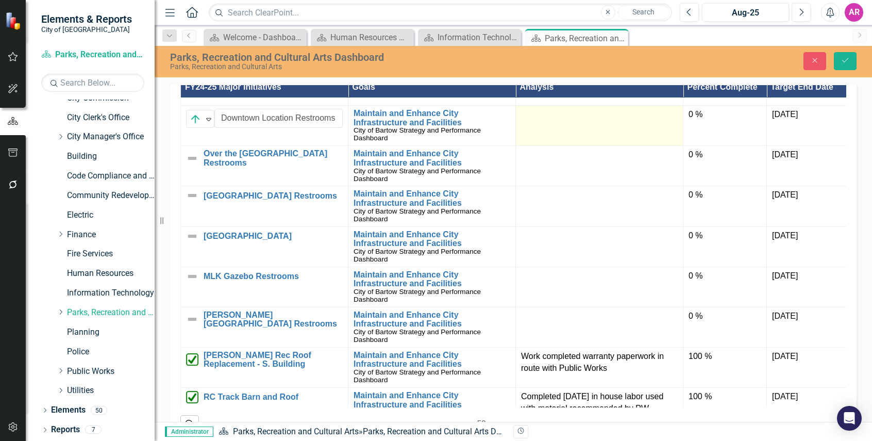
click at [587, 146] on td at bounding box center [599, 126] width 167 height 40
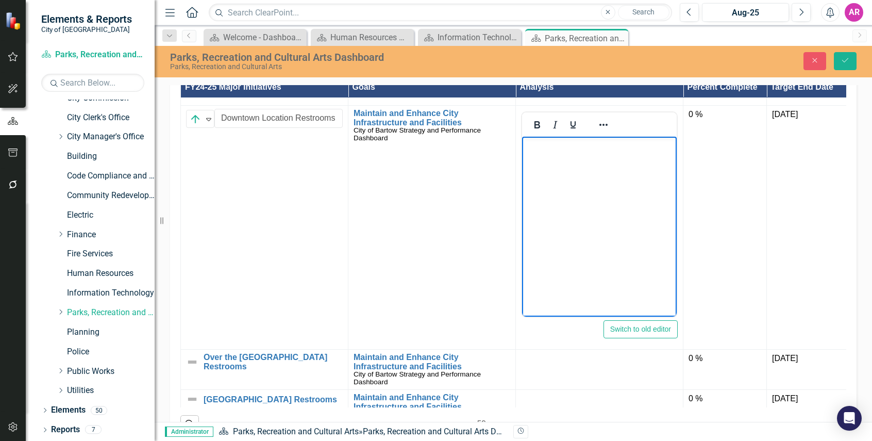
scroll to position [0, 0]
click at [615, 165] on body "Rich Text Area. Press ALT-0 for help." at bounding box center [599, 214] width 155 height 155
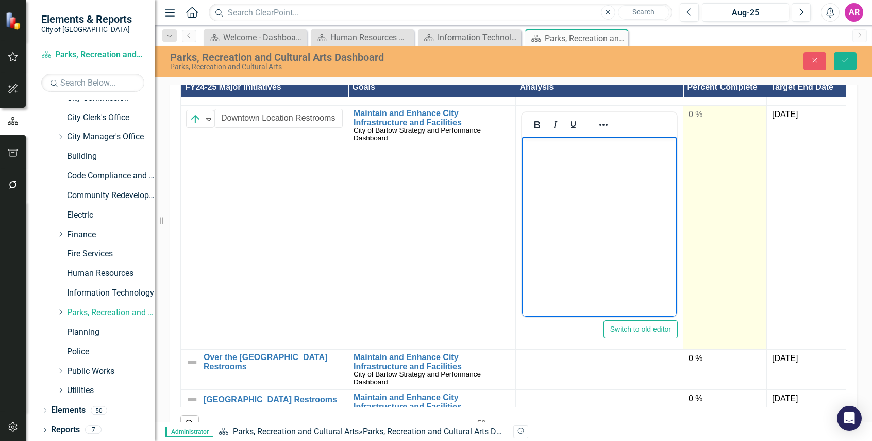
paste body "Rich Text Area. Press ALT-0 for help."
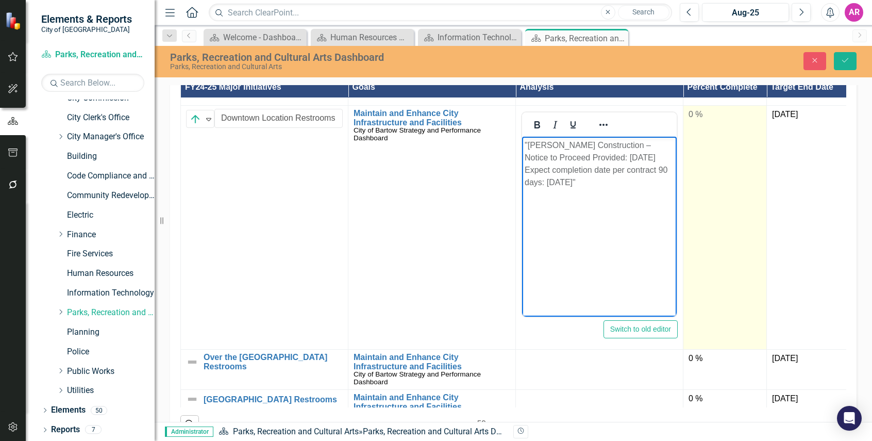
click at [703, 121] on div "0 %" at bounding box center [724, 115] width 73 height 12
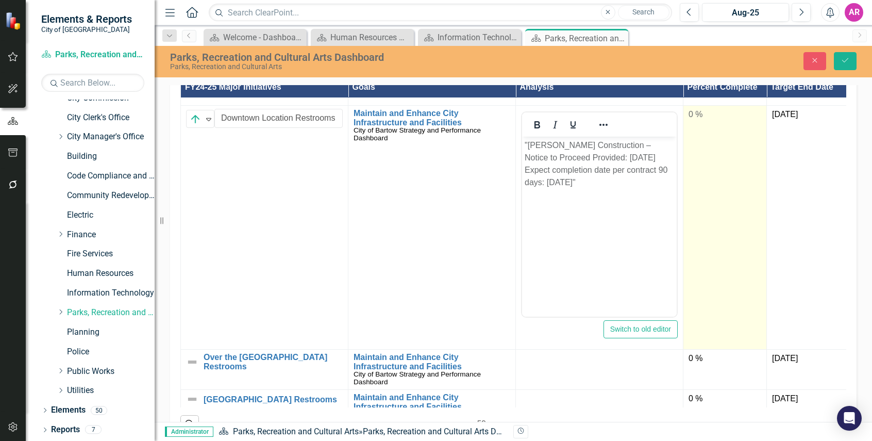
click at [703, 121] on div "0 %" at bounding box center [724, 115] width 73 height 12
click at [705, 128] on input "0" at bounding box center [724, 118] width 73 height 19
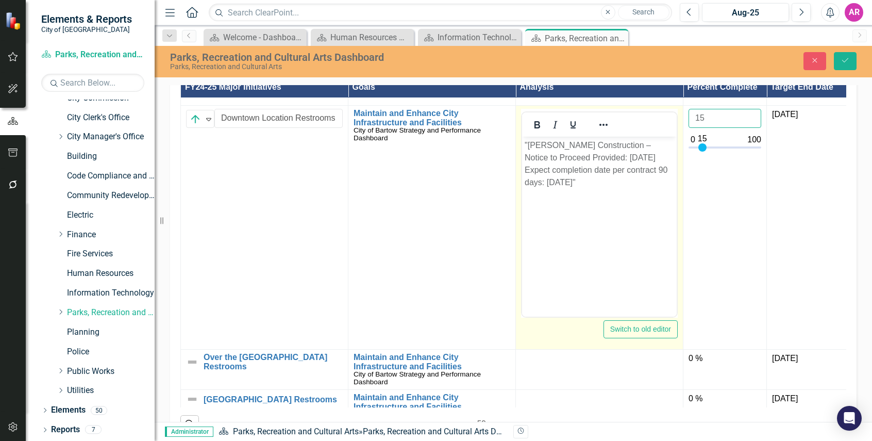
type input "15"
click at [600, 189] on p ""[PERSON_NAME] Construction – Notice to Proceed Provided: [DATE] Expect complet…" at bounding box center [599, 163] width 149 height 49
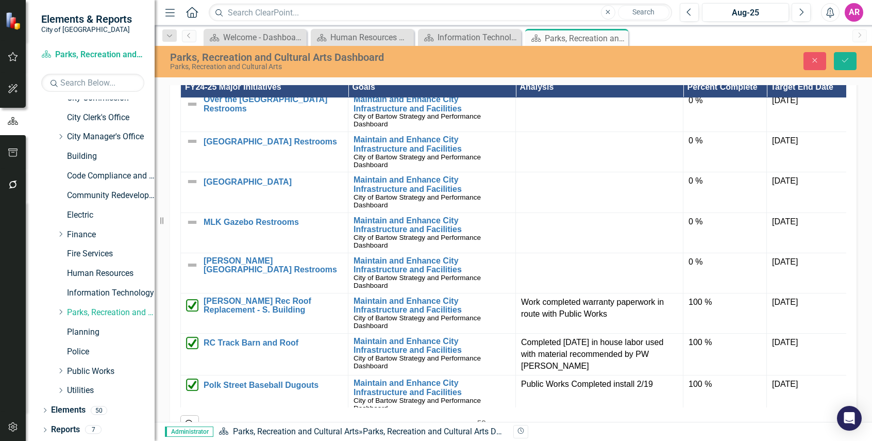
scroll to position [2473, 0]
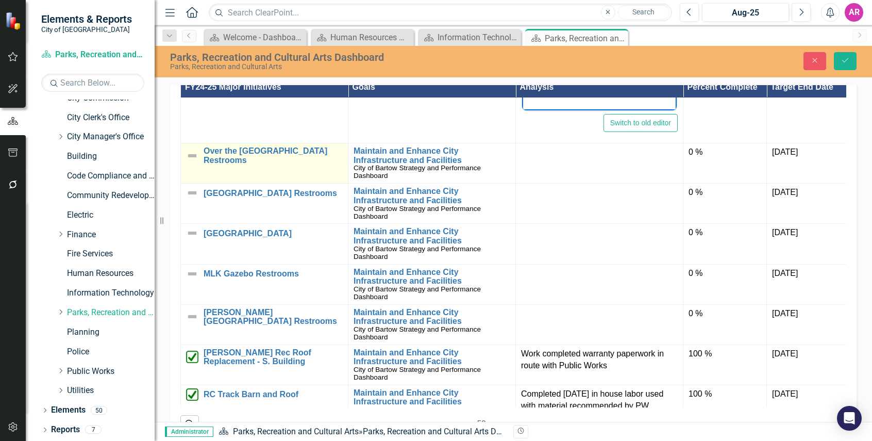
click at [194, 162] on img at bounding box center [192, 155] width 12 height 12
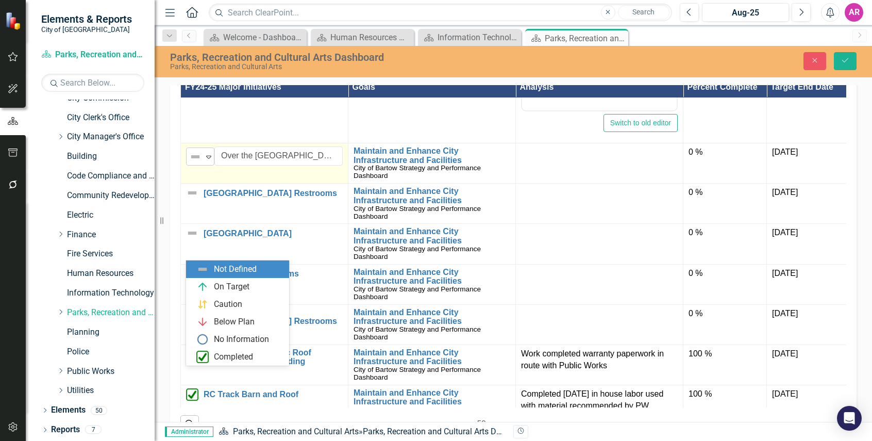
click at [199, 163] on img at bounding box center [195, 156] width 12 height 12
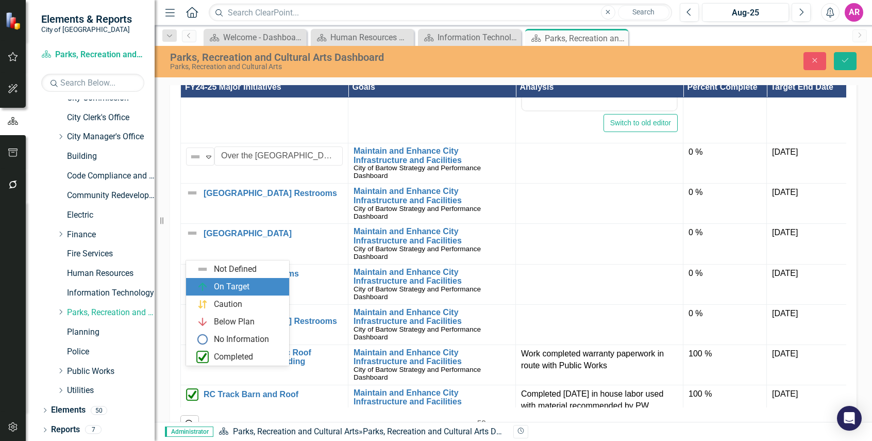
click at [232, 281] on div "On Target" at bounding box center [232, 287] width 36 height 12
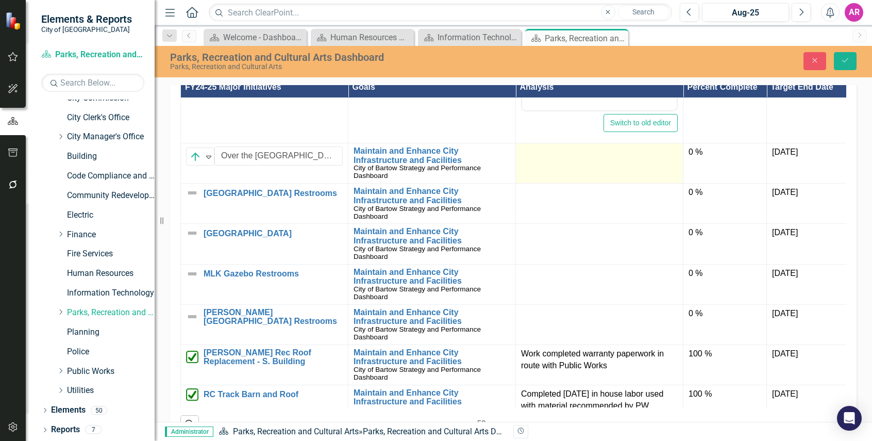
click at [571, 183] on td at bounding box center [599, 163] width 167 height 40
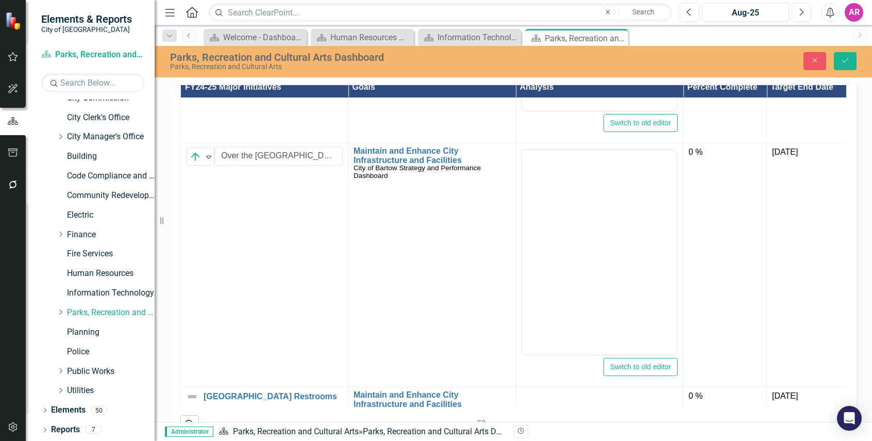
scroll to position [0, 0]
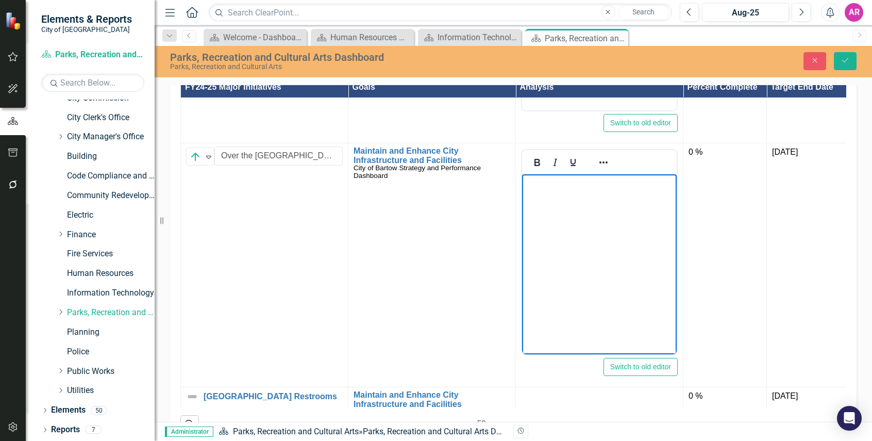
click at [597, 194] on body "Rich Text Area. Press ALT-0 for help." at bounding box center [599, 251] width 155 height 155
paste body "Rich Text Area. Press ALT-0 for help."
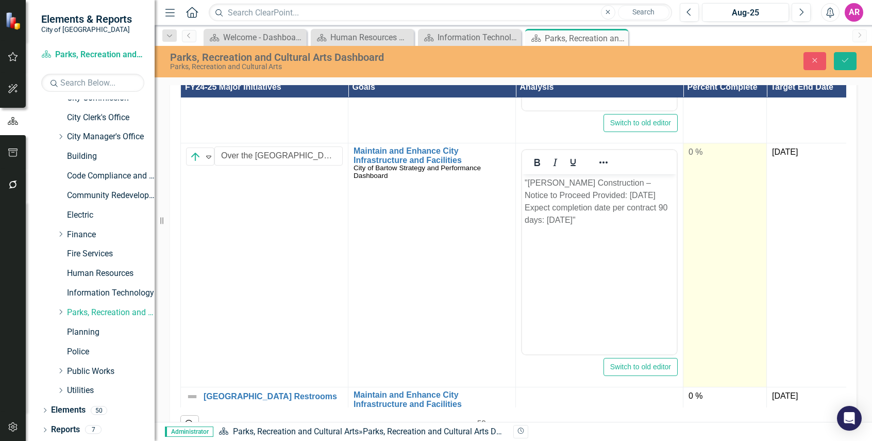
click at [725, 257] on td "0 %" at bounding box center [724, 265] width 83 height 244
click at [715, 165] on input "0" at bounding box center [724, 155] width 73 height 19
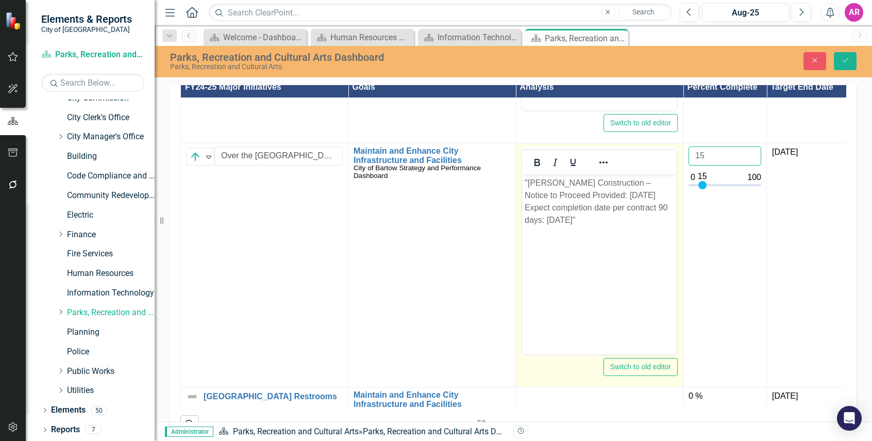
type input "15"
click at [607, 200] on p ""[PERSON_NAME] Construction – Notice to Proceed Provided: [DATE] Expect complet…" at bounding box center [599, 201] width 149 height 49
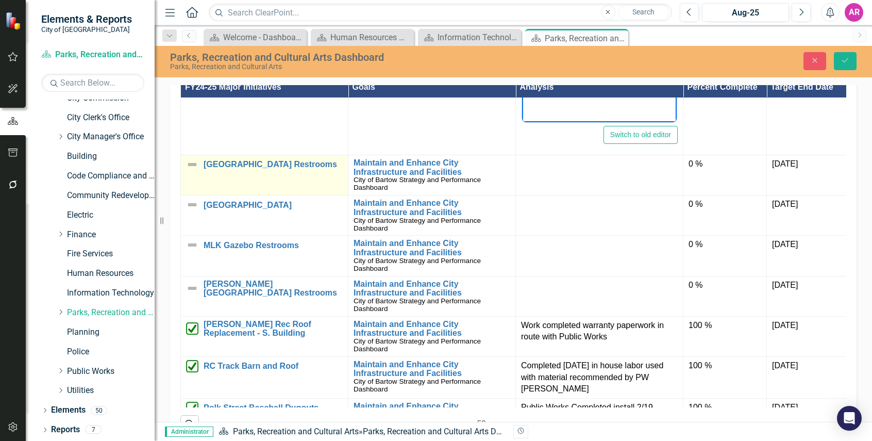
scroll to position [2731, 0]
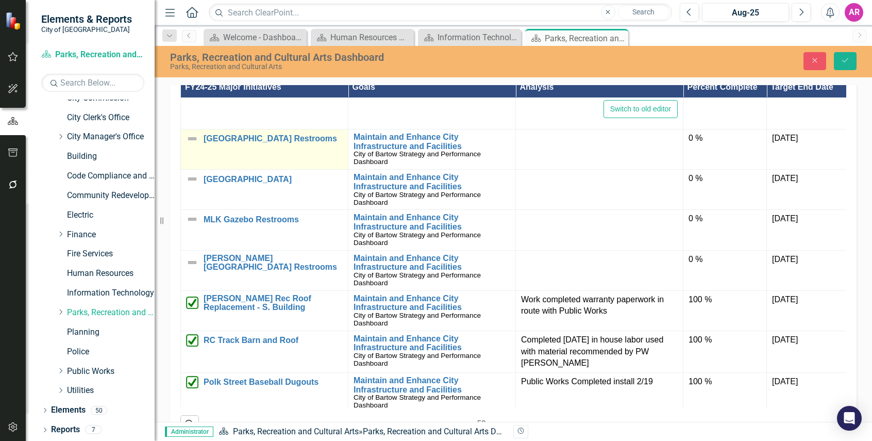
click at [193, 145] on img at bounding box center [192, 138] width 12 height 12
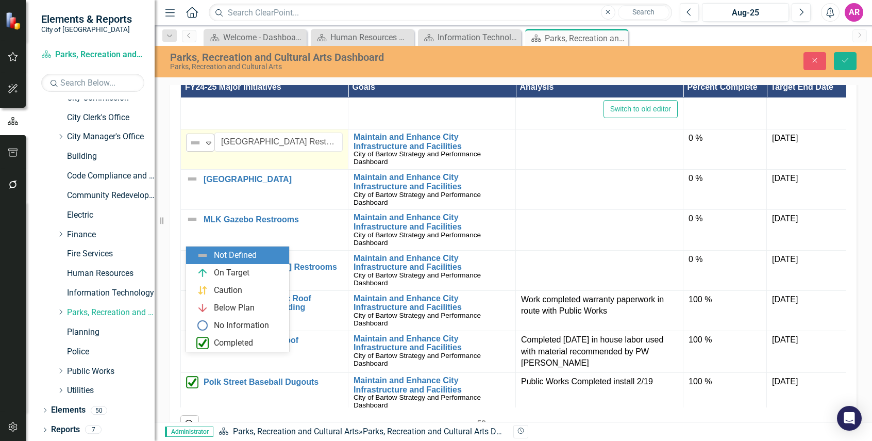
click at [205, 147] on icon "Expand" at bounding box center [209, 143] width 10 height 8
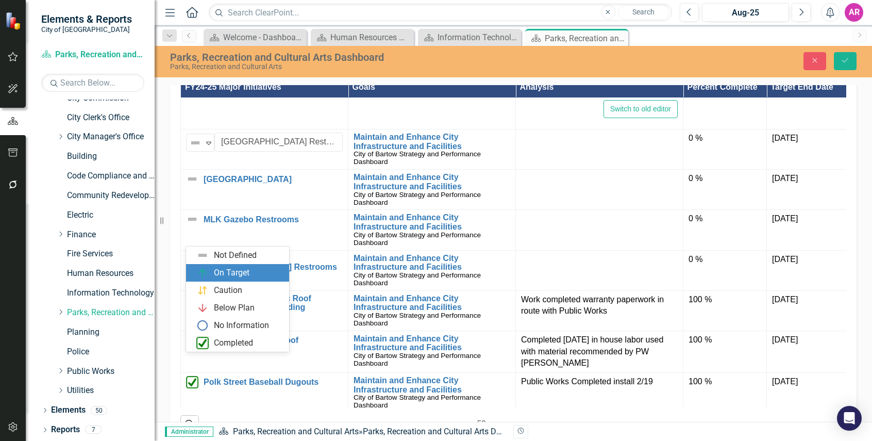
click at [211, 275] on div "On Target" at bounding box center [239, 272] width 87 height 12
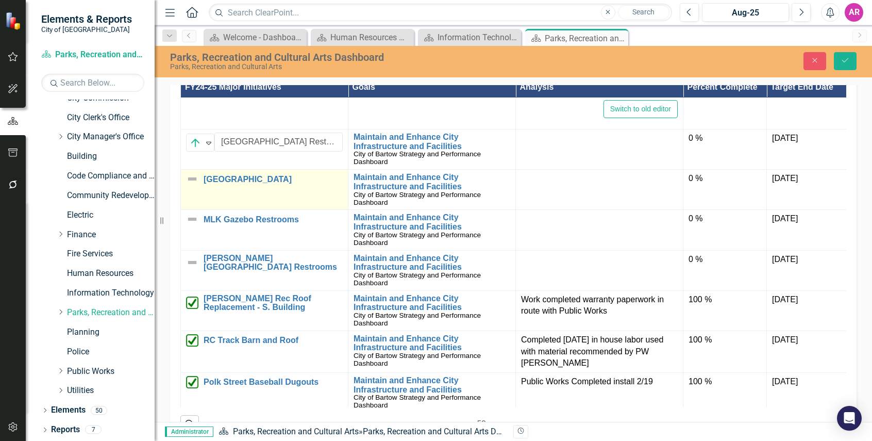
click at [195, 185] on img at bounding box center [192, 179] width 12 height 12
click at [197, 189] on img at bounding box center [195, 183] width 12 height 12
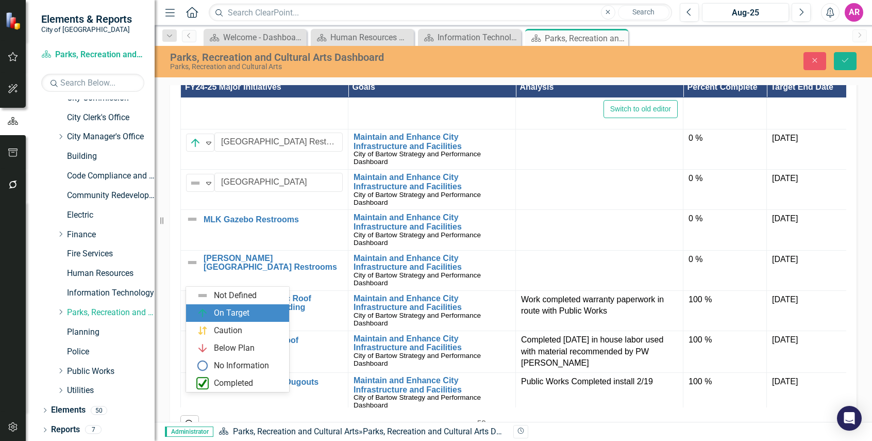
click at [226, 314] on div "On Target" at bounding box center [232, 313] width 36 height 12
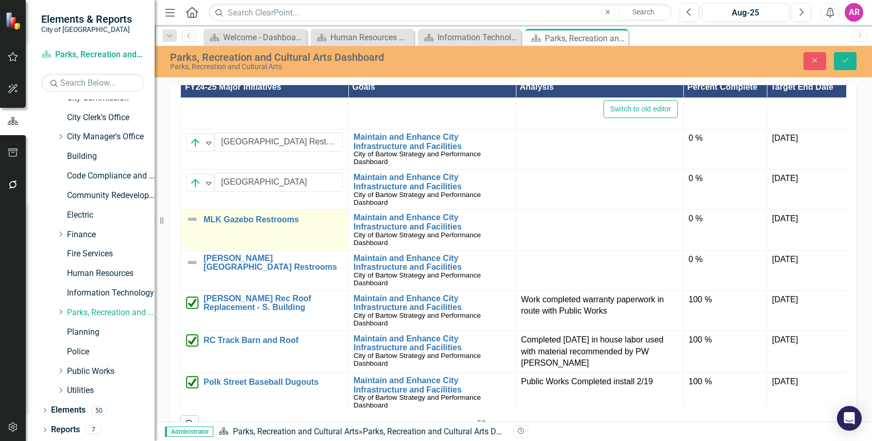
click at [192, 225] on img at bounding box center [192, 219] width 12 height 12
click at [210, 225] on icon at bounding box center [208, 223] width 5 height 3
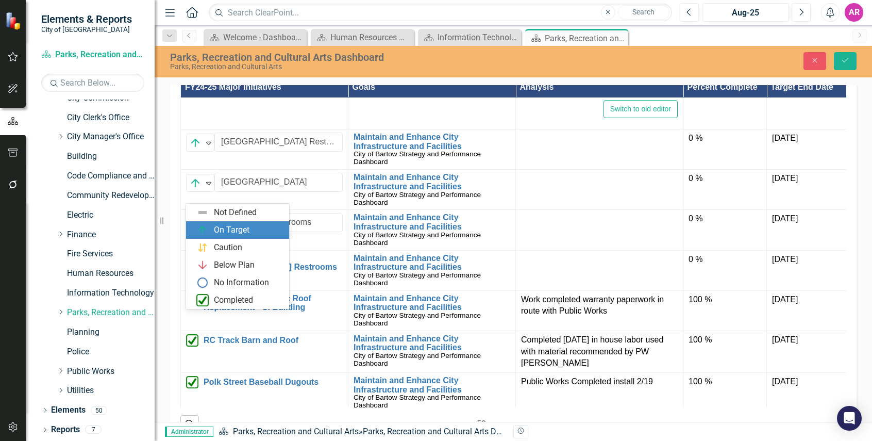
click at [223, 231] on div "On Target" at bounding box center [232, 230] width 36 height 12
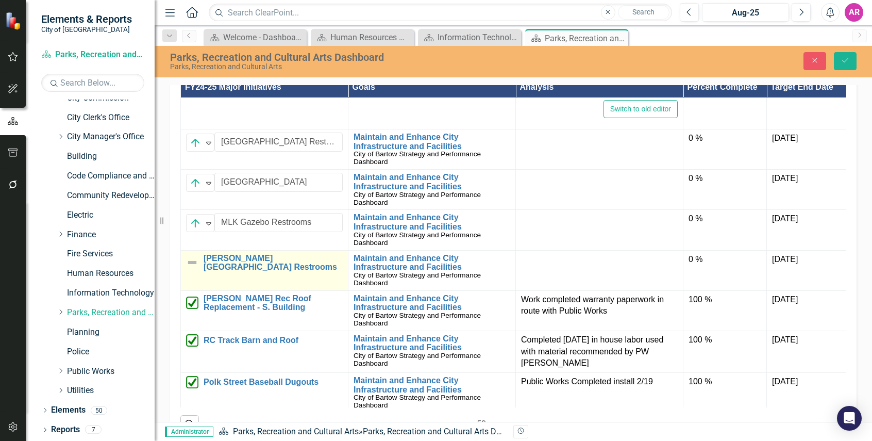
click at [190, 268] on img at bounding box center [192, 262] width 12 height 12
click at [200, 269] on img at bounding box center [195, 263] width 12 height 12
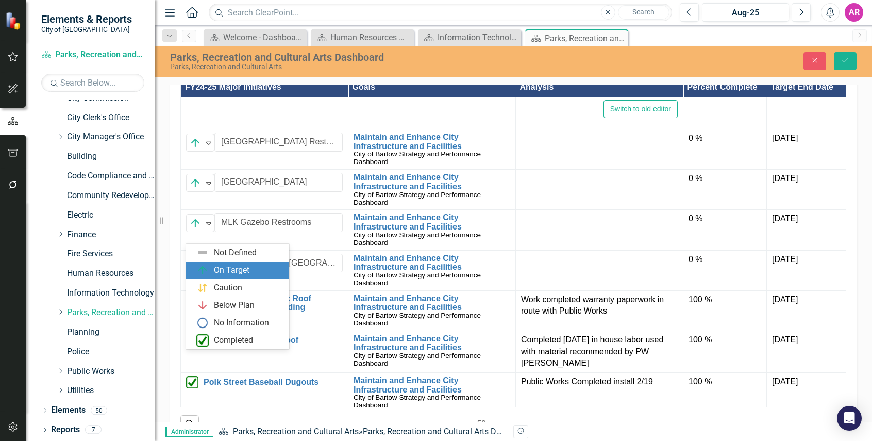
click at [230, 273] on div "On Target" at bounding box center [232, 270] width 36 height 12
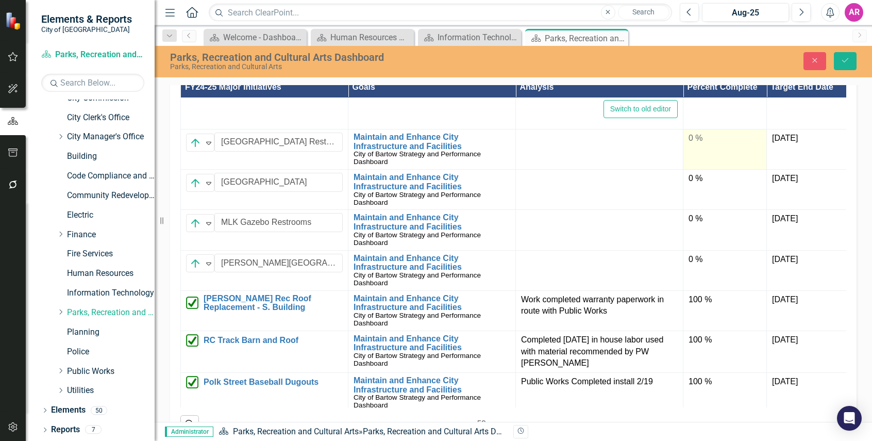
click at [730, 144] on div "0 %" at bounding box center [724, 138] width 73 height 12
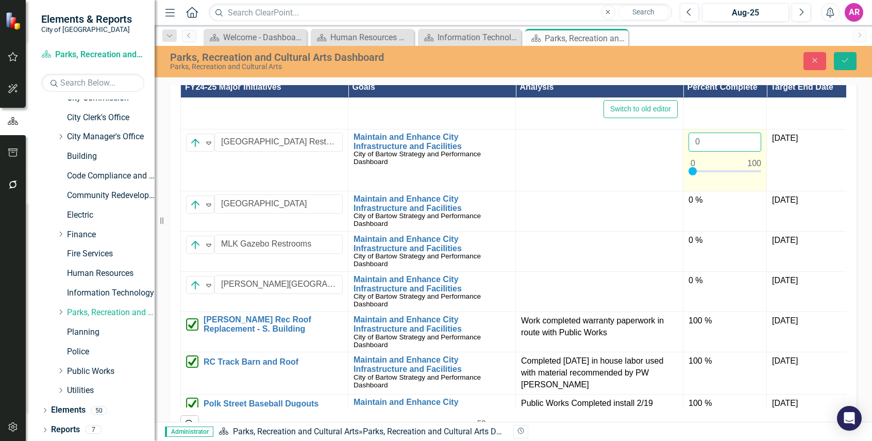
click at [711, 151] on input "0" at bounding box center [724, 141] width 73 height 19
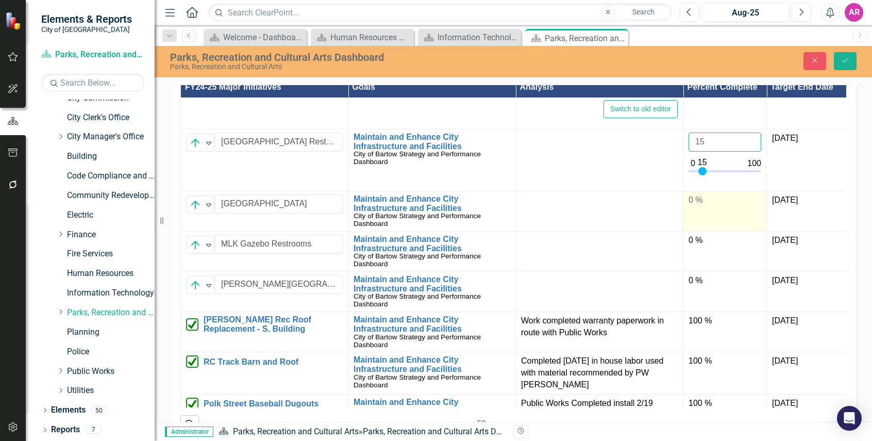
type input "15"
click at [727, 231] on td "0 %" at bounding box center [724, 211] width 83 height 40
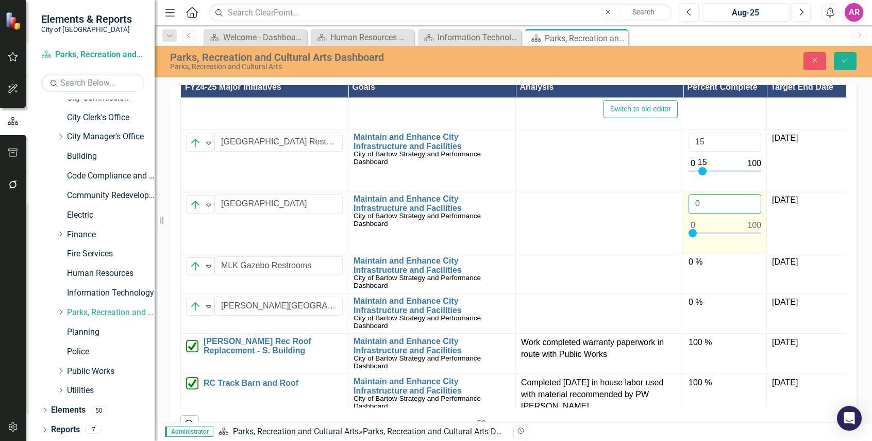
click at [712, 213] on input "0" at bounding box center [724, 203] width 73 height 19
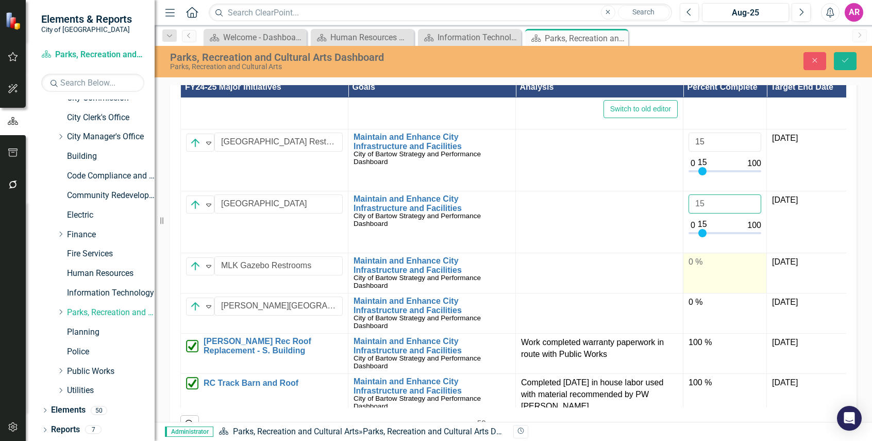
type input "15"
click at [724, 268] on div "0 %" at bounding box center [724, 262] width 73 height 12
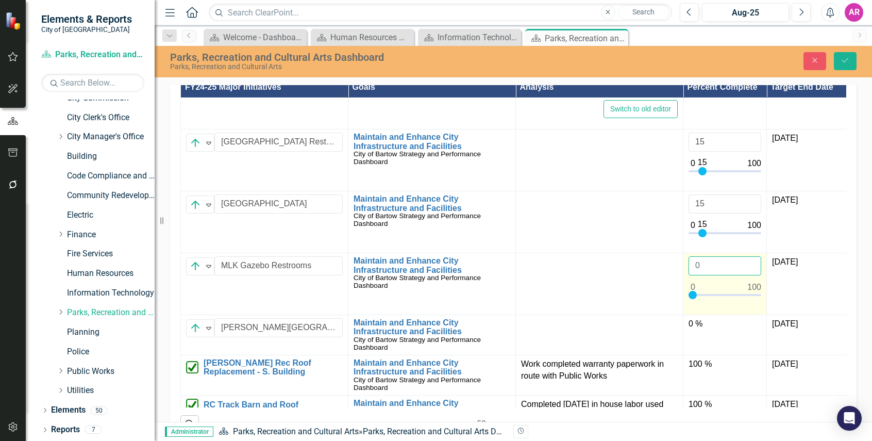
click at [718, 275] on input "0" at bounding box center [724, 265] width 73 height 19
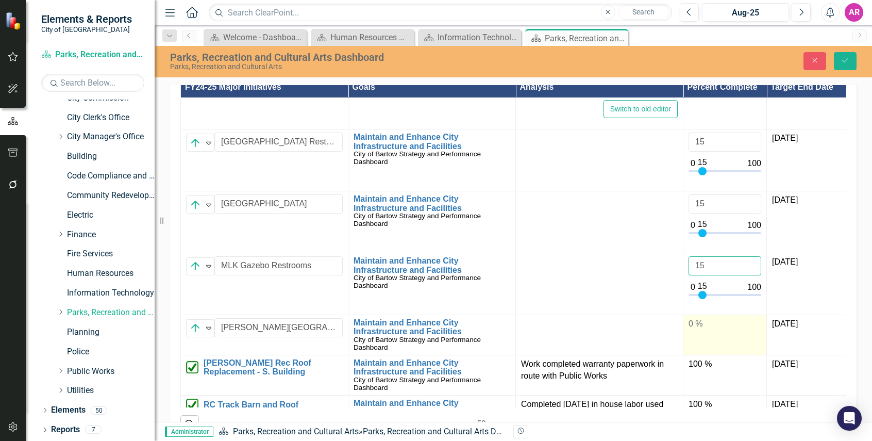
type input "15"
click at [707, 422] on div "Administrator Dashboard Parks, Recreation and Cultural Arts » Parks, Recreation…" at bounding box center [513, 430] width 717 height 19
click at [707, 330] on div "0 %" at bounding box center [724, 324] width 73 height 12
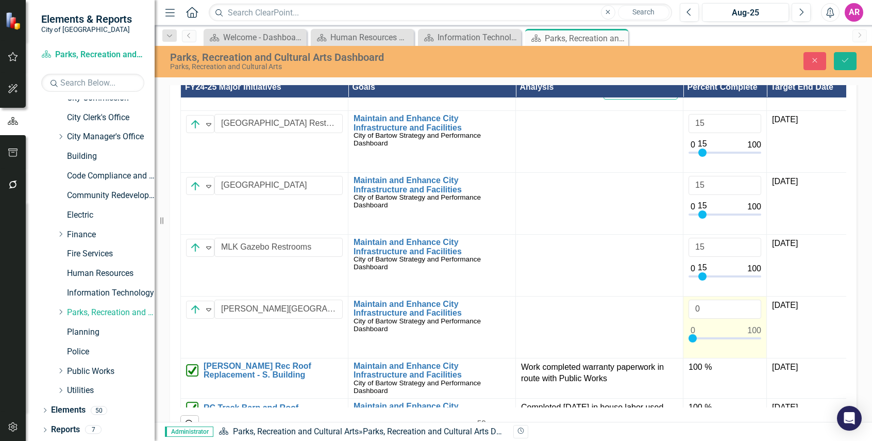
scroll to position [2782, 0]
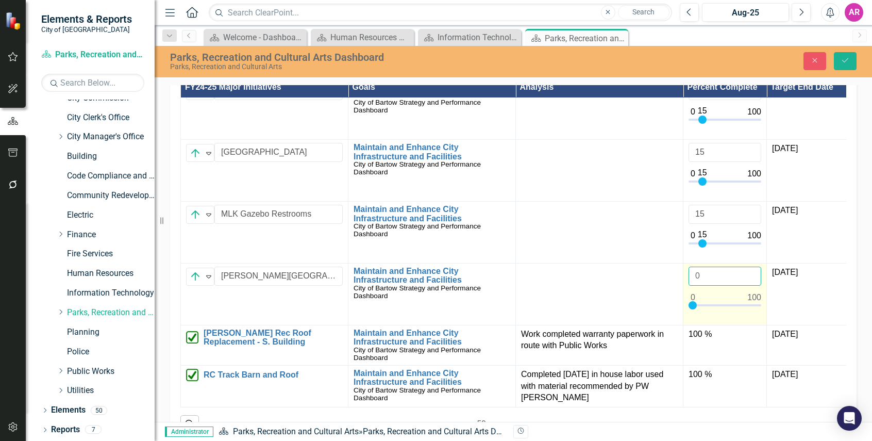
click at [704, 285] on input "0" at bounding box center [724, 275] width 73 height 19
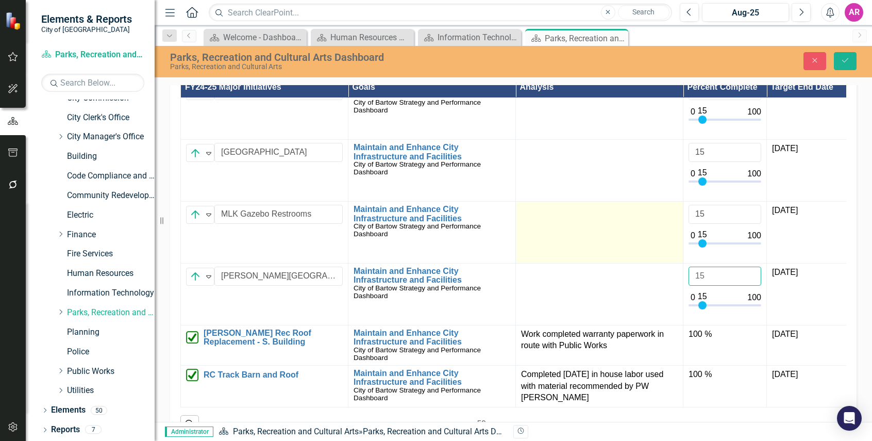
type input "15"
click at [614, 263] on td at bounding box center [599, 232] width 167 height 62
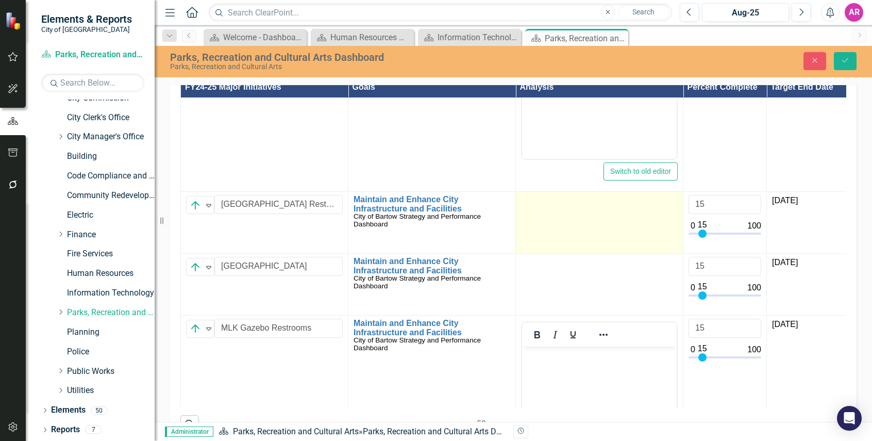
scroll to position [2679, 0]
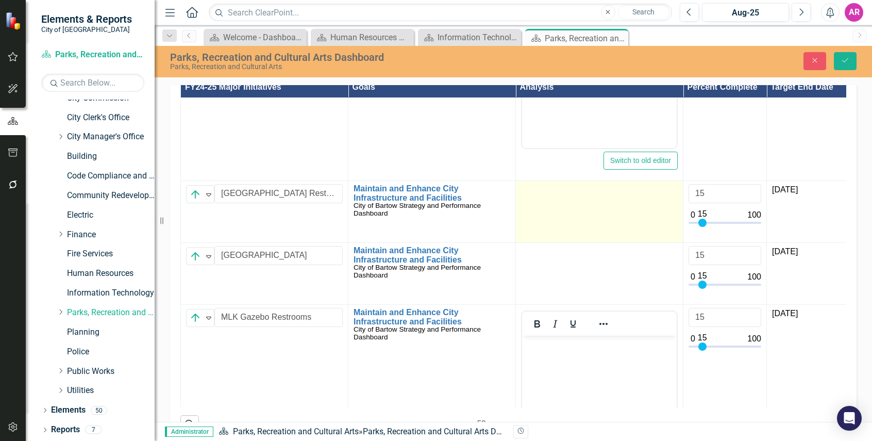
click at [554, 243] on td at bounding box center [599, 212] width 167 height 62
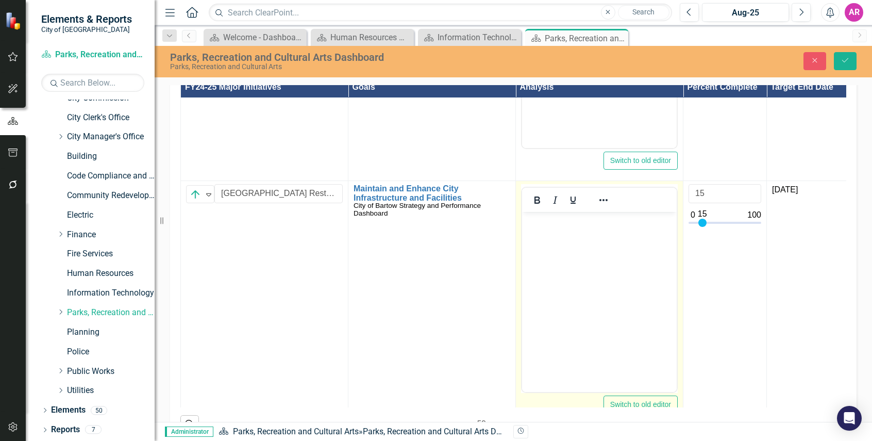
scroll to position [0, 0]
click at [572, 227] on body "Rich Text Area. Press ALT-0 for help." at bounding box center [599, 289] width 155 height 155
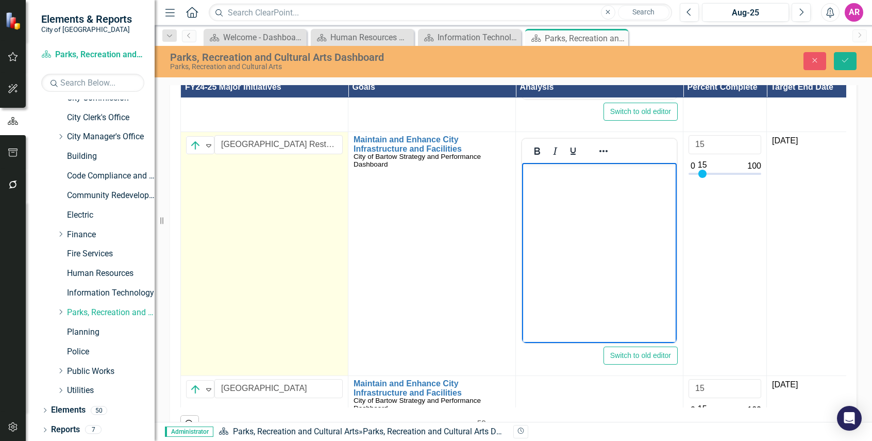
scroll to position [2731, 0]
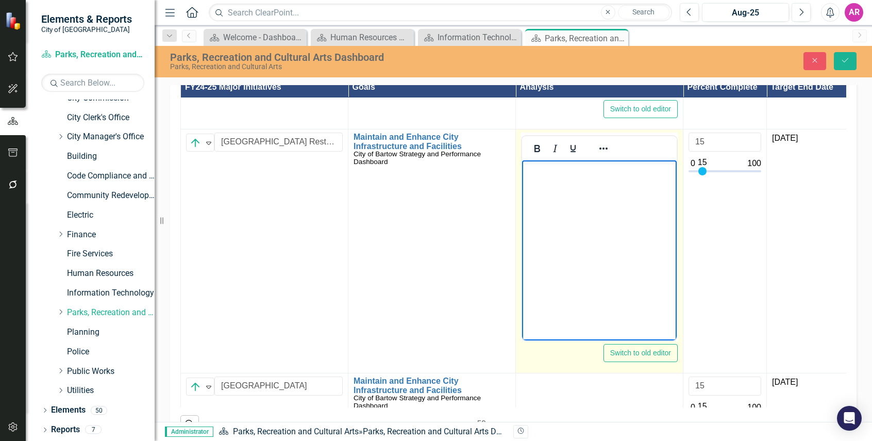
click at [582, 209] on body "Rich Text Area. Press ALT-0 for help." at bounding box center [599, 237] width 155 height 155
paste body "Rich Text Area. Press ALT-0 for help."
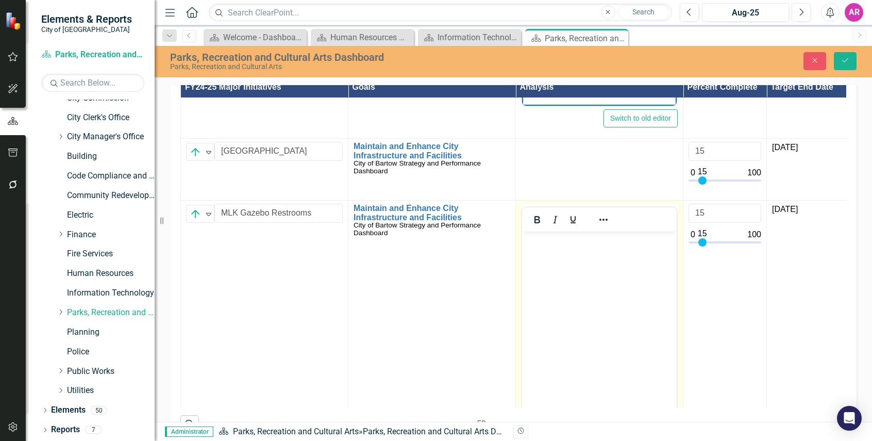
scroll to position [3040, 0]
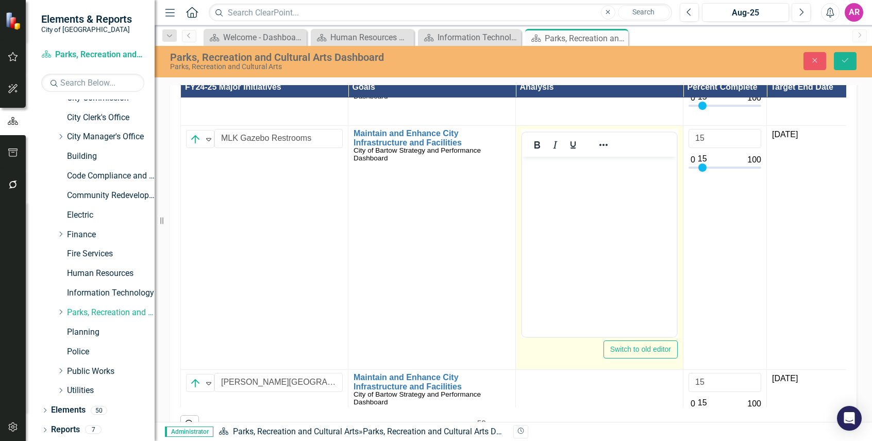
click at [574, 198] on body "Rich Text Area. Press ALT-0 for help." at bounding box center [599, 234] width 155 height 155
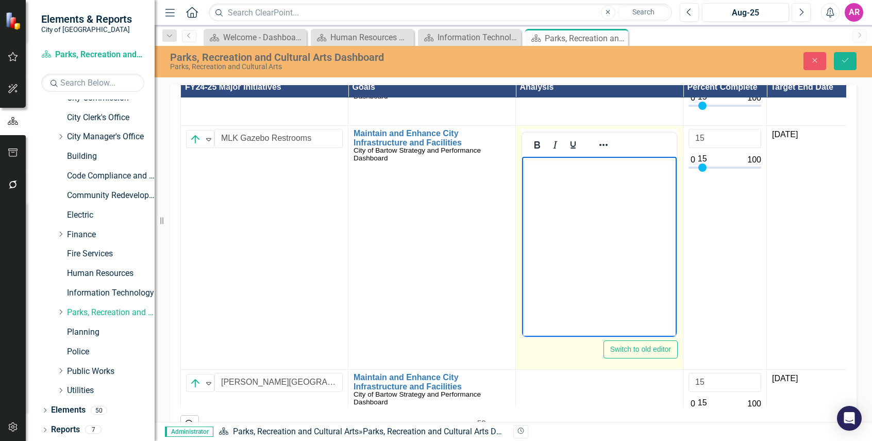
click at [574, 198] on body "Rich Text Area. Press ALT-0 for help." at bounding box center [599, 234] width 155 height 155
click at [629, 197] on body "Rich Text Area. Press ALT-0 for help." at bounding box center [599, 234] width 155 height 155
paste body "Rich Text Area. Press ALT-0 for help."
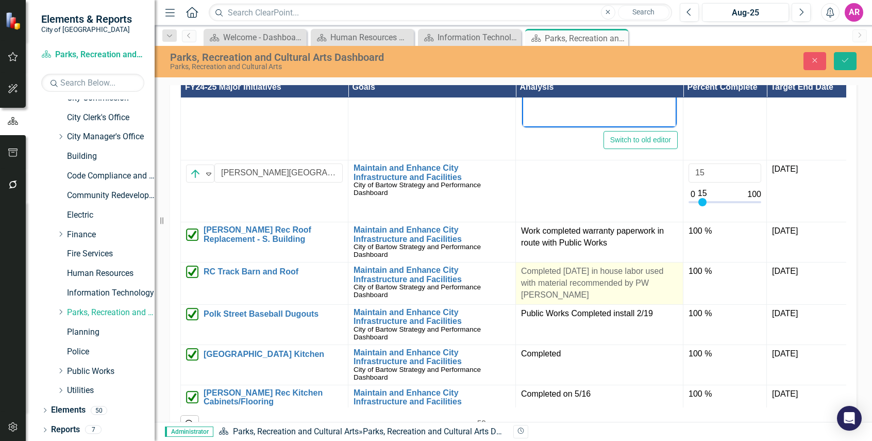
scroll to position [3246, 0]
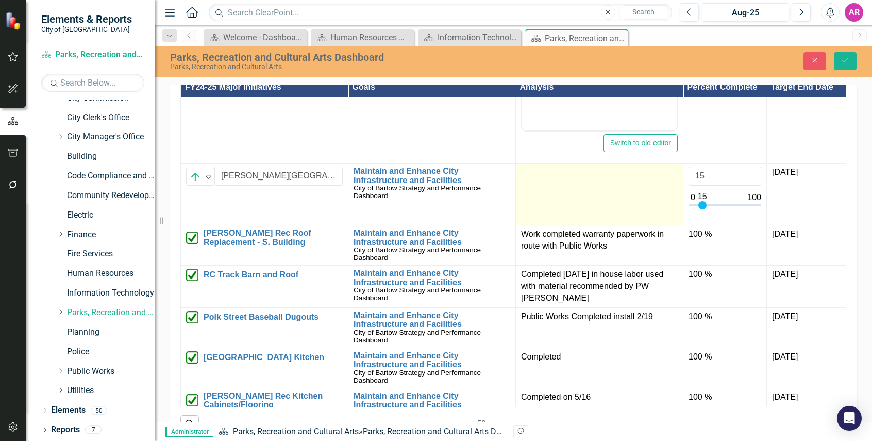
click at [586, 225] on td at bounding box center [599, 194] width 167 height 62
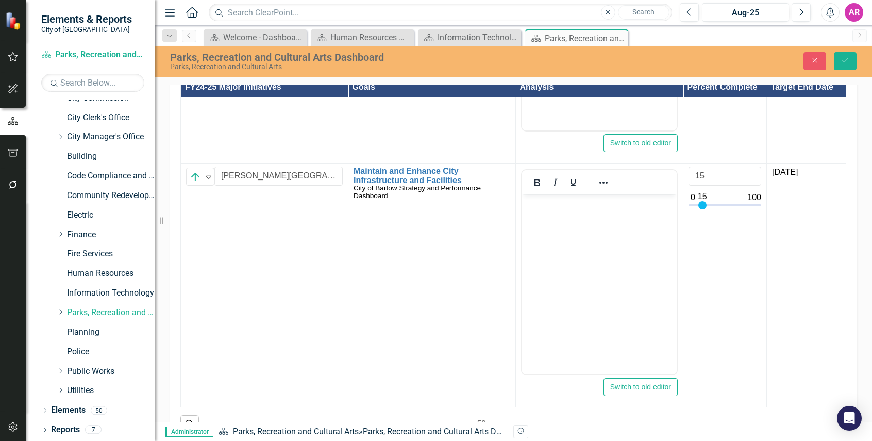
scroll to position [0, 0]
click at [589, 220] on body "Rich Text Area. Press ALT-0 for help." at bounding box center [599, 271] width 155 height 155
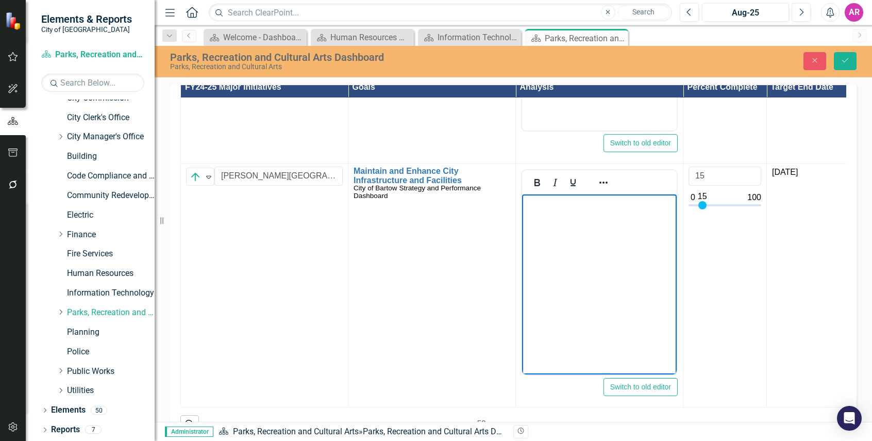
click at [568, 255] on body "Rich Text Area. Press ALT-0 for help." at bounding box center [599, 271] width 155 height 155
paste body "Rich Text Area. Press ALT-0 for help."
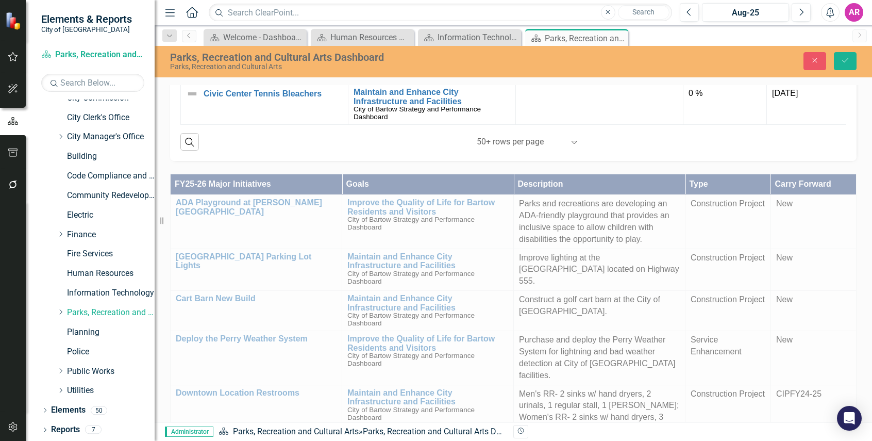
scroll to position [876, 0]
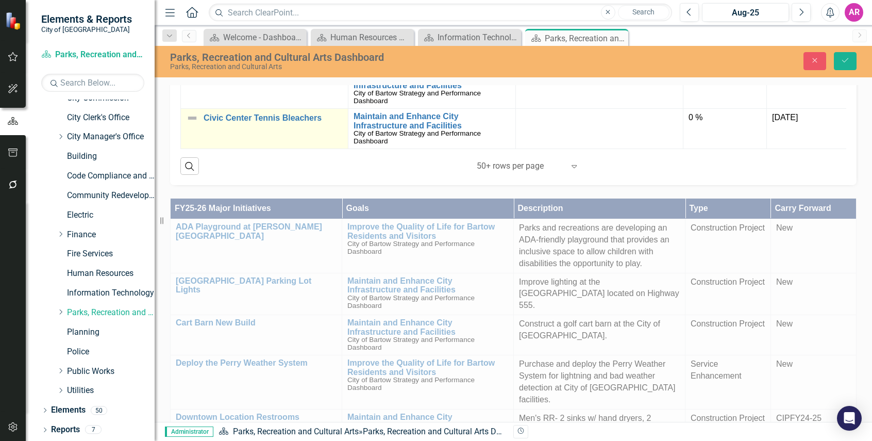
click at [193, 124] on img at bounding box center [192, 118] width 12 height 12
click at [195, 128] on img at bounding box center [195, 122] width 12 height 12
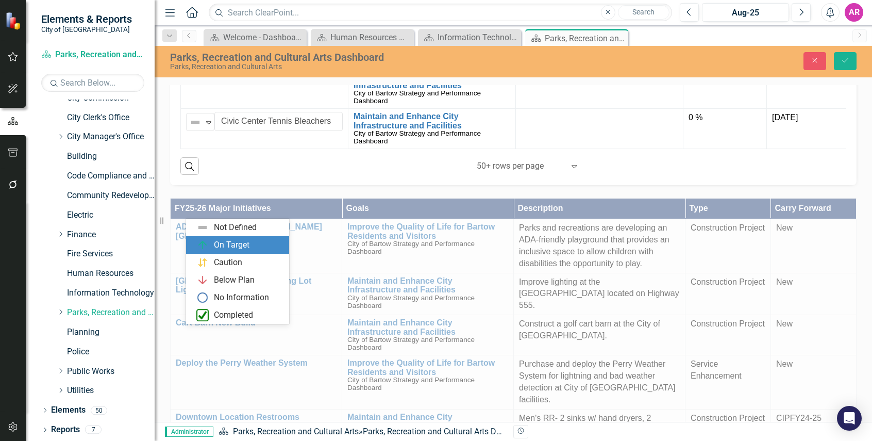
click at [229, 246] on div "On Target" at bounding box center [232, 245] width 36 height 12
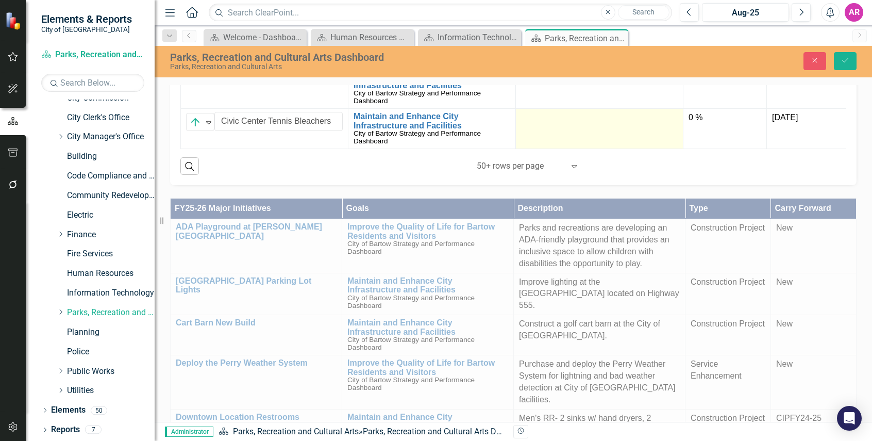
click at [571, 149] on td at bounding box center [599, 129] width 167 height 40
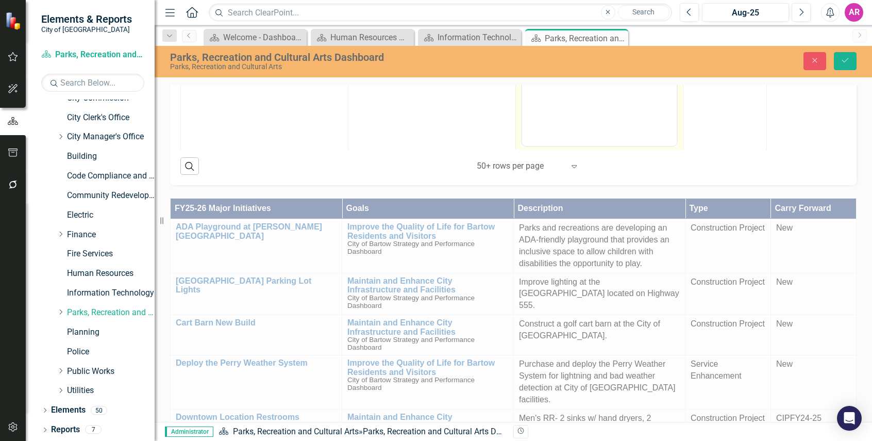
scroll to position [3781, 0]
click at [587, 78] on body "Rich Text Area. Press ALT-0 for help." at bounding box center [599, 14] width 155 height 155
paste body "Rich Text Area. Press ALT-0 for help."
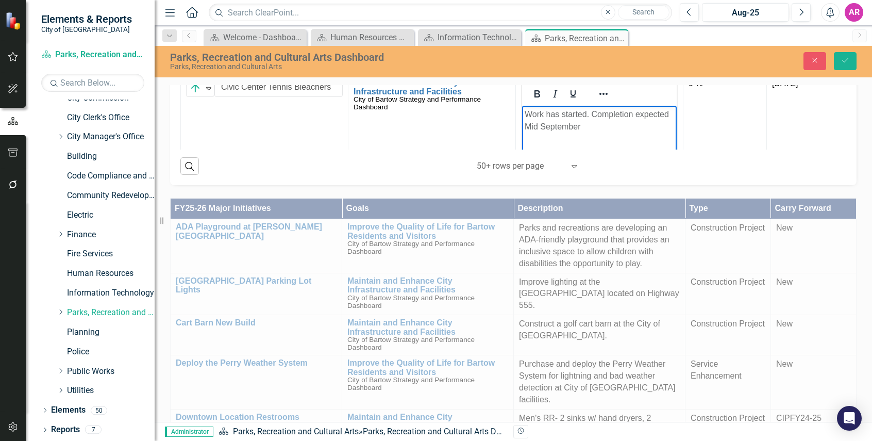
scroll to position [3575, 0]
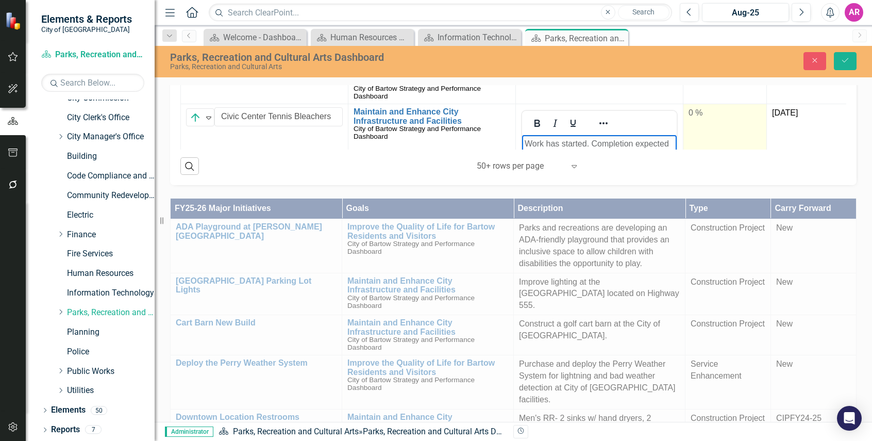
click at [718, 119] on div "0 %" at bounding box center [724, 113] width 73 height 12
click at [718, 126] on input "0" at bounding box center [724, 116] width 73 height 19
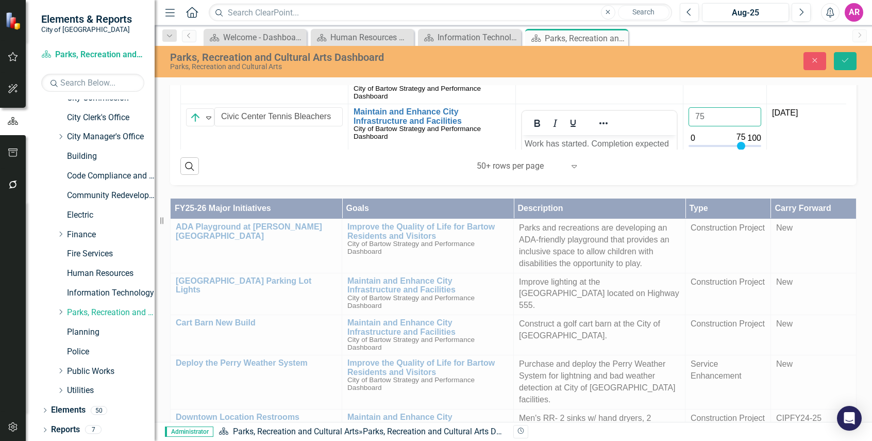
type input "75"
click at [842, 61] on icon "Save" at bounding box center [844, 60] width 9 height 7
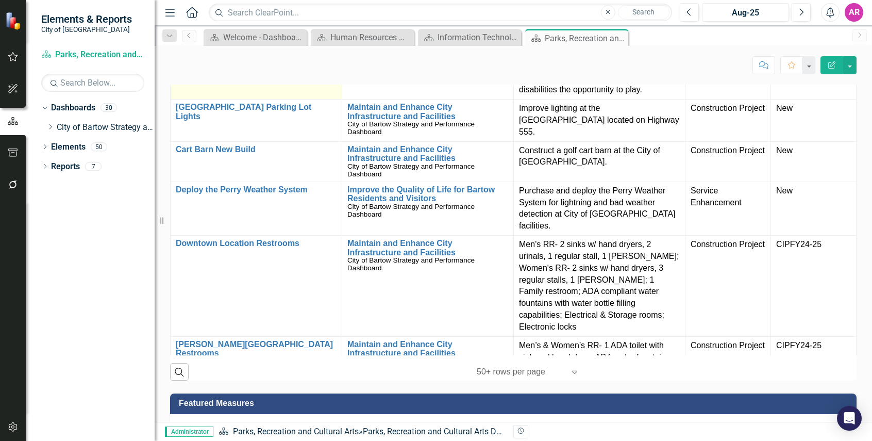
scroll to position [1031, 0]
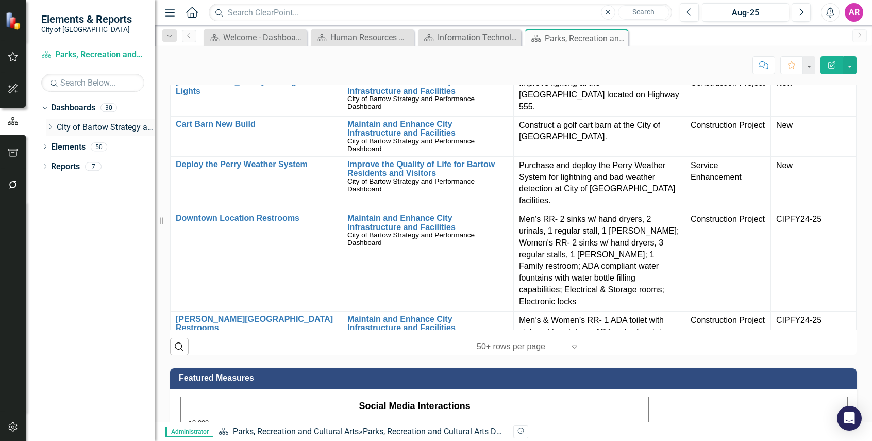
click at [50, 128] on icon "Dropdown" at bounding box center [50, 127] width 8 height 6
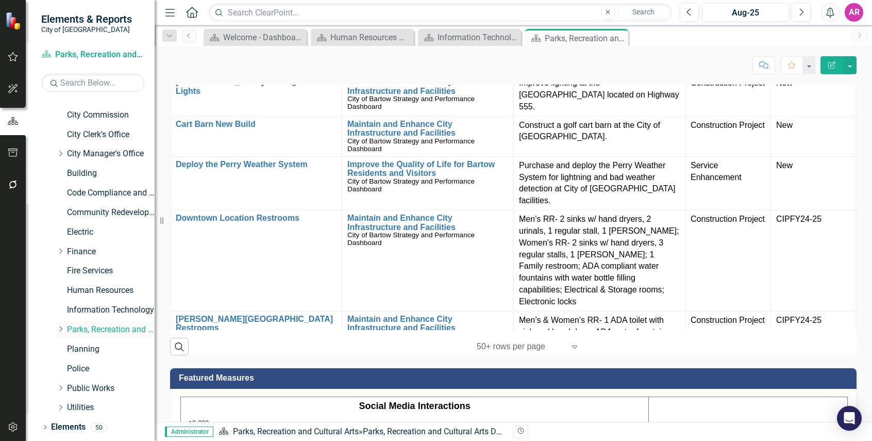
scroll to position [49, 0]
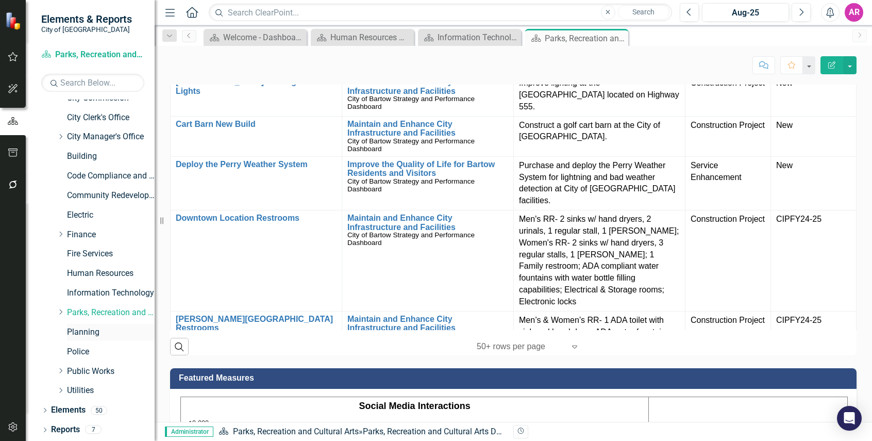
click at [94, 332] on link "Planning" at bounding box center [111, 332] width 88 height 12
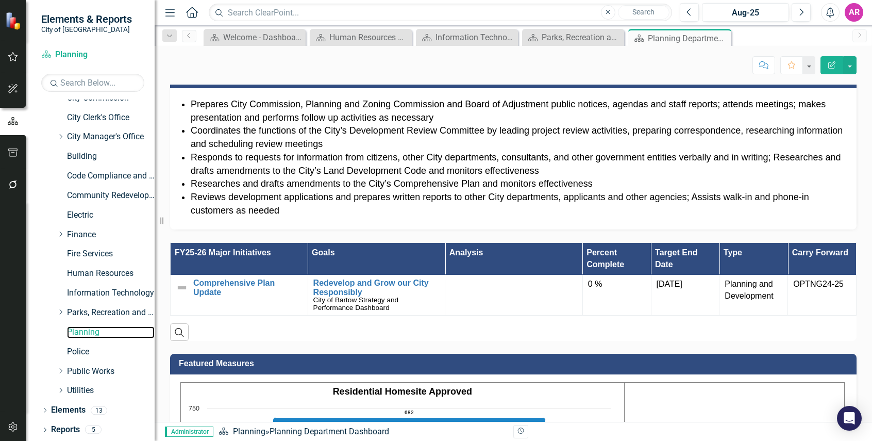
scroll to position [513, 0]
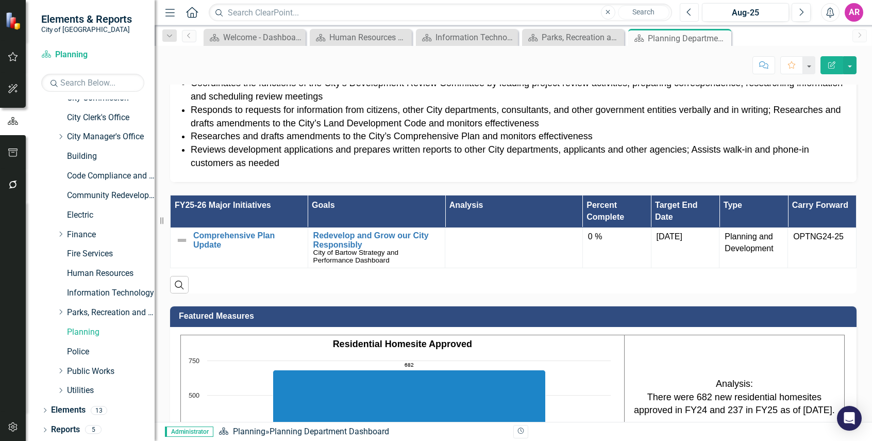
click at [689, 12] on icon "Previous" at bounding box center [689, 12] width 6 height 9
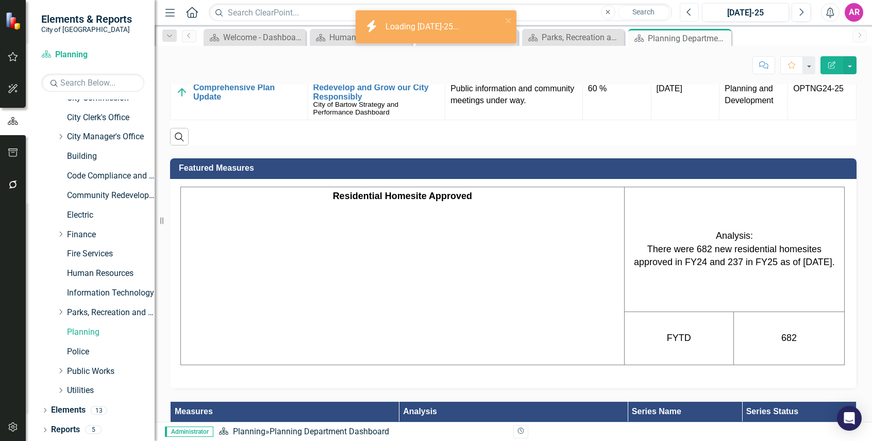
scroll to position [600, 0]
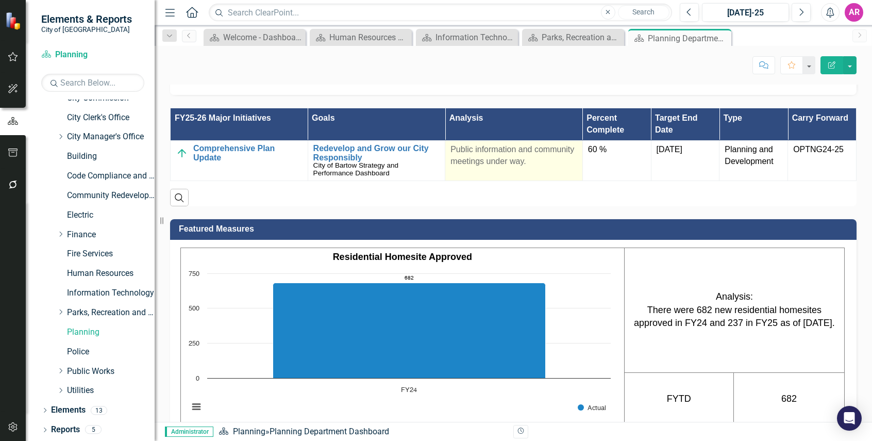
click at [502, 156] on p "Public information and community meetings under way." at bounding box center [513, 156] width 127 height 24
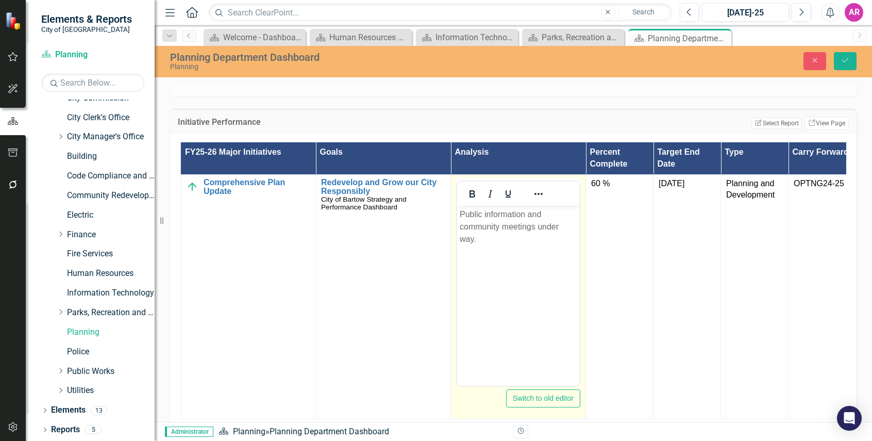
scroll to position [0, 0]
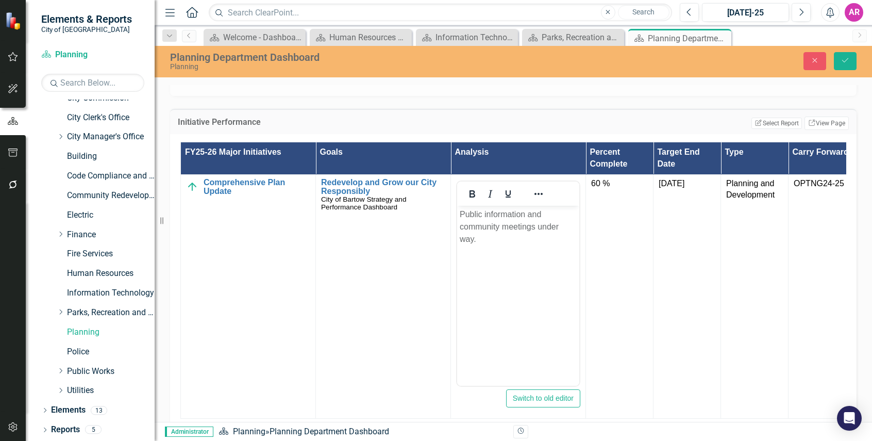
click at [538, 215] on p "Public information and community meetings under way." at bounding box center [518, 226] width 117 height 37
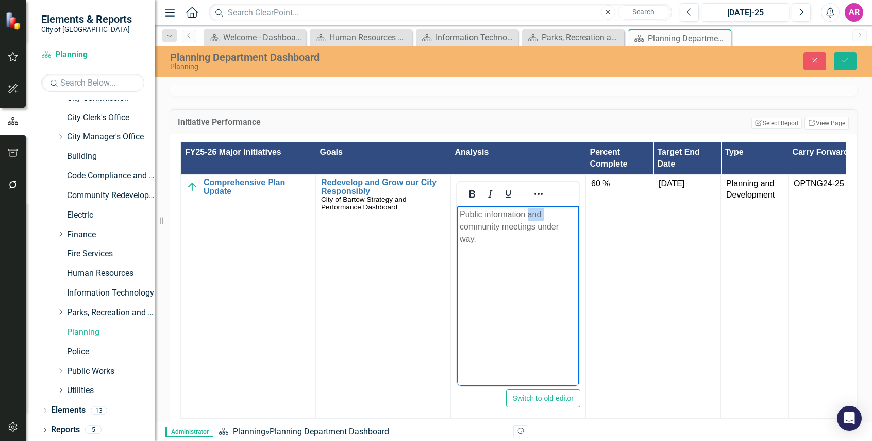
click at [538, 215] on p "Public information and community meetings under way." at bounding box center [518, 226] width 117 height 37
copy p "Public information and community meetings under way."
click at [810, 61] on icon "Close" at bounding box center [814, 60] width 9 height 7
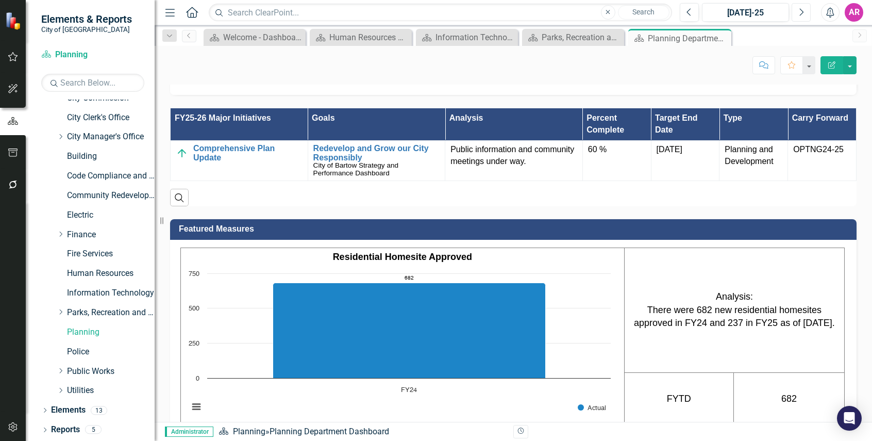
click at [802, 12] on icon "Next" at bounding box center [801, 12] width 6 height 9
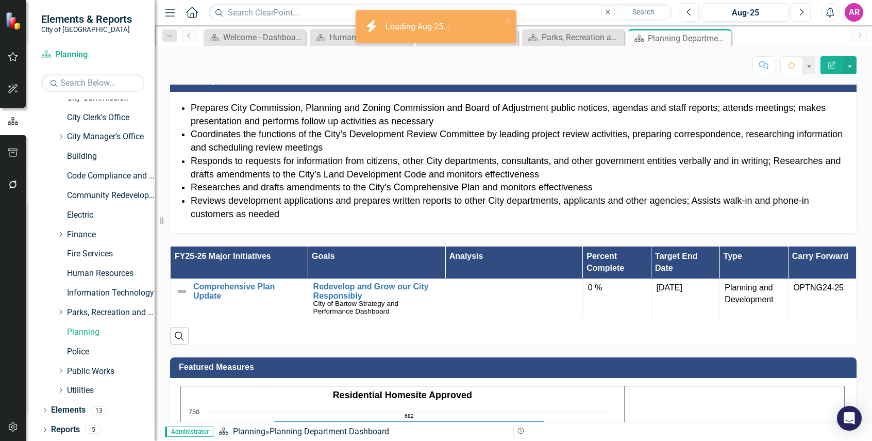
scroll to position [464, 0]
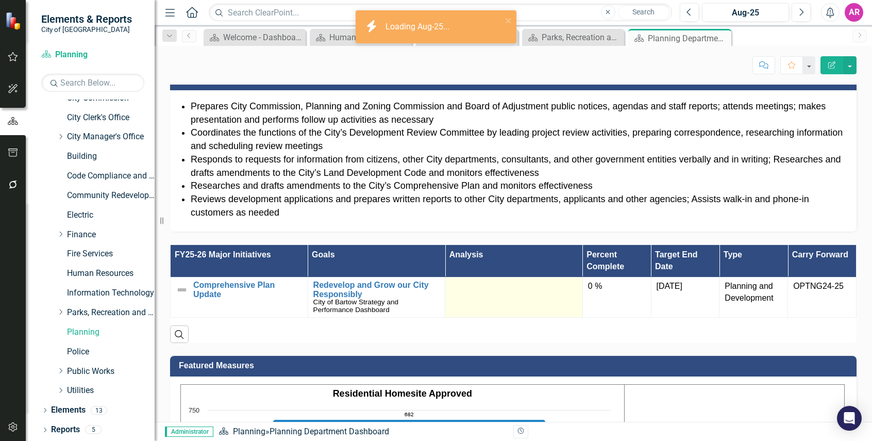
click at [525, 287] on div at bounding box center [513, 286] width 127 height 12
click at [525, 285] on div at bounding box center [513, 286] width 127 height 12
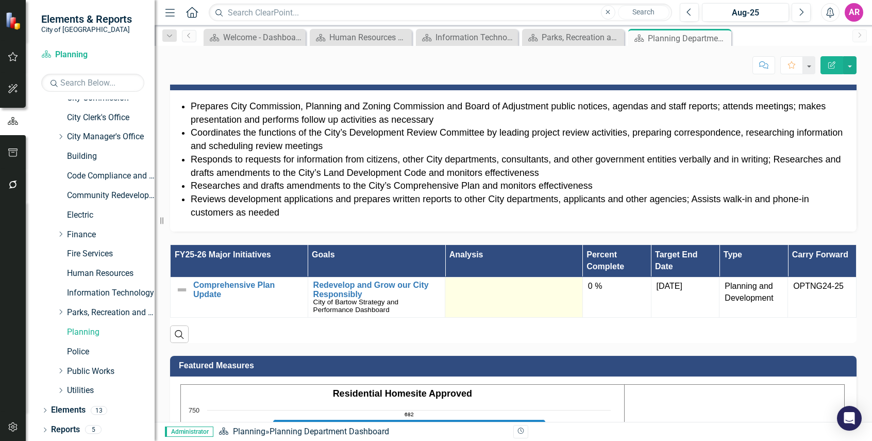
click at [502, 305] on td at bounding box center [514, 297] width 138 height 40
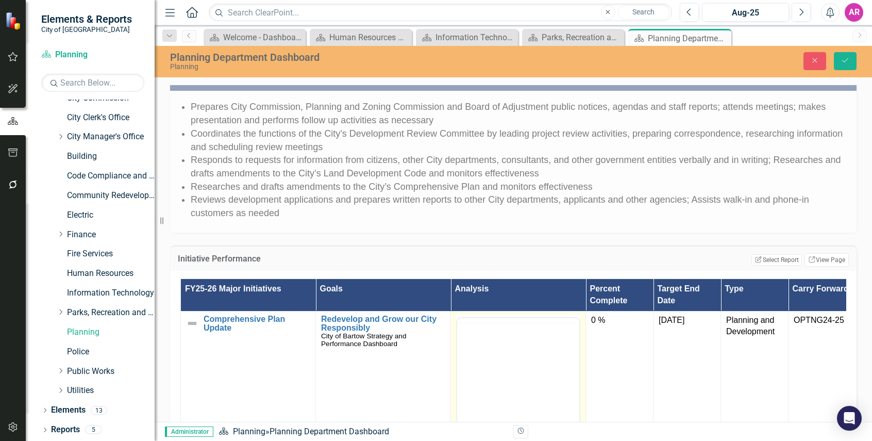
scroll to position [0, 0]
click at [532, 382] on body "Rich Text Area. Press ALT-0 for help." at bounding box center [518, 419] width 122 height 155
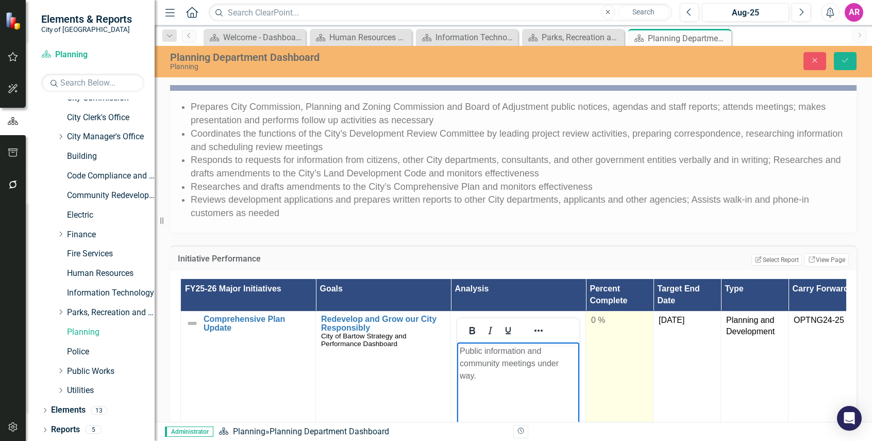
click at [613, 318] on div "0 %" at bounding box center [619, 320] width 57 height 12
click at [618, 322] on input "0" at bounding box center [619, 323] width 57 height 19
click at [618, 323] on input "0" at bounding box center [619, 323] width 57 height 19
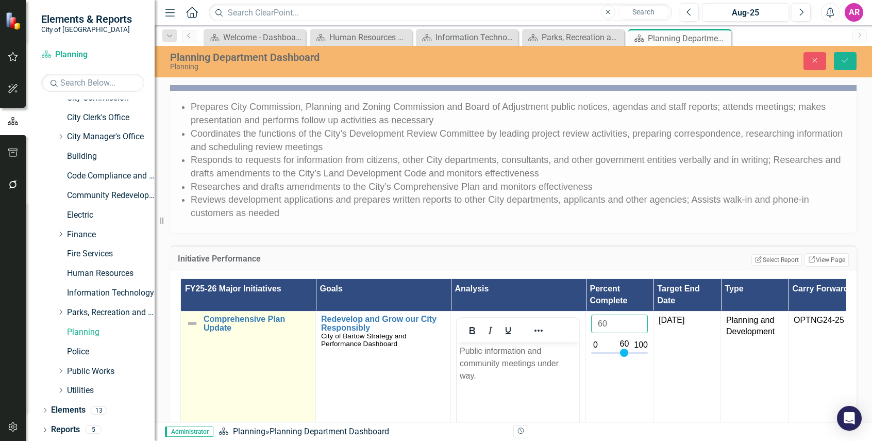
type input "60"
click at [191, 328] on img at bounding box center [192, 323] width 12 height 12
click at [198, 325] on img at bounding box center [195, 324] width 12 height 12
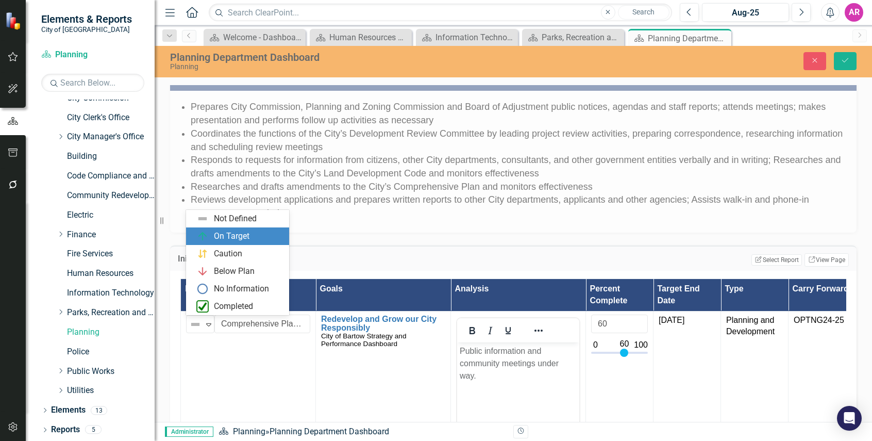
click at [229, 234] on div "On Target" at bounding box center [232, 236] width 36 height 12
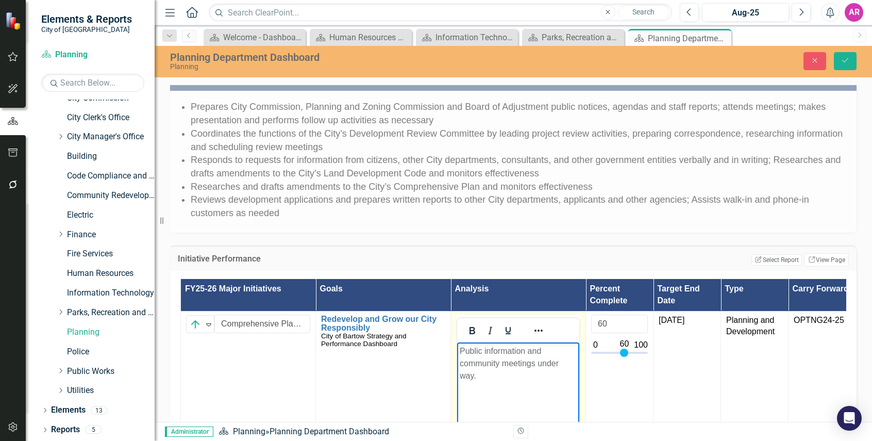
click at [534, 380] on p "Public information and community meetings under way." at bounding box center [518, 362] width 117 height 37
click at [838, 58] on button "Save" at bounding box center [845, 61] width 23 height 18
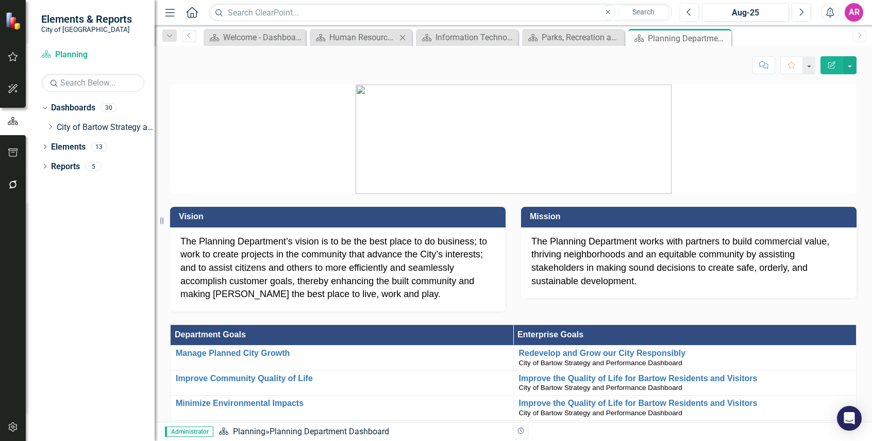
click at [403, 36] on icon "Close" at bounding box center [402, 37] width 10 height 8
click at [406, 37] on icon "Close" at bounding box center [404, 37] width 10 height 8
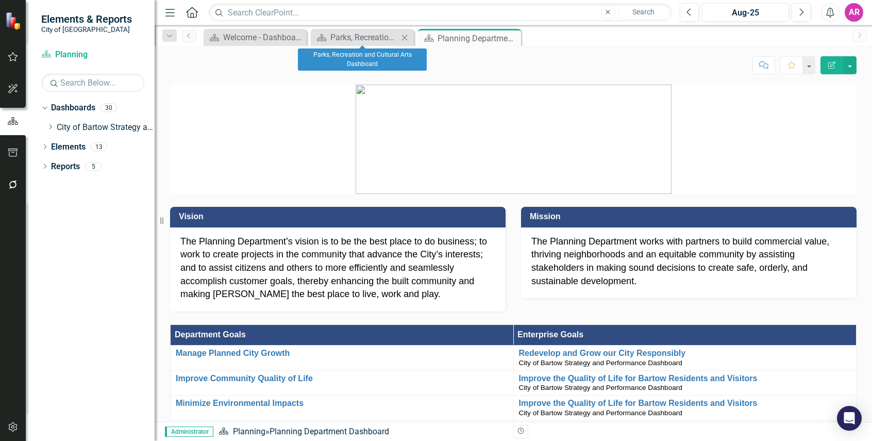
click at [408, 39] on icon "Close" at bounding box center [404, 37] width 10 height 8
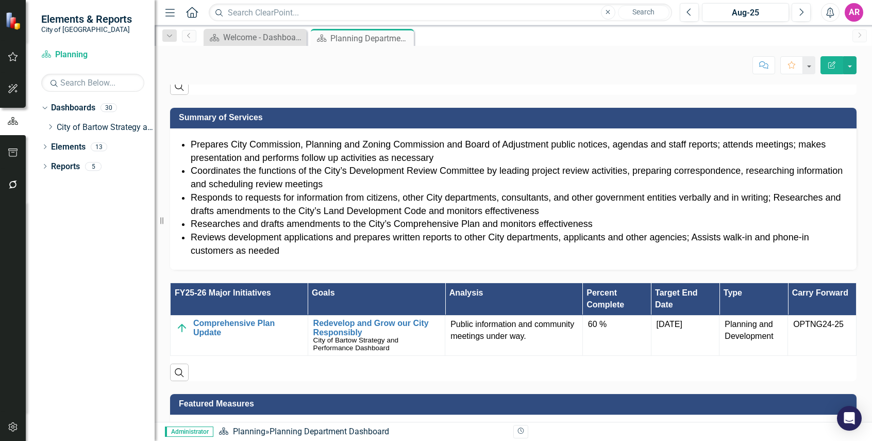
scroll to position [464, 0]
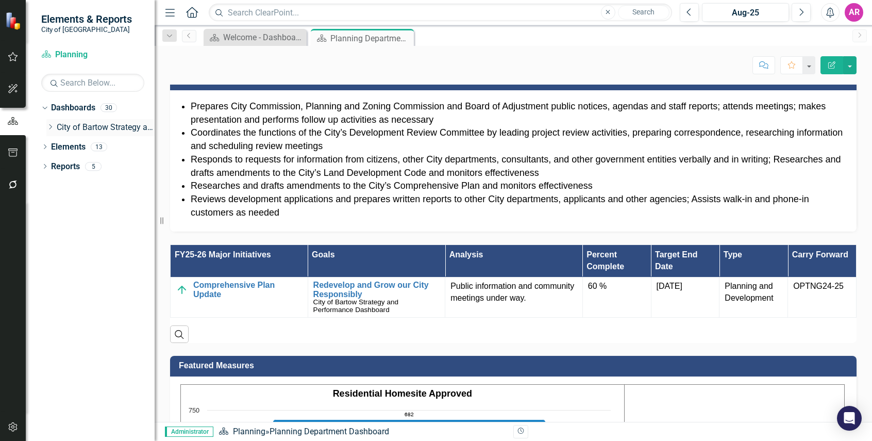
click at [49, 127] on icon "Dropdown" at bounding box center [50, 127] width 8 height 6
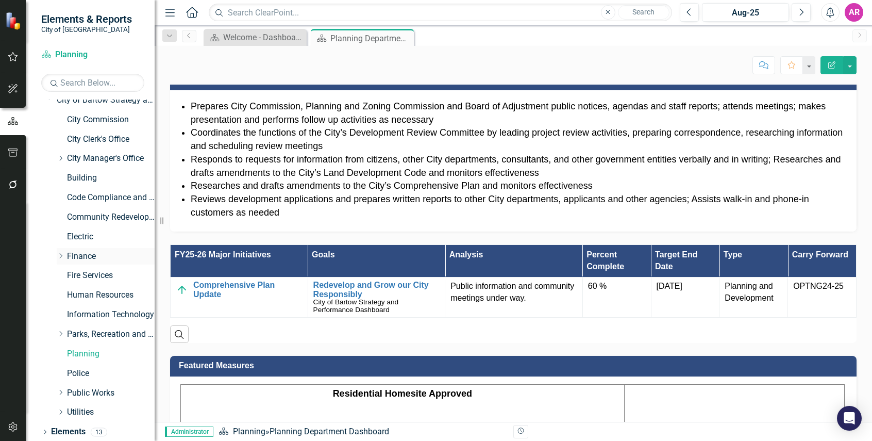
scroll to position [49, 0]
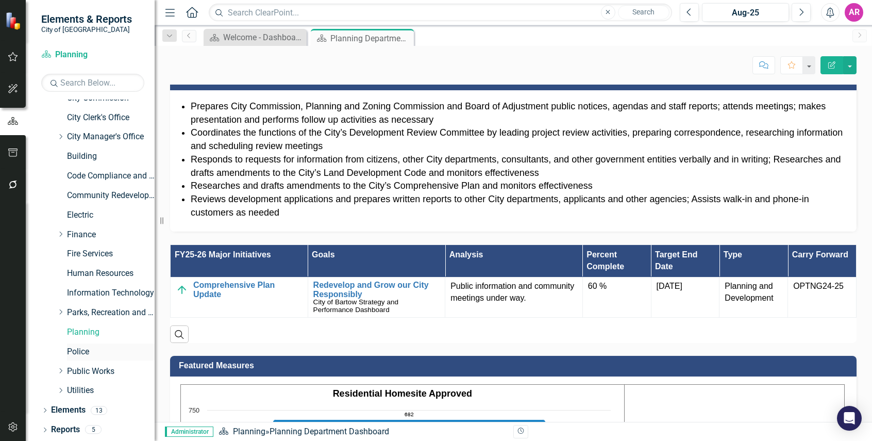
click at [95, 351] on link "Police" at bounding box center [111, 352] width 88 height 12
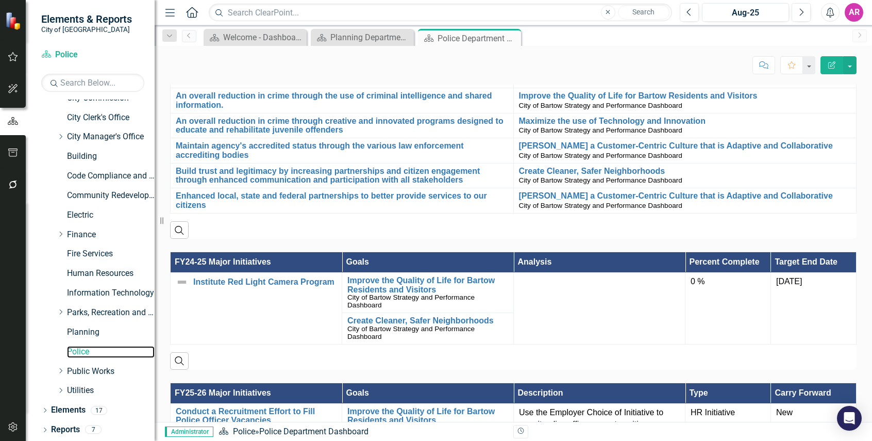
scroll to position [642, 0]
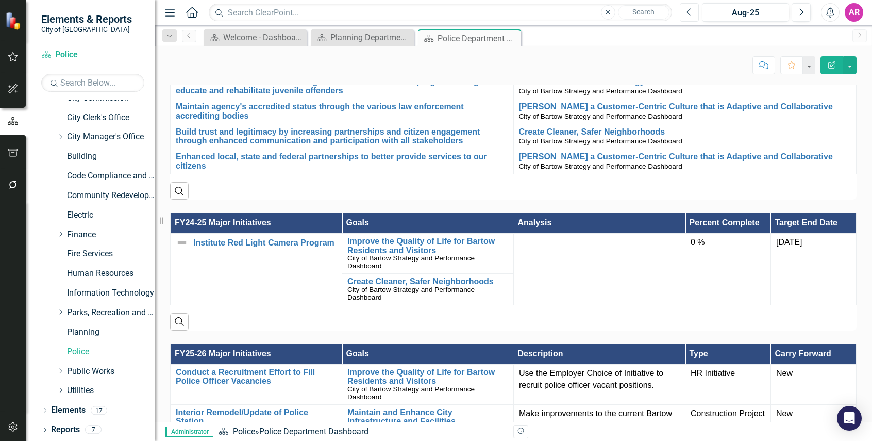
click at [686, 12] on icon "Previous" at bounding box center [689, 12] width 6 height 9
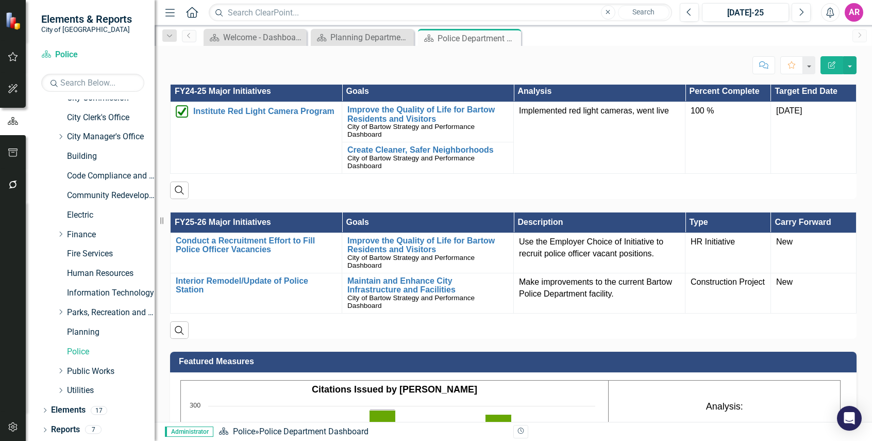
scroll to position [721, 0]
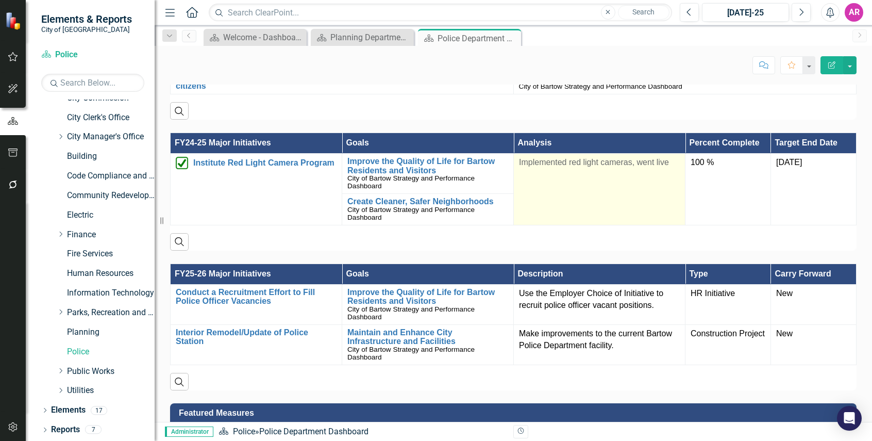
click at [578, 159] on td "Implemented red light cameras, went live" at bounding box center [600, 190] width 172 height 72
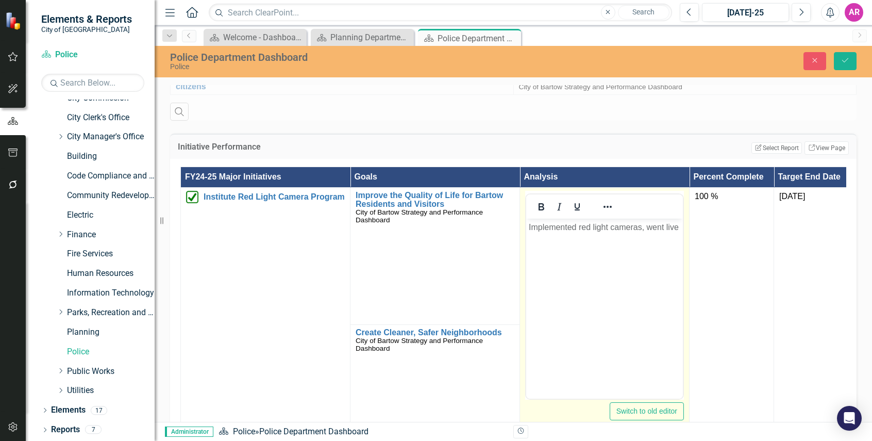
scroll to position [0, 0]
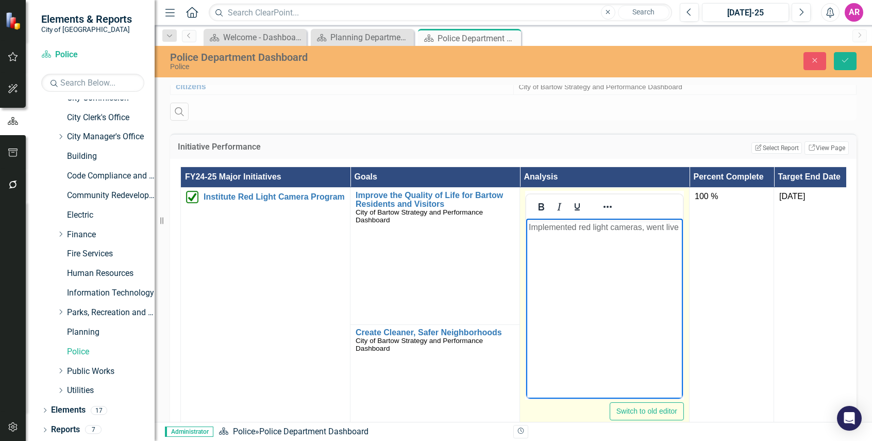
click at [612, 233] on body "Implemented red light cameras, went live" at bounding box center [604, 295] width 157 height 155
copy p "Implemented red light cameras, went live"
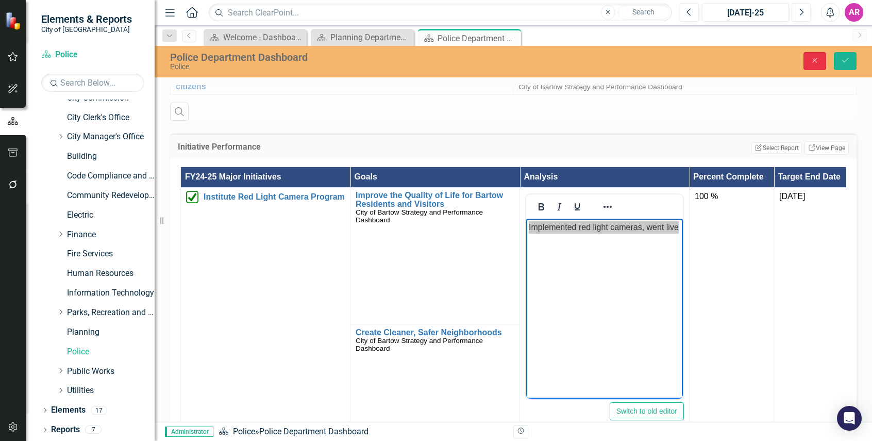
click at [812, 62] on icon "Close" at bounding box center [814, 60] width 9 height 7
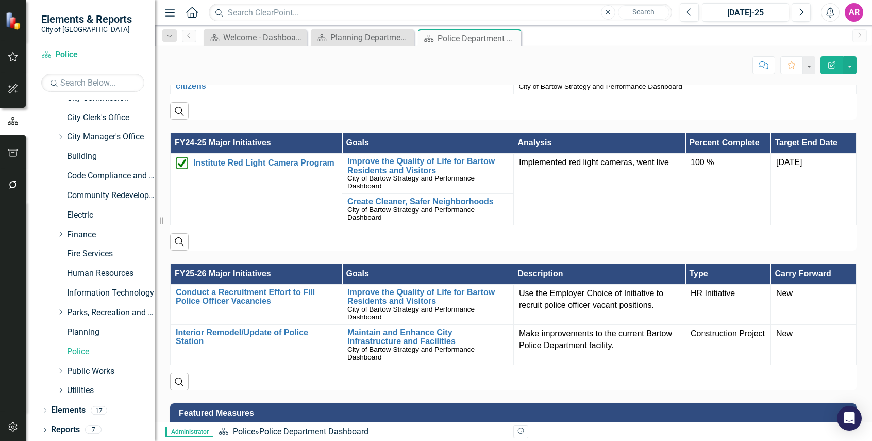
click at [811, 4] on div "Previous [DATE]-25 Next" at bounding box center [748, 12] width 136 height 19
click at [803, 9] on icon "Next" at bounding box center [801, 12] width 6 height 9
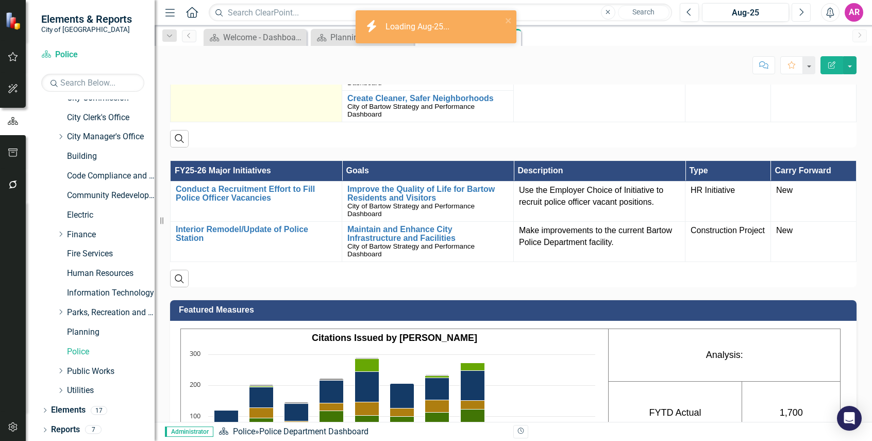
scroll to position [721, 0]
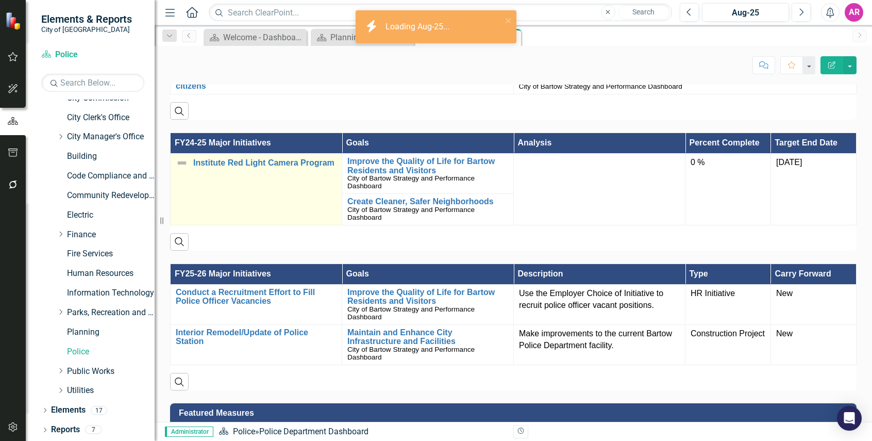
click at [180, 157] on img at bounding box center [182, 163] width 12 height 12
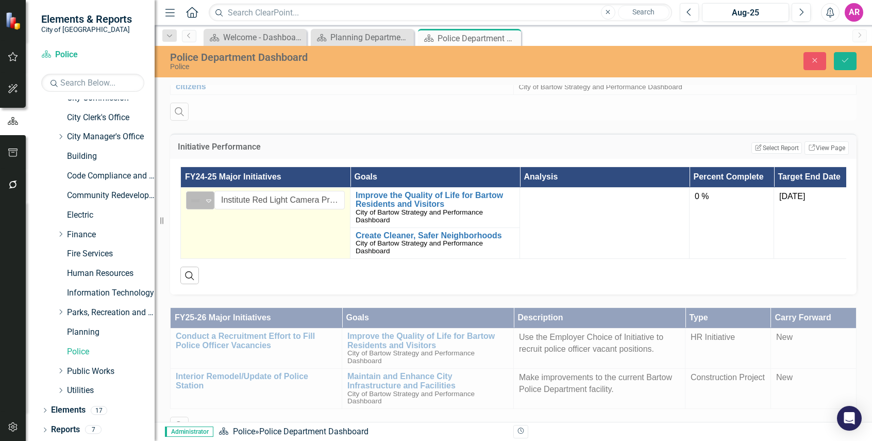
click at [205, 192] on div "Expand" at bounding box center [209, 200] width 10 height 17
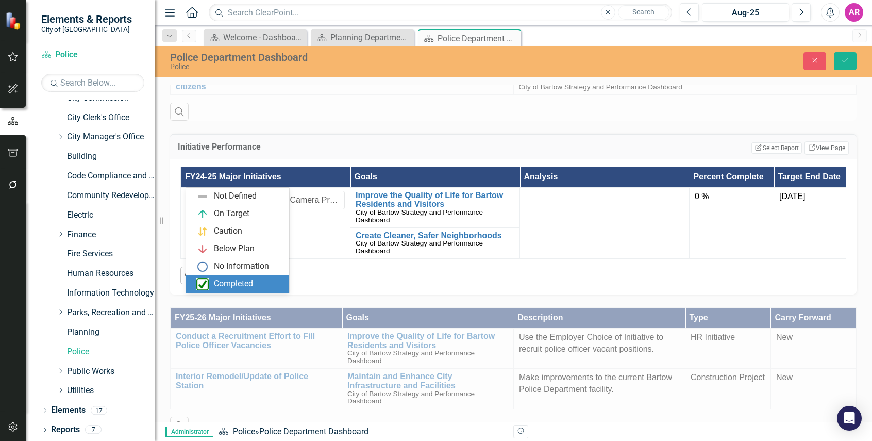
click at [261, 277] on div "Completed" at bounding box center [237, 284] width 103 height 18
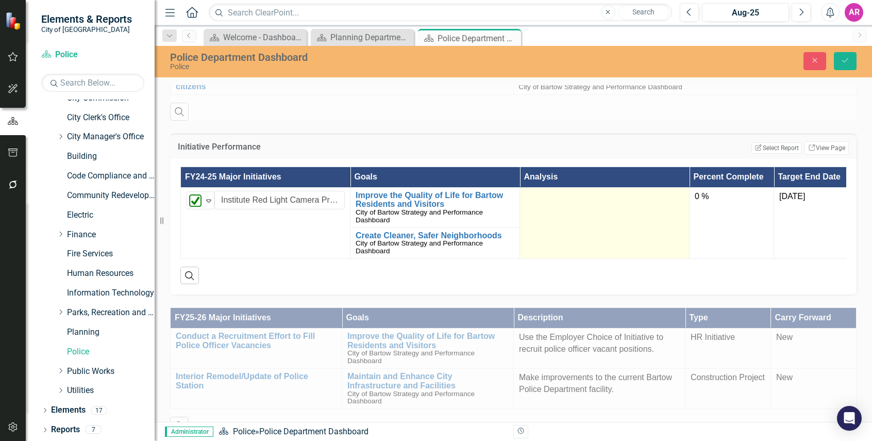
click at [630, 195] on td at bounding box center [605, 223] width 170 height 72
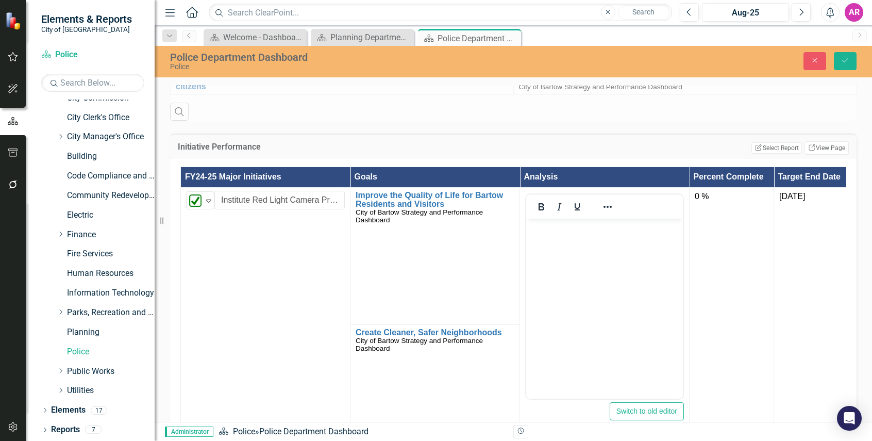
scroll to position [0, 0]
click at [611, 251] on body "Rich Text Area. Press ALT-0 for help." at bounding box center [604, 295] width 157 height 155
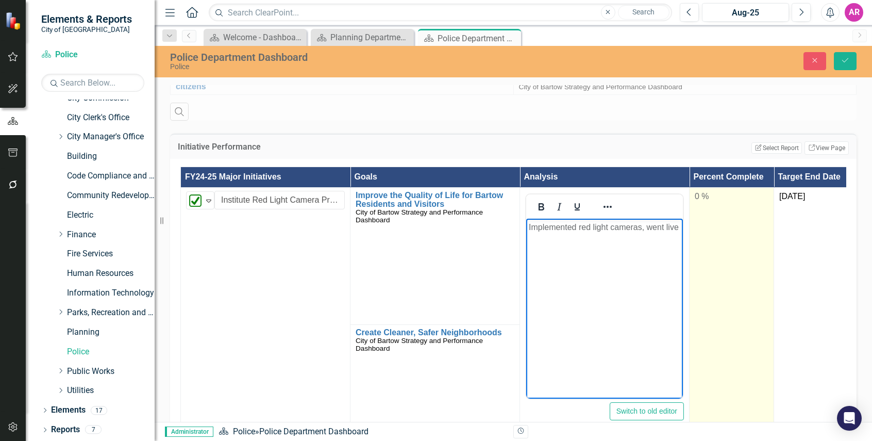
click at [711, 191] on div "0 %" at bounding box center [732, 197] width 74 height 12
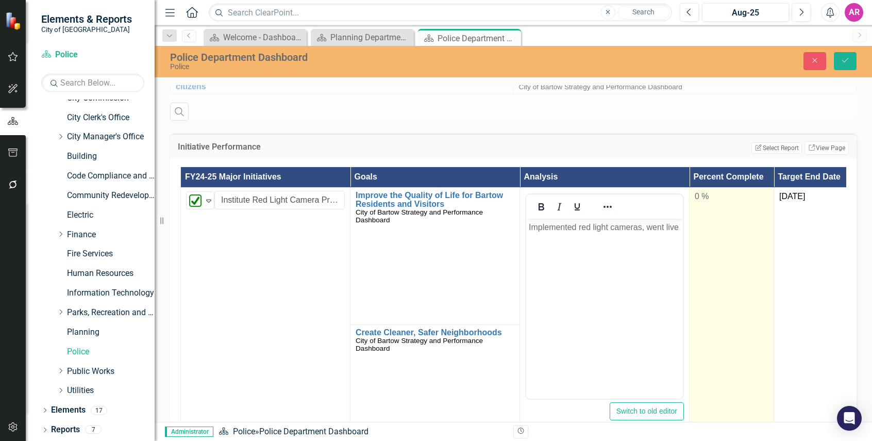
click at [711, 191] on div "0 %" at bounding box center [732, 197] width 74 height 12
click at [764, 225] on div at bounding box center [732, 231] width 74 height 13
type input "100"
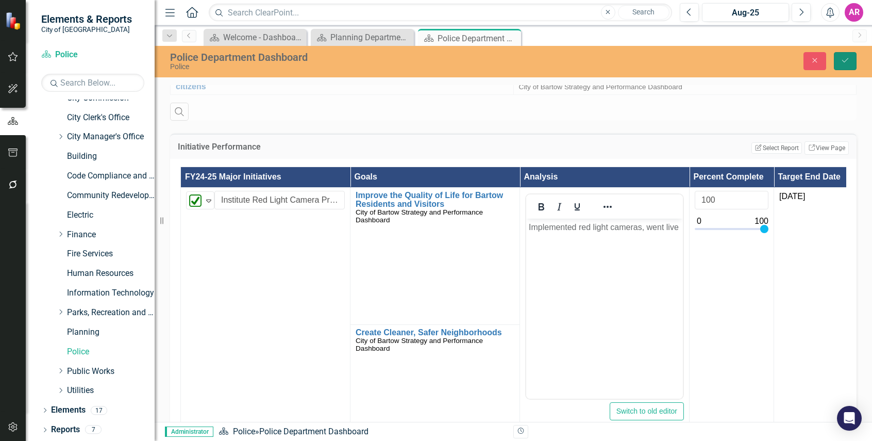
click at [839, 63] on button "Save" at bounding box center [845, 61] width 23 height 18
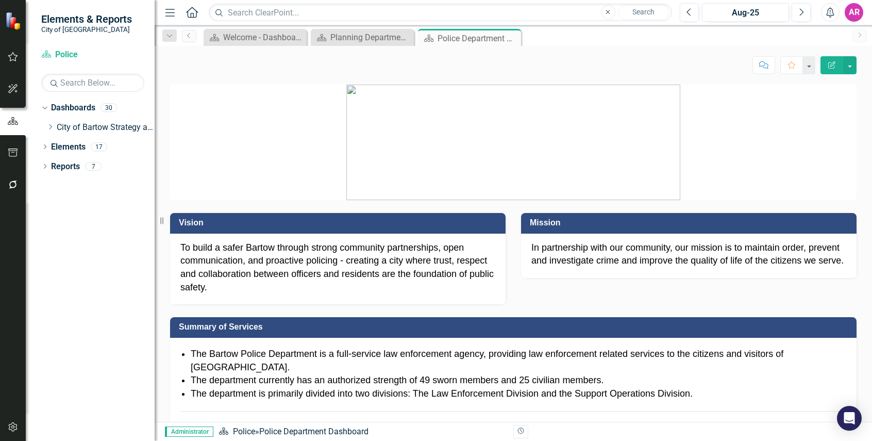
scroll to position [464, 0]
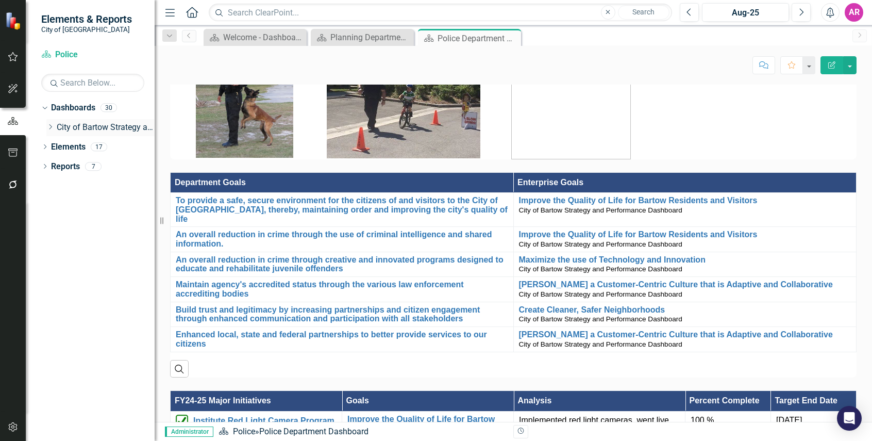
click at [49, 125] on icon "Dropdown" at bounding box center [50, 127] width 8 height 6
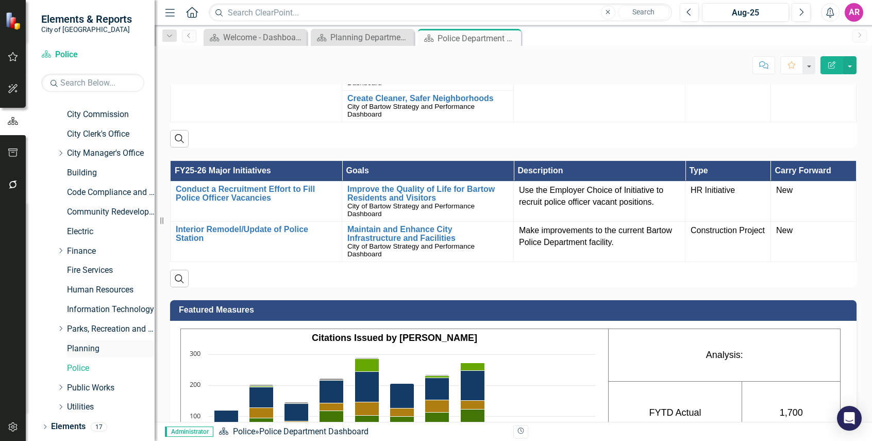
scroll to position [49, 0]
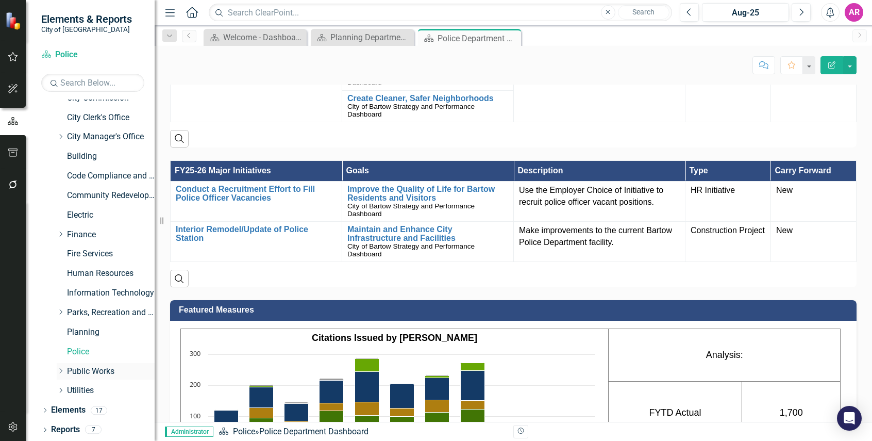
click at [95, 374] on link "Public Works" at bounding box center [111, 371] width 88 height 12
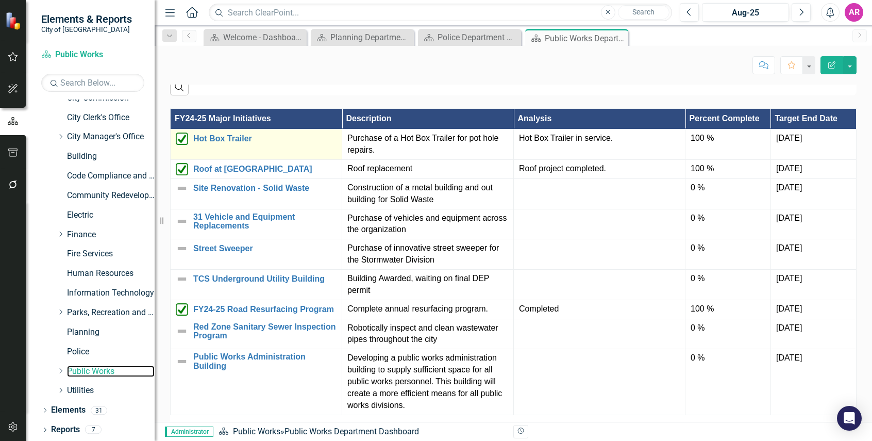
scroll to position [795, 0]
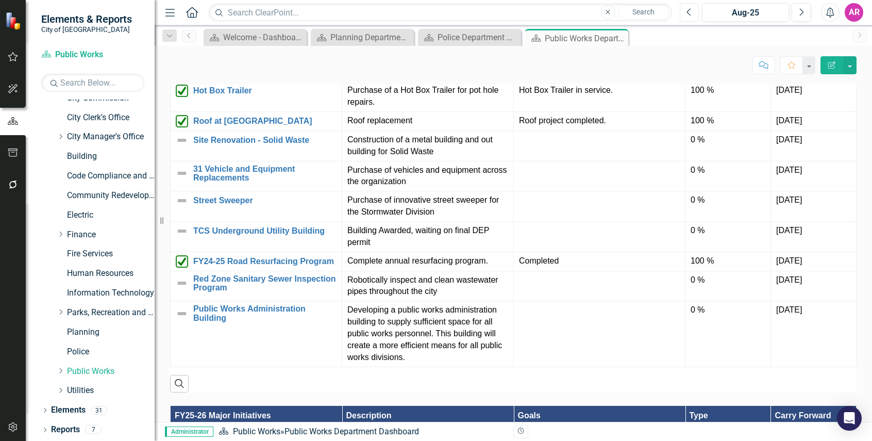
click at [687, 11] on icon "button" at bounding box center [688, 11] width 4 height 7
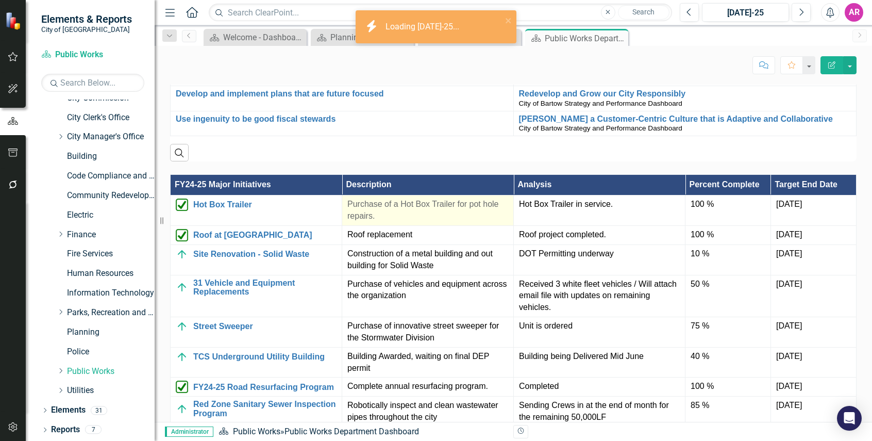
scroll to position [876, 0]
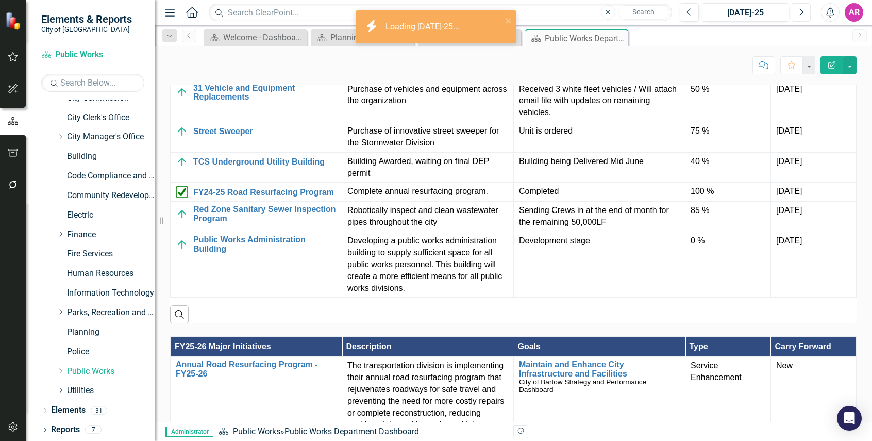
click at [803, 13] on icon "Next" at bounding box center [801, 12] width 6 height 9
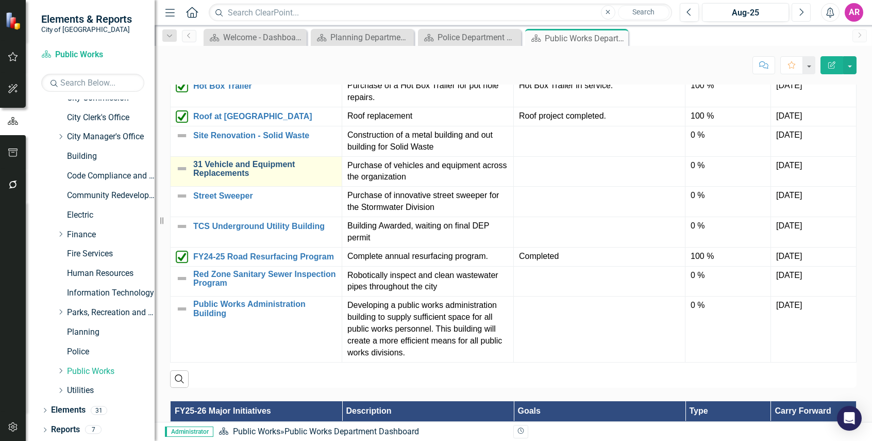
scroll to position [824, 0]
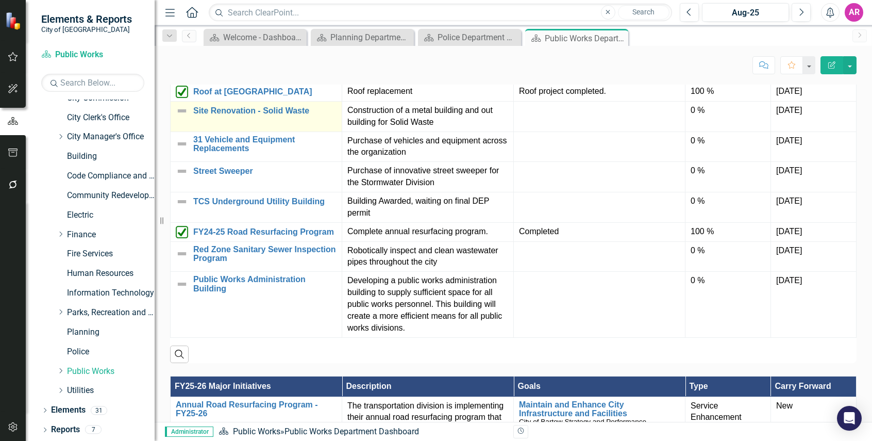
click at [186, 113] on img at bounding box center [182, 111] width 12 height 12
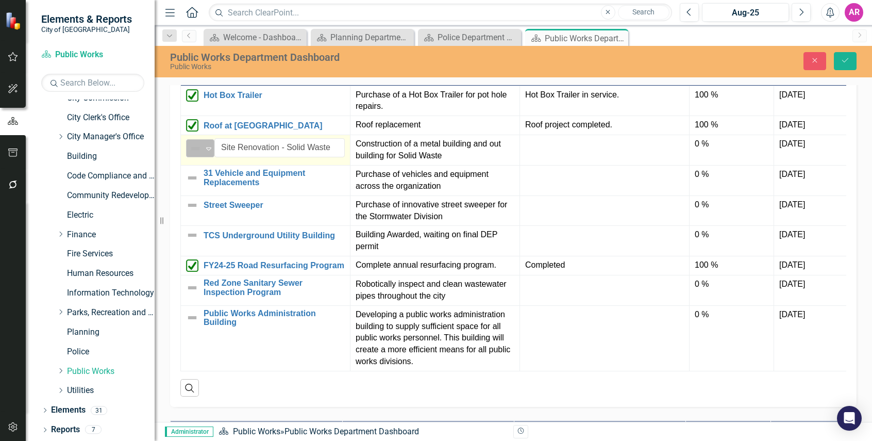
click at [196, 145] on img at bounding box center [195, 148] width 12 height 12
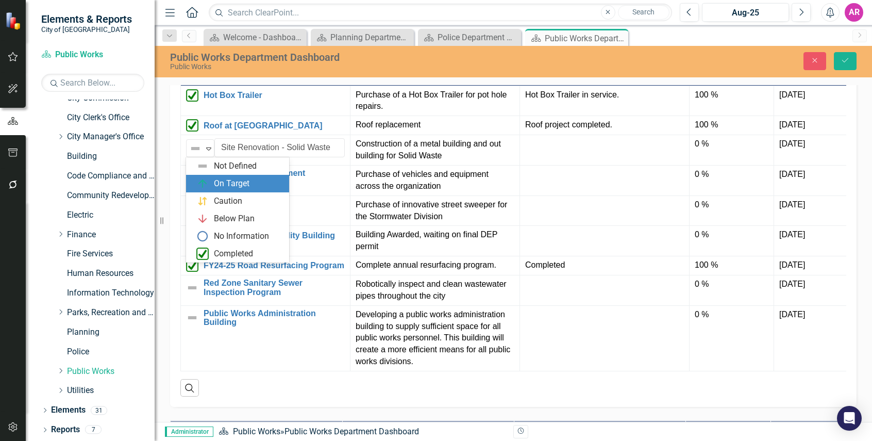
click at [203, 177] on div "On Target" at bounding box center [237, 184] width 103 height 18
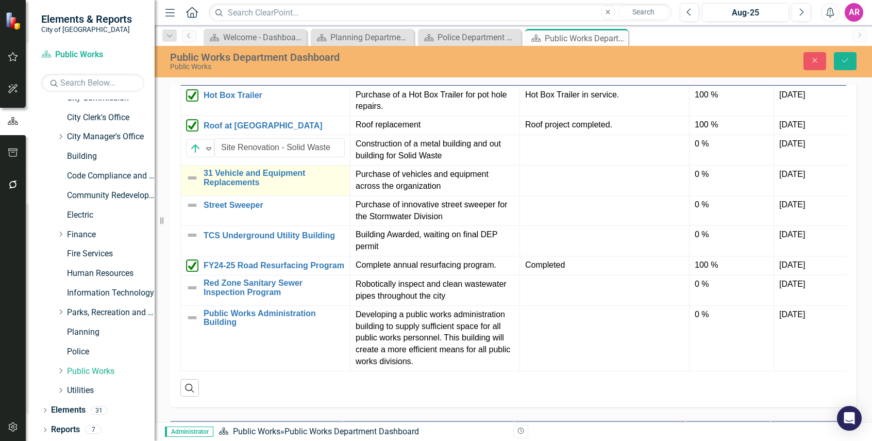
click at [193, 176] on img at bounding box center [192, 178] width 12 height 12
click at [208, 181] on icon "Expand" at bounding box center [209, 178] width 10 height 8
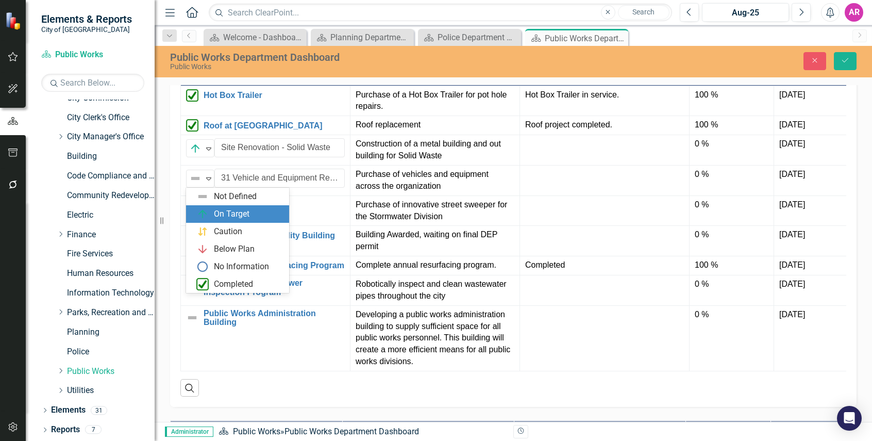
click at [237, 209] on div "On Target" at bounding box center [232, 214] width 36 height 12
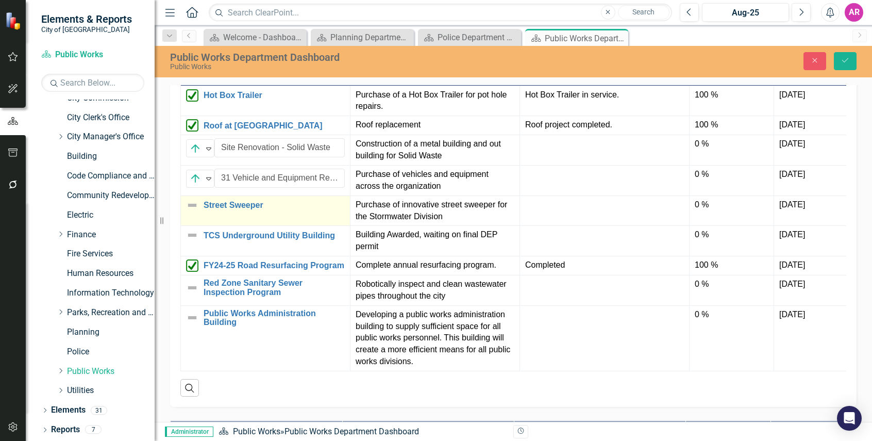
click at [193, 204] on img at bounding box center [192, 205] width 12 height 12
click at [202, 207] on div "Not Defined" at bounding box center [195, 208] width 15 height 14
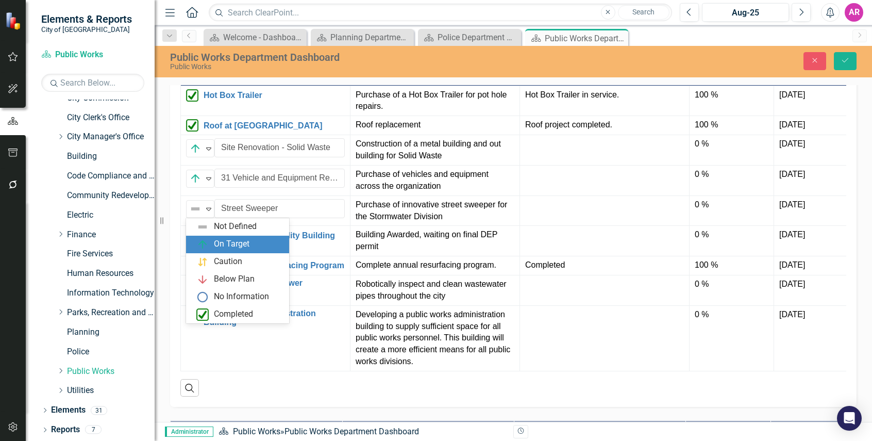
click at [227, 244] on div "On Target" at bounding box center [232, 244] width 36 height 12
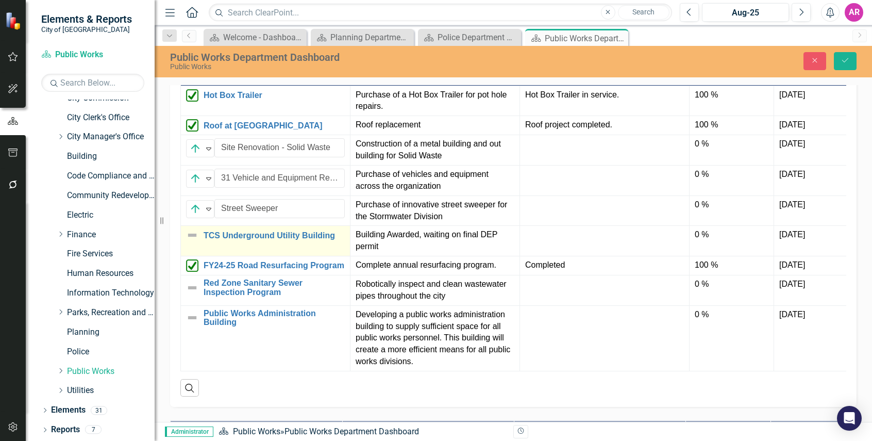
click at [192, 235] on img at bounding box center [192, 235] width 12 height 12
click at [192, 234] on img at bounding box center [192, 235] width 12 height 12
click at [211, 238] on icon "Expand" at bounding box center [209, 239] width 10 height 8
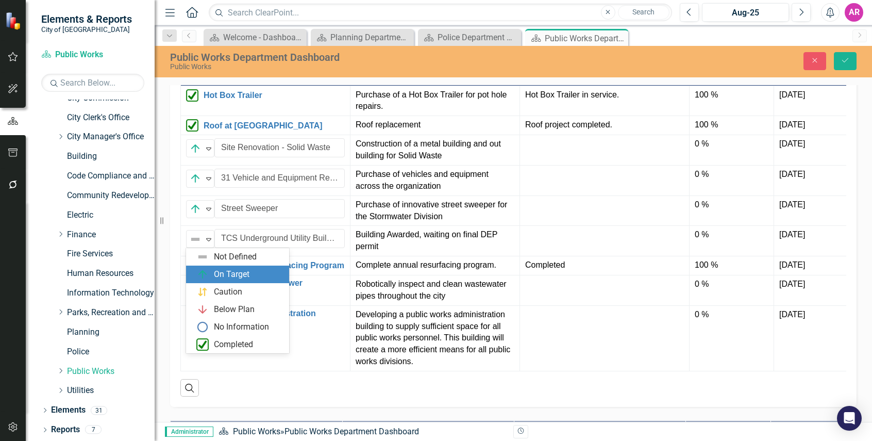
click at [230, 271] on div "On Target" at bounding box center [232, 274] width 36 height 12
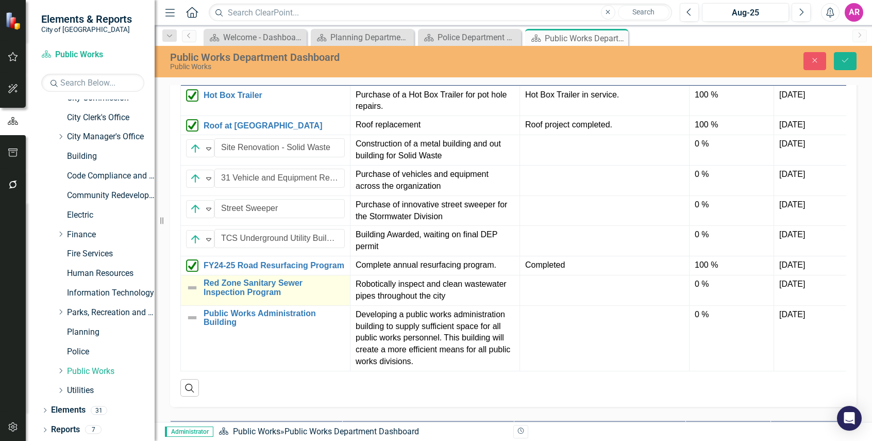
click at [192, 284] on img at bounding box center [192, 287] width 12 height 12
click at [191, 284] on img at bounding box center [192, 287] width 12 height 12
click at [196, 288] on img at bounding box center [195, 288] width 12 height 12
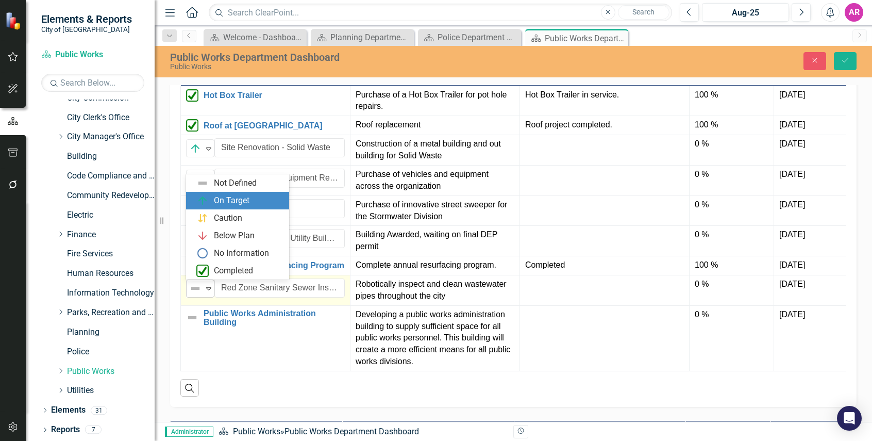
drag, startPoint x: 222, startPoint y: 203, endPoint x: 188, endPoint y: 293, distance: 96.4
click at [222, 204] on div "On Target" at bounding box center [232, 201] width 36 height 12
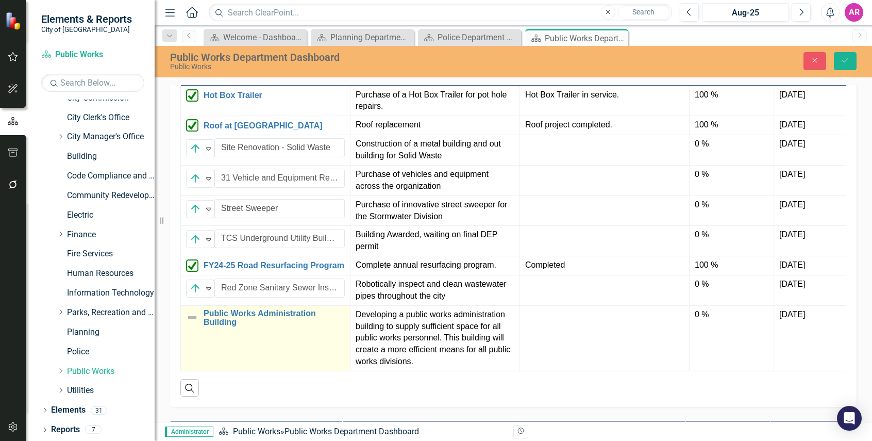
click at [195, 322] on img at bounding box center [192, 317] width 12 height 12
click at [214, 320] on div "Not Defined Expand" at bounding box center [200, 319] width 28 height 18
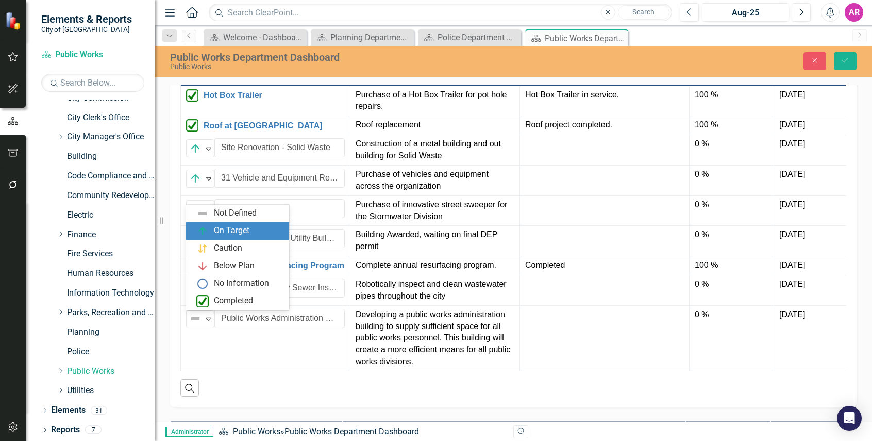
click at [229, 229] on div "On Target" at bounding box center [232, 231] width 36 height 12
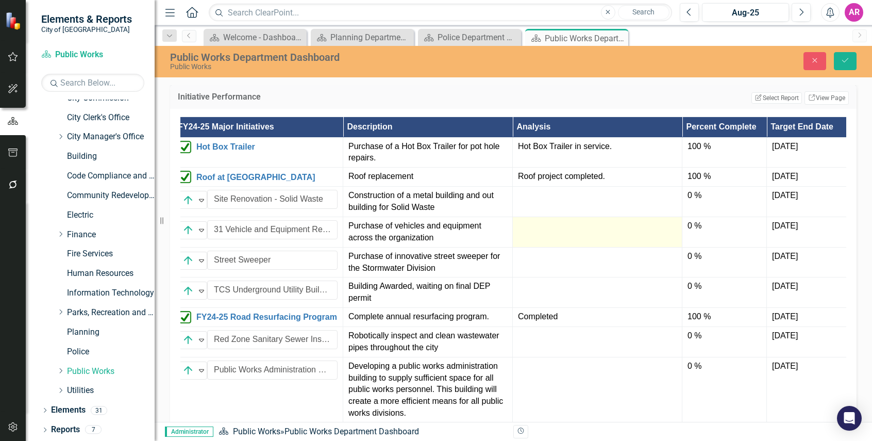
scroll to position [0, 0]
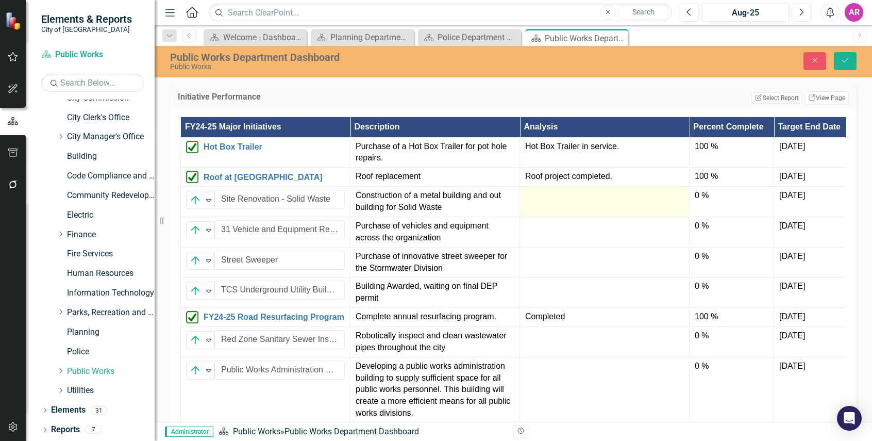
click at [560, 197] on div at bounding box center [604, 196] width 159 height 12
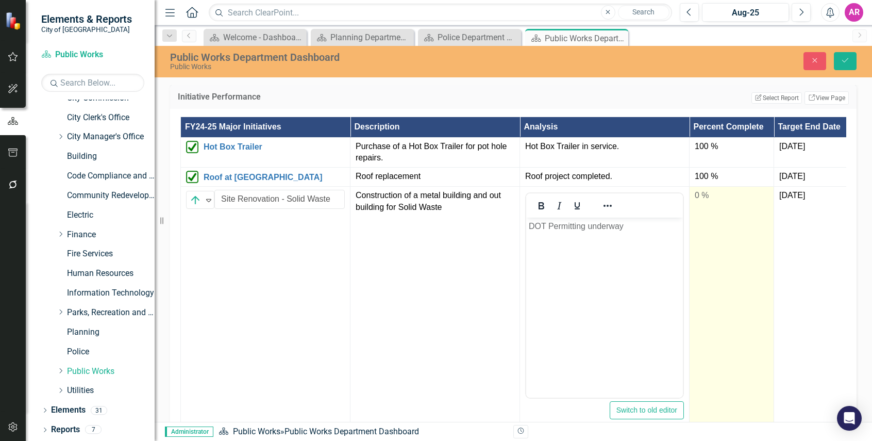
click at [718, 203] on td "0 %" at bounding box center [731, 309] width 85 height 244
click at [717, 198] on input "0" at bounding box center [732, 199] width 74 height 19
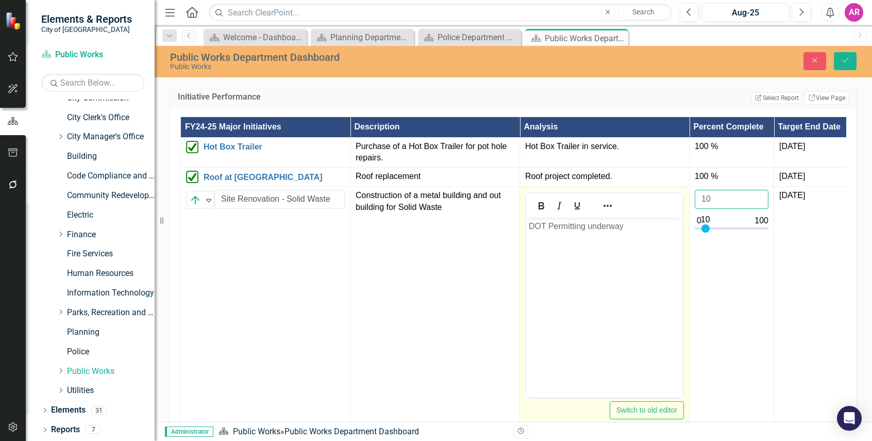
type input "10"
click at [622, 257] on body "DOT Permitting underway" at bounding box center [604, 294] width 157 height 155
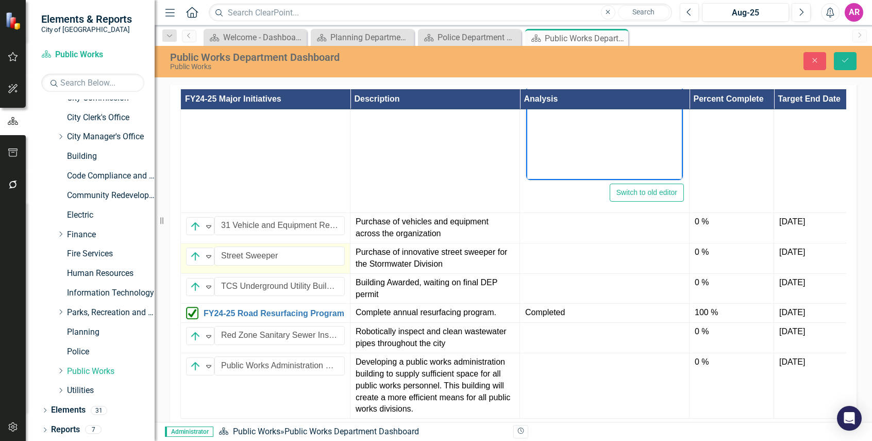
scroll to position [824, 0]
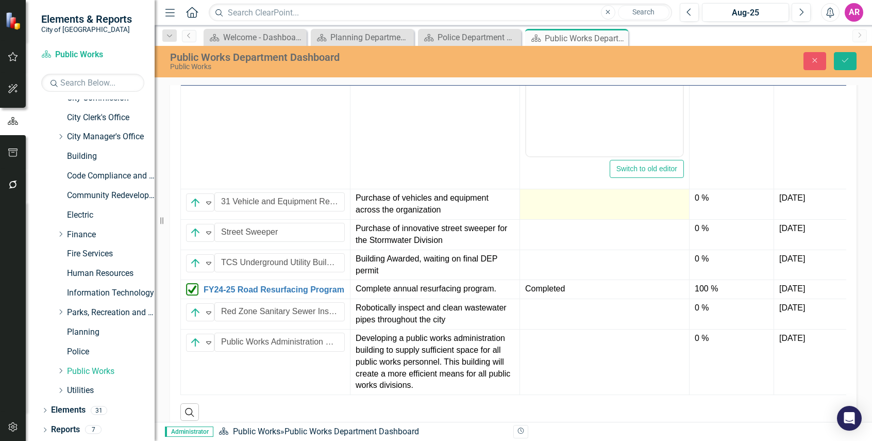
click at [582, 204] on td at bounding box center [605, 204] width 170 height 30
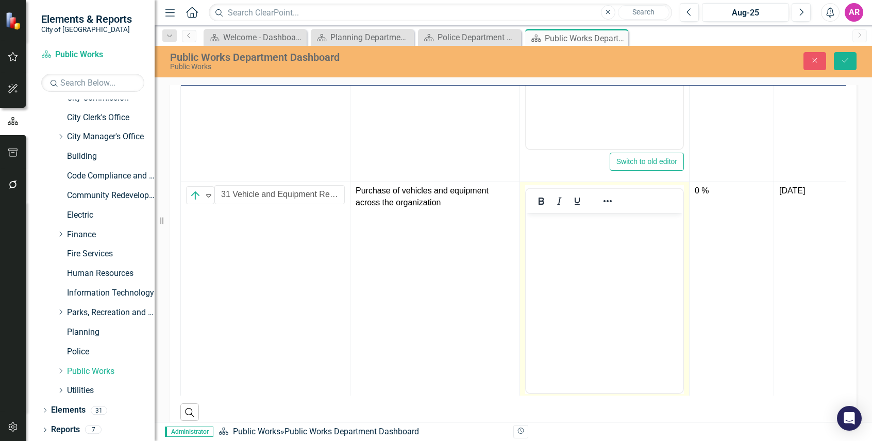
scroll to position [0, 0]
click at [589, 226] on p "Rich Text Area. Press ALT-0 for help." at bounding box center [604, 221] width 151 height 12
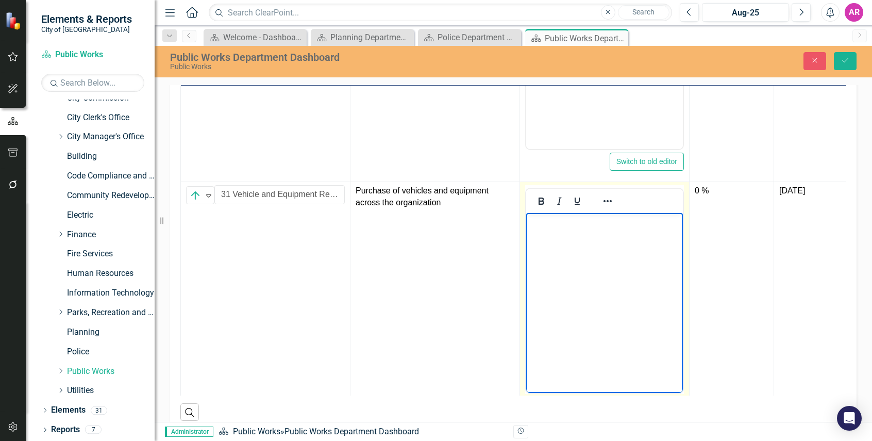
paste body "Rich Text Area. Press ALT-0 for help."
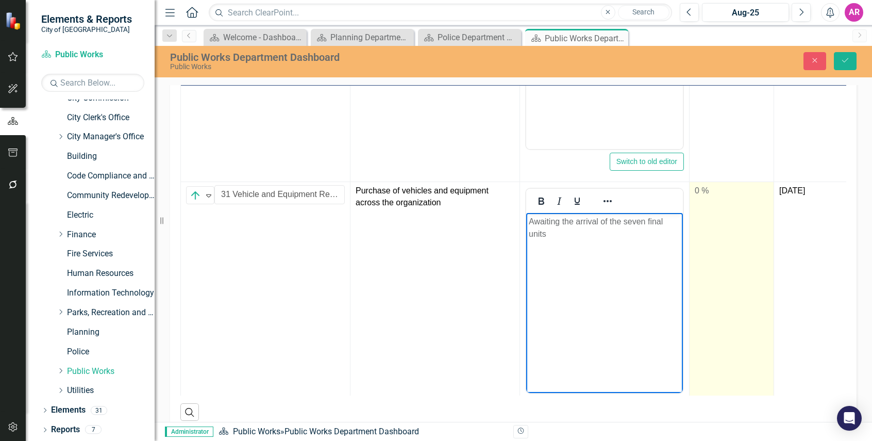
click at [705, 193] on div "0 %" at bounding box center [732, 191] width 74 height 12
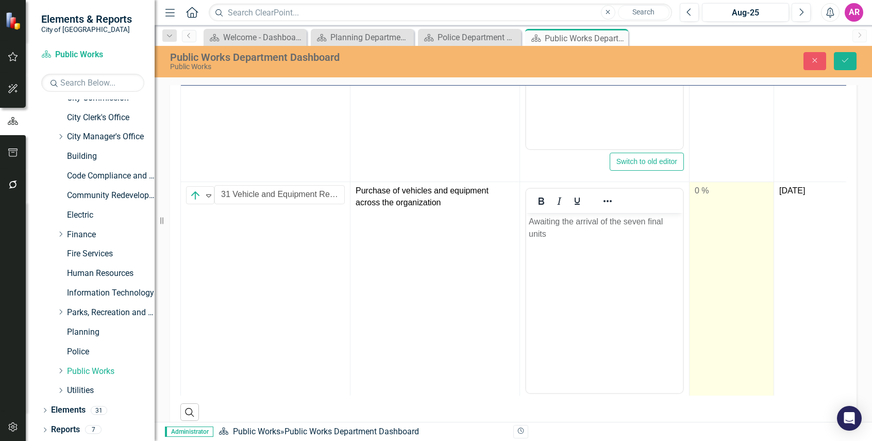
click at [705, 193] on div "0 %" at bounding box center [732, 191] width 74 height 12
click at [711, 200] on input "0" at bounding box center [732, 194] width 74 height 19
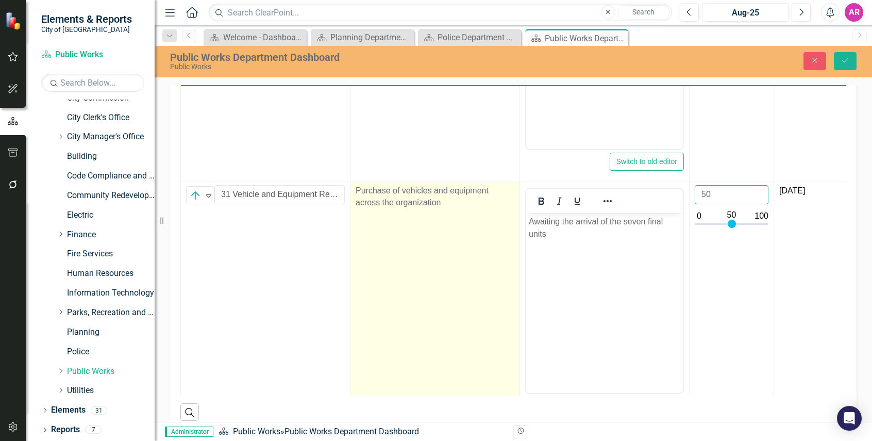
type input "50"
click at [504, 260] on td "Purchase of vehicles and equipment across the organization" at bounding box center [435, 304] width 170 height 244
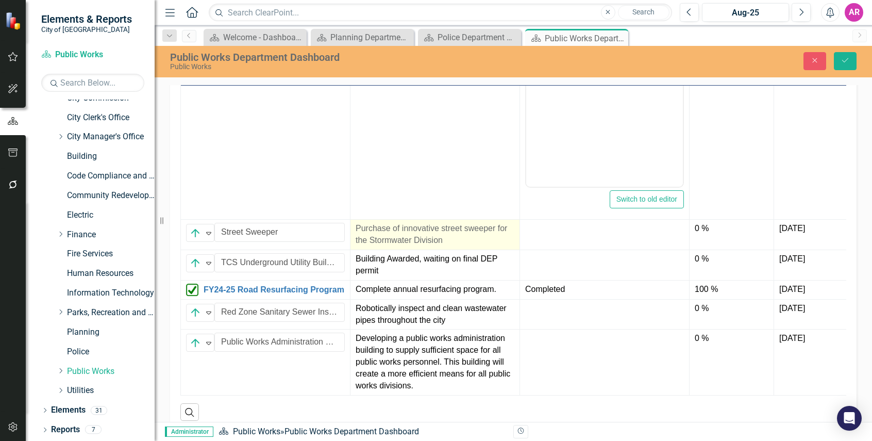
scroll to position [411, 0]
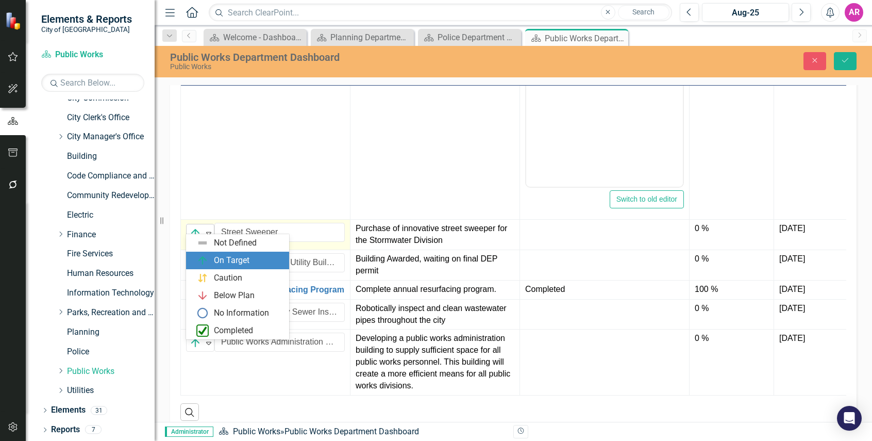
drag, startPoint x: 198, startPoint y: 226, endPoint x: 204, endPoint y: 227, distance: 5.4
click at [199, 227] on img at bounding box center [195, 233] width 12 height 12
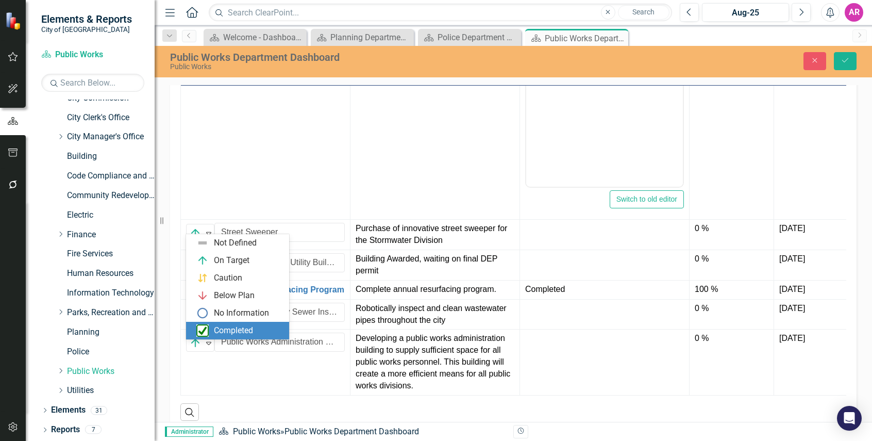
click at [252, 325] on div "Completed" at bounding box center [233, 331] width 39 height 12
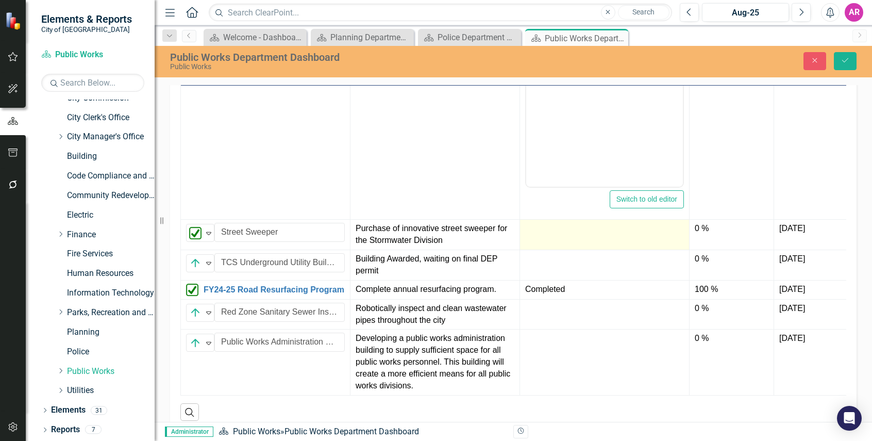
click at [583, 223] on div at bounding box center [604, 229] width 159 height 12
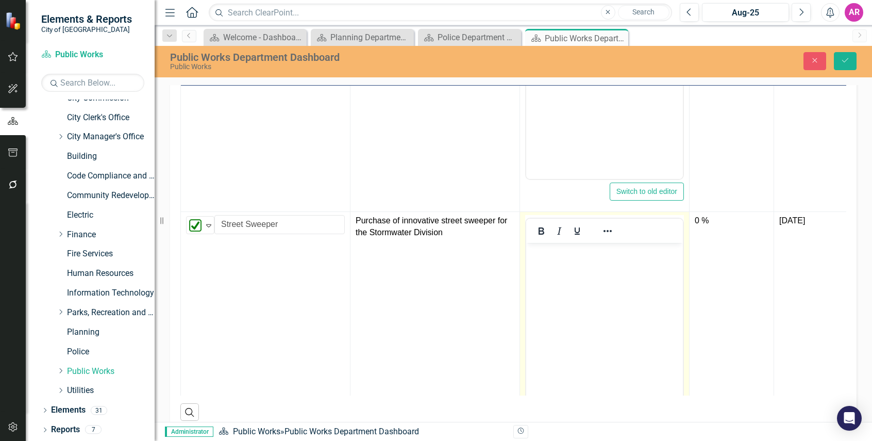
scroll to position [0, 0]
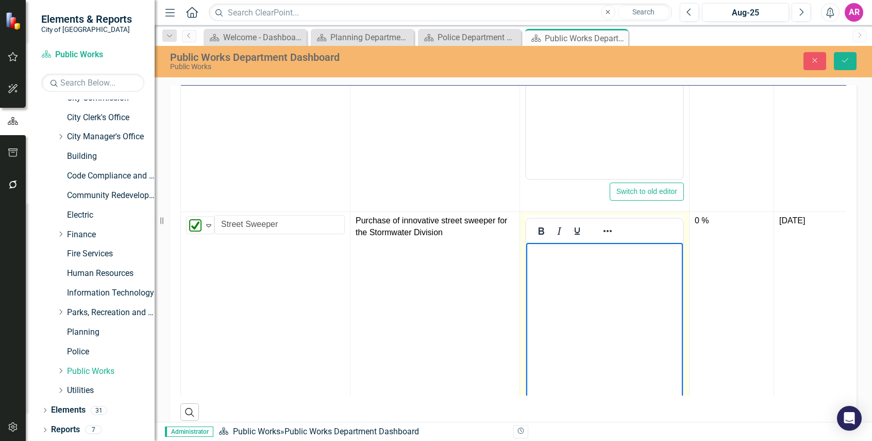
click at [601, 249] on p "Rich Text Area. Press ALT-0 for help." at bounding box center [604, 251] width 151 height 12
paste body "Rich Text Area. Press ALT-0 for help."
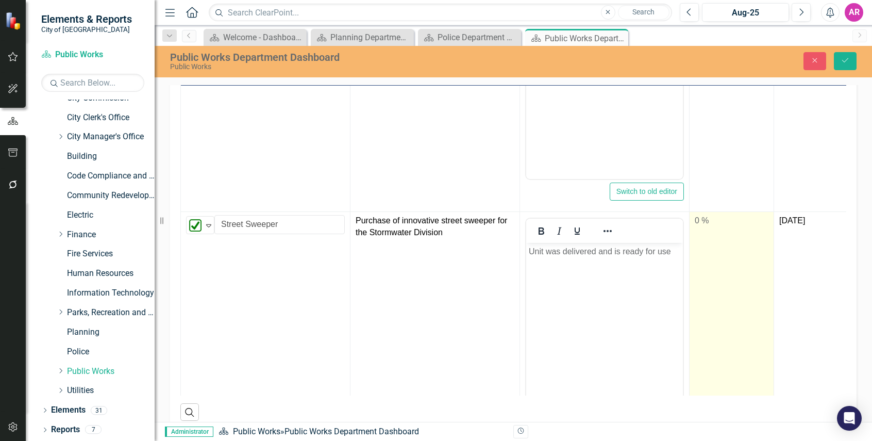
click at [724, 229] on td "0 %" at bounding box center [731, 334] width 85 height 244
click at [722, 226] on input "0" at bounding box center [732, 224] width 74 height 19
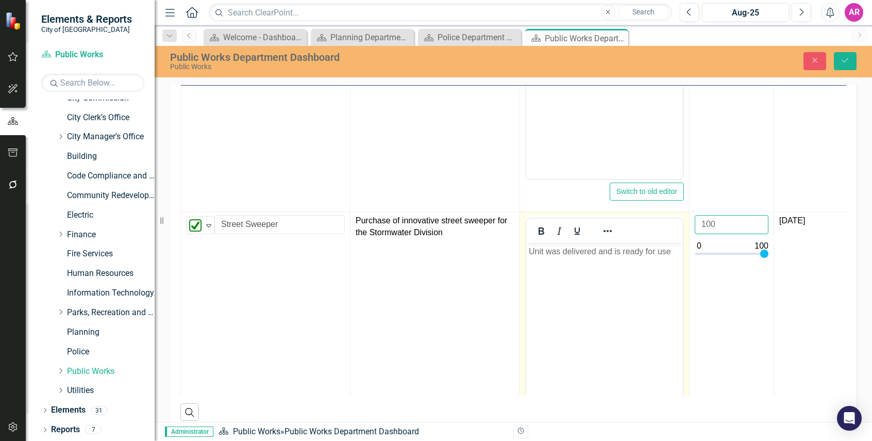
type input "100"
click at [525, 283] on td "Switch to old editor" at bounding box center [605, 334] width 170 height 244
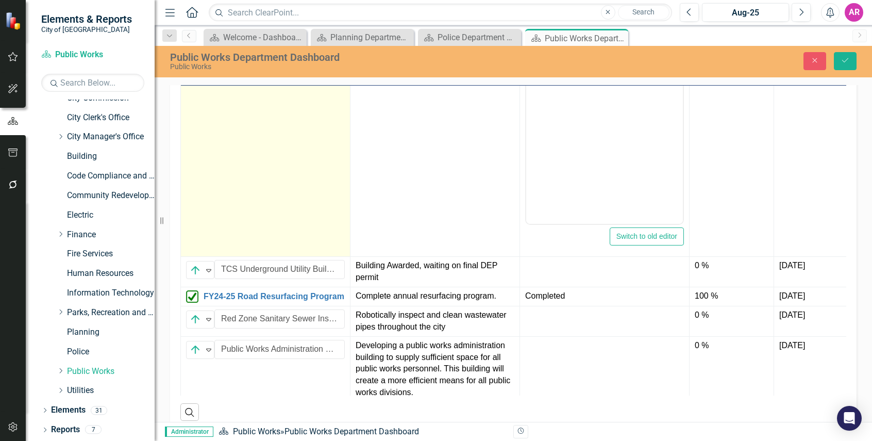
scroll to position [624, 0]
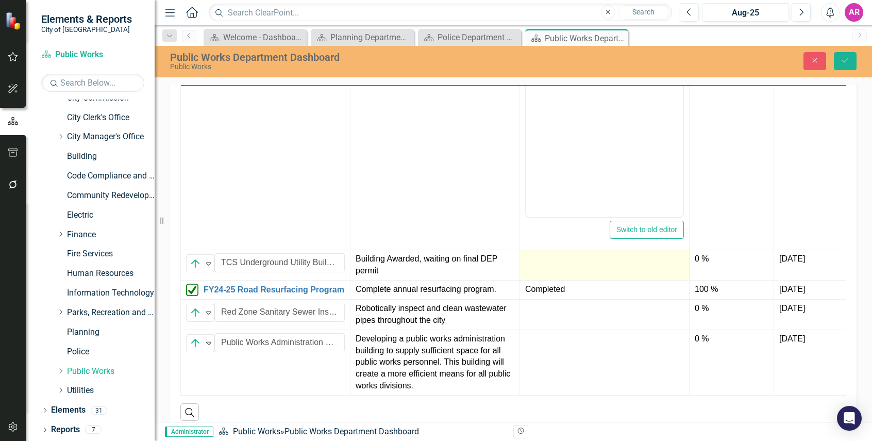
click at [593, 258] on div at bounding box center [604, 259] width 159 height 12
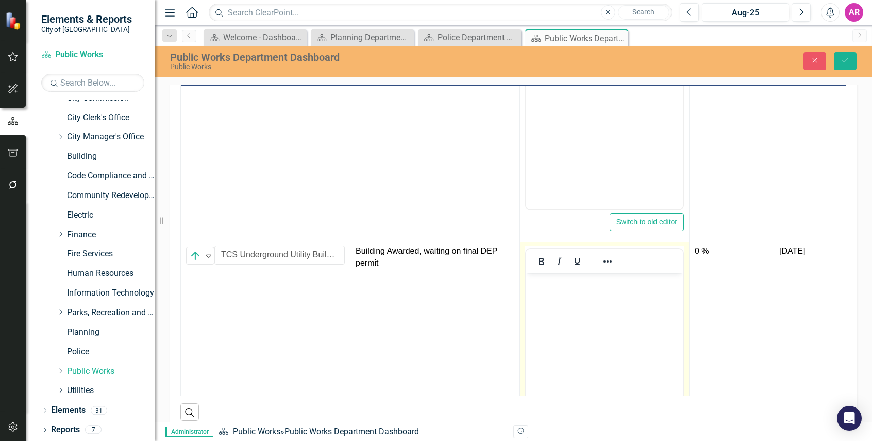
scroll to position [0, 0]
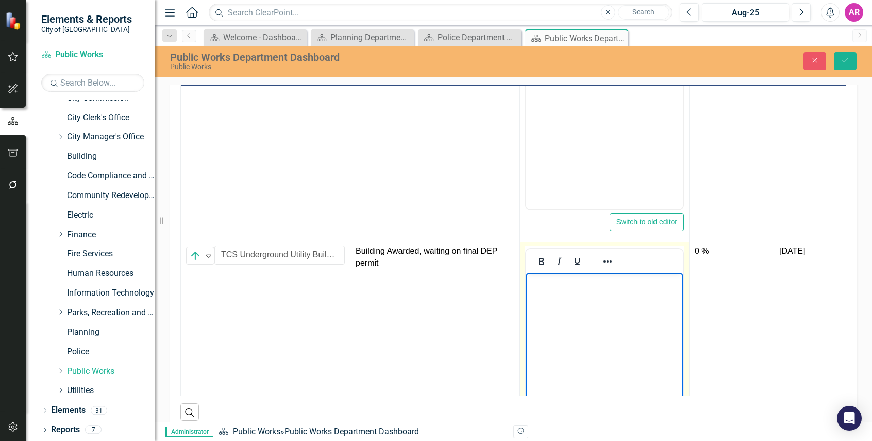
click at [605, 290] on body "Rich Text Area. Press ALT-0 for help." at bounding box center [604, 350] width 157 height 155
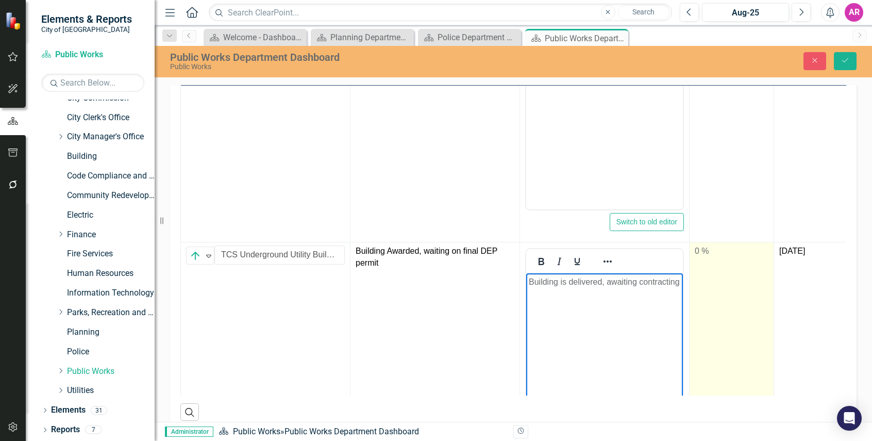
click at [715, 258] on td "0 %" at bounding box center [731, 364] width 85 height 244
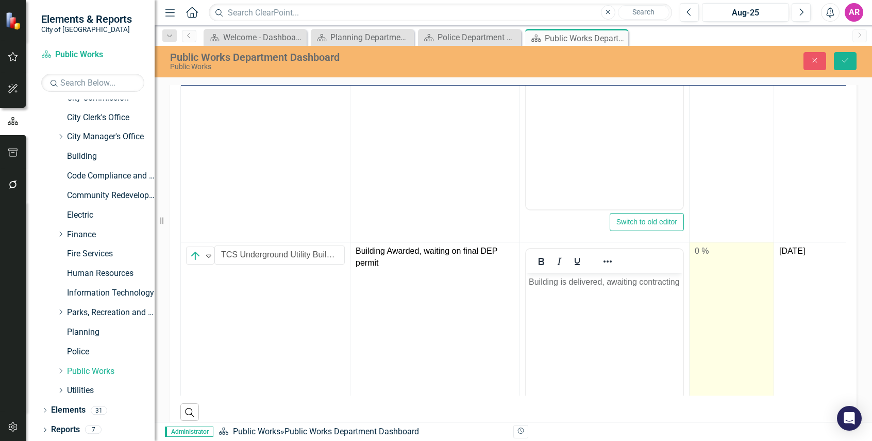
click at [715, 258] on td "0 %" at bounding box center [731, 364] width 85 height 244
click at [715, 258] on input "0" at bounding box center [732, 254] width 74 height 19
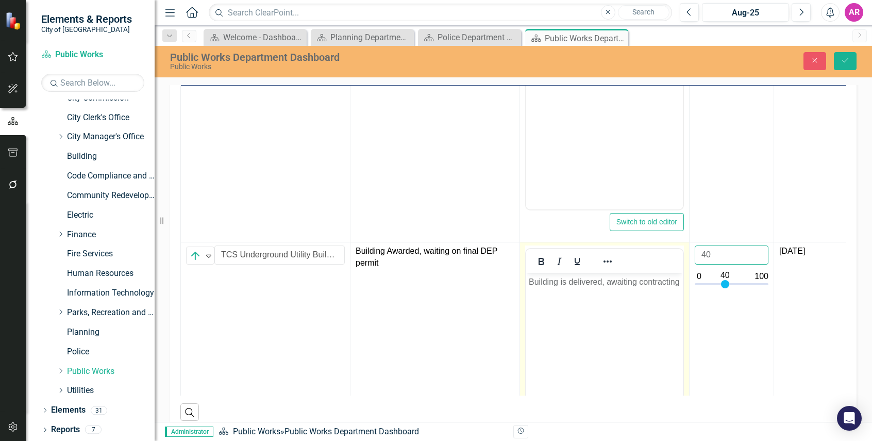
type input "40"
click at [643, 287] on p "Building is delivered, awaiting contracting" at bounding box center [604, 282] width 151 height 12
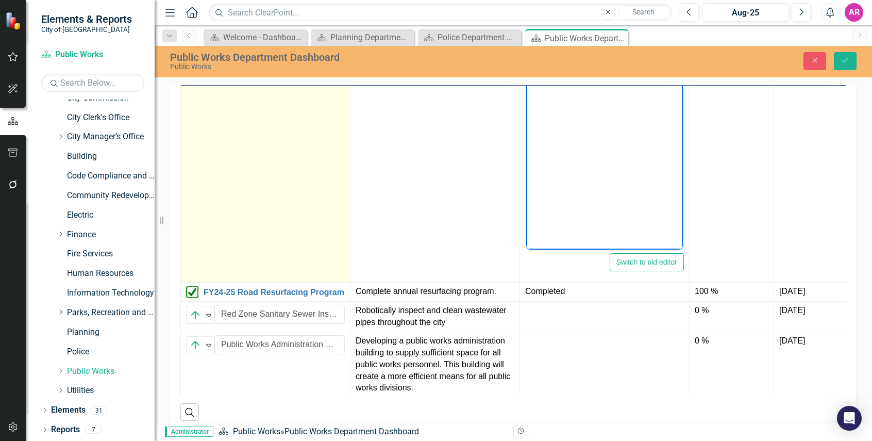
scroll to position [837, 0]
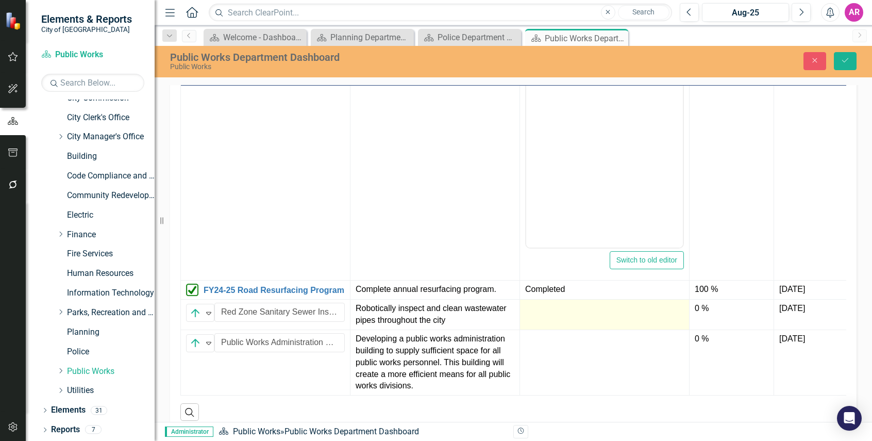
click at [570, 314] on td at bounding box center [605, 314] width 170 height 30
click at [569, 314] on td at bounding box center [605, 314] width 170 height 30
click at [576, 306] on div at bounding box center [604, 308] width 159 height 12
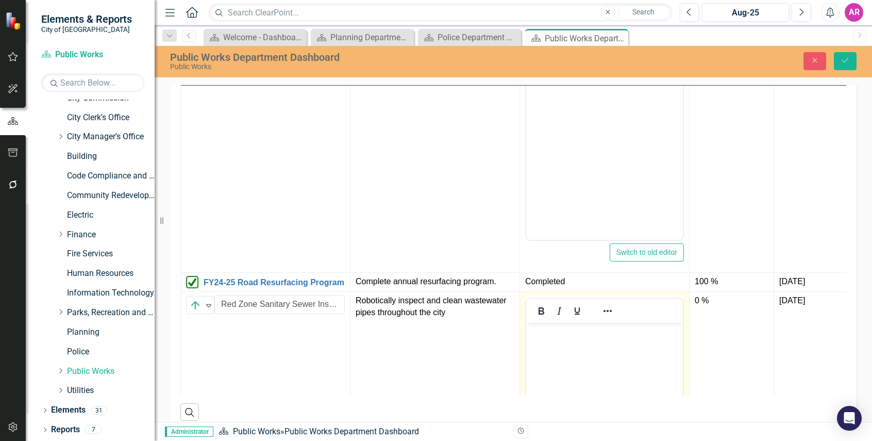
scroll to position [0, 0]
click at [585, 327] on p "Rich Text Area. Press ALT-0 for help." at bounding box center [604, 331] width 151 height 12
click at [586, 327] on p "Rich Text Area. Press ALT-0 for help." at bounding box center [604, 331] width 151 height 12
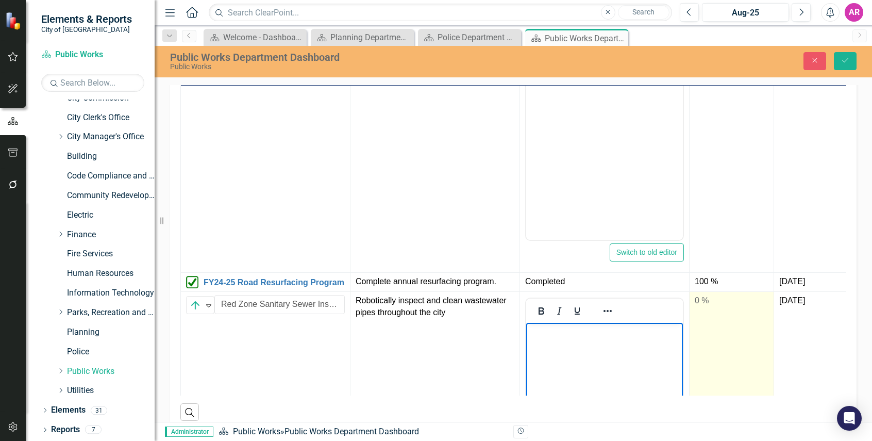
paste body "Rich Text Area. Press ALT-0 for help."
click at [721, 302] on div "0 %" at bounding box center [732, 301] width 74 height 12
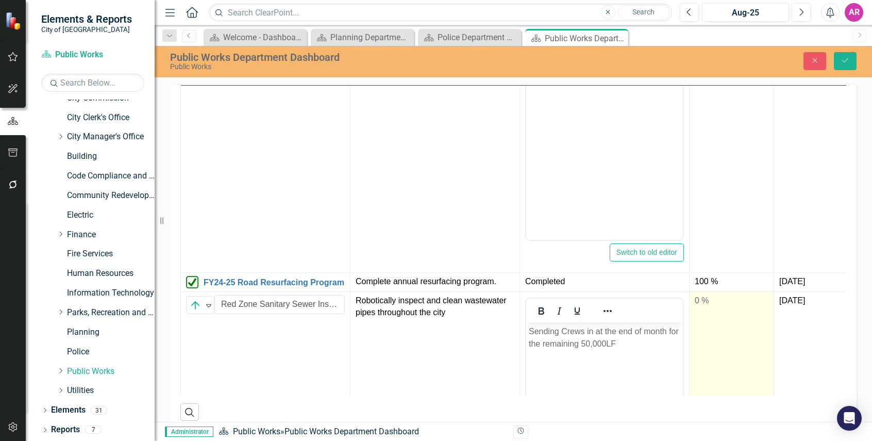
click at [721, 302] on div "0 %" at bounding box center [732, 301] width 74 height 12
click at [721, 302] on input "0" at bounding box center [732, 304] width 74 height 19
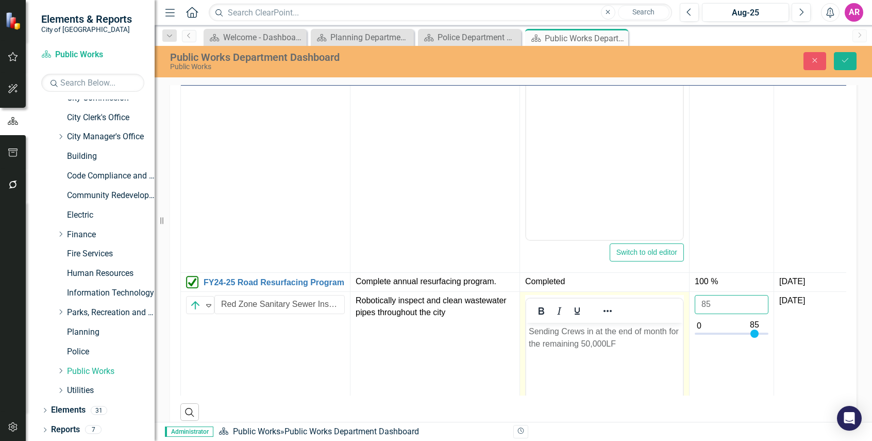
type input "85"
click at [627, 345] on body "Sending Crews in at the end of month for the remaining 50,000LF" at bounding box center [604, 400] width 157 height 155
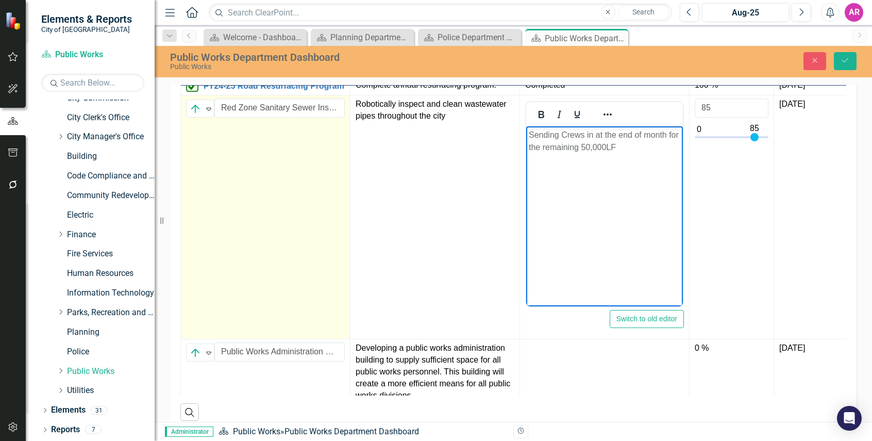
scroll to position [1051, 0]
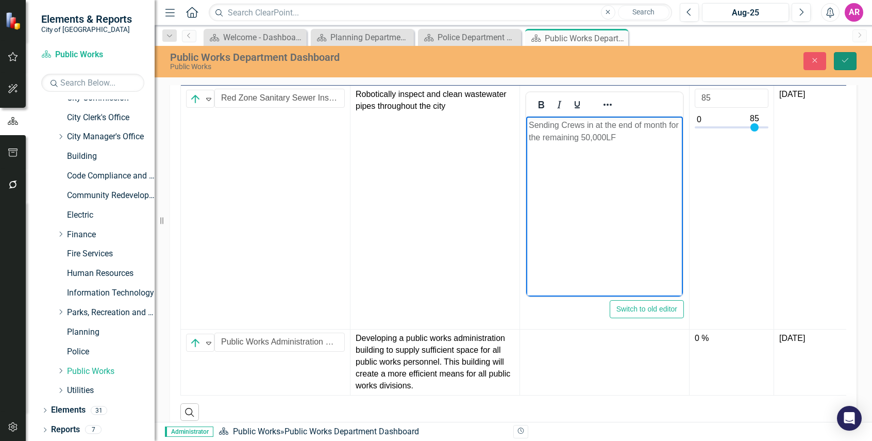
drag, startPoint x: 841, startPoint y: 60, endPoint x: 842, endPoint y: 71, distance: 10.9
click at [841, 62] on icon "Save" at bounding box center [844, 60] width 9 height 7
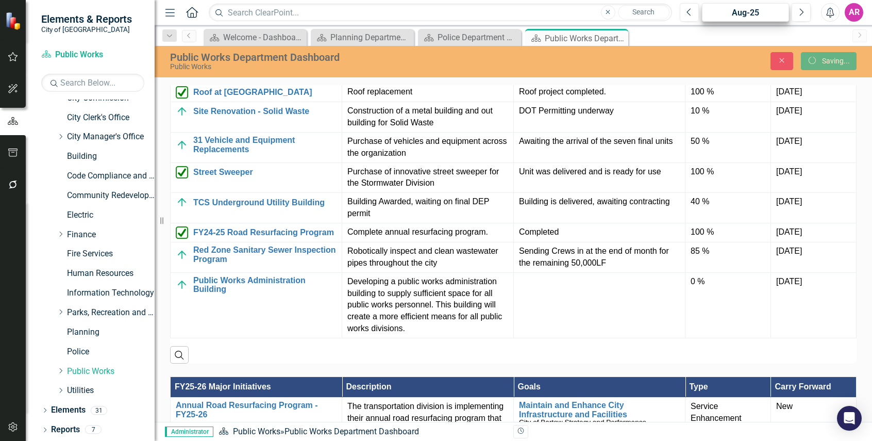
scroll to position [1403, 0]
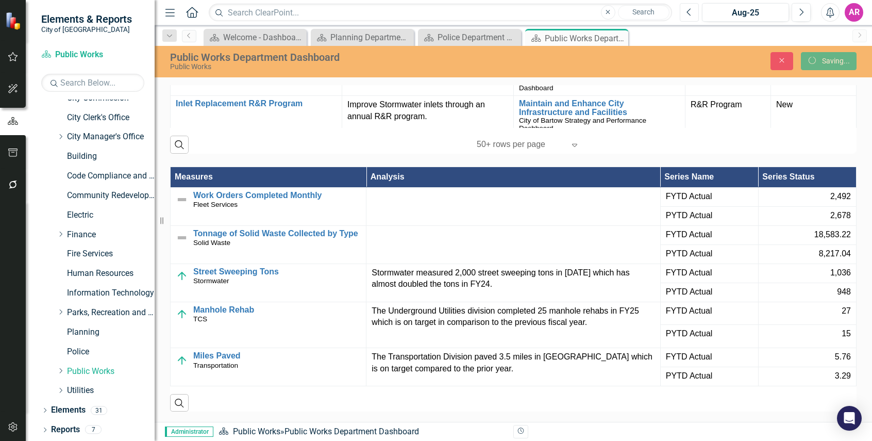
click at [693, 11] on button "Previous" at bounding box center [689, 12] width 19 height 19
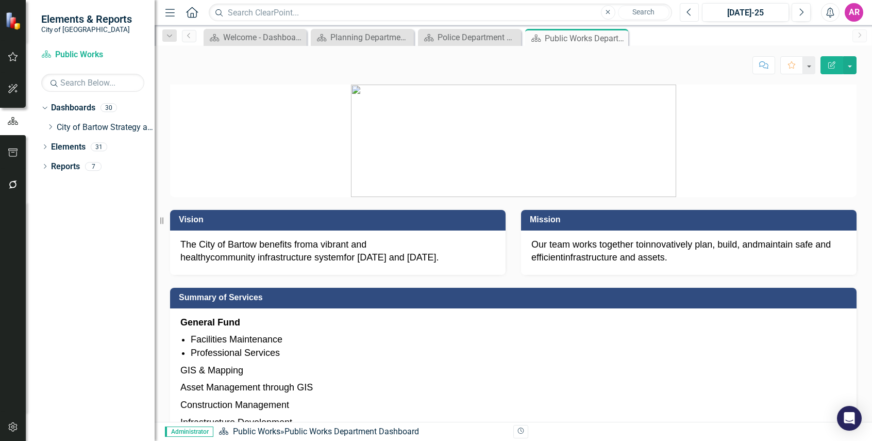
scroll to position [0, 0]
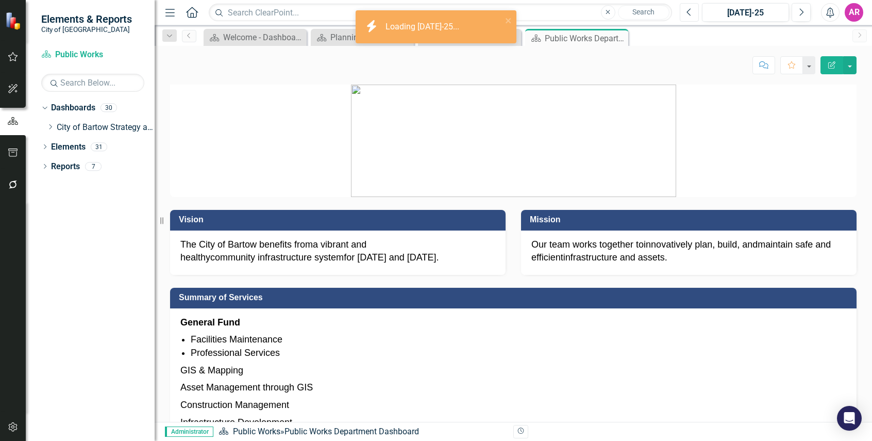
scroll to position [309, 0]
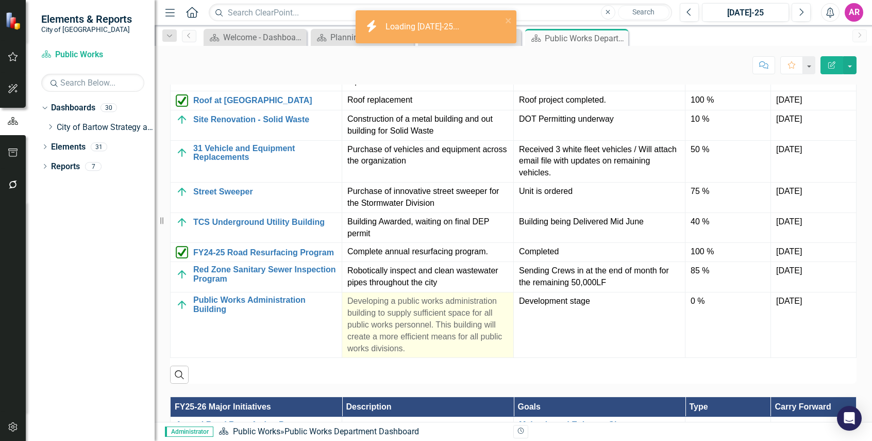
scroll to position [824, 0]
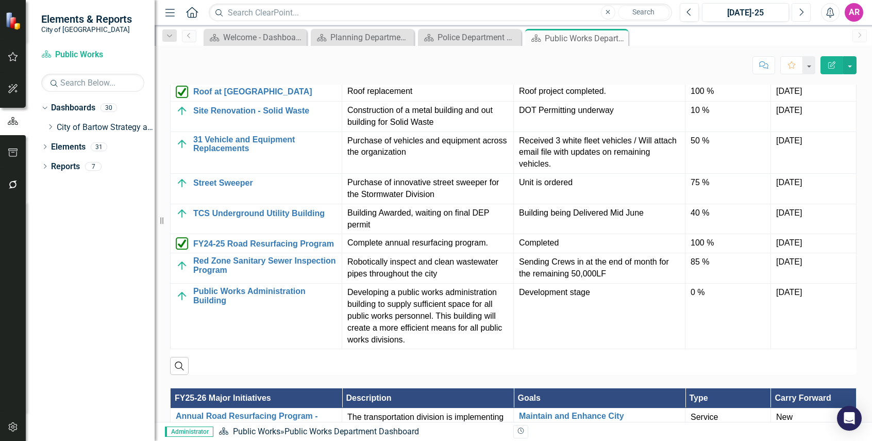
click at [802, 15] on icon "Next" at bounding box center [801, 12] width 6 height 9
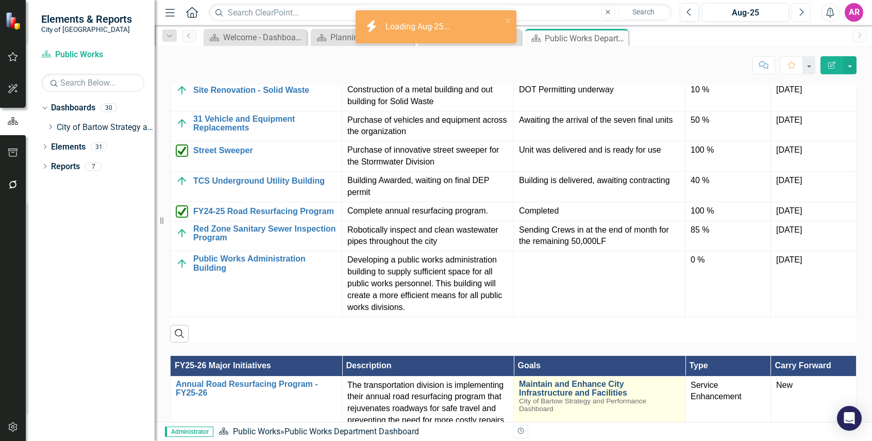
scroll to position [979, 0]
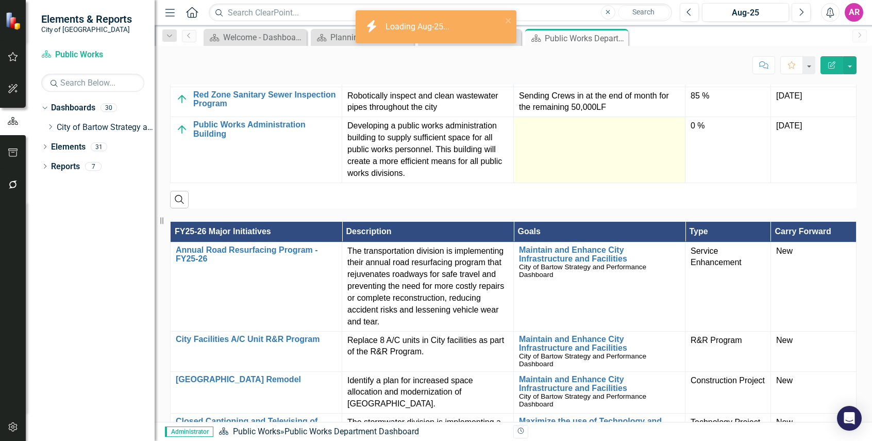
click at [570, 159] on td at bounding box center [600, 149] width 172 height 65
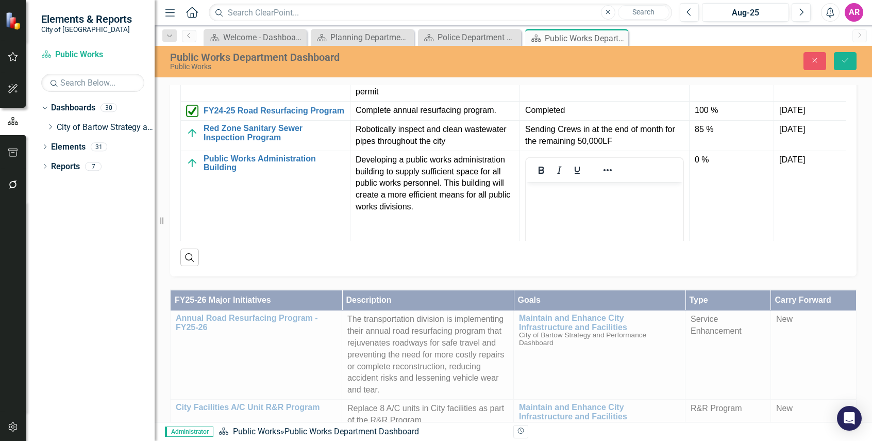
scroll to position [0, 0]
click at [589, 191] on p "Rich Text Area. Press ALT-0 for help." at bounding box center [604, 190] width 151 height 12
click at [850, 58] on button "Save" at bounding box center [845, 61] width 23 height 18
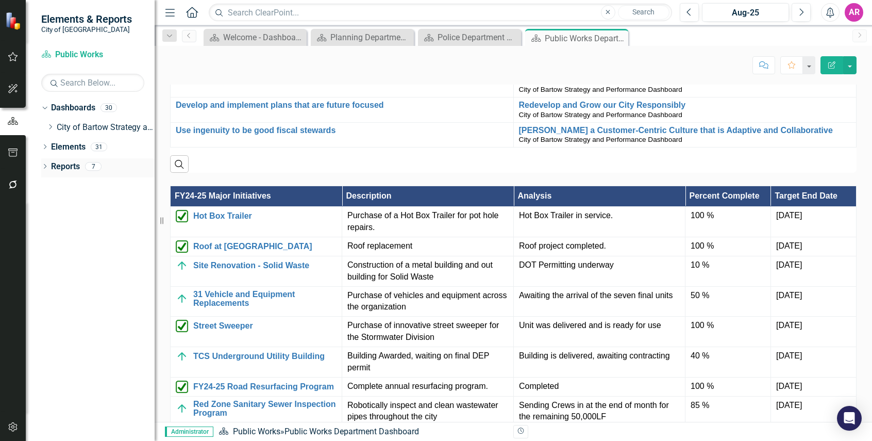
scroll to position [979, 0]
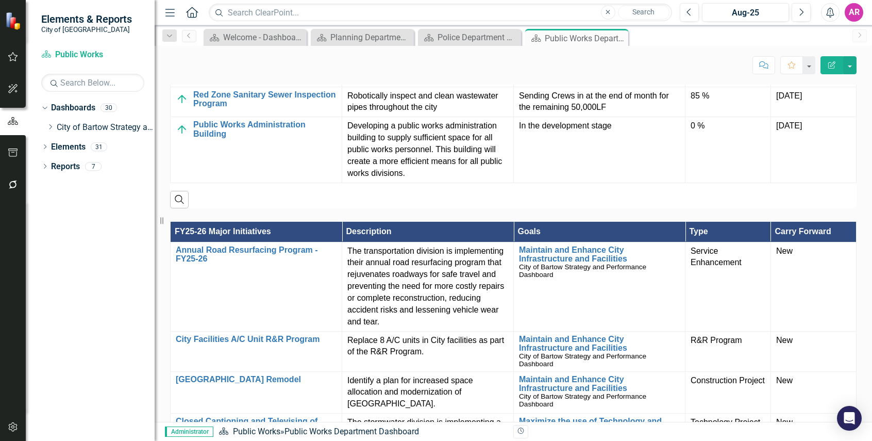
drag, startPoint x: 53, startPoint y: 126, endPoint x: 61, endPoint y: 140, distance: 15.7
click at [53, 126] on icon "Dropdown" at bounding box center [50, 127] width 8 height 6
